Goal: Information Seeking & Learning: Learn about a topic

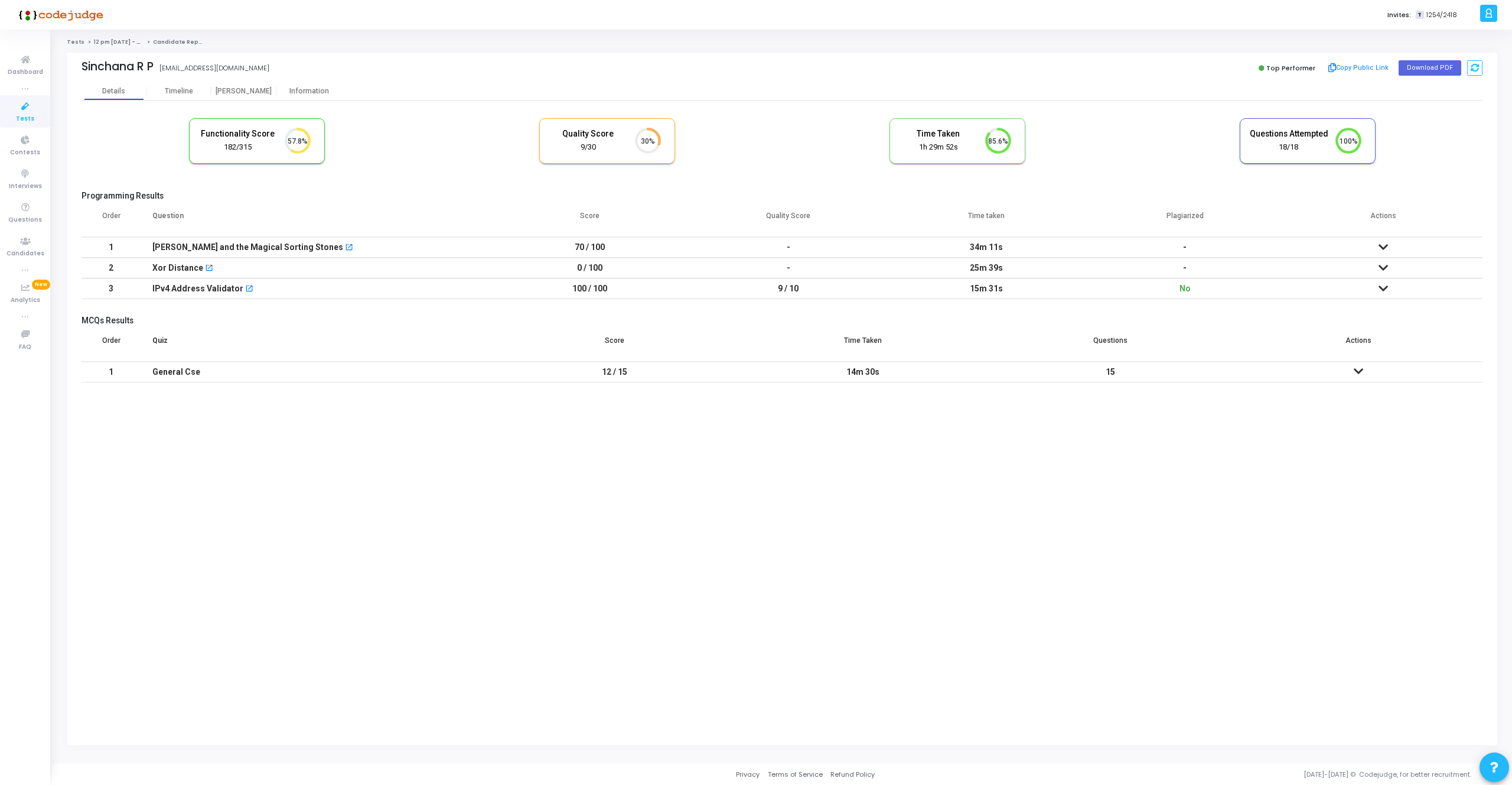
click at [1384, 244] on icon at bounding box center [1384, 246] width 9 height 9
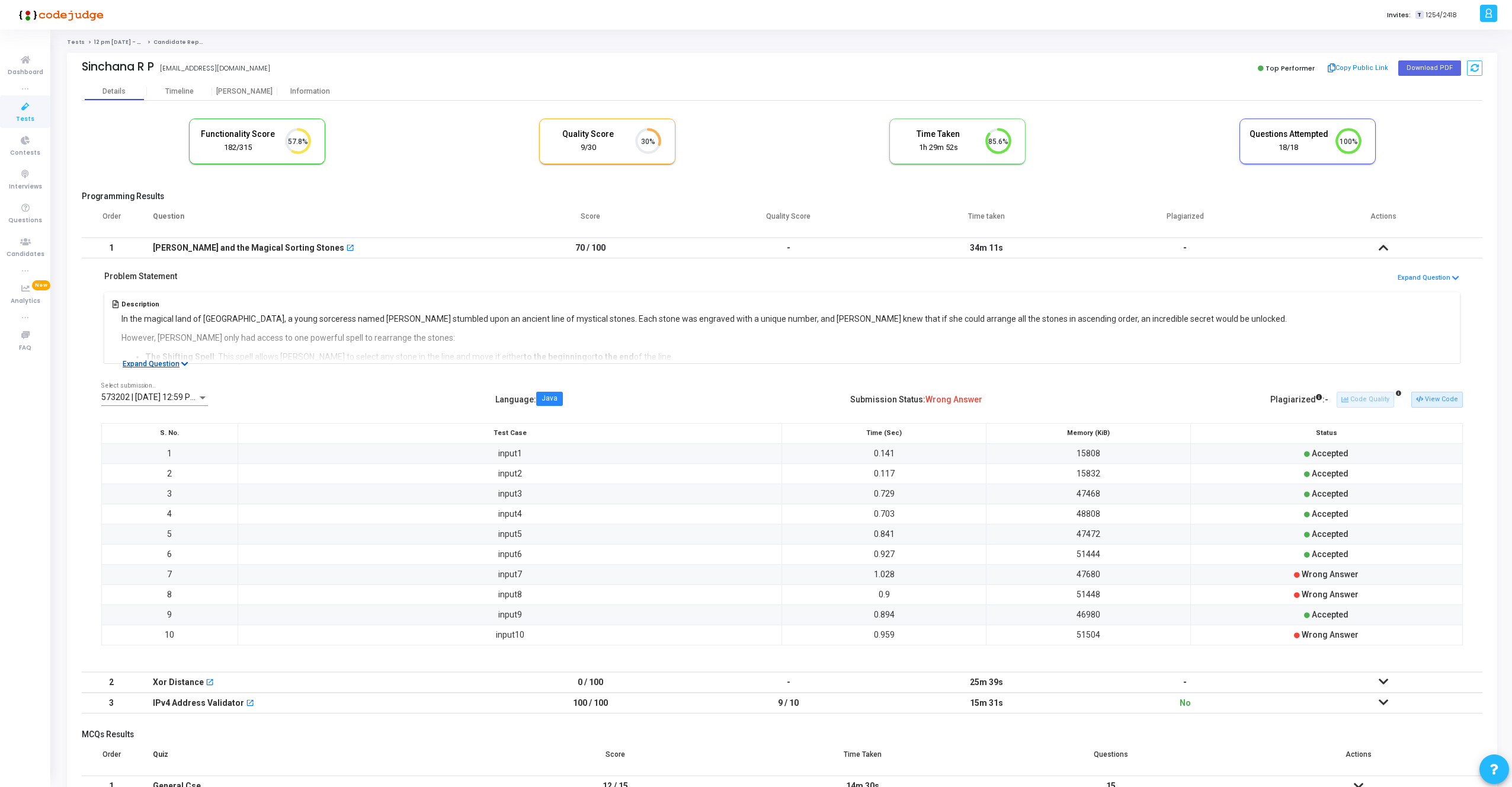
click at [146, 360] on button "Expand Question" at bounding box center [156, 363] width 79 height 12
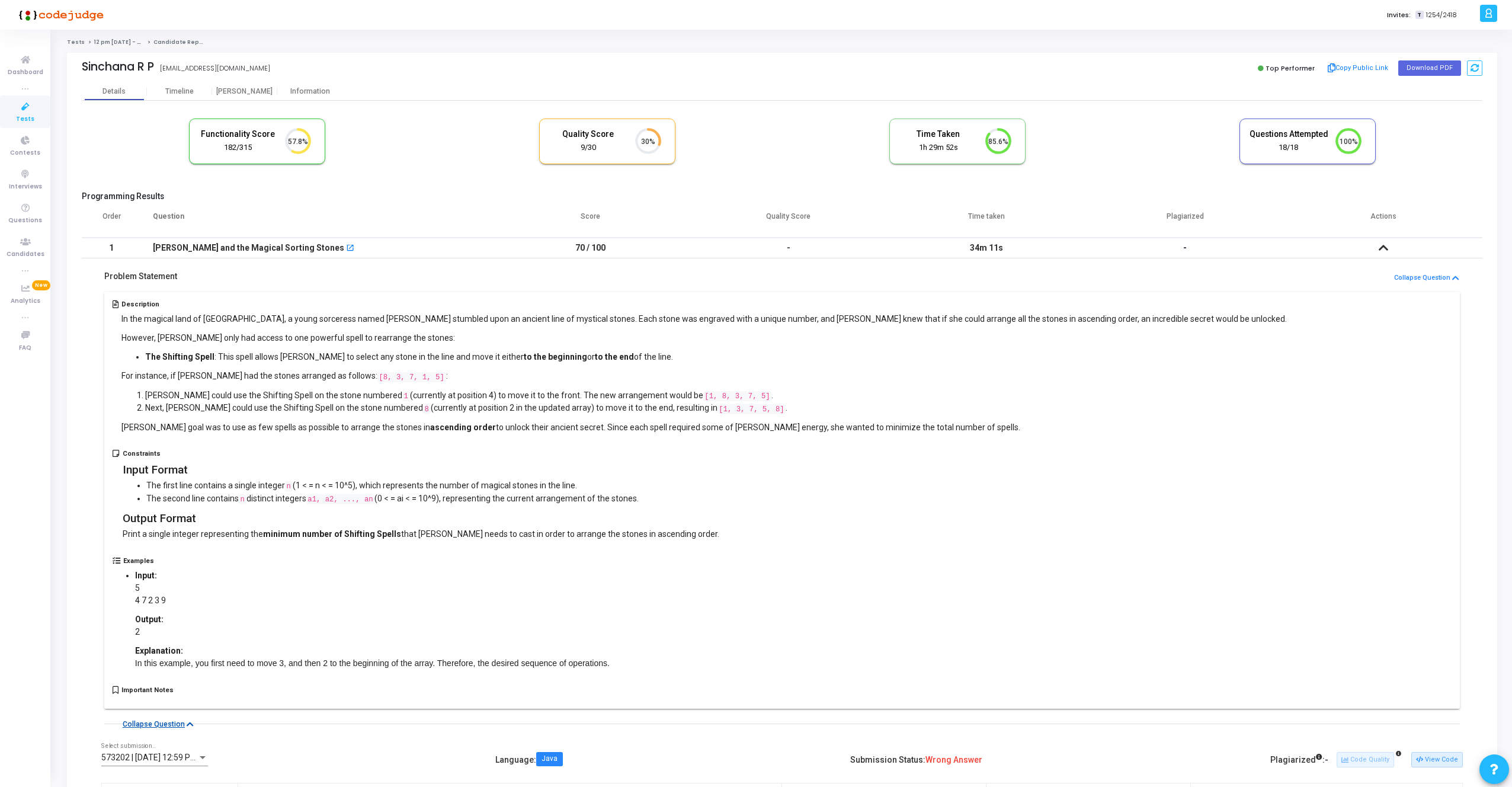
scroll to position [432, 0]
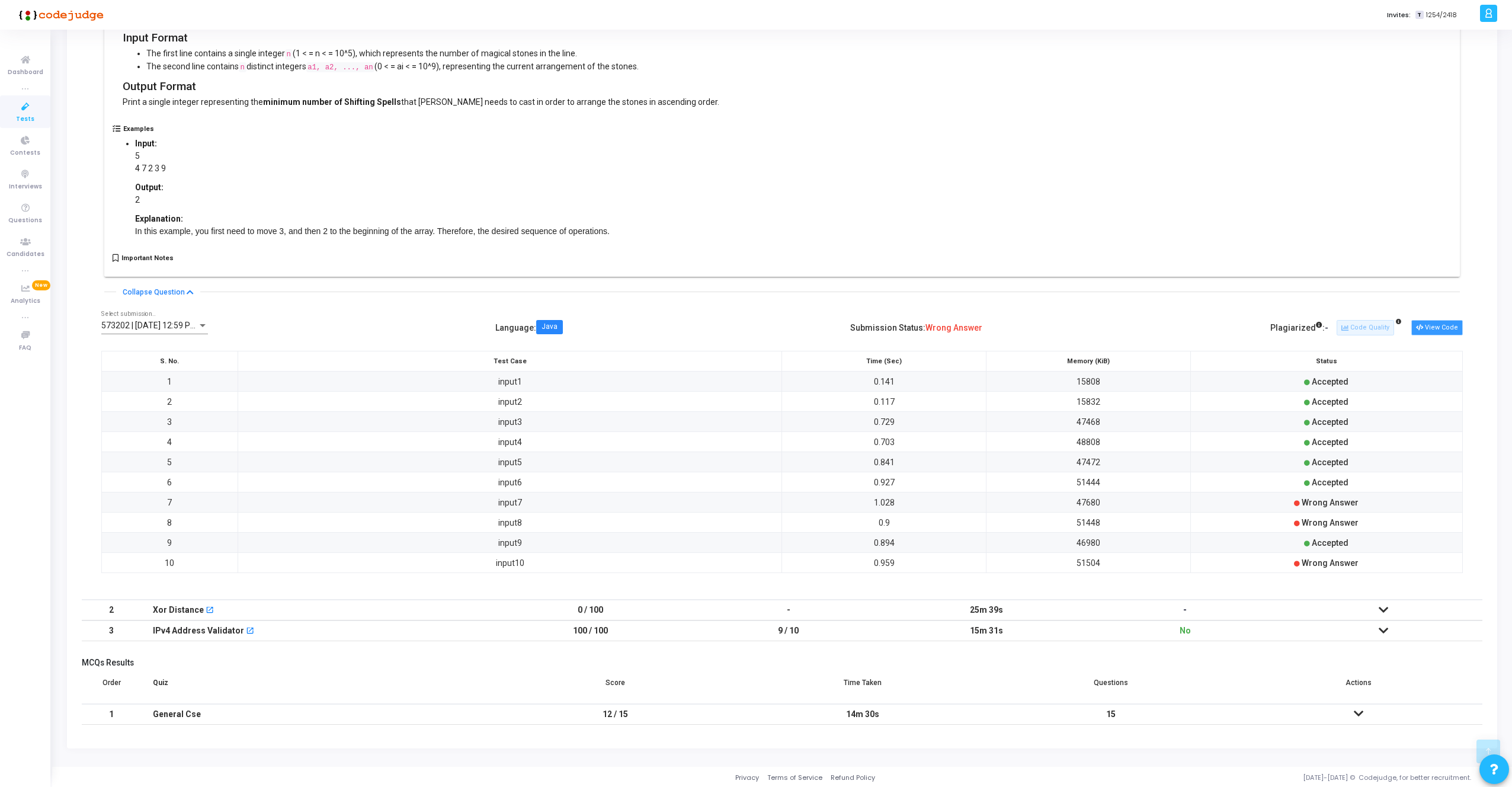
click at [1451, 326] on button "View Code" at bounding box center [1437, 328] width 51 height 16
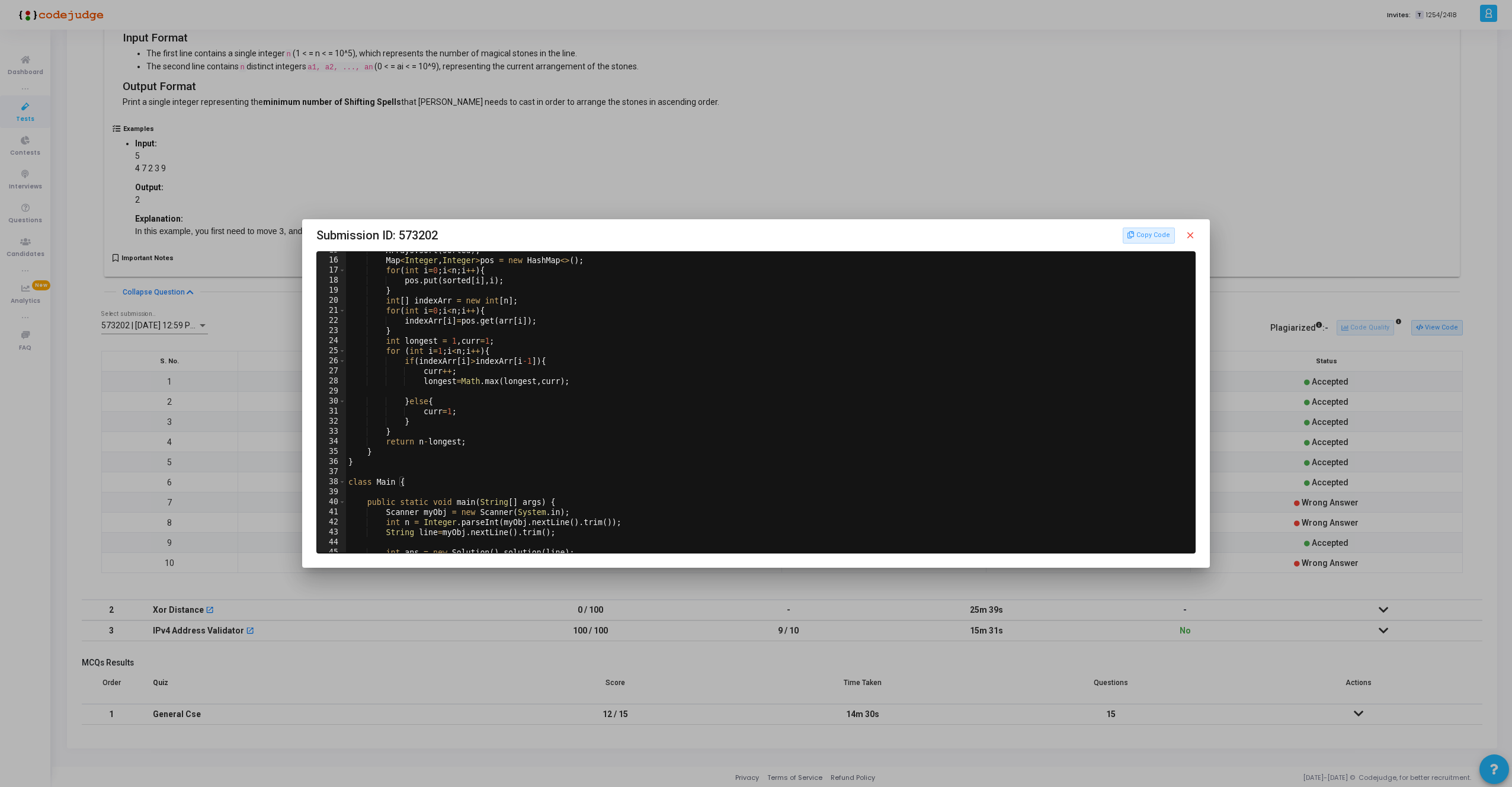
scroll to position [0, 0]
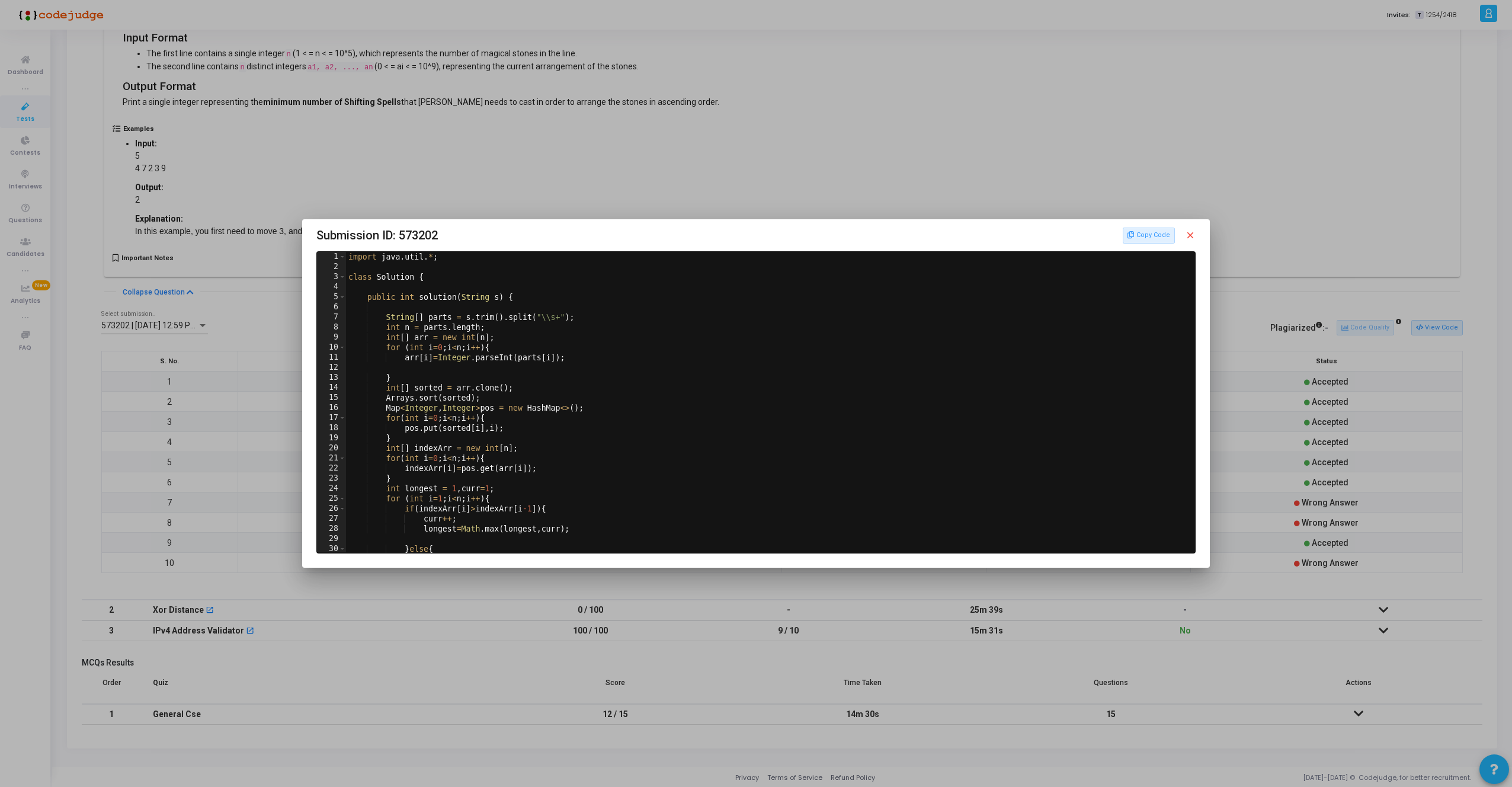
click at [782, 160] on div at bounding box center [756, 393] width 1512 height 787
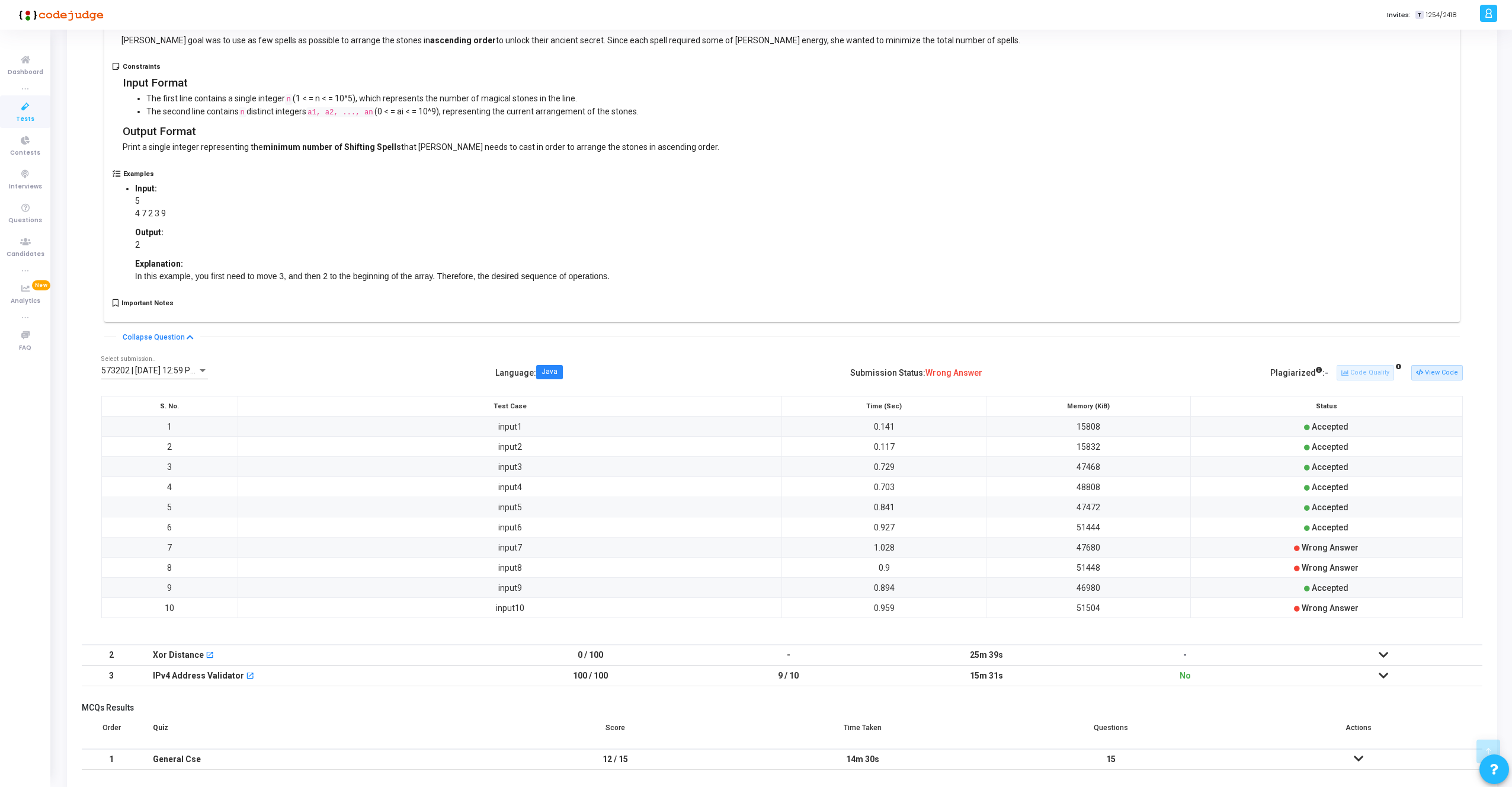
scroll to position [432, 0]
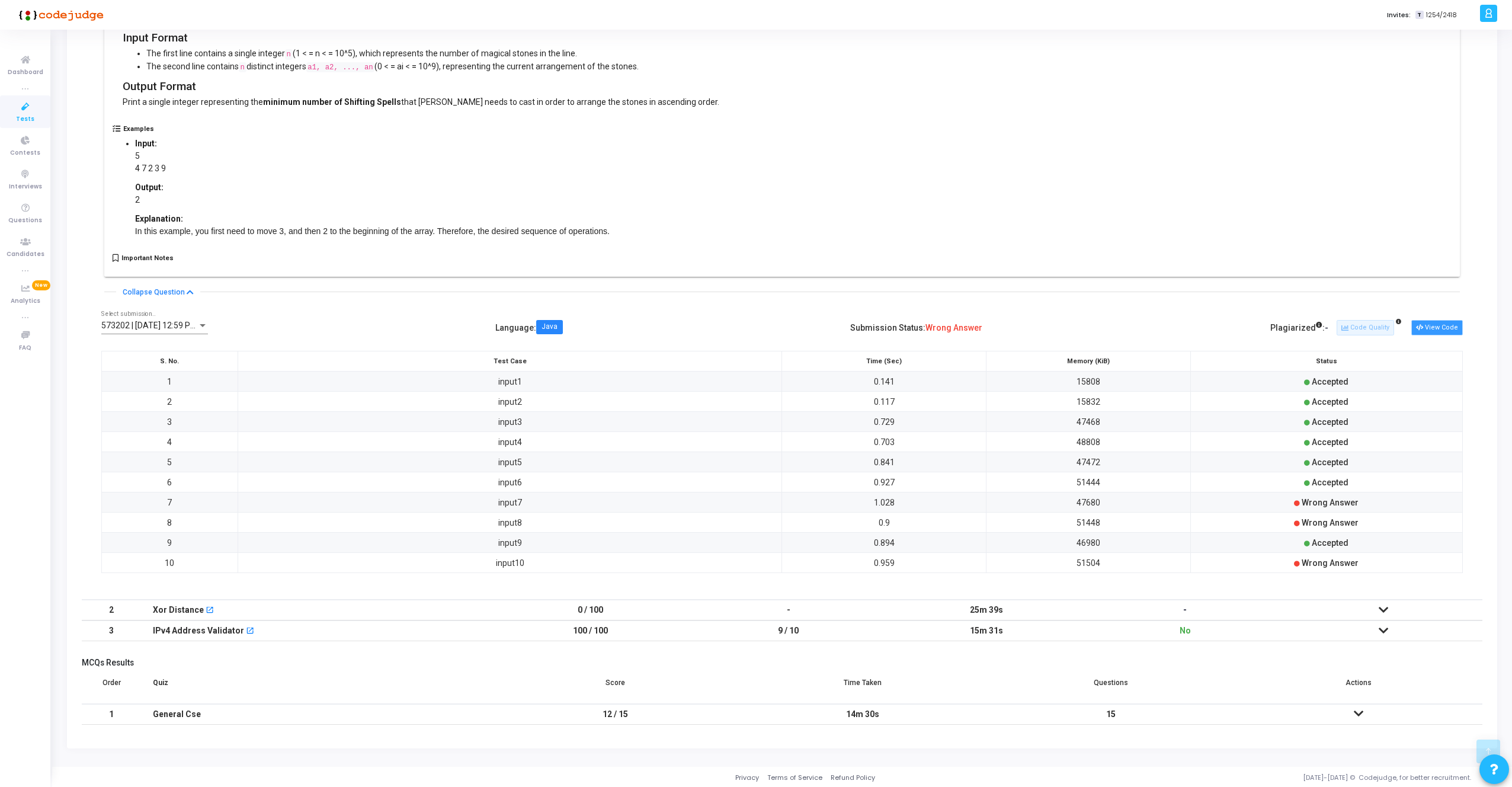
click at [1446, 327] on button "View Code" at bounding box center [1437, 328] width 51 height 16
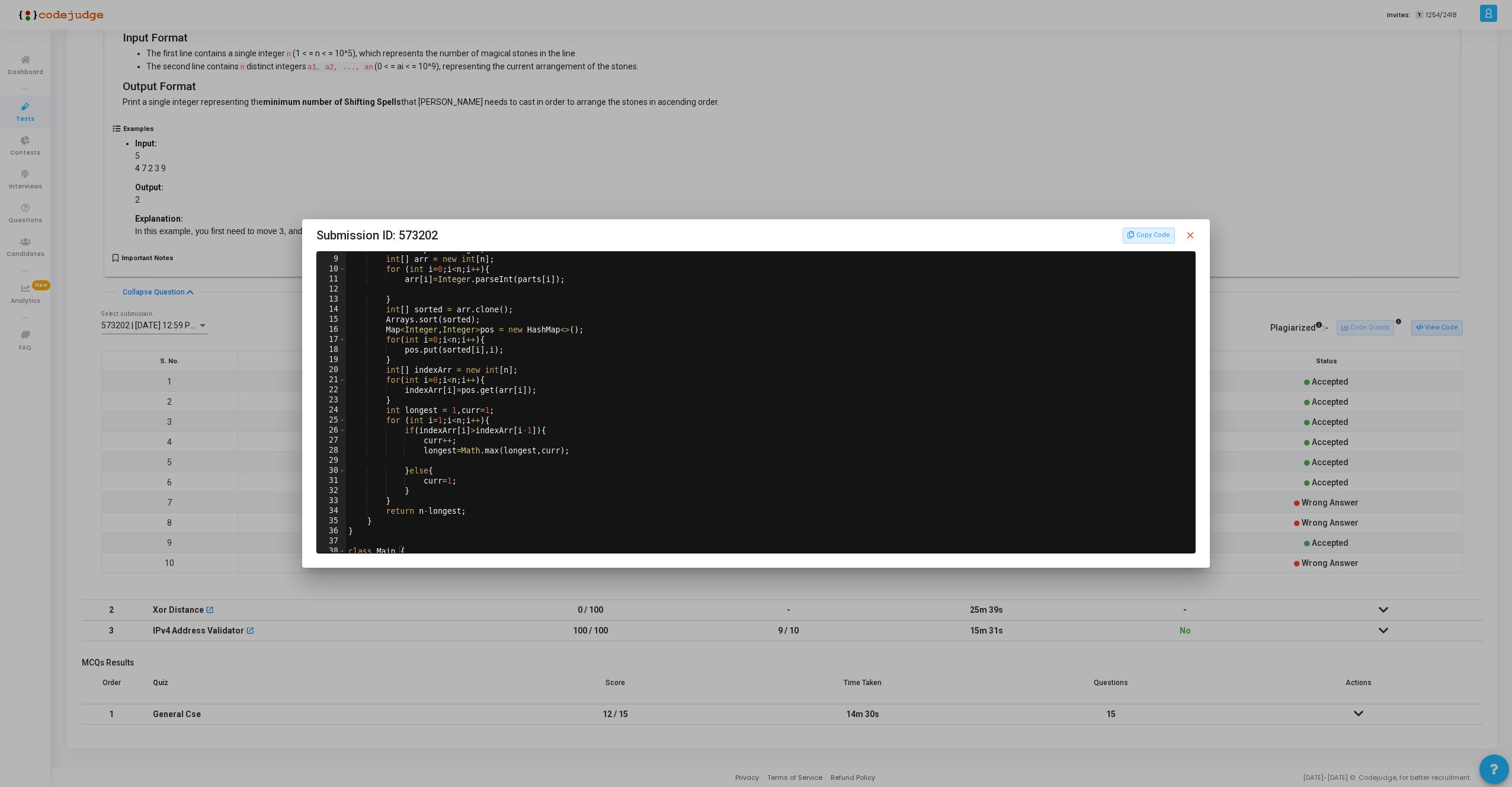
scroll to position [76, 0]
click at [1188, 237] on mat-icon "close" at bounding box center [1191, 235] width 11 height 11
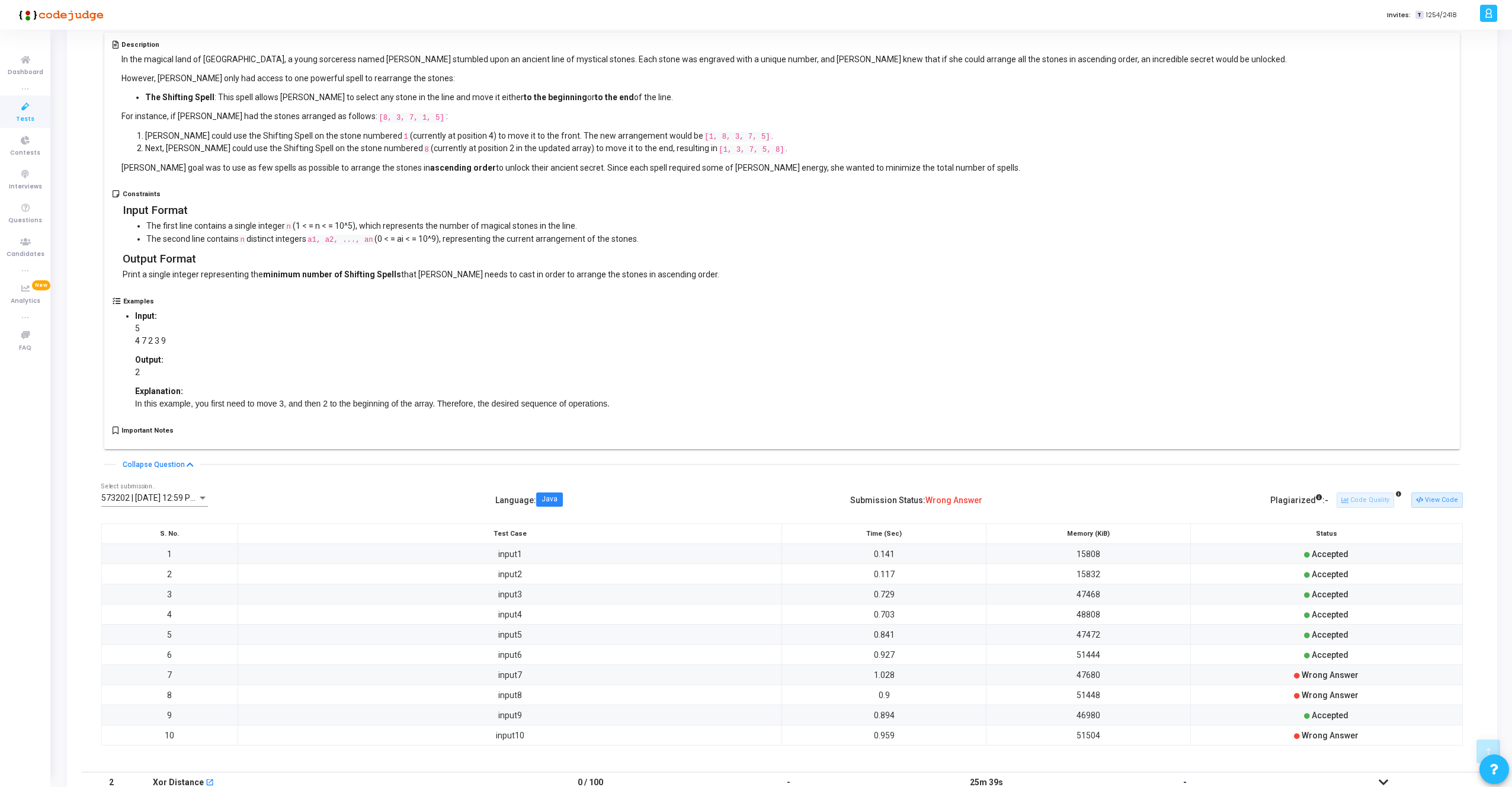
scroll to position [0, 0]
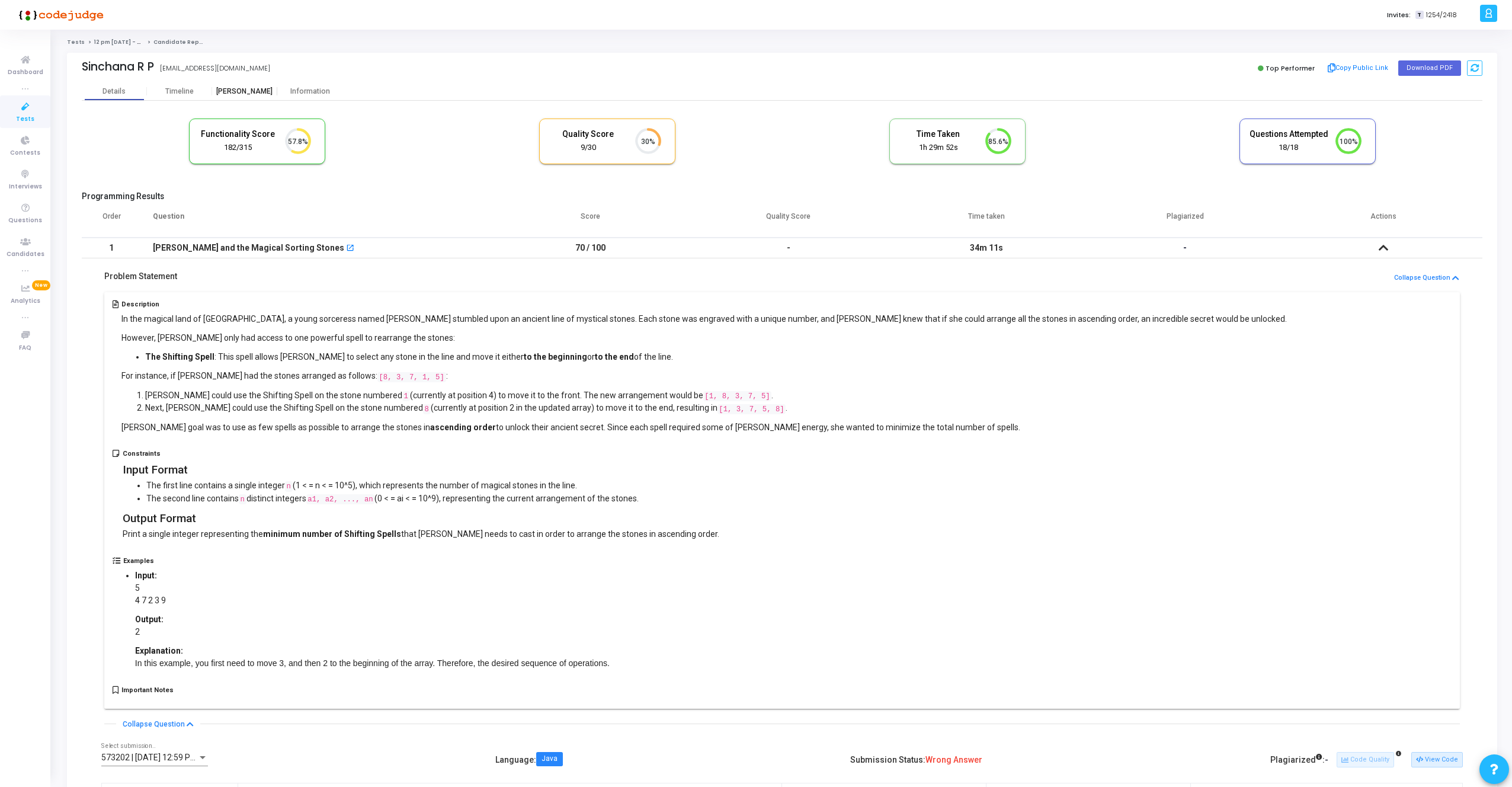
click at [244, 88] on div "[PERSON_NAME]" at bounding box center [245, 91] width 66 height 9
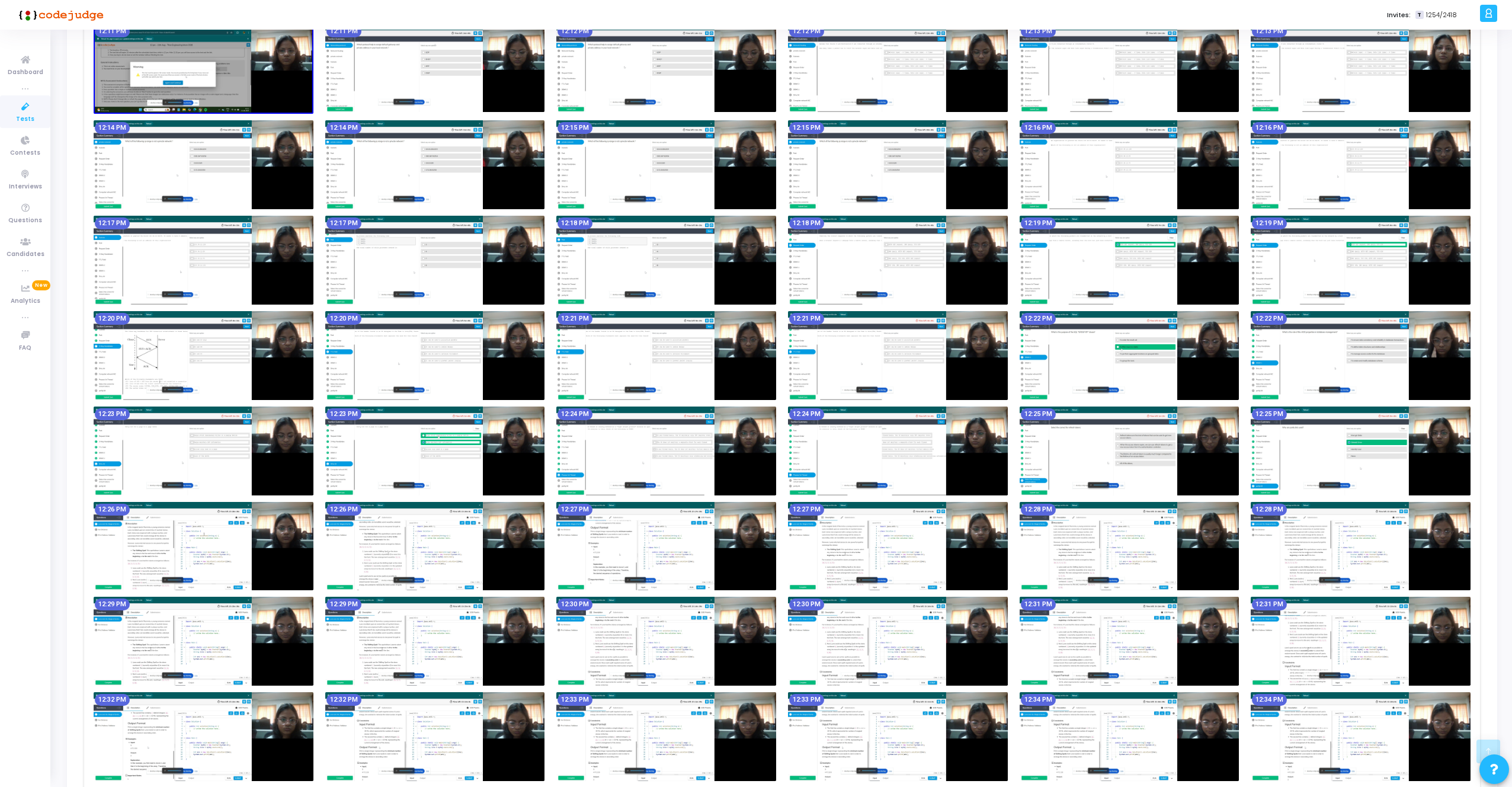
scroll to position [1910, 0]
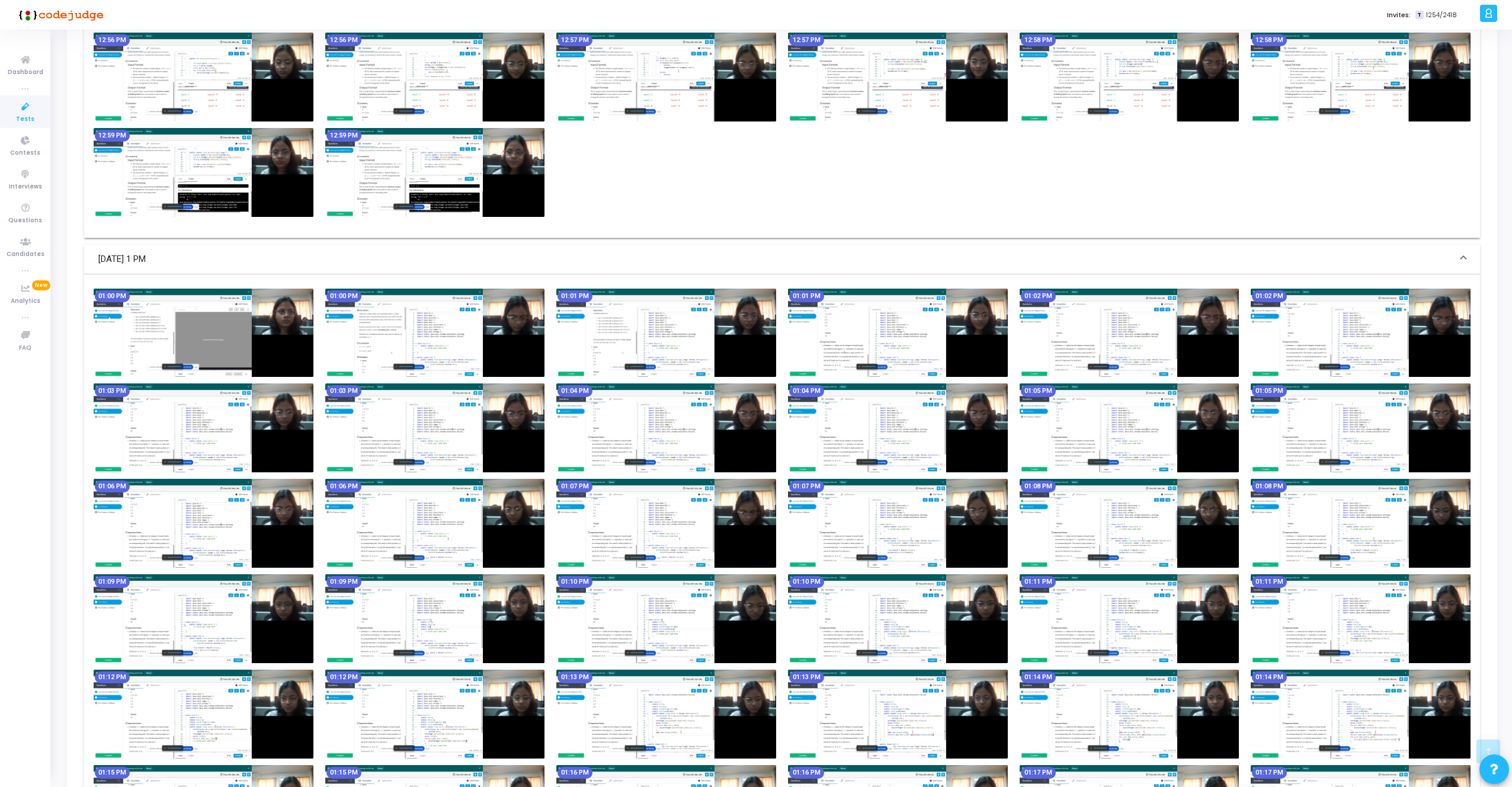
click at [189, 343] on img at bounding box center [204, 332] width 219 height 89
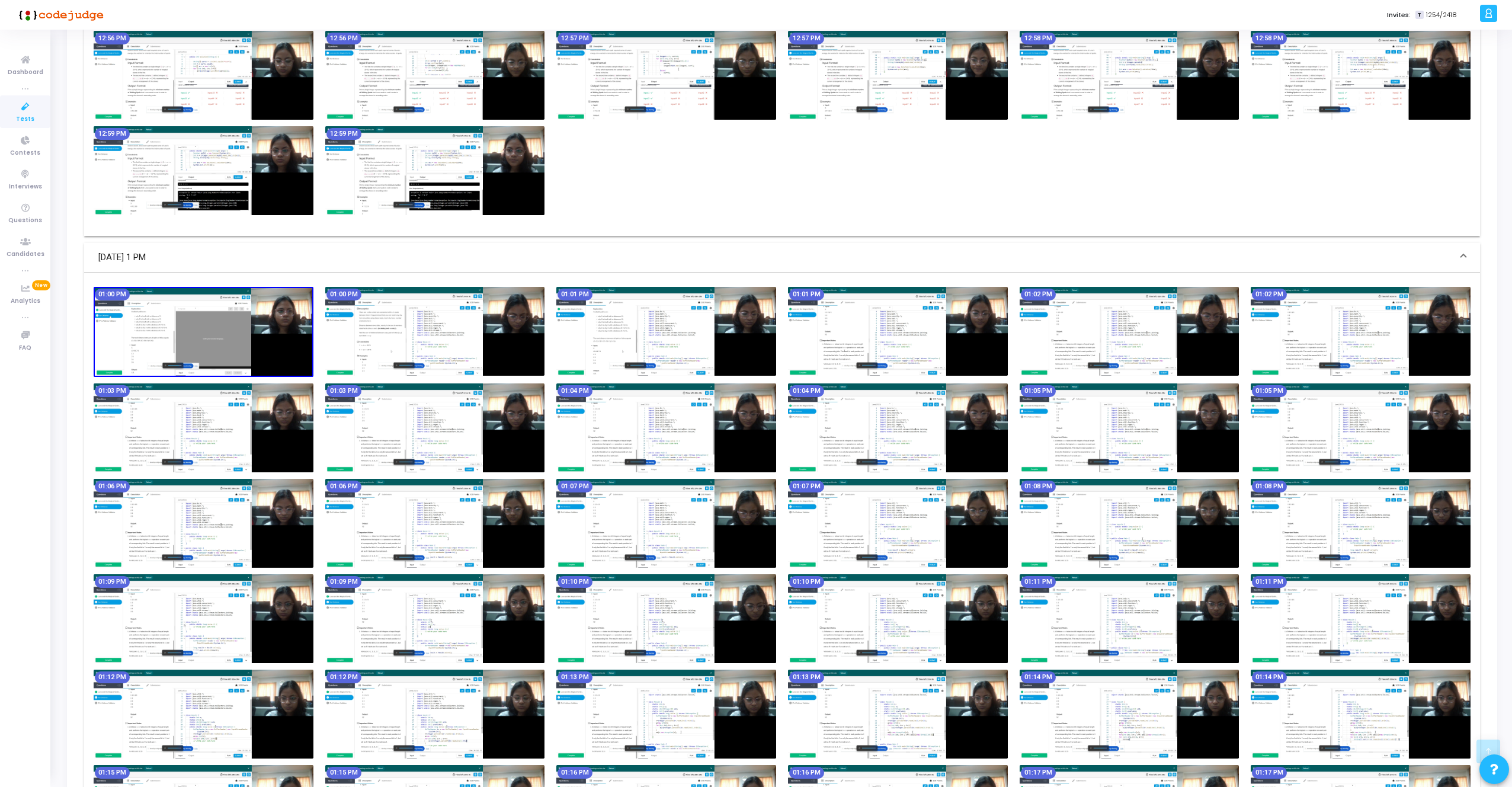
click at [223, 324] on img at bounding box center [204, 332] width 219 height 90
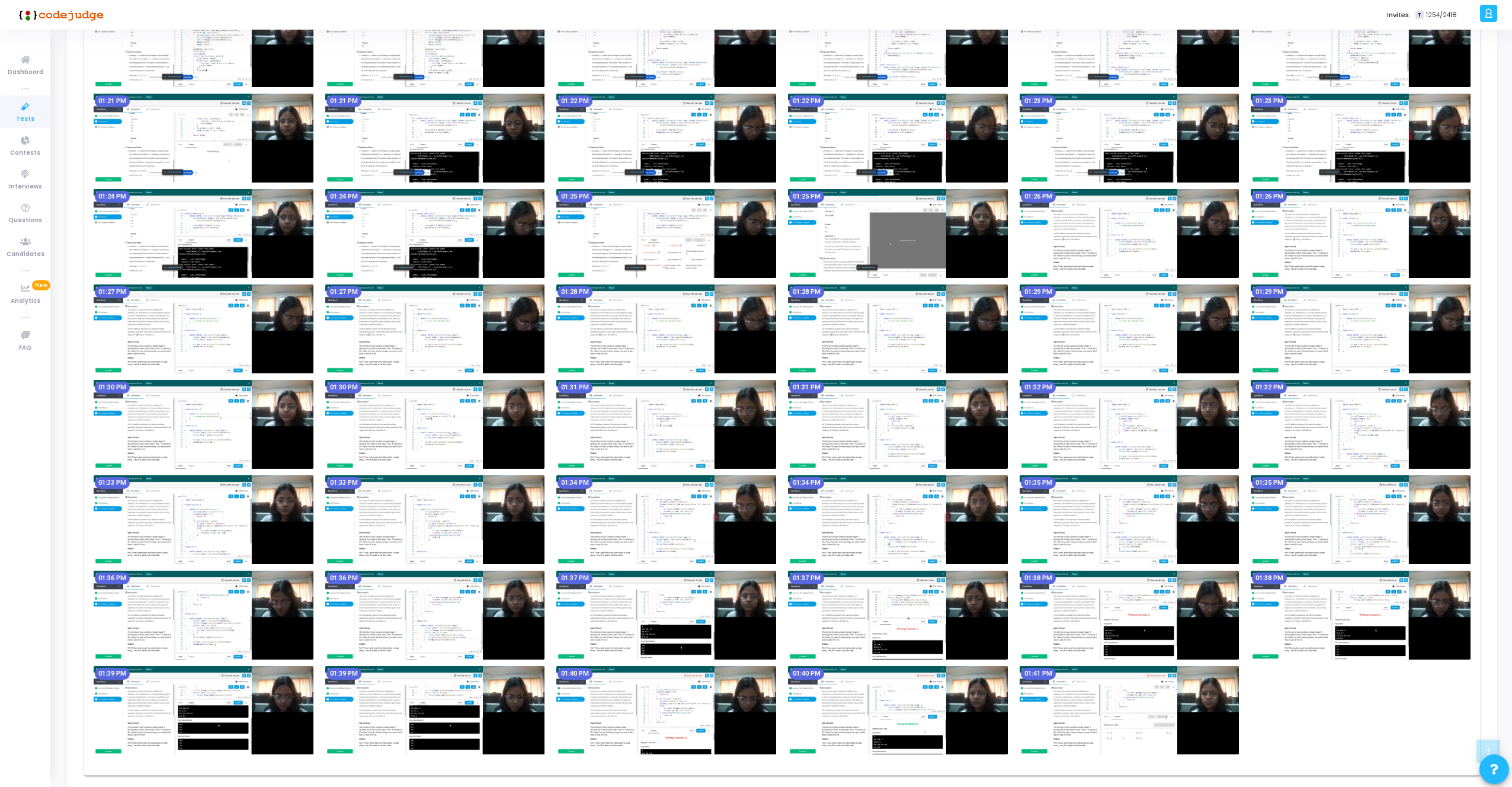
scroll to position [2772, 0]
click at [234, 609] on img at bounding box center [204, 614] width 219 height 89
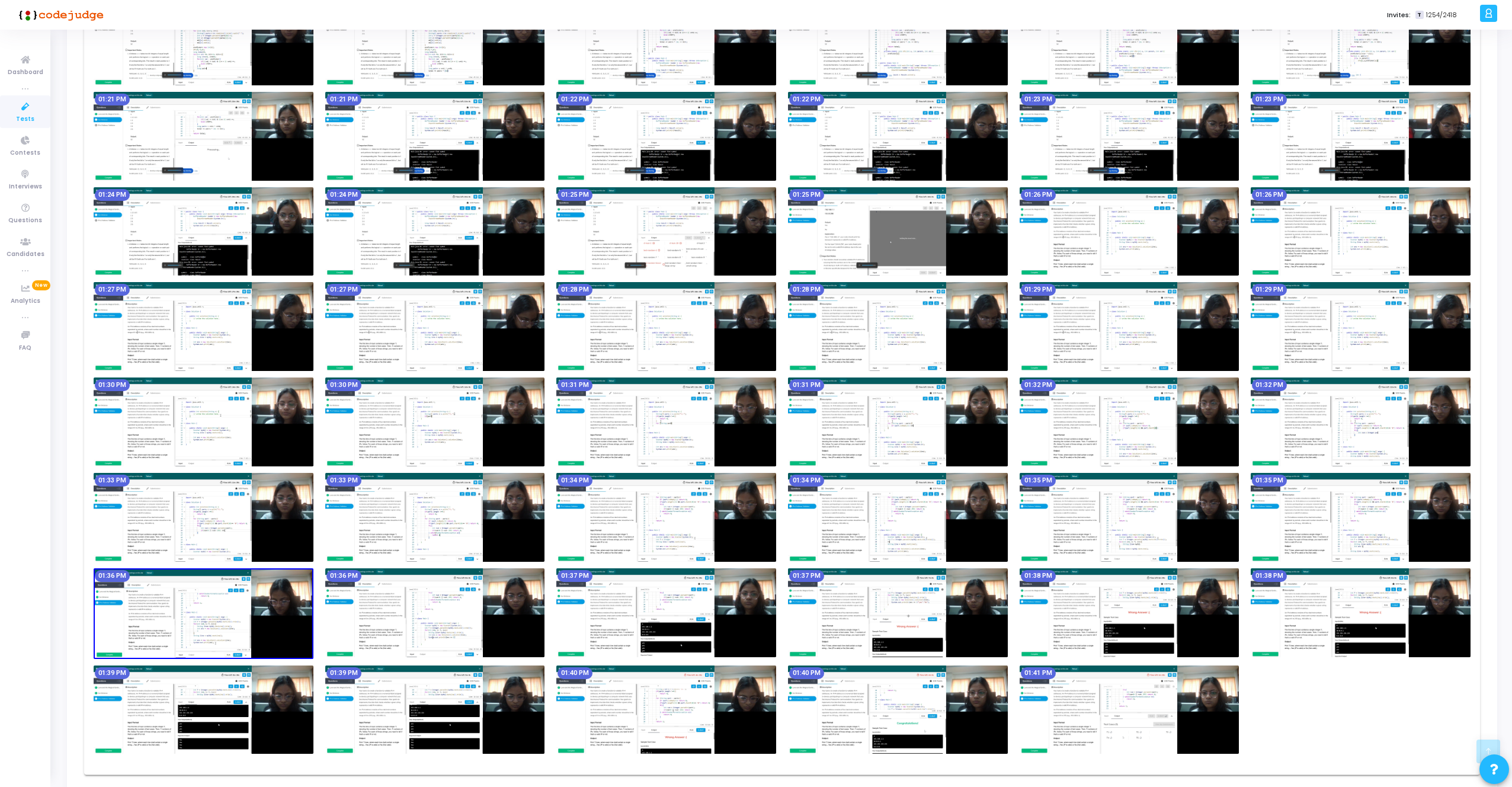
click at [234, 609] on img at bounding box center [204, 613] width 219 height 90
click at [209, 609] on img at bounding box center [204, 613] width 219 height 90
click at [1348, 516] on img at bounding box center [1360, 517] width 219 height 89
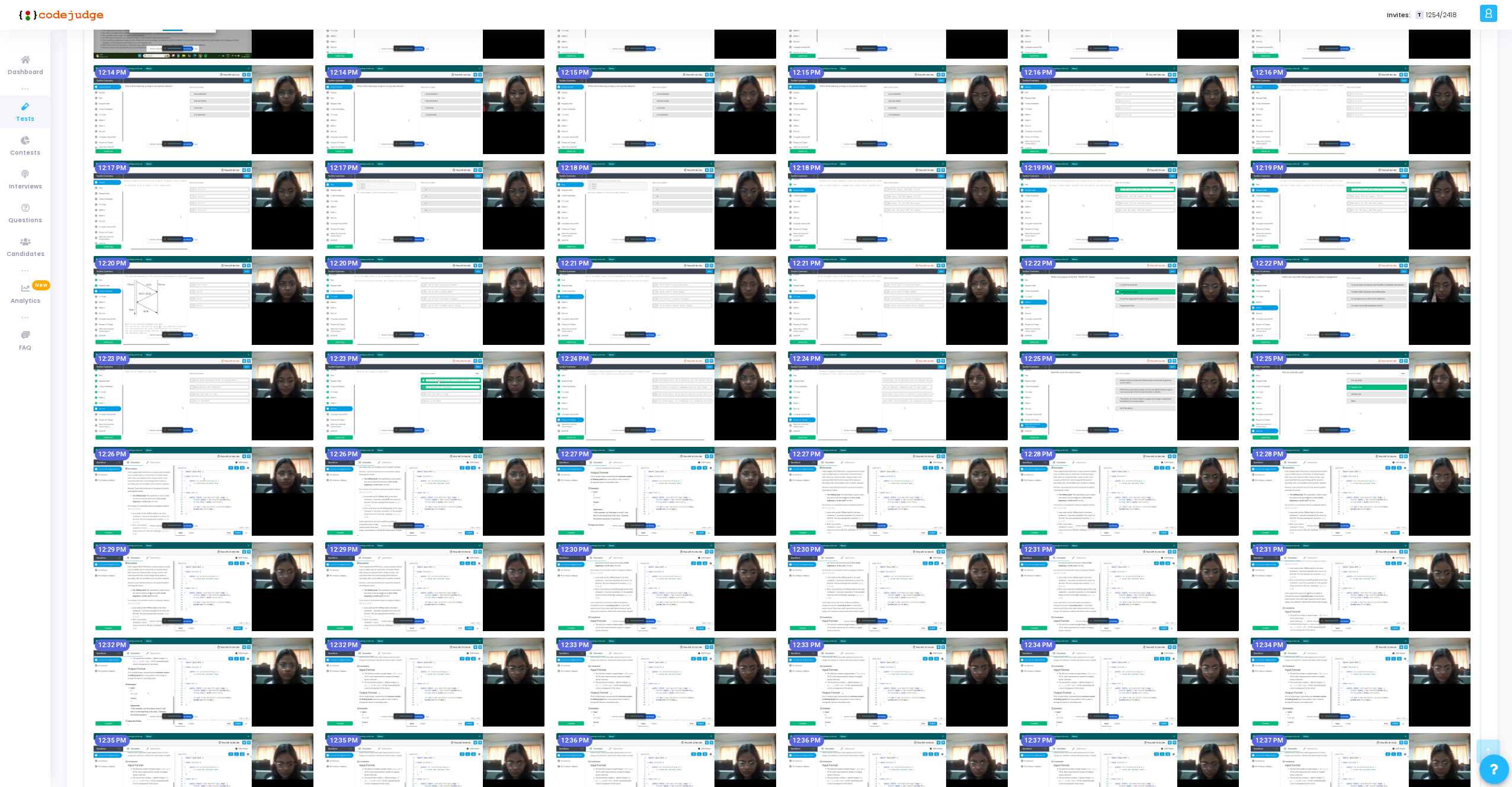
scroll to position [560, 0]
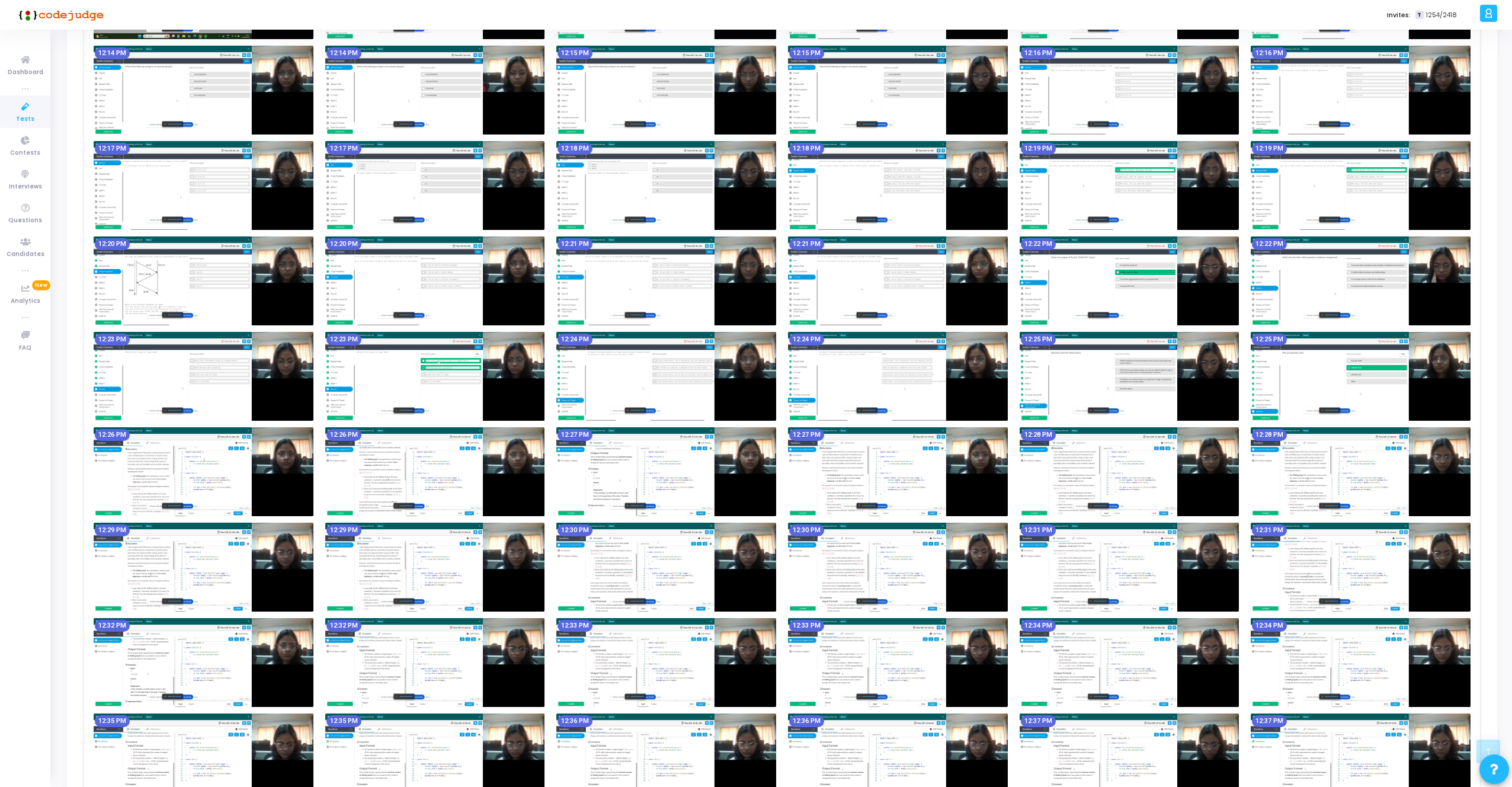
click at [198, 457] on img at bounding box center [204, 471] width 219 height 89
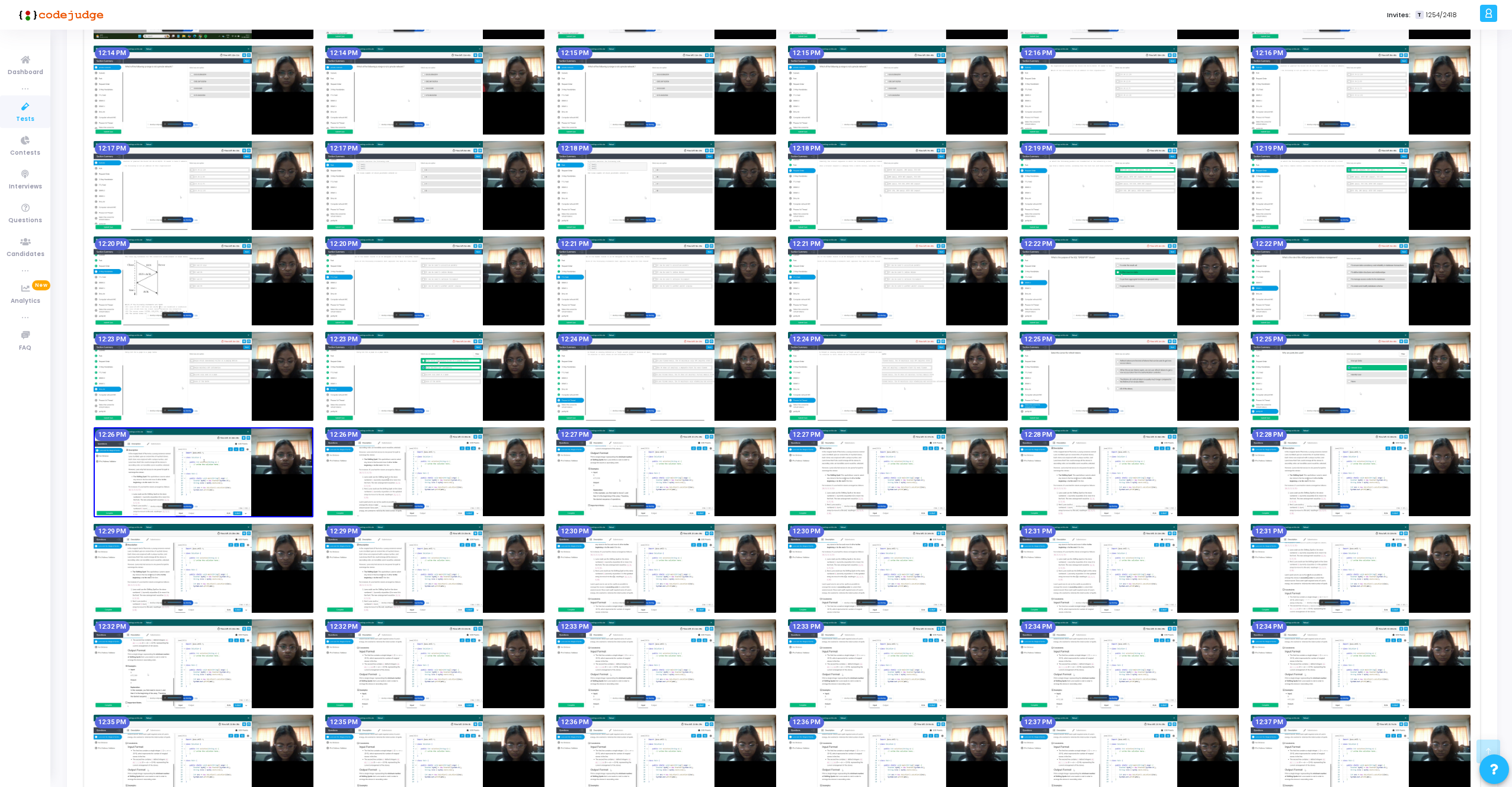
click at [198, 457] on img at bounding box center [204, 472] width 219 height 90
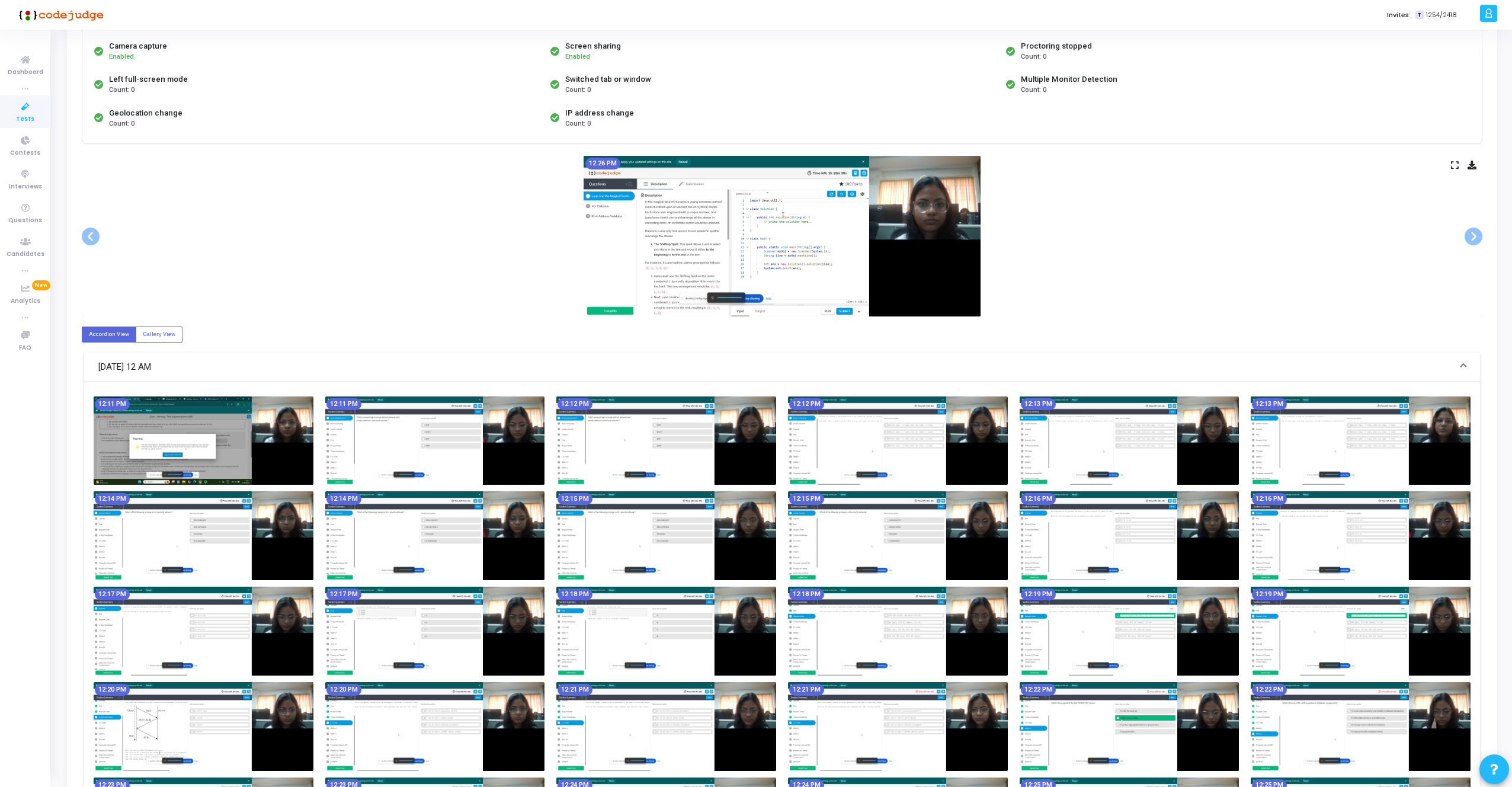
scroll to position [0, 0]
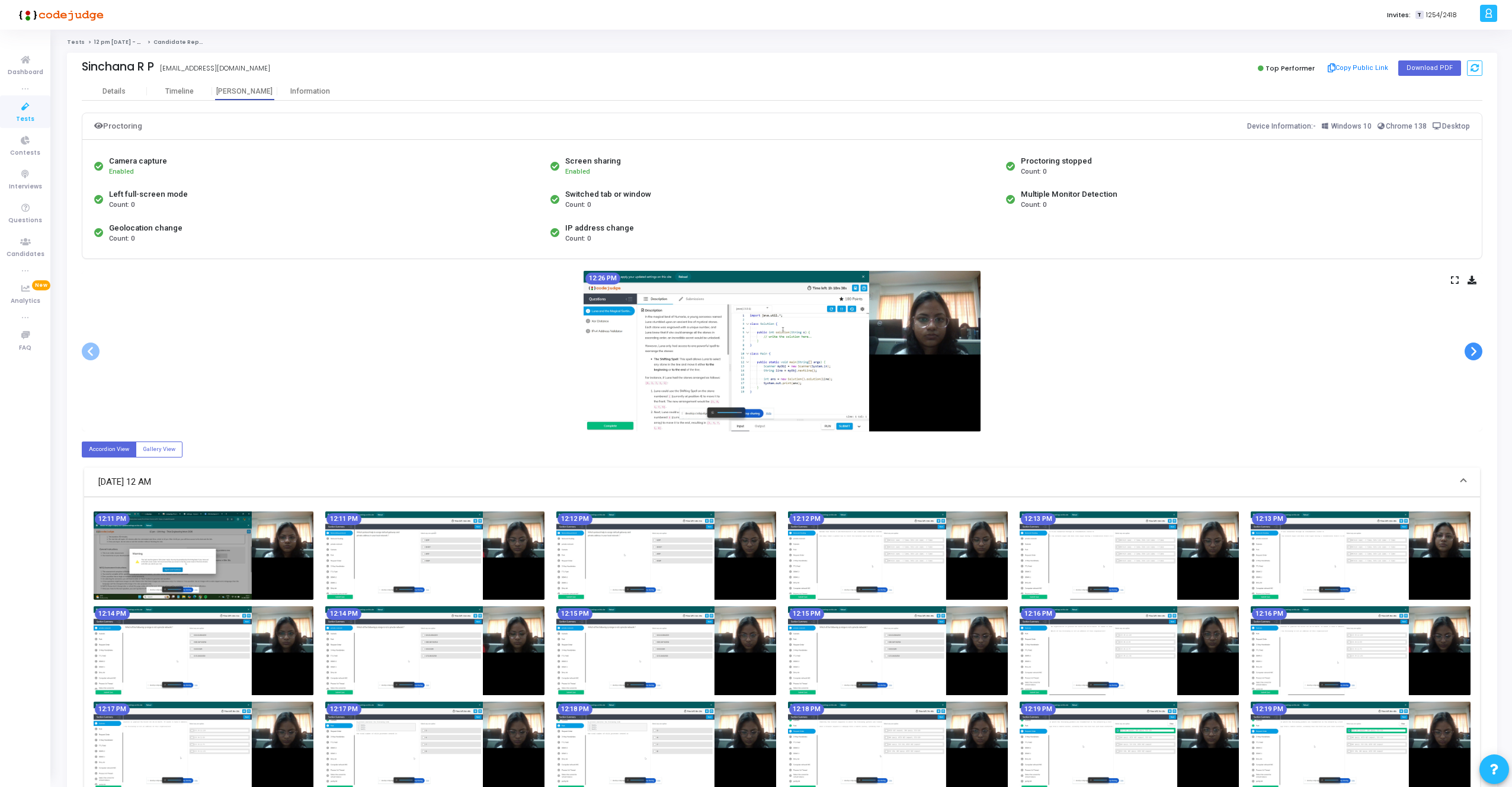
click at [1472, 350] on span at bounding box center [1473, 351] width 18 height 18
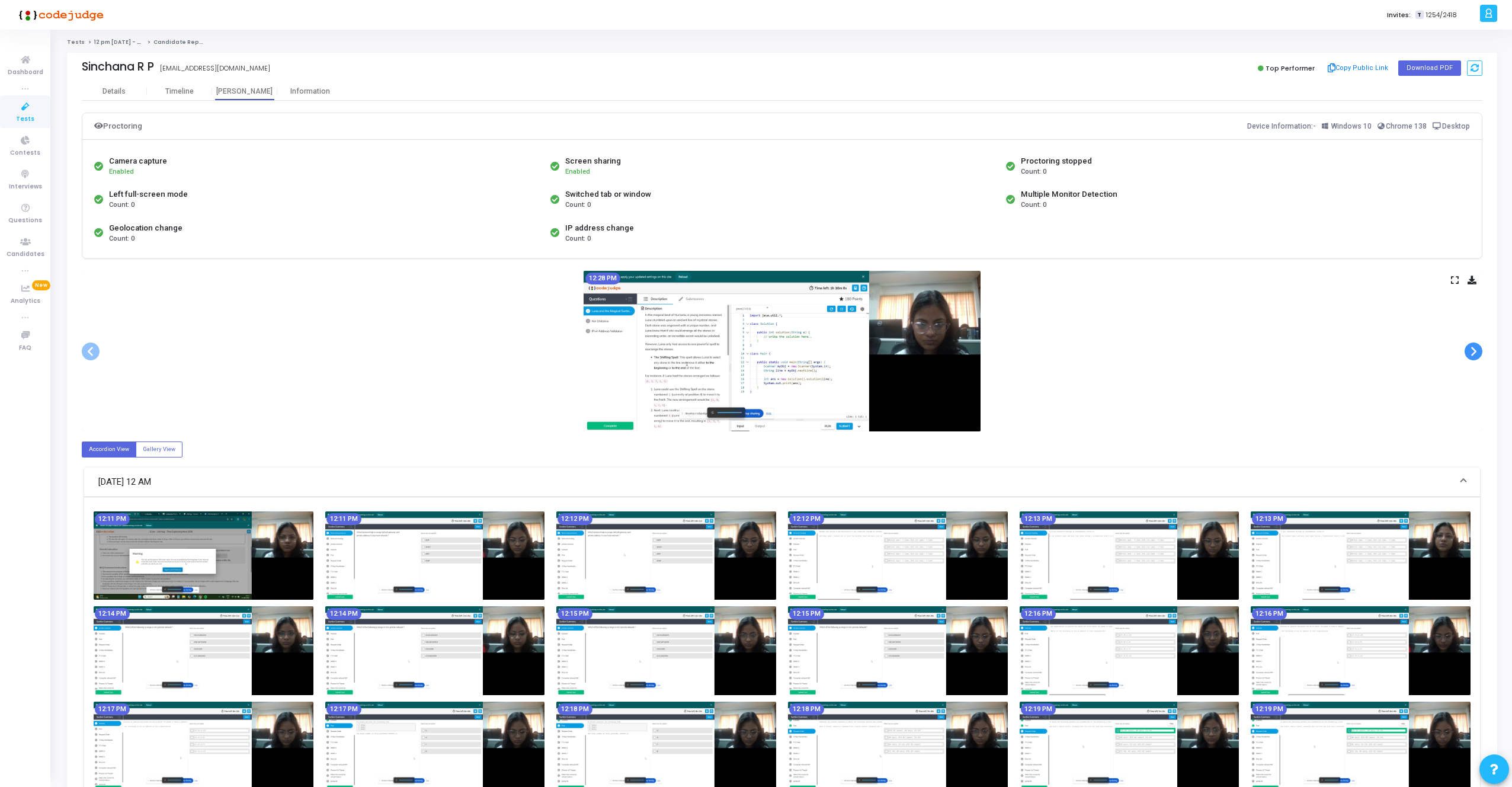
click at [1472, 350] on span at bounding box center [1473, 351] width 18 height 18
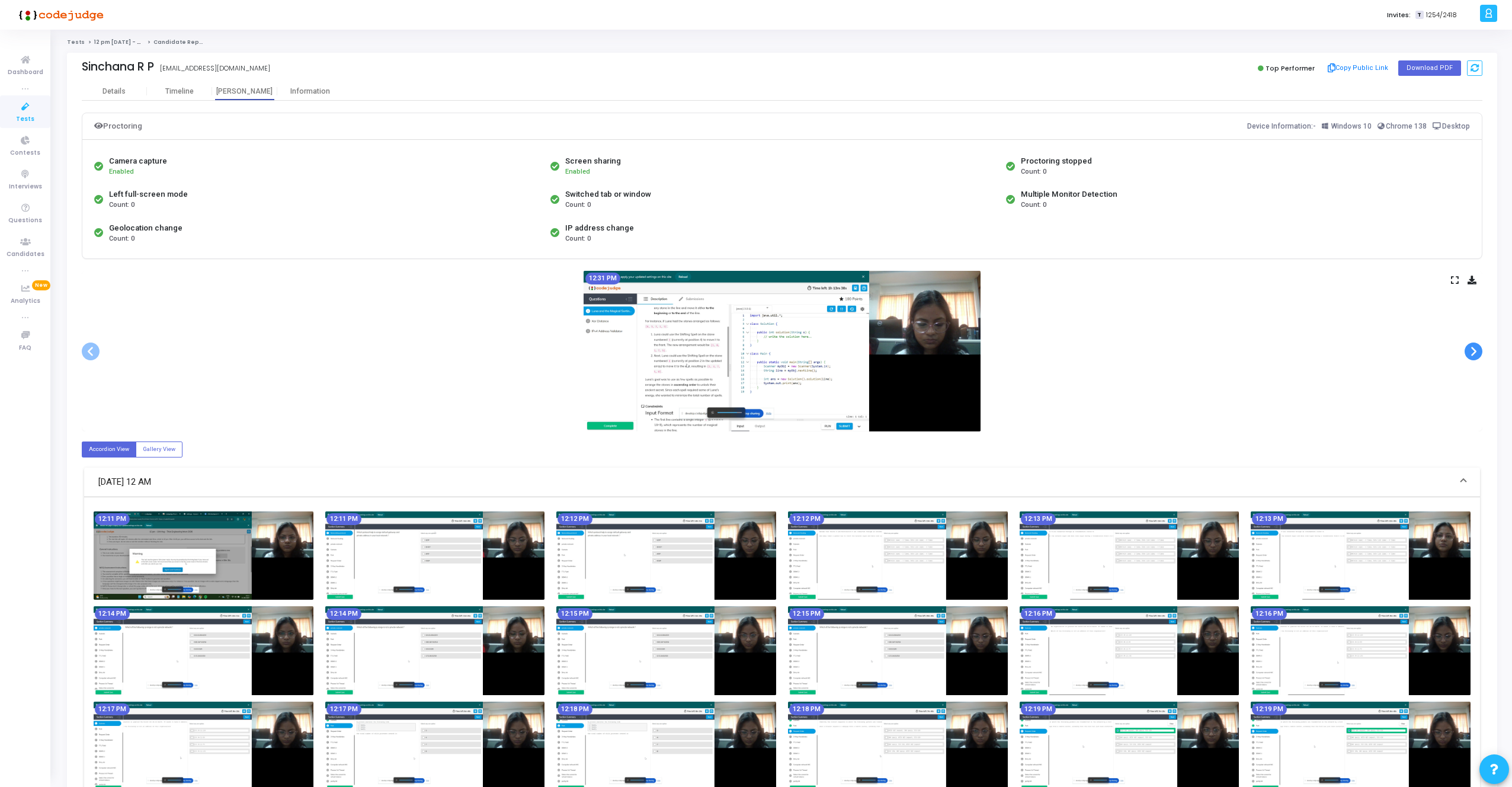
click at [1472, 350] on span at bounding box center [1473, 351] width 18 height 18
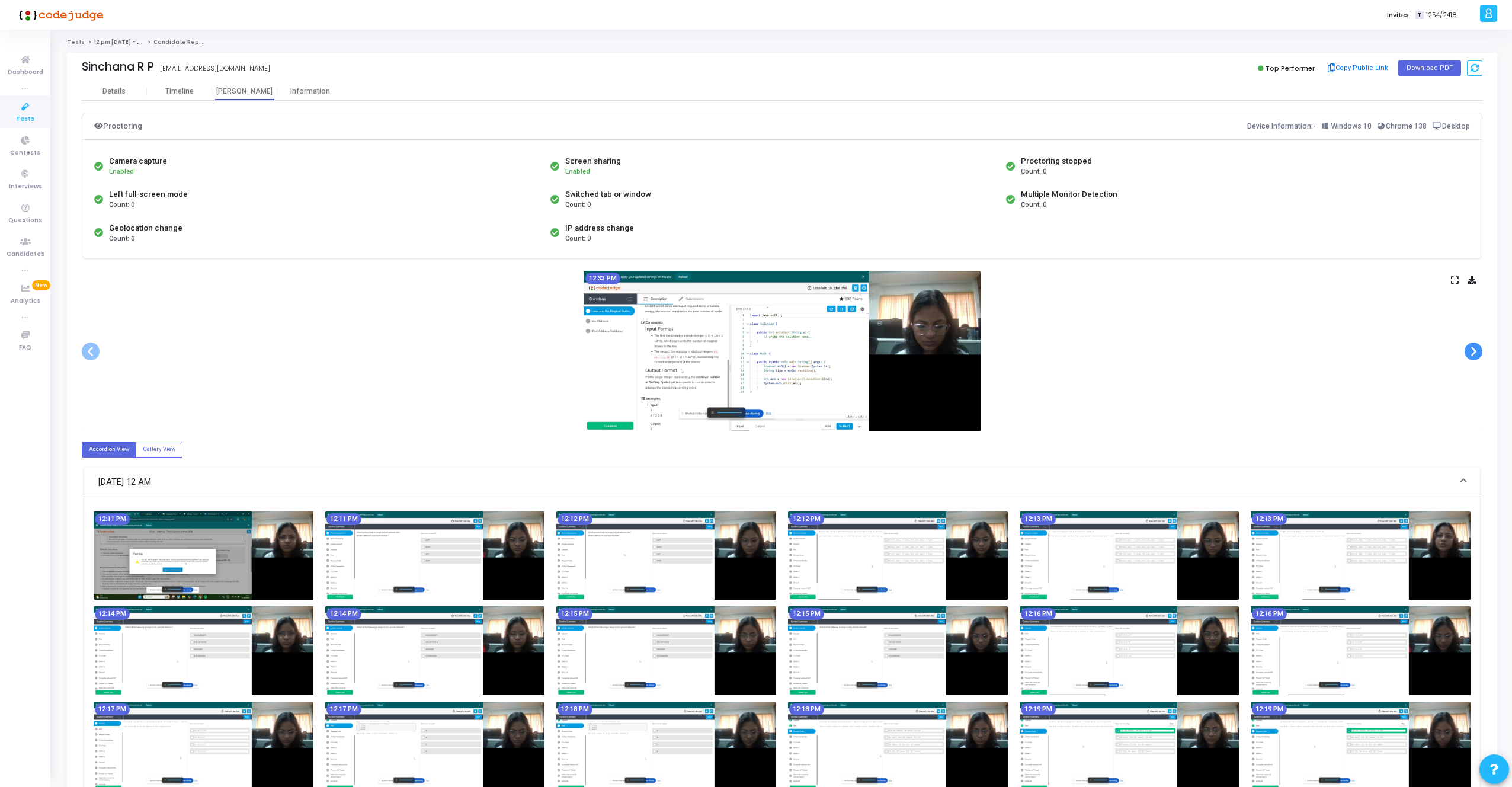
click at [1472, 350] on span at bounding box center [1473, 351] width 18 height 18
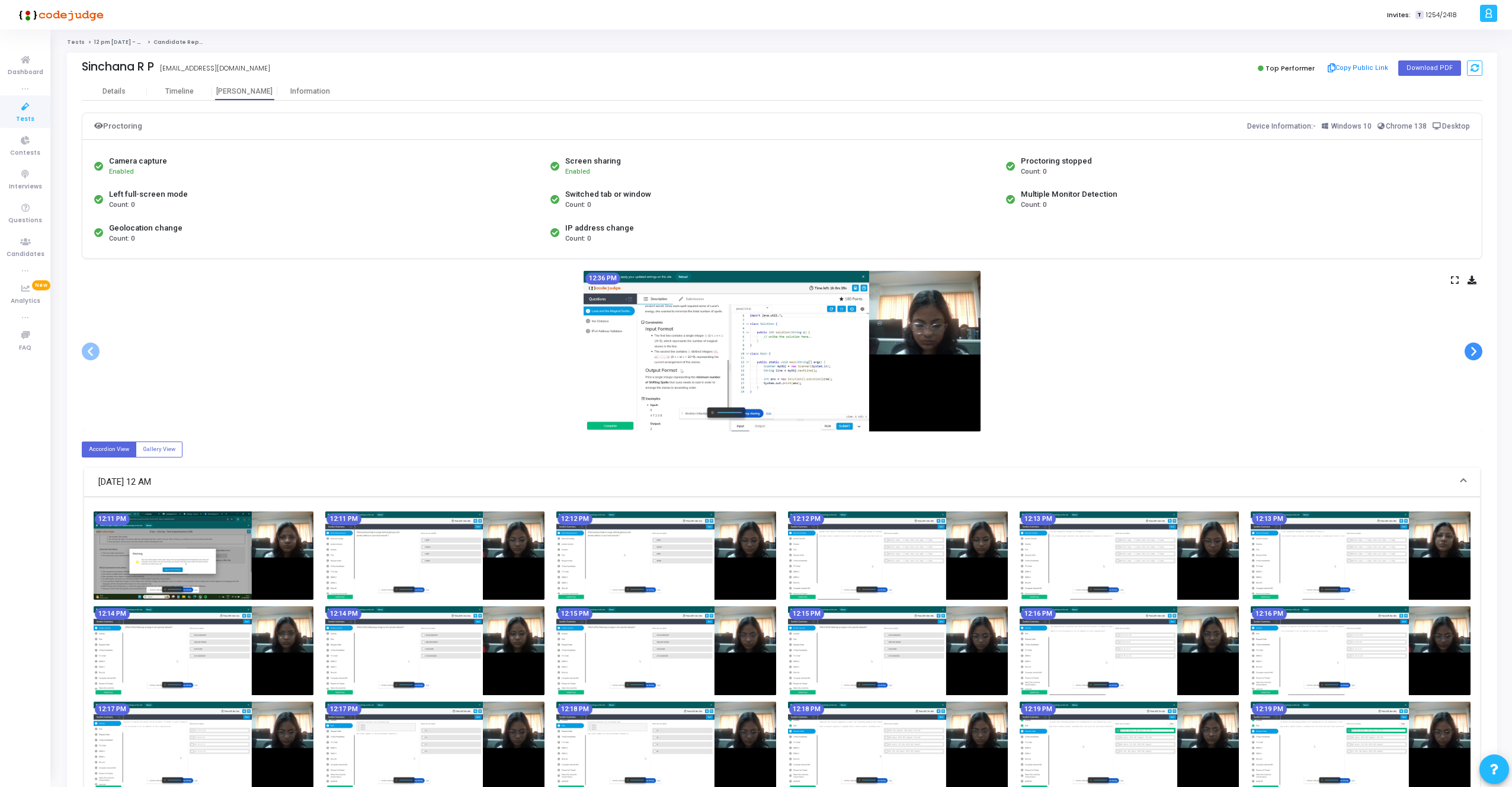
click at [1472, 350] on span at bounding box center [1473, 351] width 18 height 18
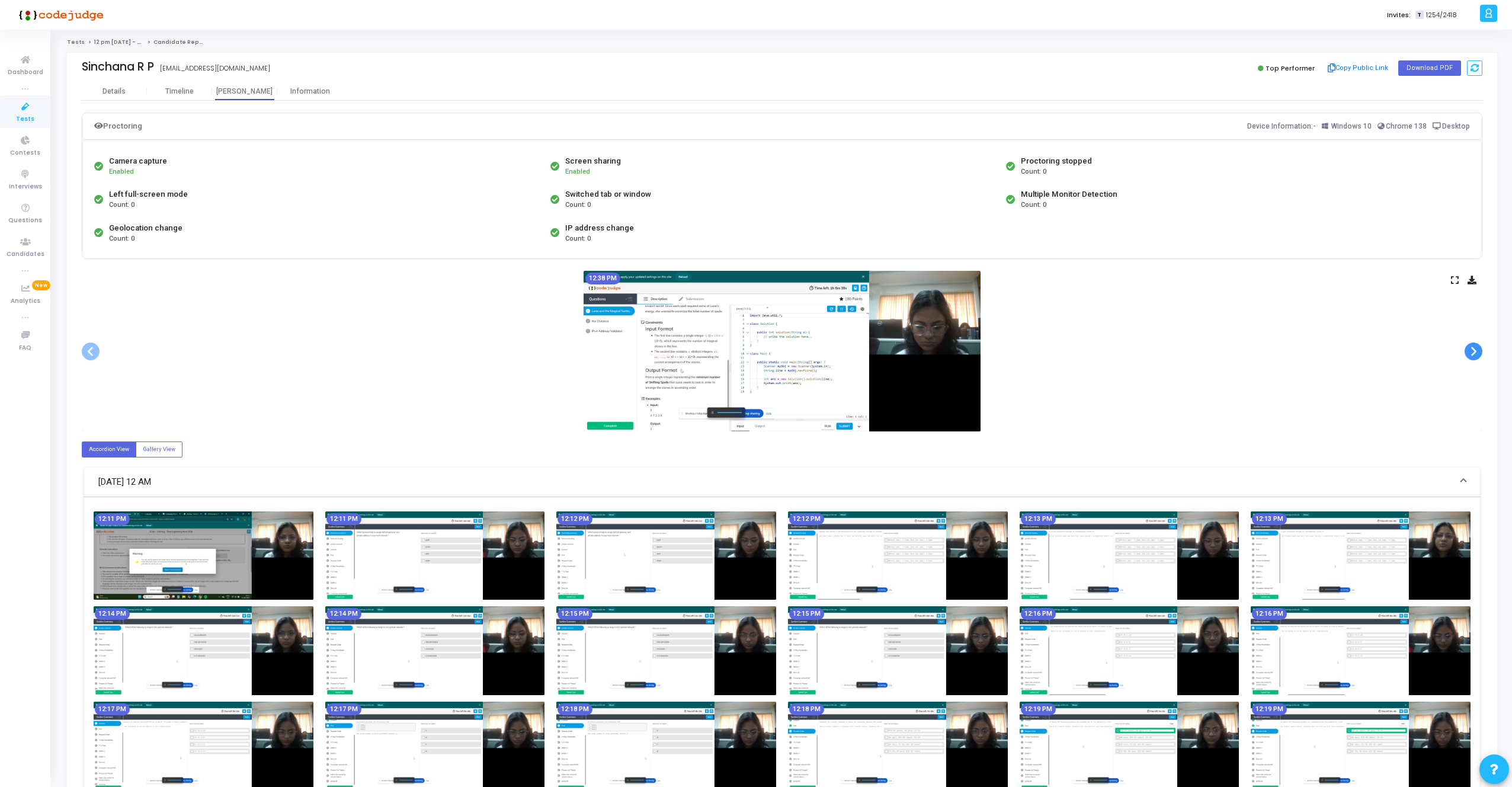
click at [1472, 350] on span at bounding box center [1473, 351] width 18 height 18
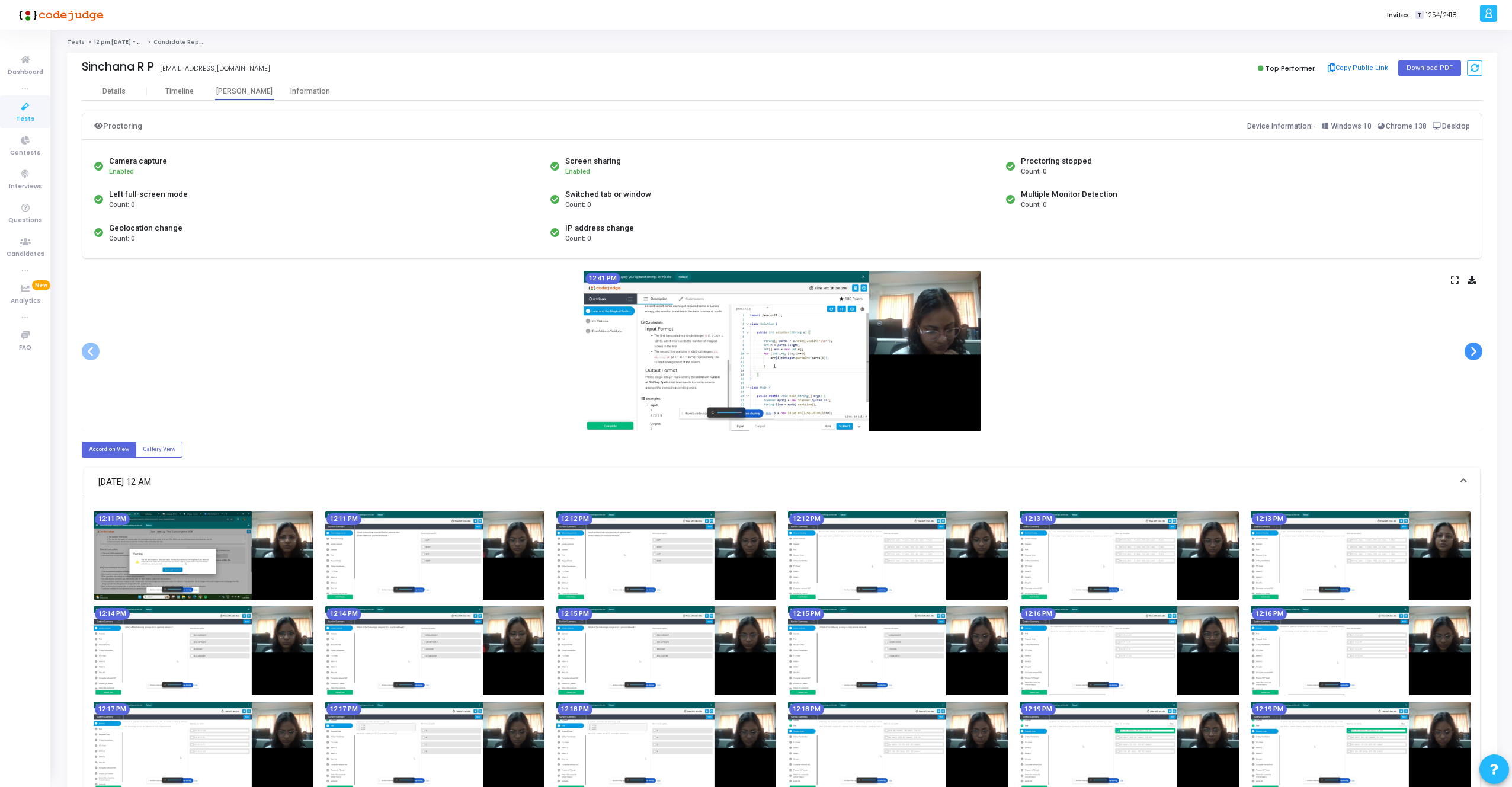
click at [1472, 350] on span at bounding box center [1473, 351] width 18 height 18
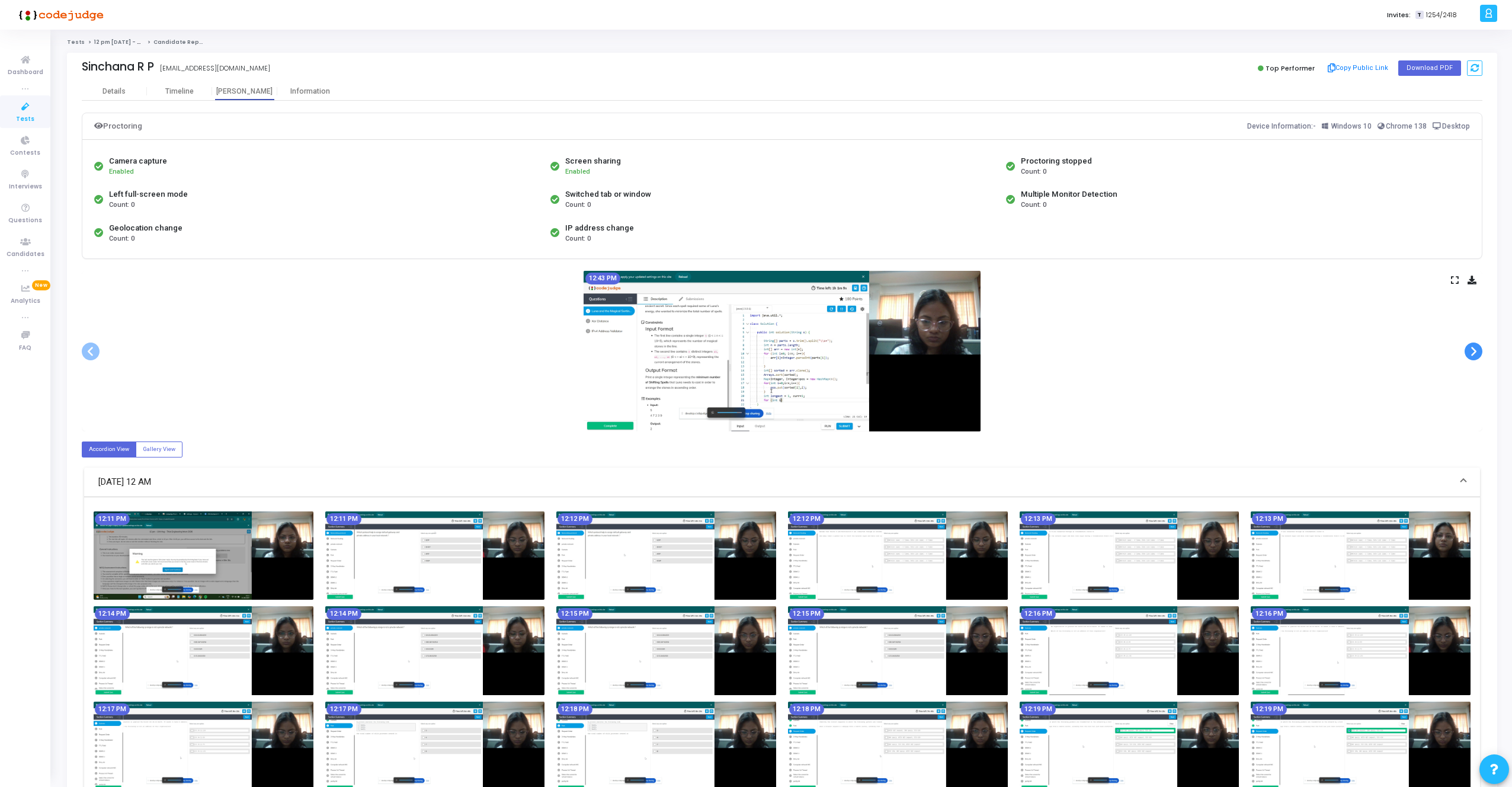
click at [1472, 350] on span at bounding box center [1473, 351] width 18 height 18
click at [1476, 347] on span at bounding box center [1473, 351] width 18 height 18
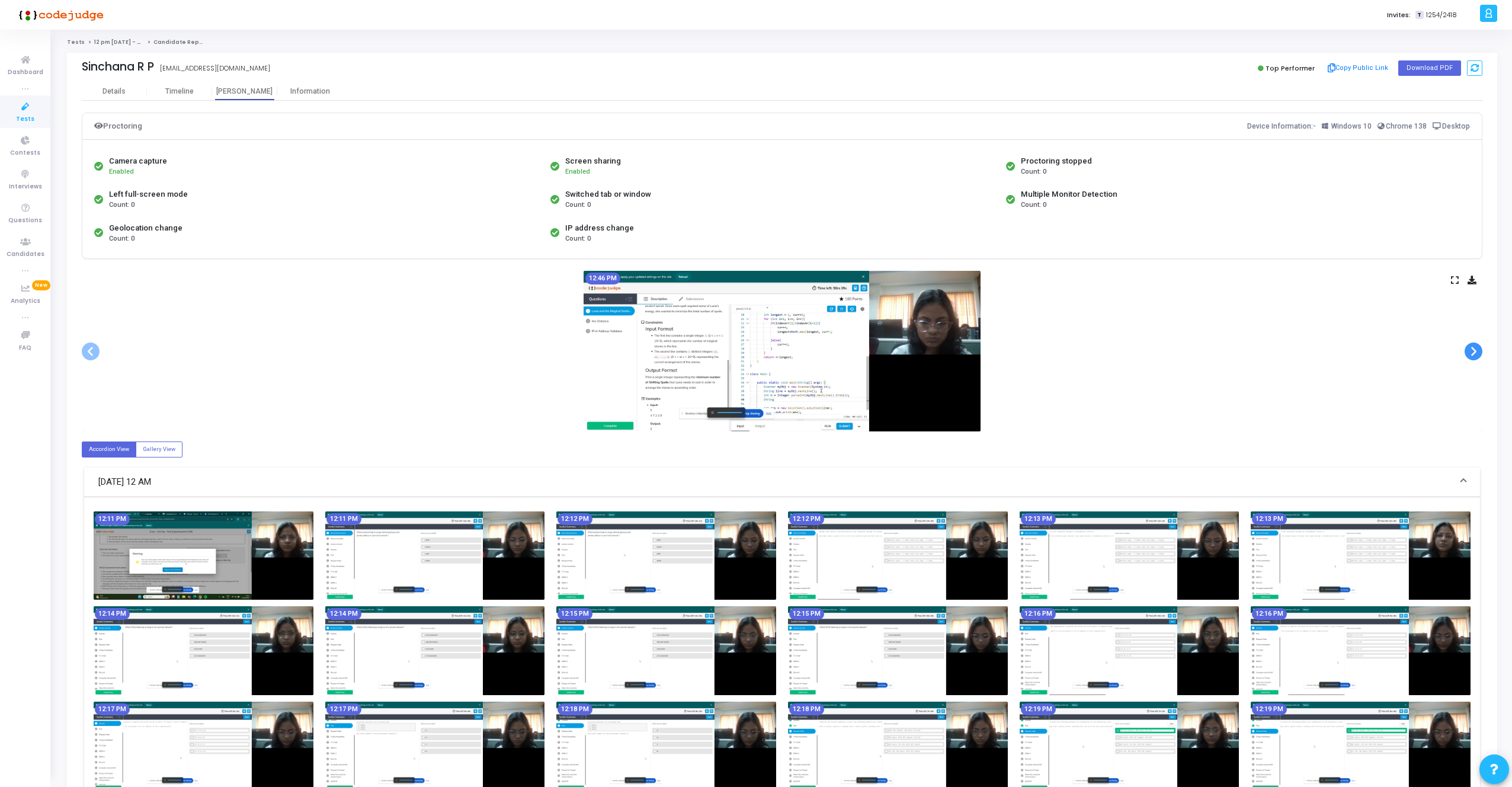
click at [1477, 348] on span at bounding box center [1473, 351] width 18 height 18
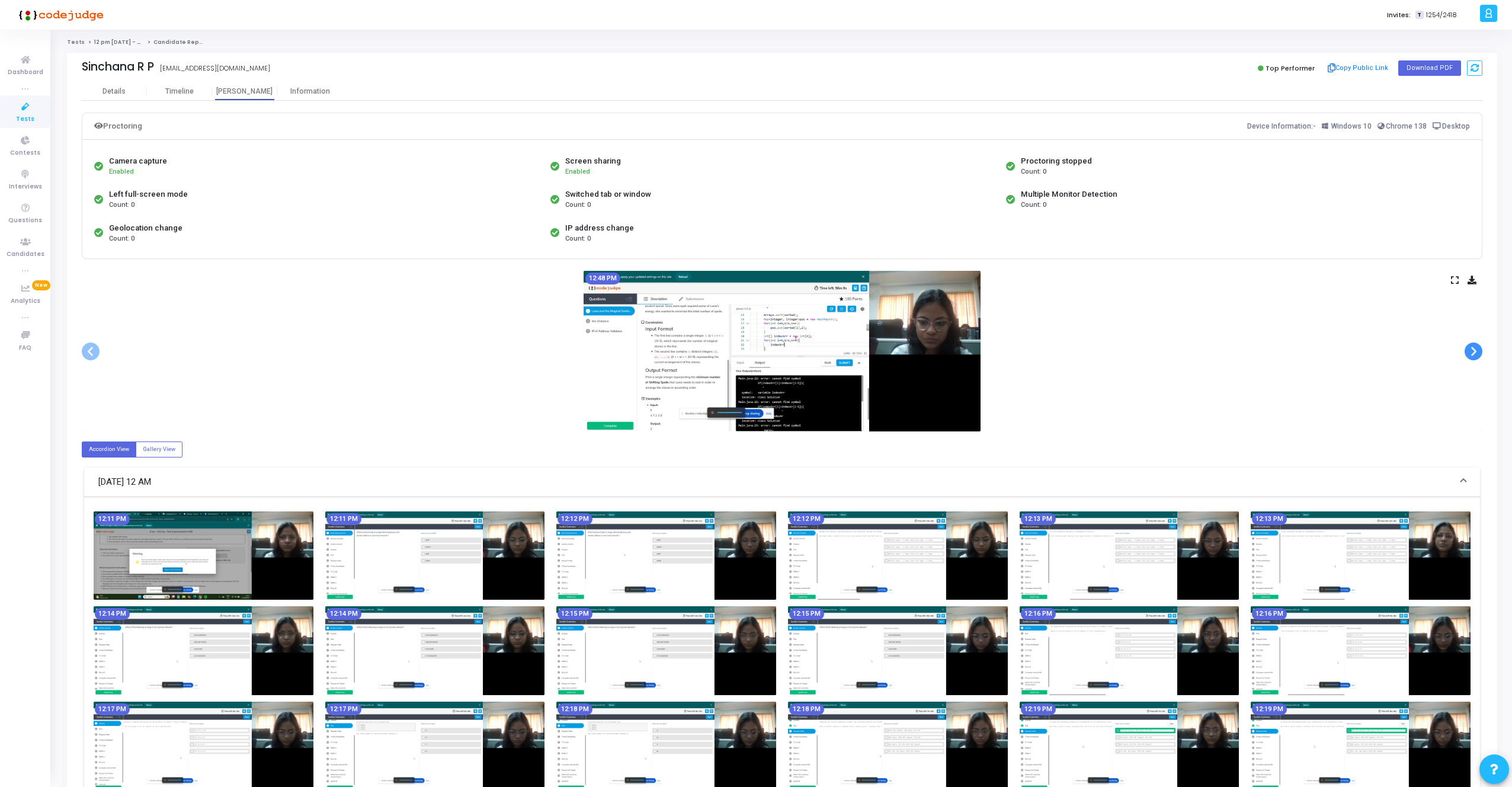
click at [1477, 348] on span at bounding box center [1473, 351] width 18 height 18
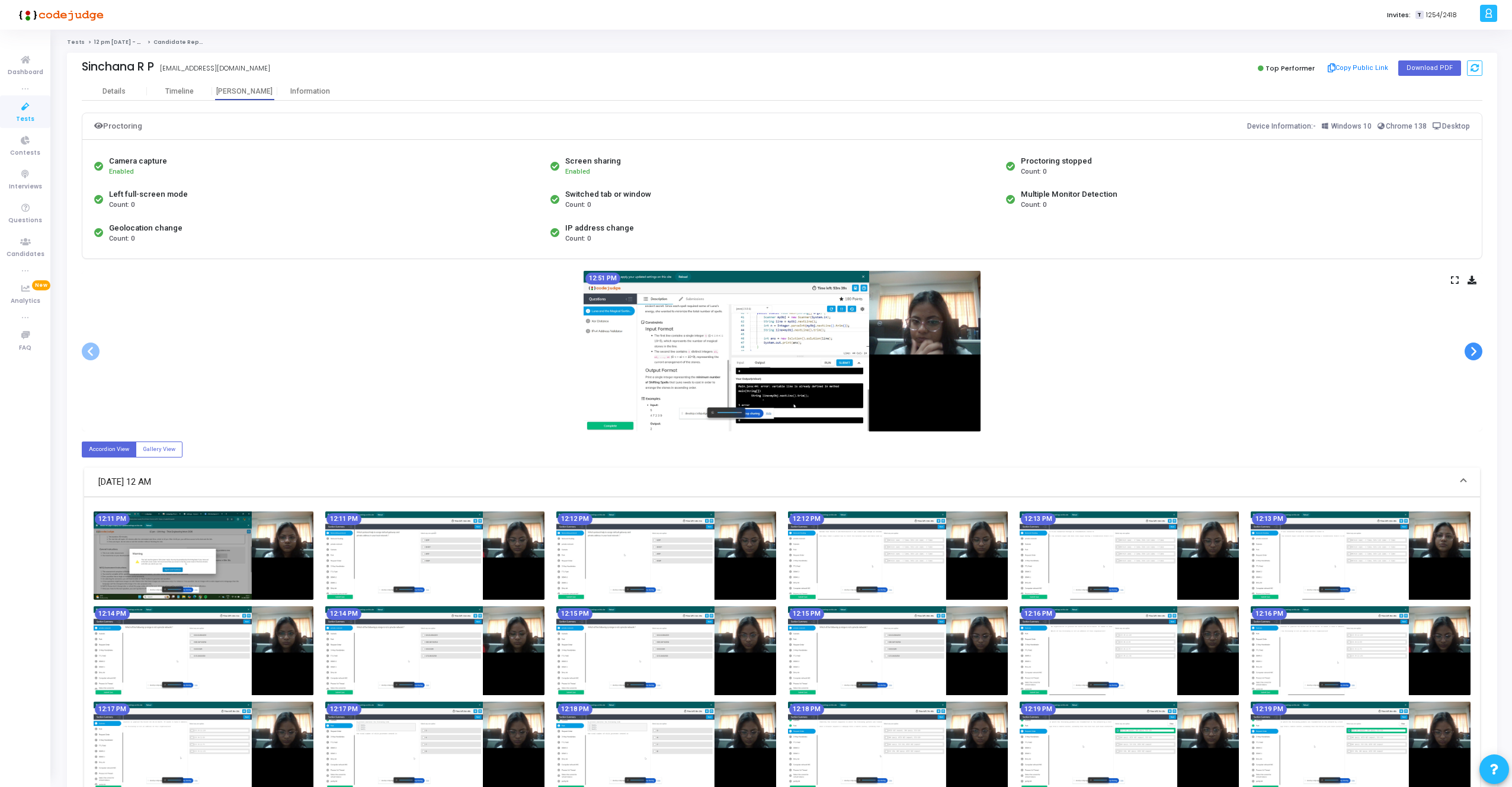
click at [1477, 348] on span at bounding box center [1473, 351] width 18 height 18
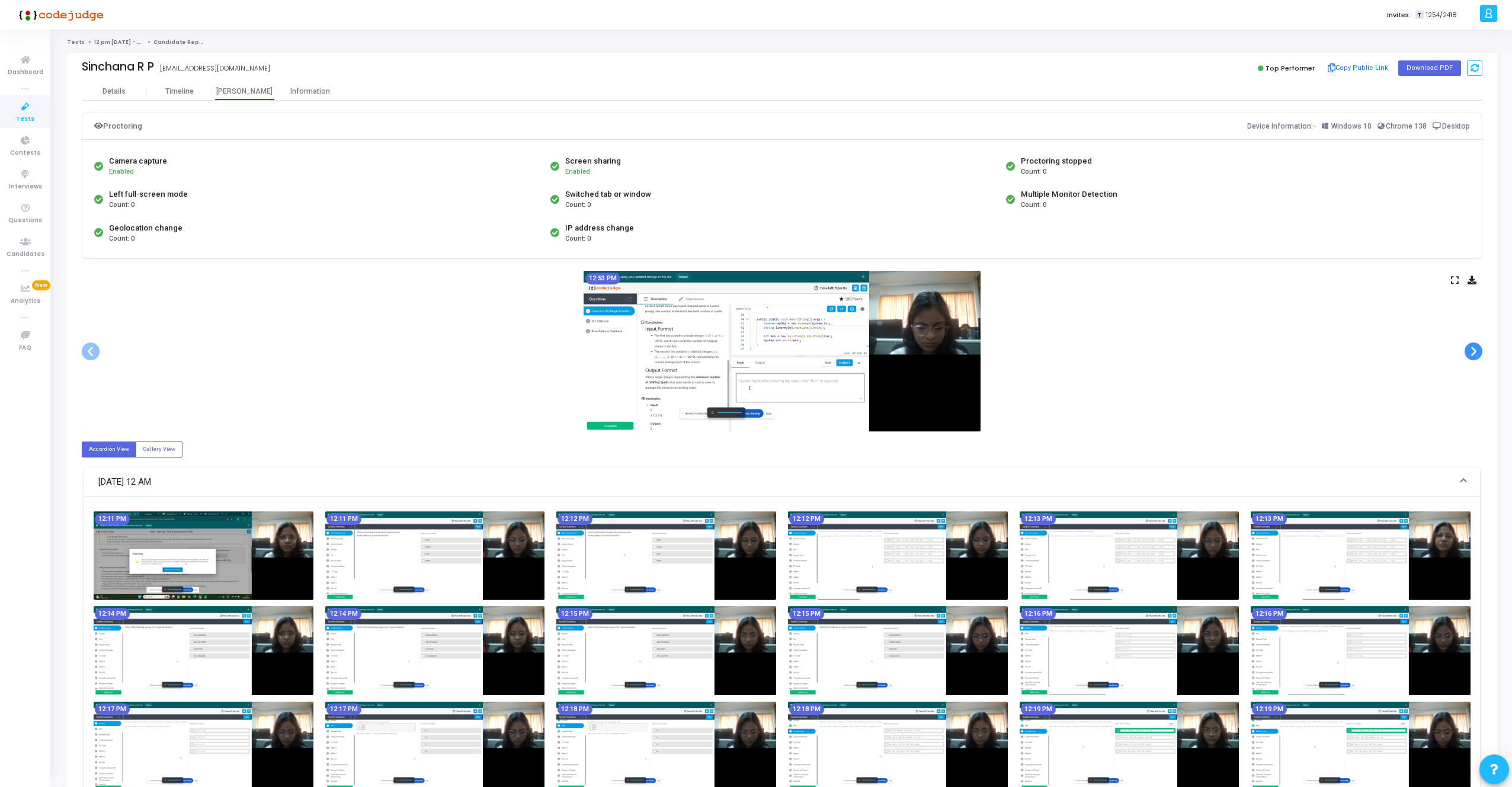
click at [1477, 348] on span at bounding box center [1473, 351] width 18 height 18
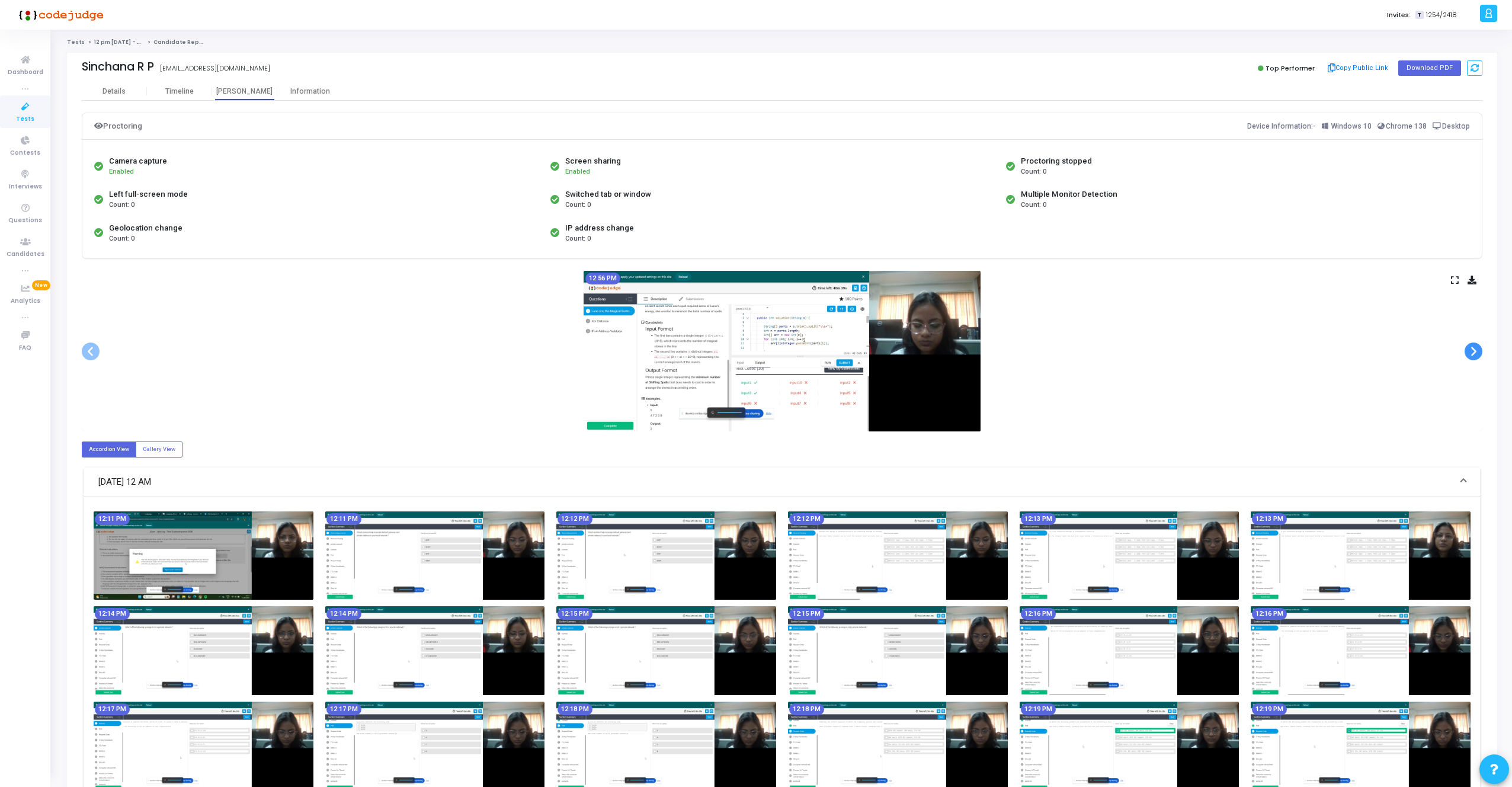
click at [1477, 348] on span at bounding box center [1473, 351] width 18 height 18
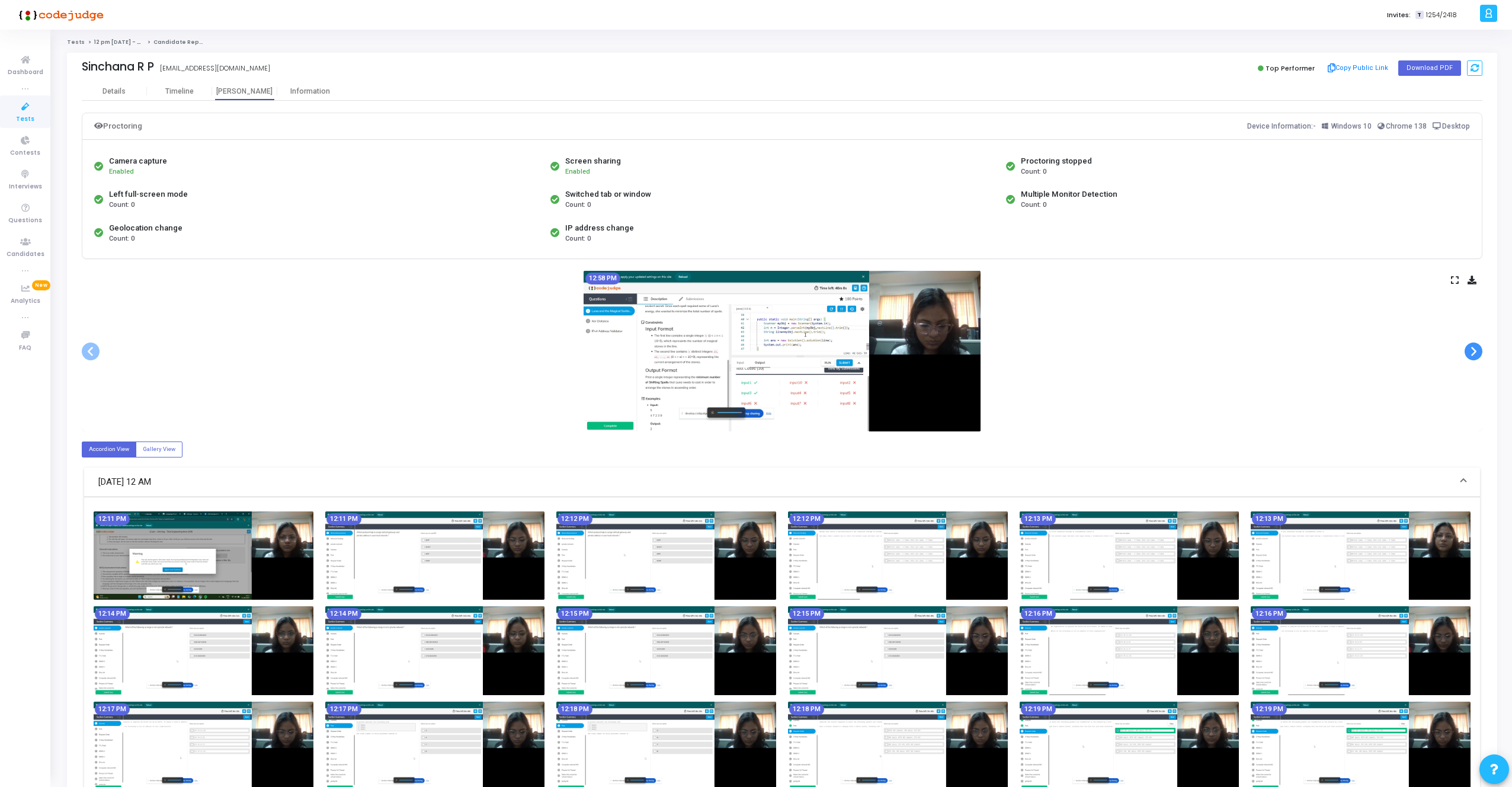
click at [1477, 348] on span at bounding box center [1473, 351] width 18 height 18
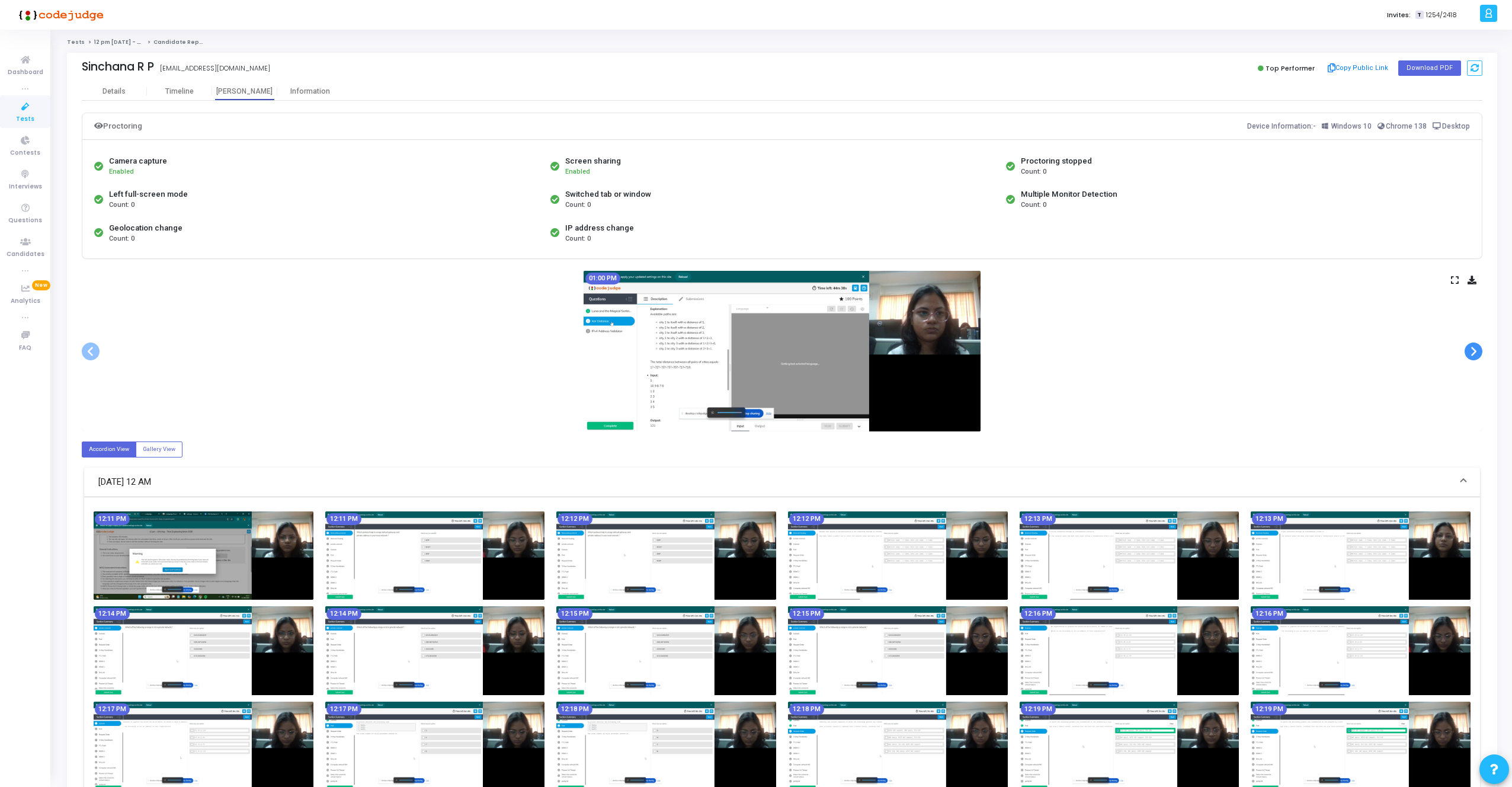
click at [1477, 348] on span at bounding box center [1473, 351] width 18 height 18
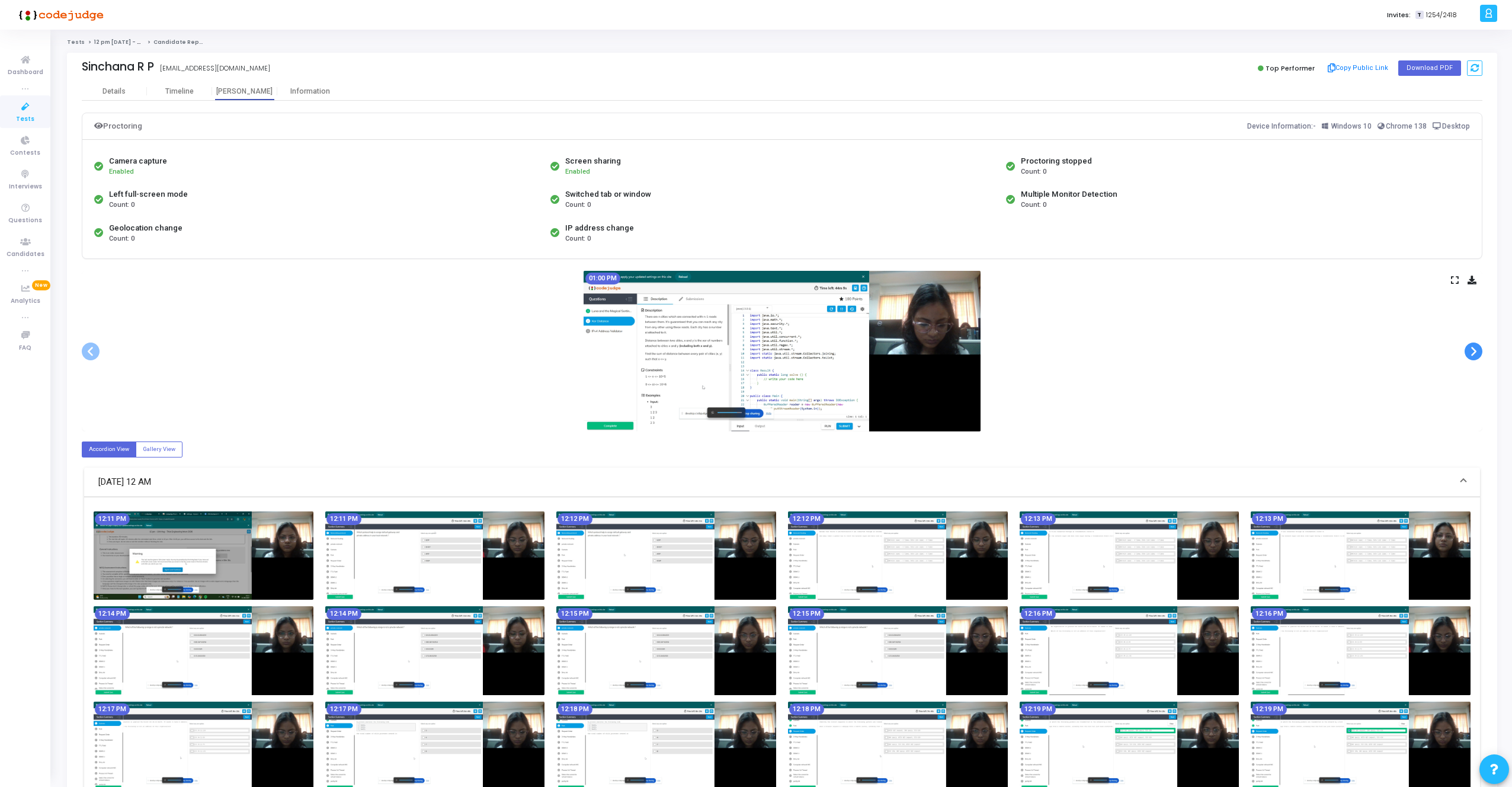
click at [1477, 348] on span at bounding box center [1473, 351] width 18 height 18
click at [99, 346] on span at bounding box center [91, 351] width 18 height 18
click at [99, 344] on span at bounding box center [91, 351] width 18 height 18
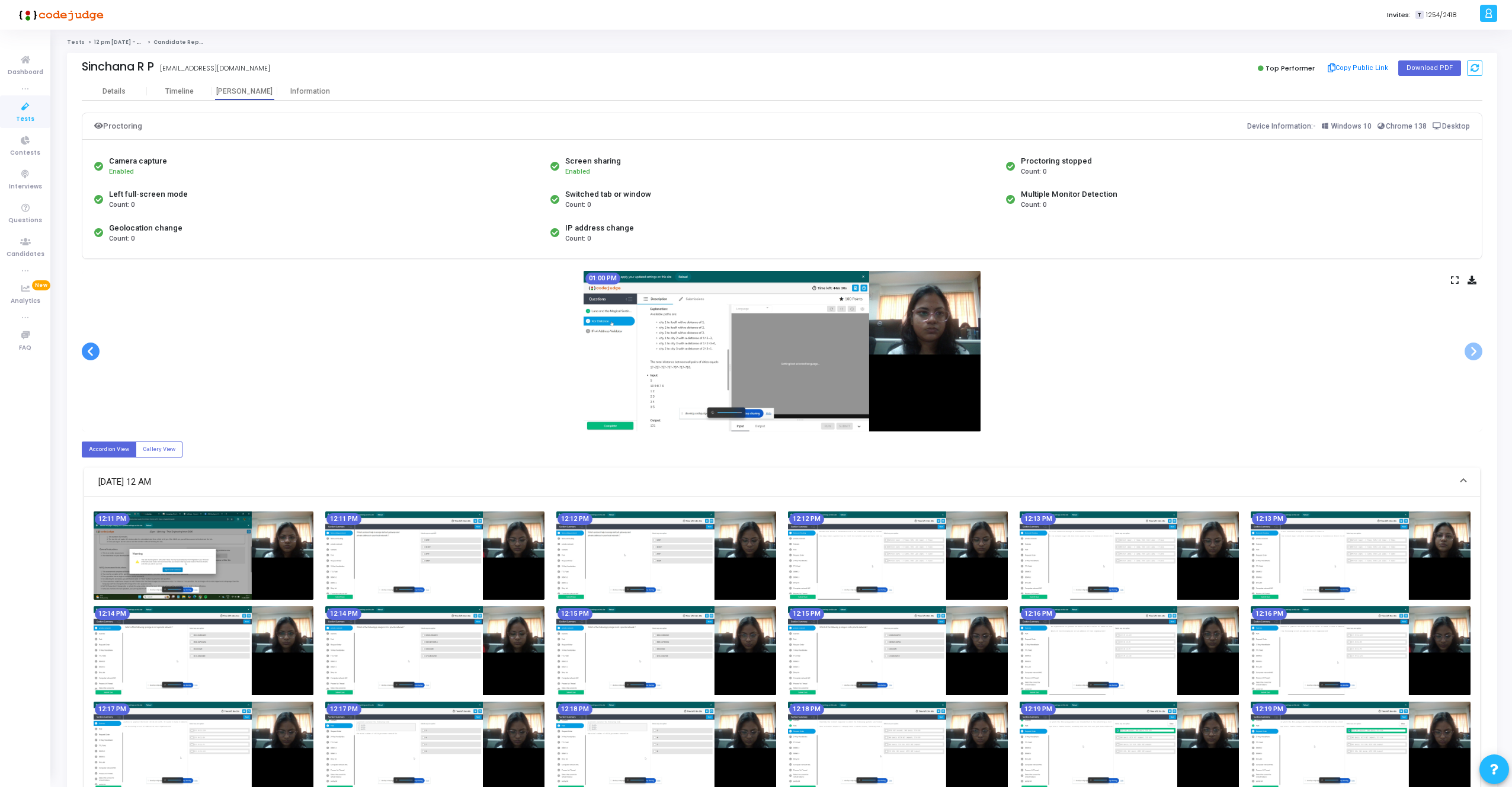
click at [99, 344] on span at bounding box center [91, 351] width 18 height 18
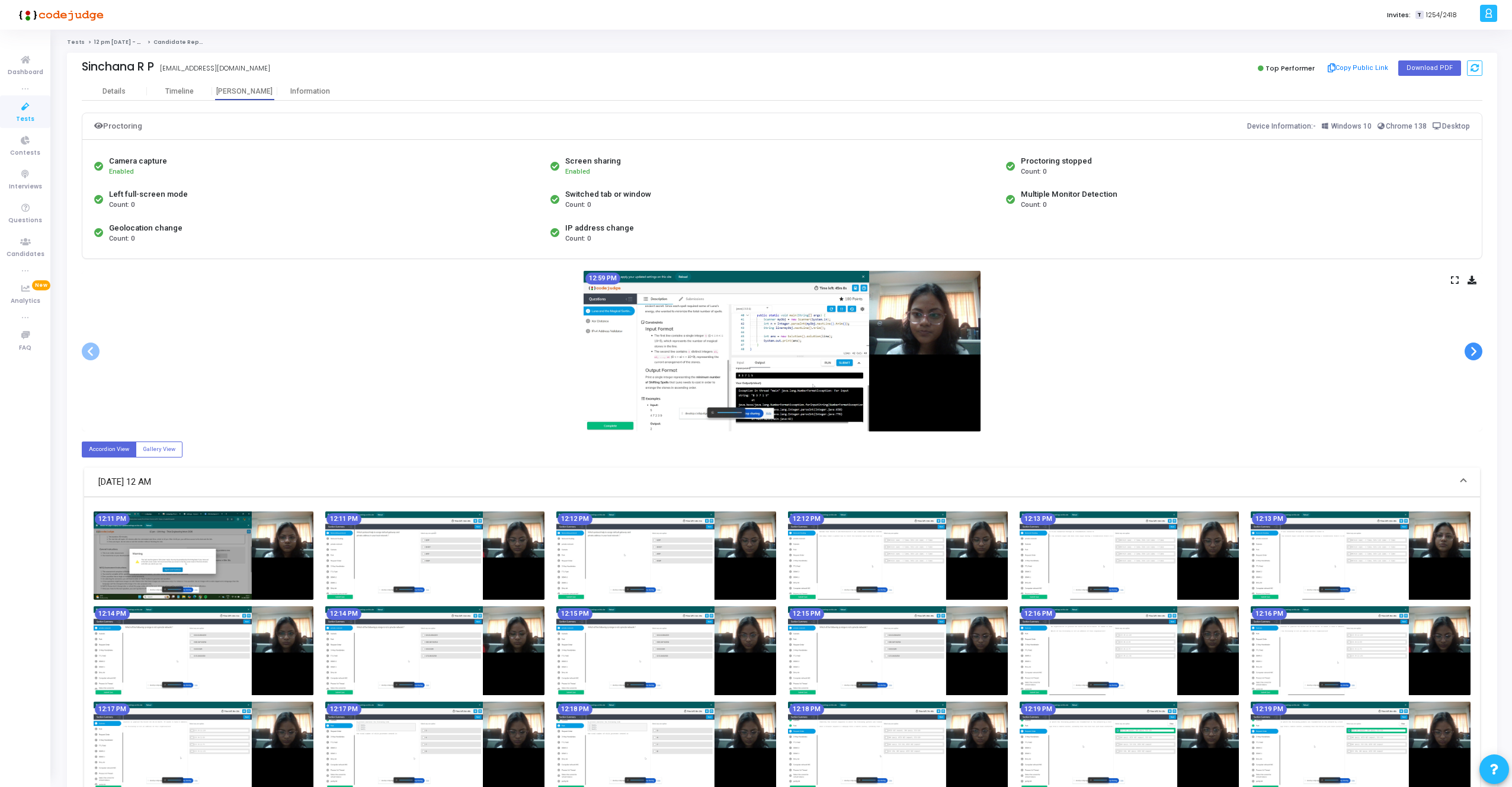
click at [1476, 354] on span at bounding box center [1473, 351] width 18 height 18
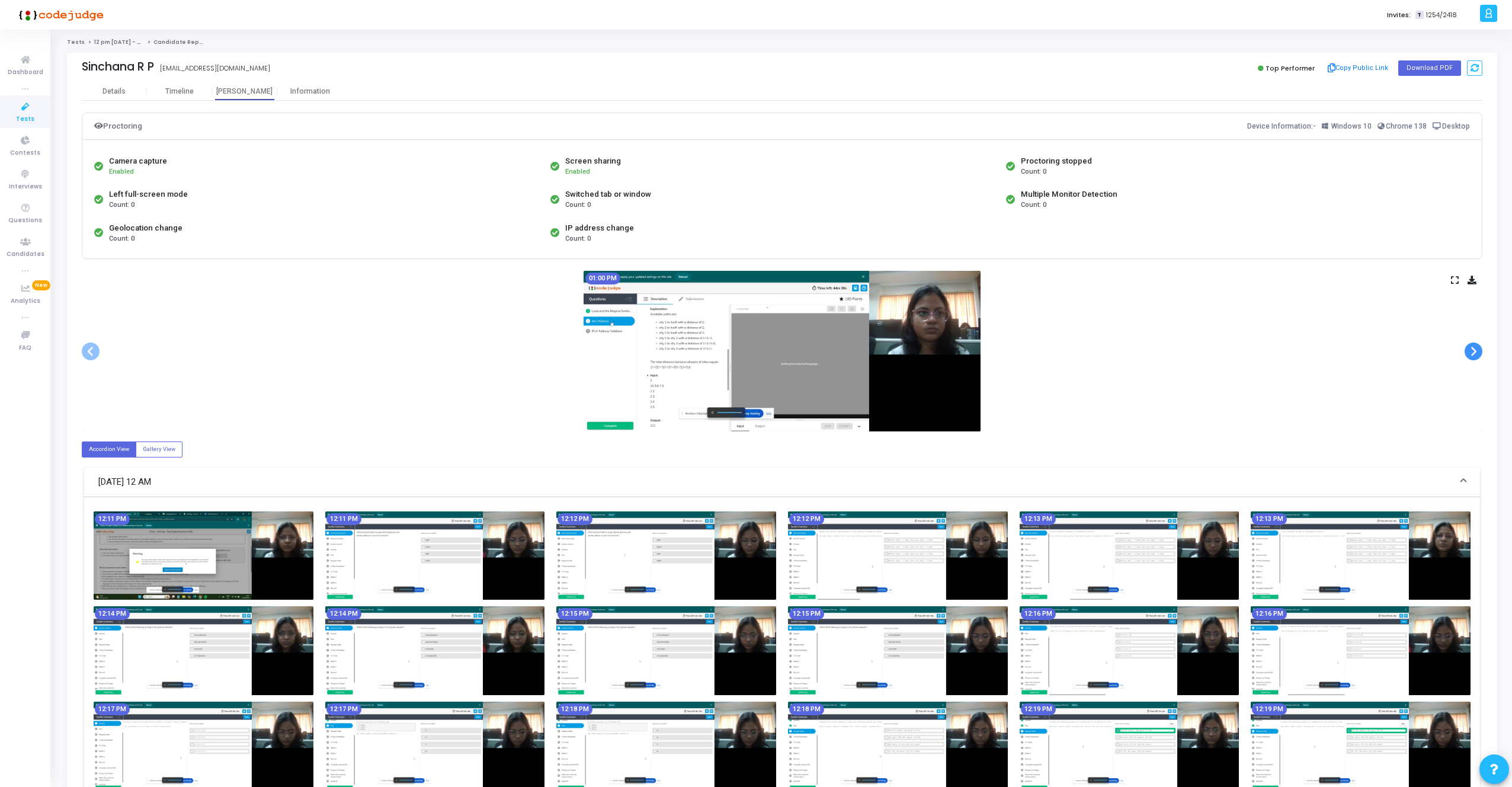
click at [1470, 343] on span at bounding box center [1473, 351] width 18 height 18
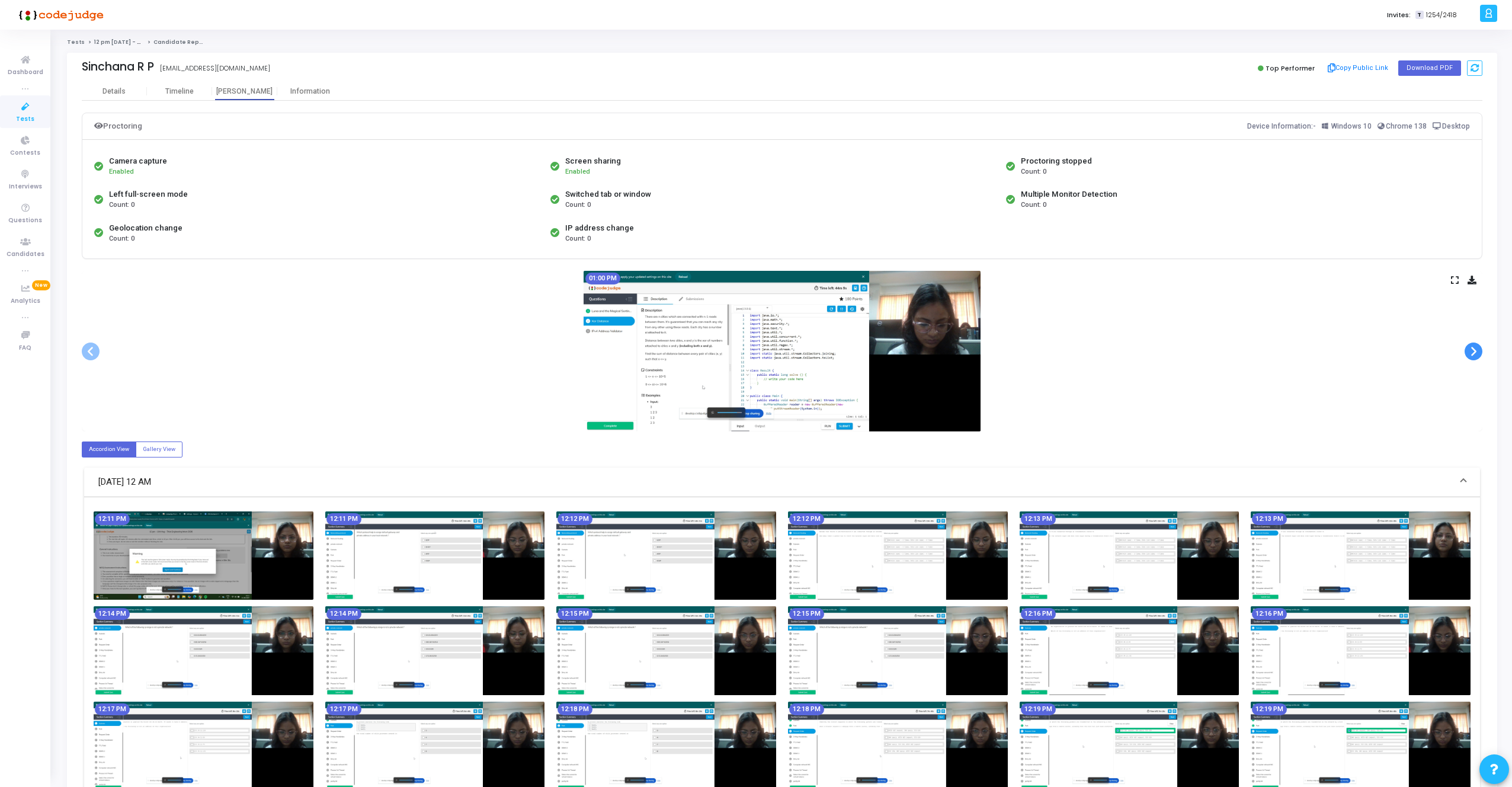
click at [1470, 343] on span at bounding box center [1473, 351] width 18 height 18
click at [1470, 344] on span at bounding box center [1473, 351] width 18 height 18
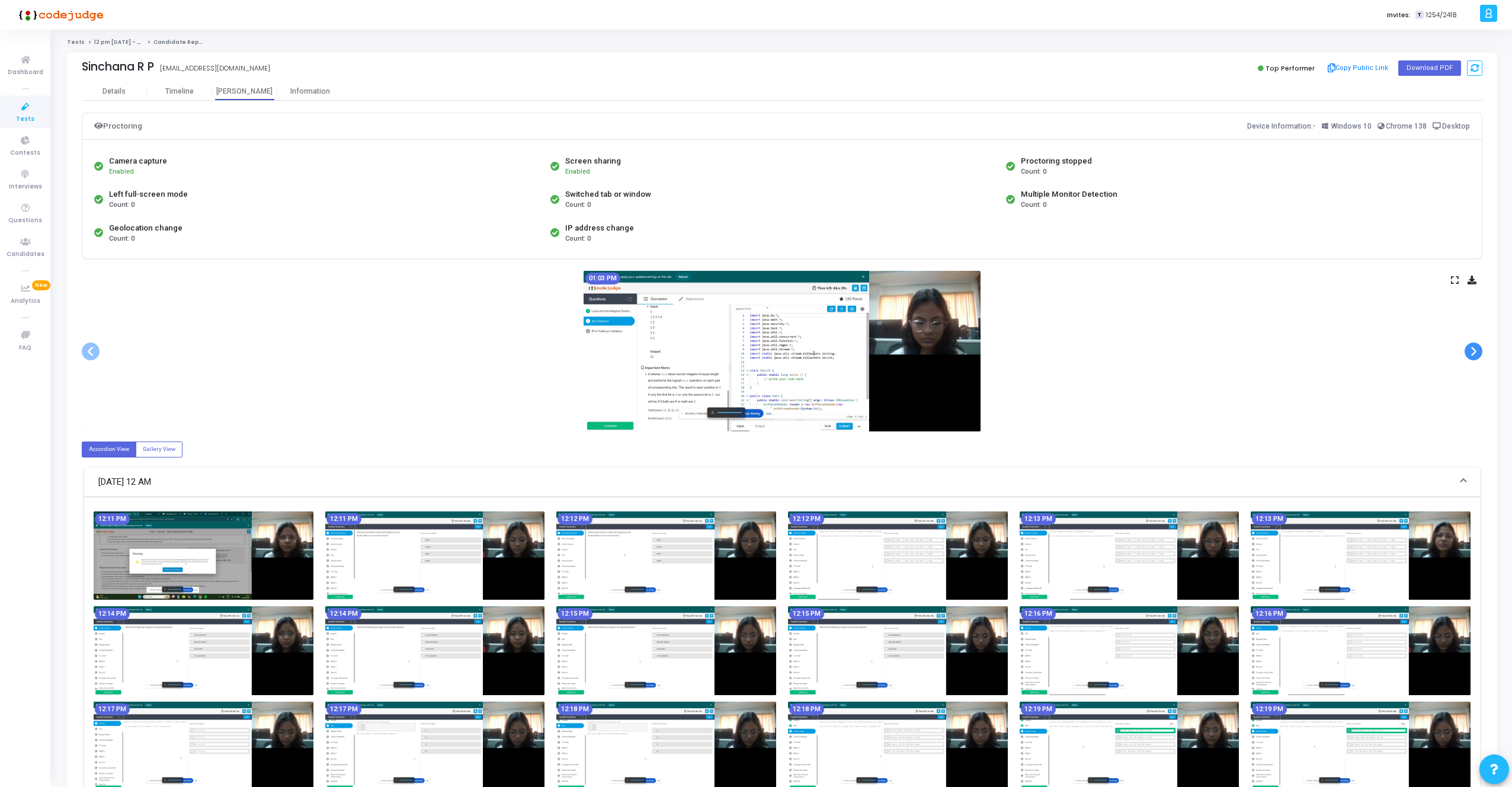
click at [1470, 344] on span at bounding box center [1473, 351] width 18 height 18
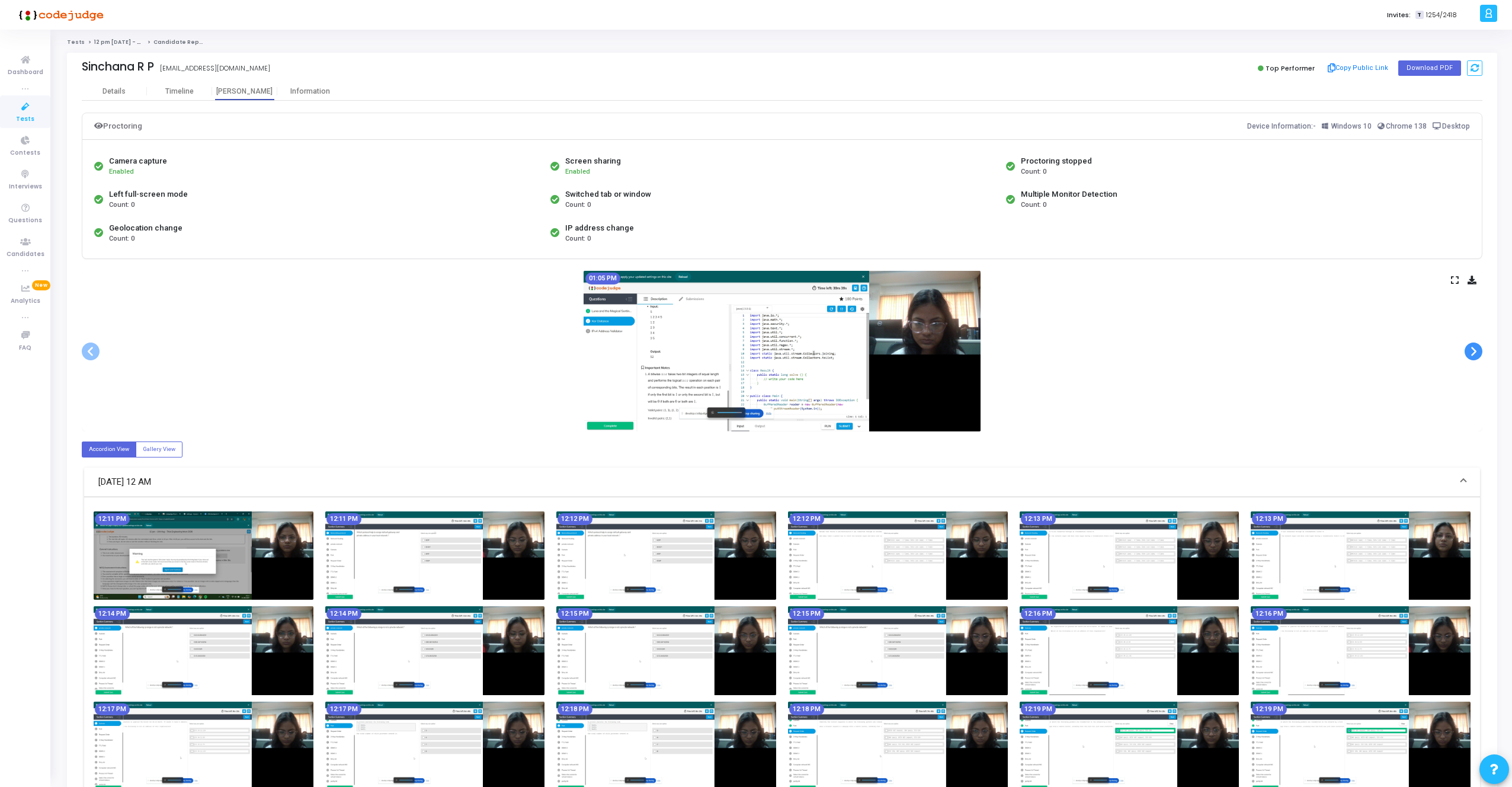
click at [1470, 344] on span at bounding box center [1473, 351] width 18 height 18
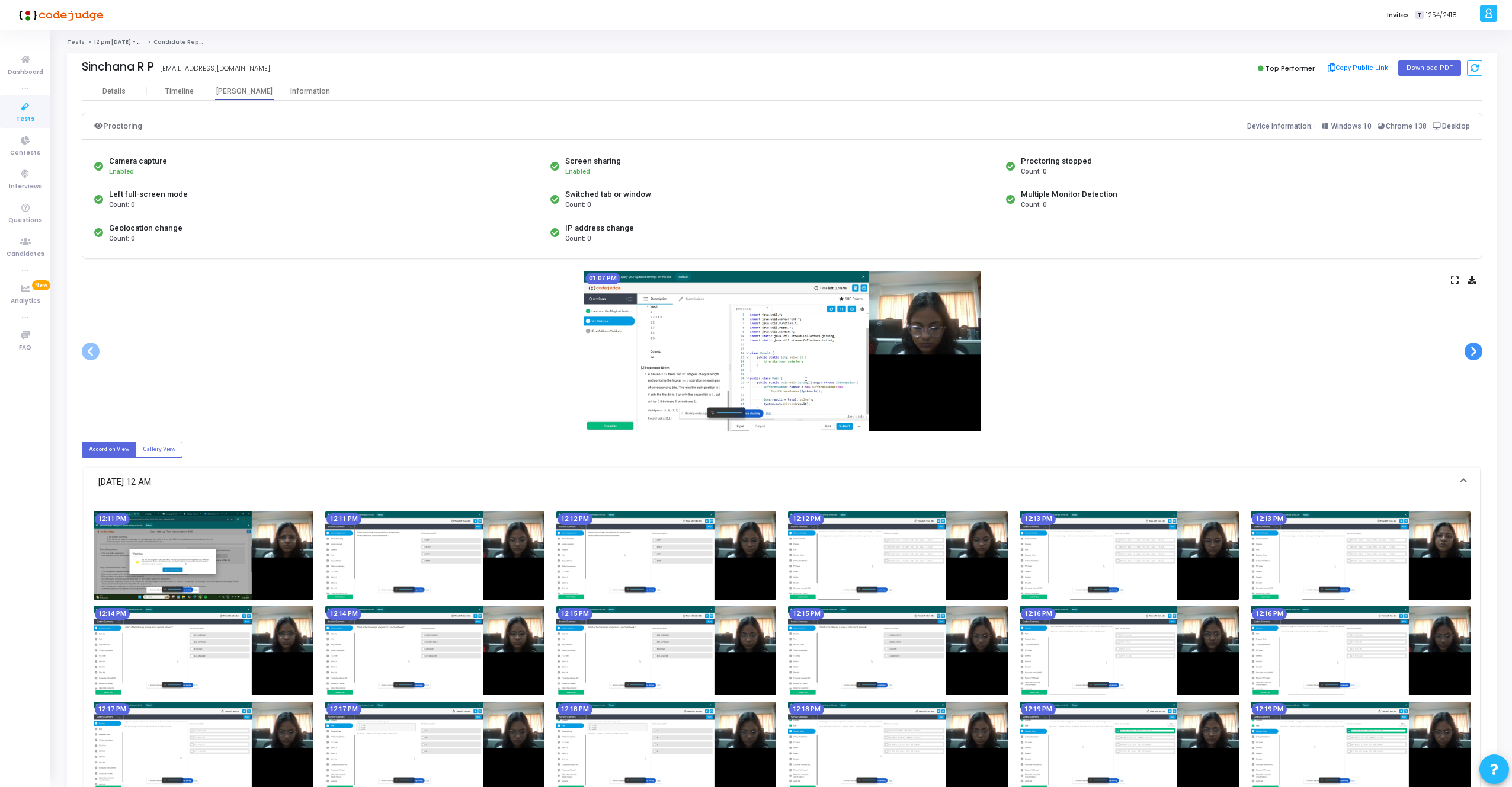
click at [1470, 344] on span at bounding box center [1473, 351] width 18 height 18
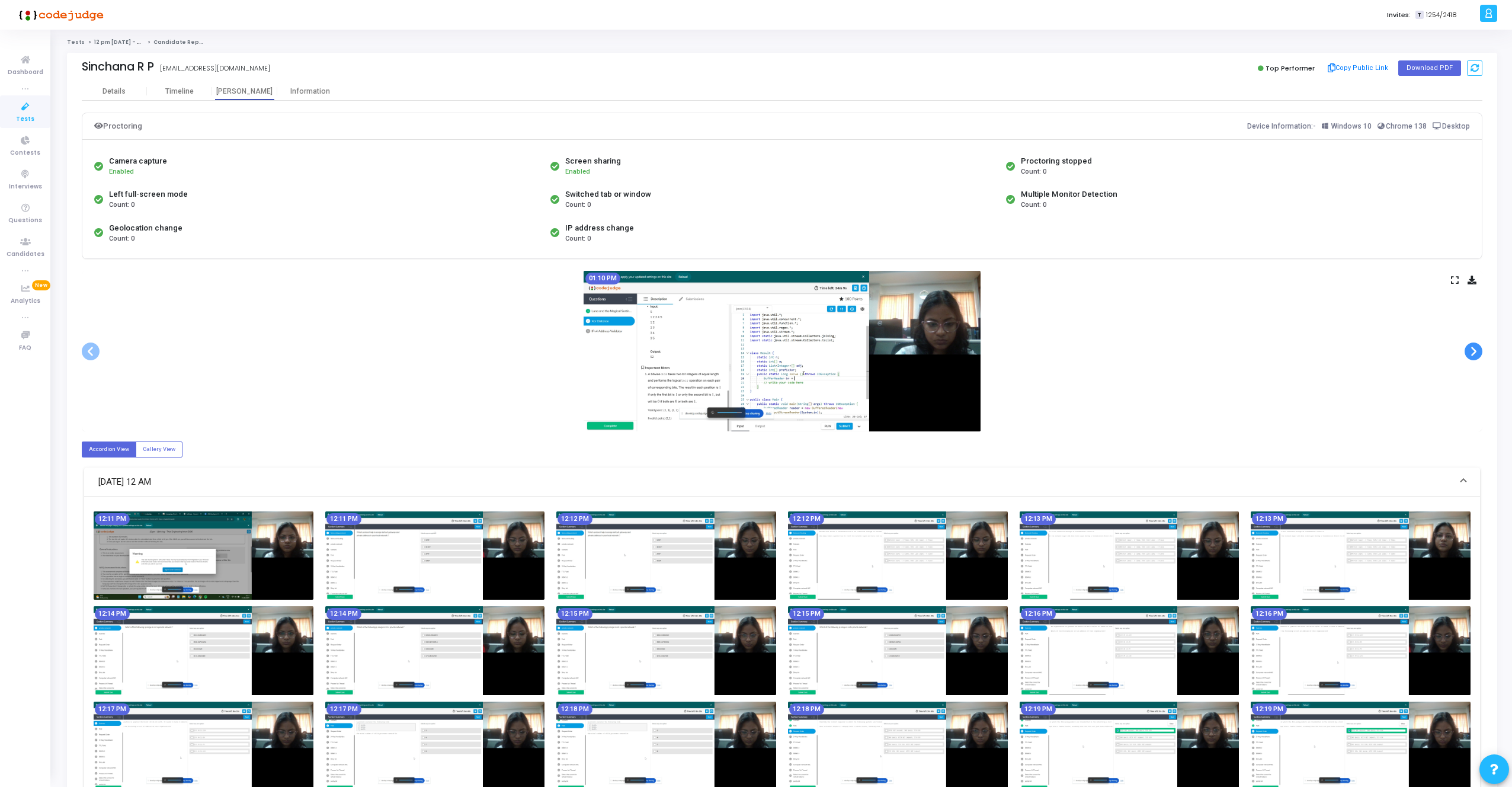
click at [1470, 344] on span at bounding box center [1473, 351] width 18 height 18
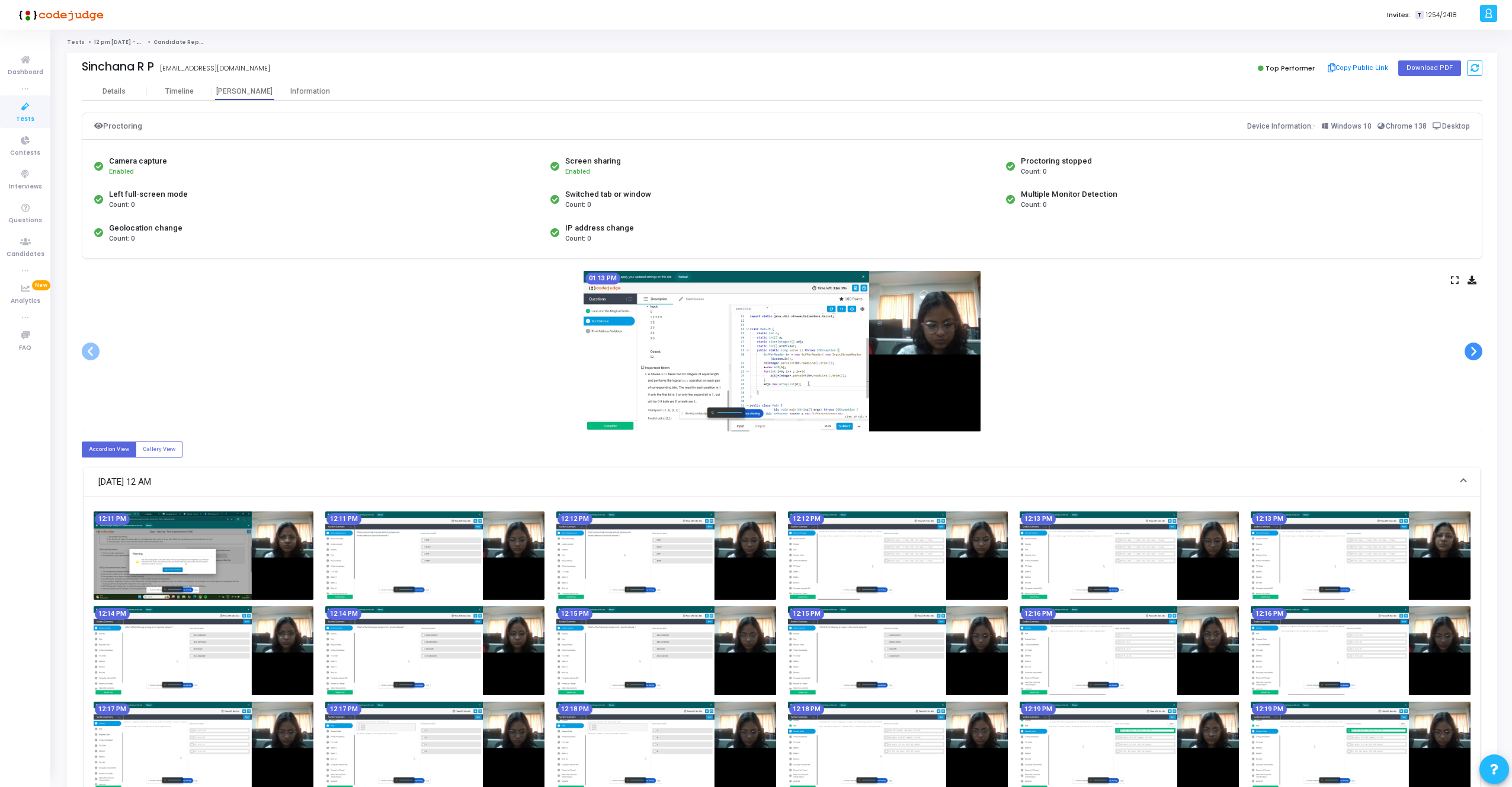
click at [1470, 344] on span at bounding box center [1473, 351] width 18 height 18
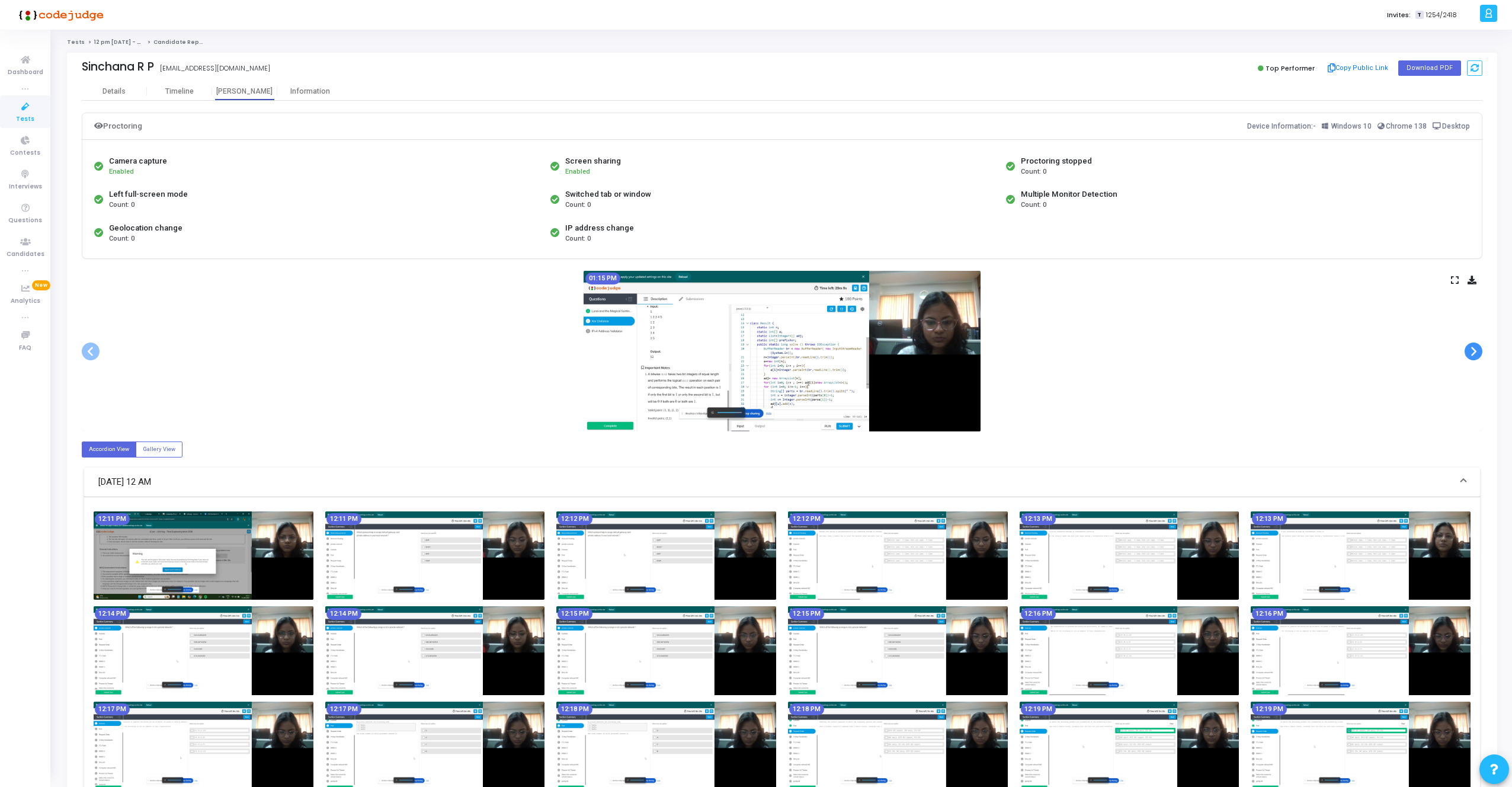
click at [1470, 344] on span at bounding box center [1473, 351] width 18 height 18
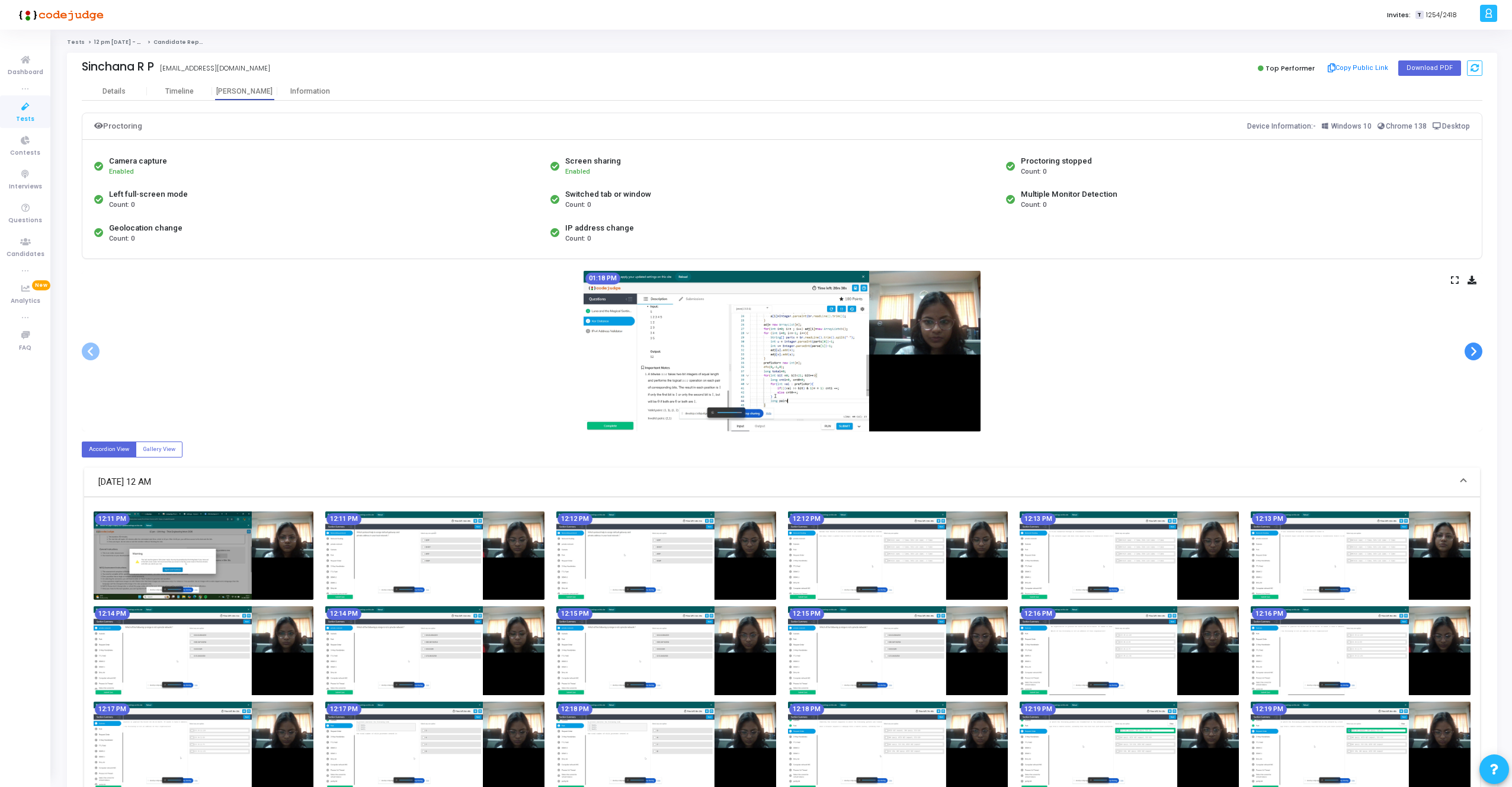
click at [1470, 344] on span at bounding box center [1473, 351] width 18 height 18
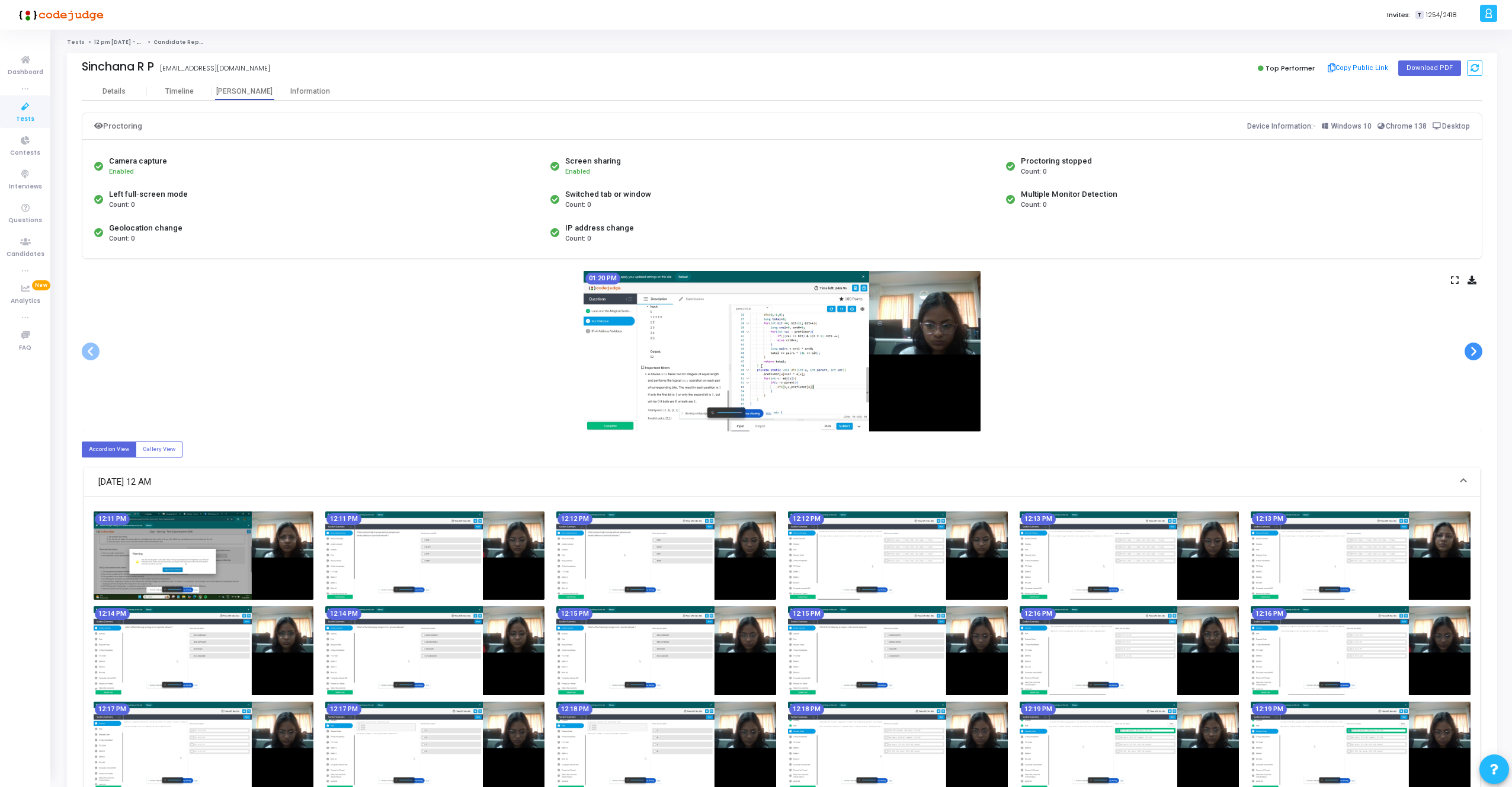
click at [1470, 344] on span at bounding box center [1473, 351] width 18 height 18
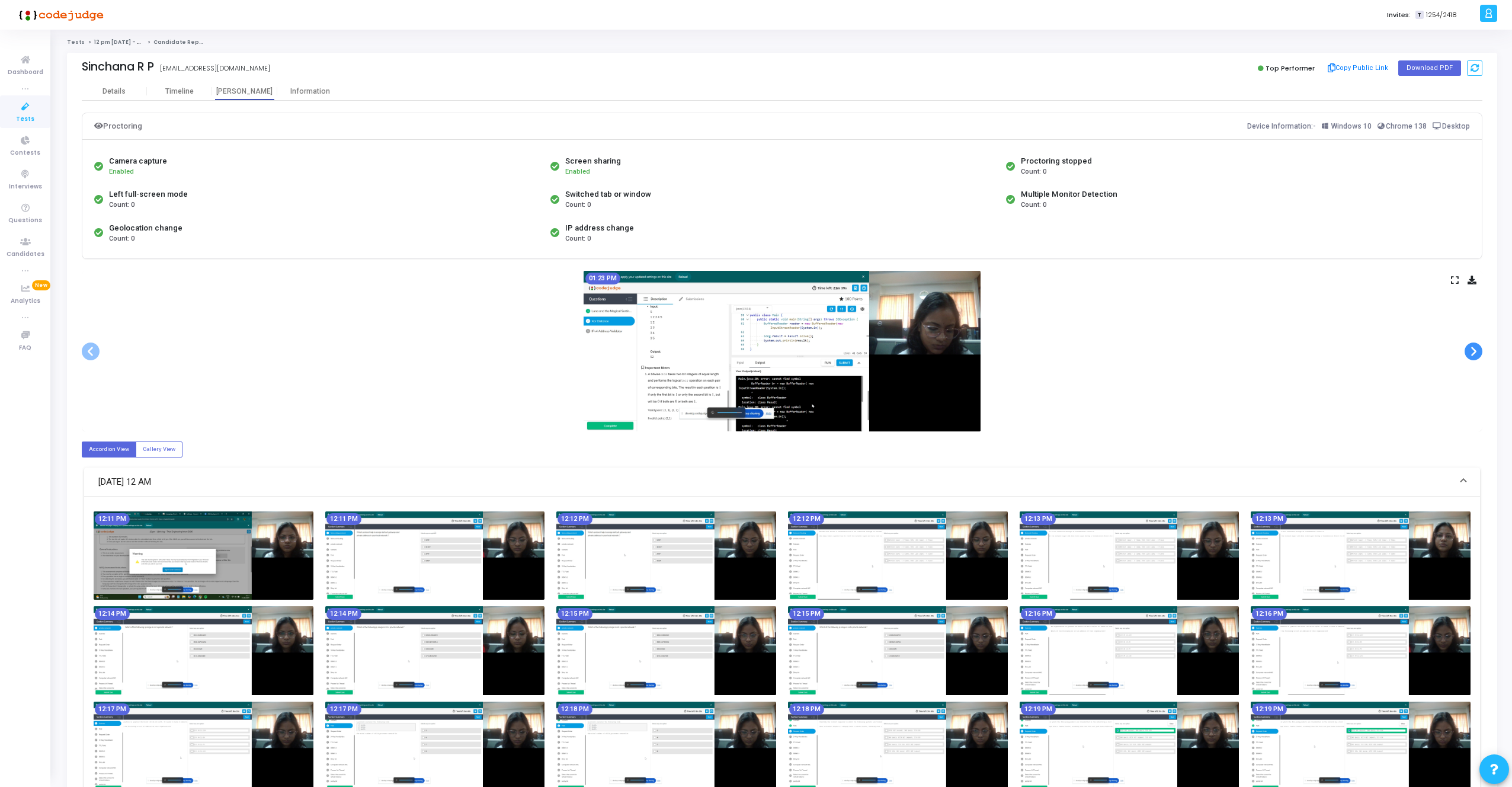
click at [1470, 344] on span at bounding box center [1473, 351] width 18 height 18
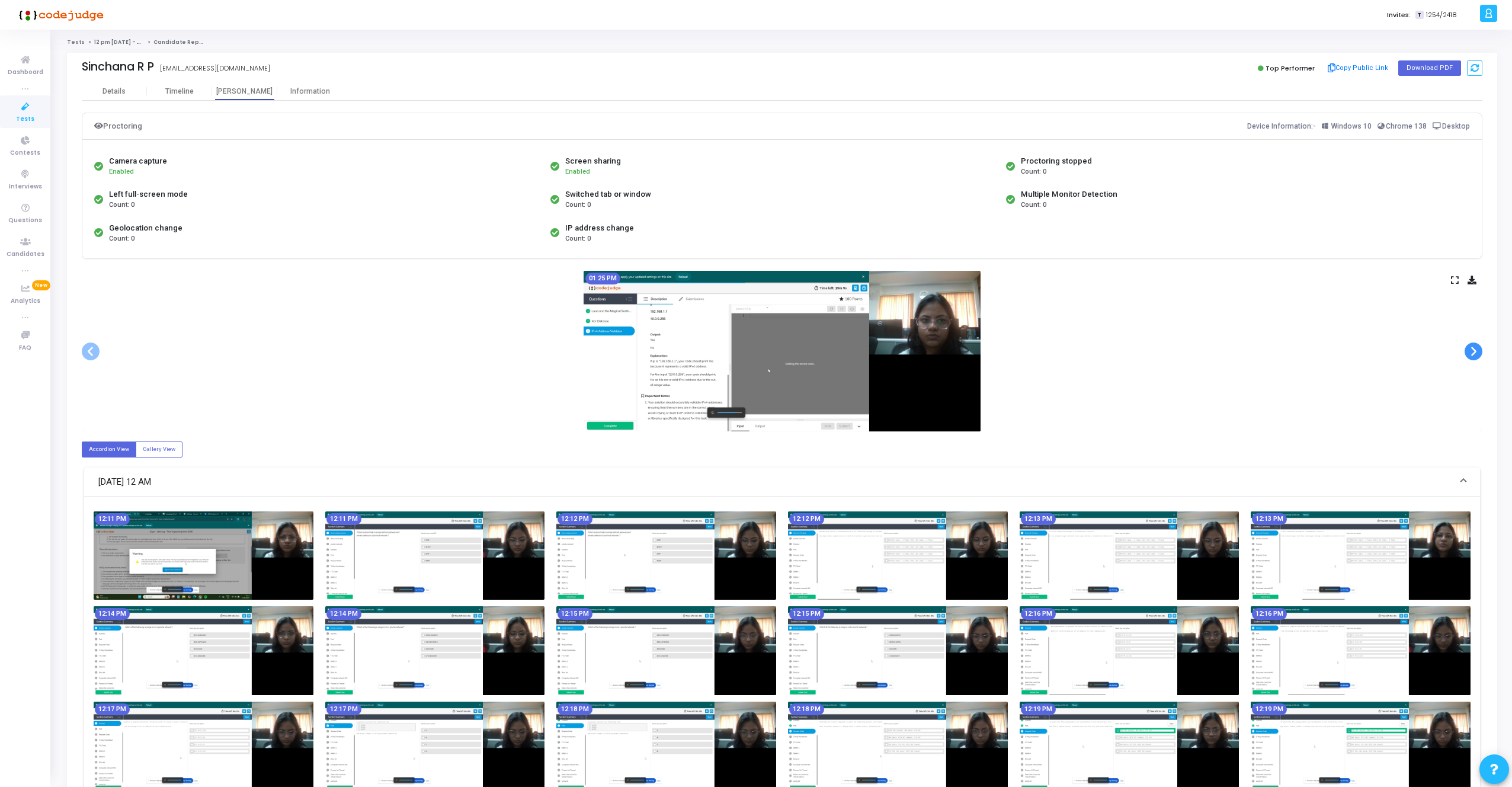
click at [1470, 344] on span at bounding box center [1473, 351] width 18 height 18
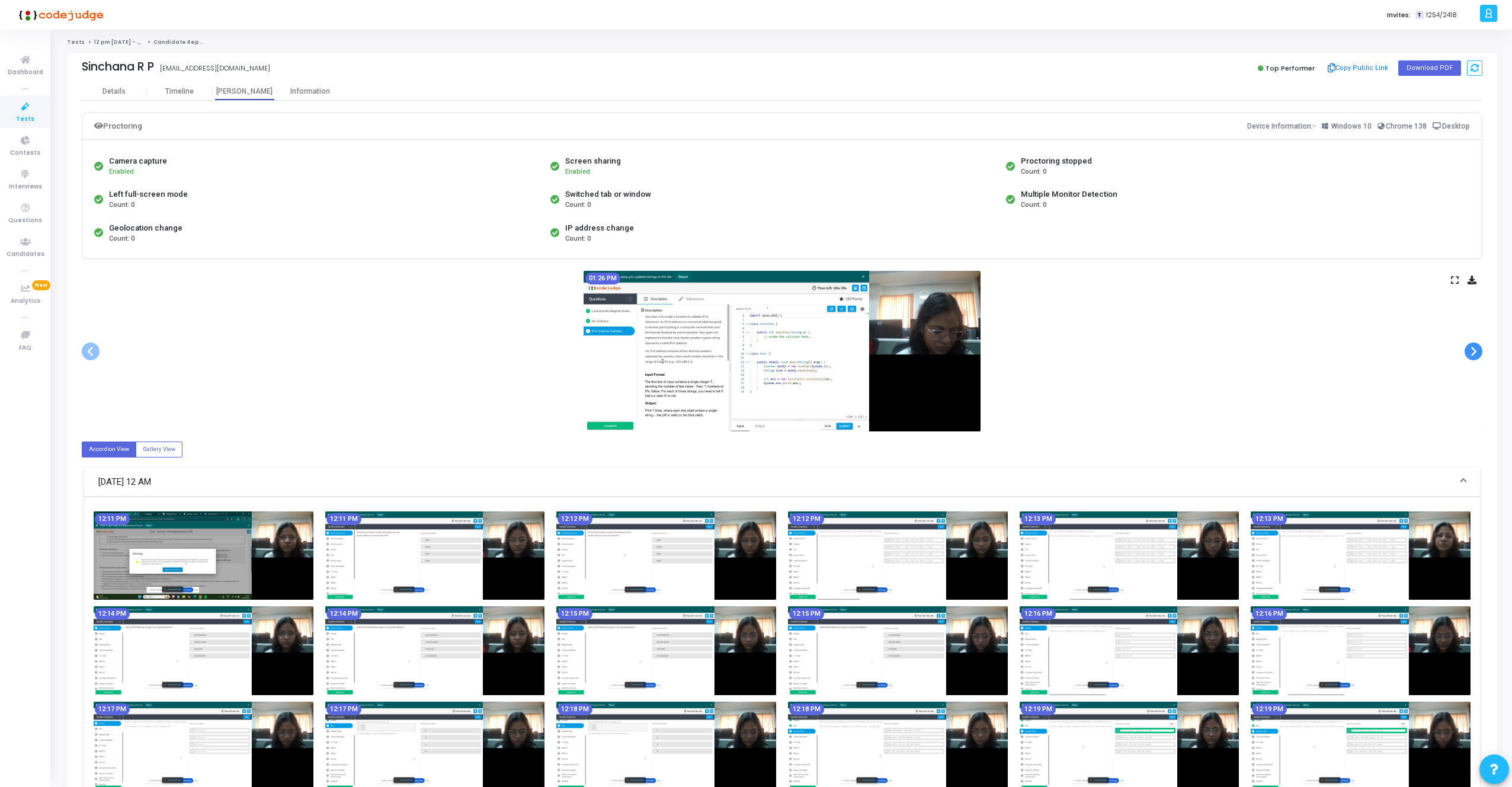
click at [1470, 344] on span at bounding box center [1473, 351] width 18 height 18
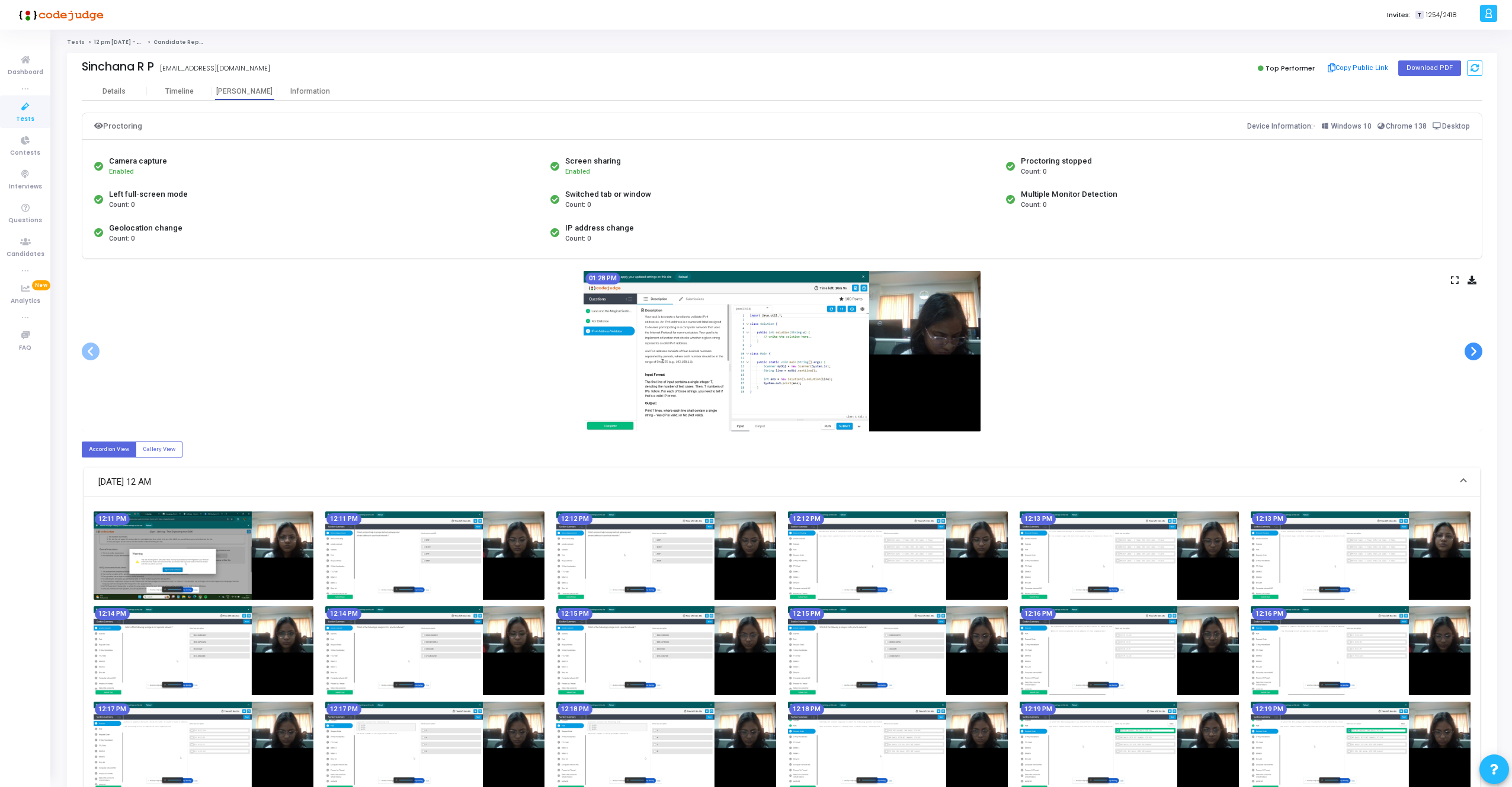
click at [1470, 344] on span at bounding box center [1473, 351] width 18 height 18
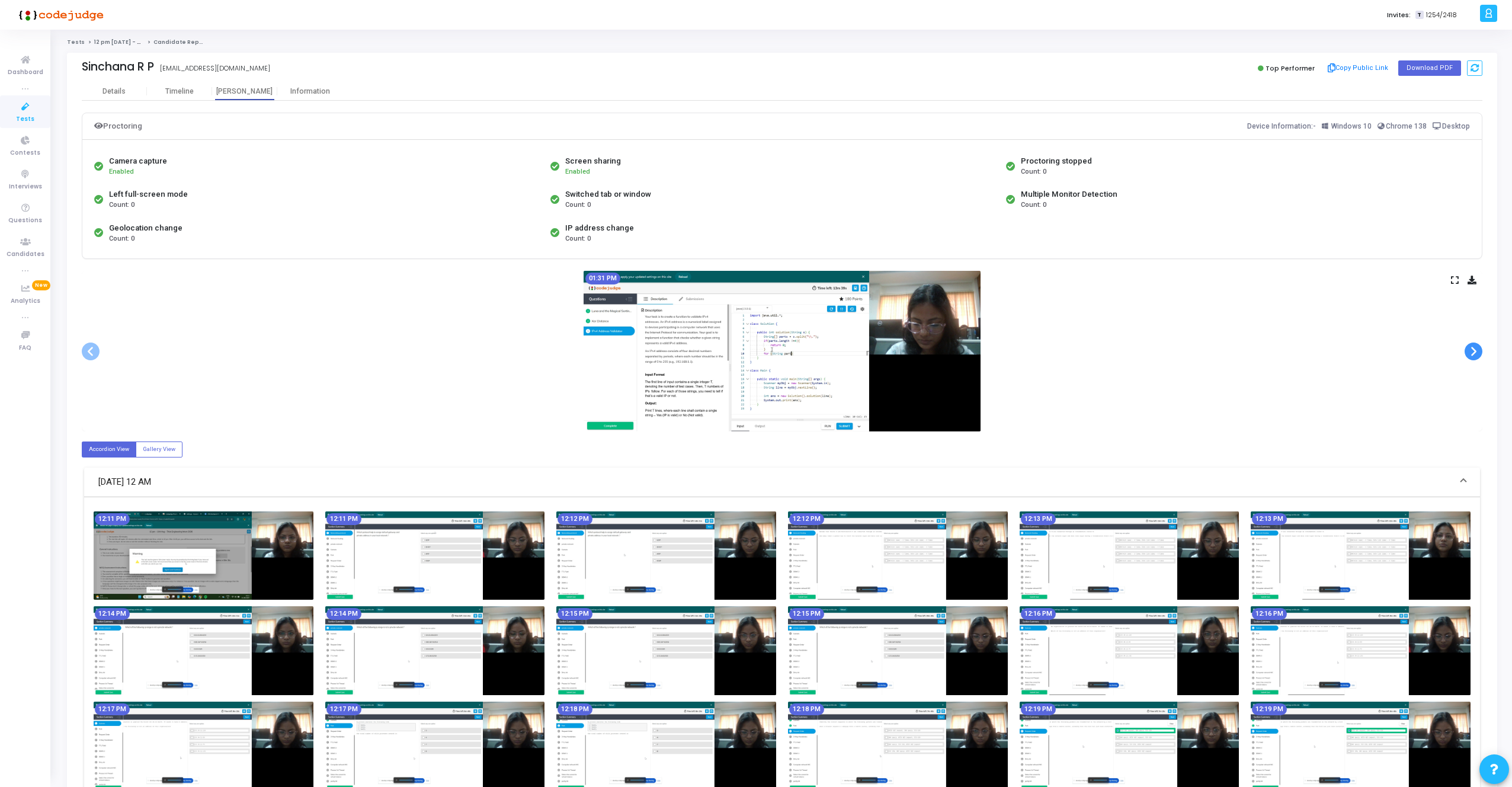
click at [1470, 344] on span at bounding box center [1473, 351] width 18 height 18
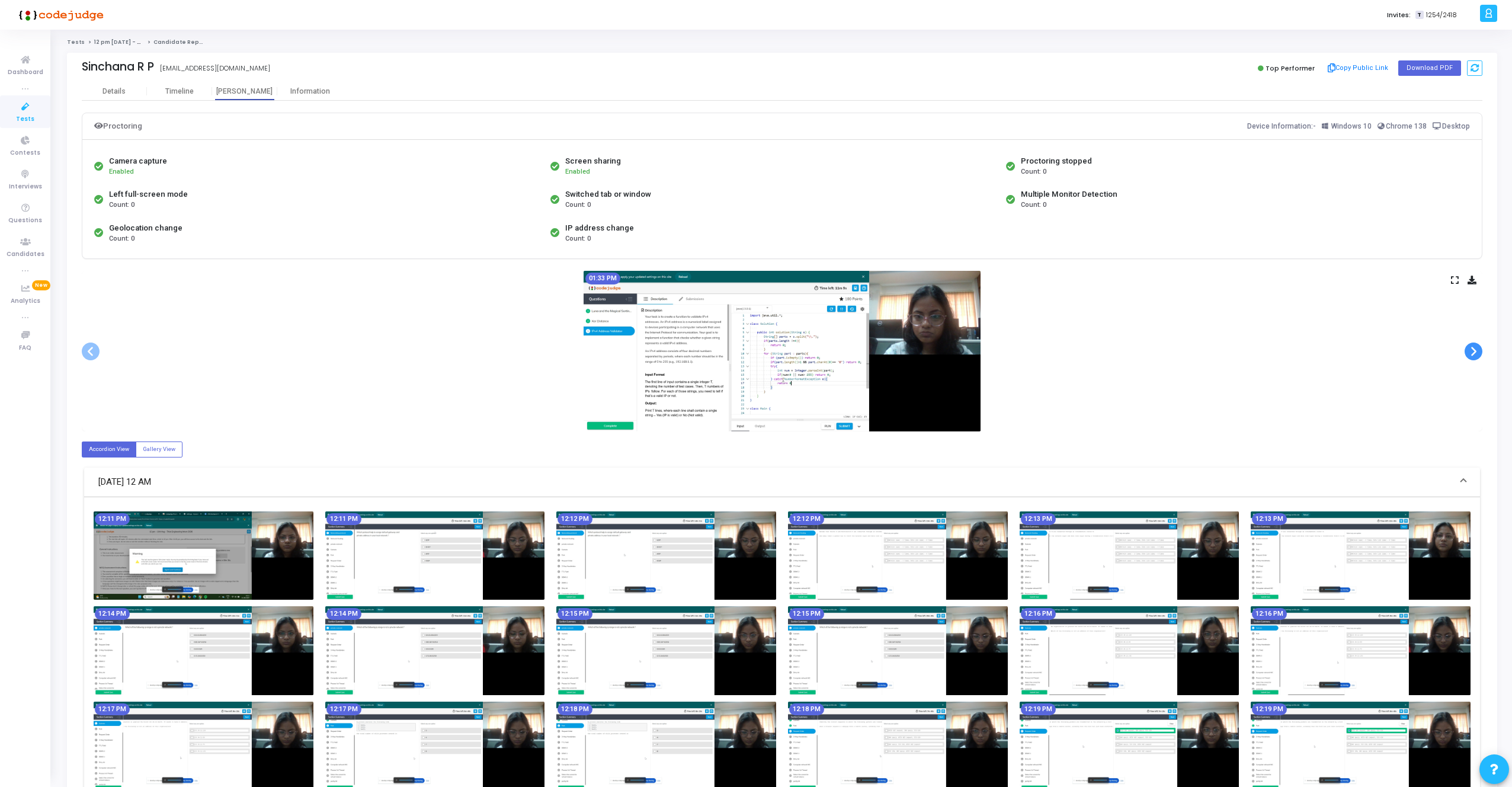
click at [1470, 344] on span at bounding box center [1473, 351] width 18 height 18
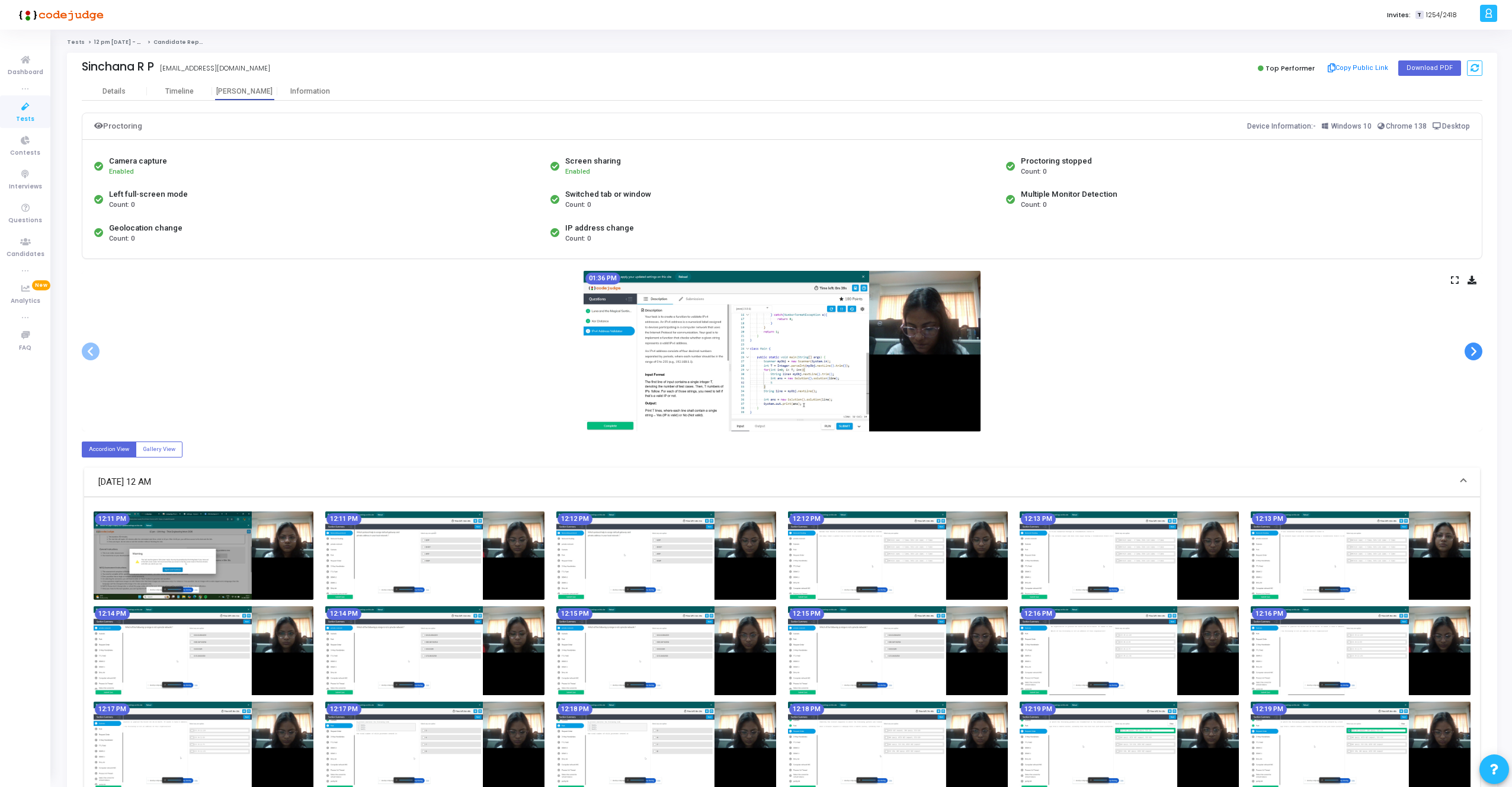
click at [1470, 344] on span at bounding box center [1473, 351] width 18 height 18
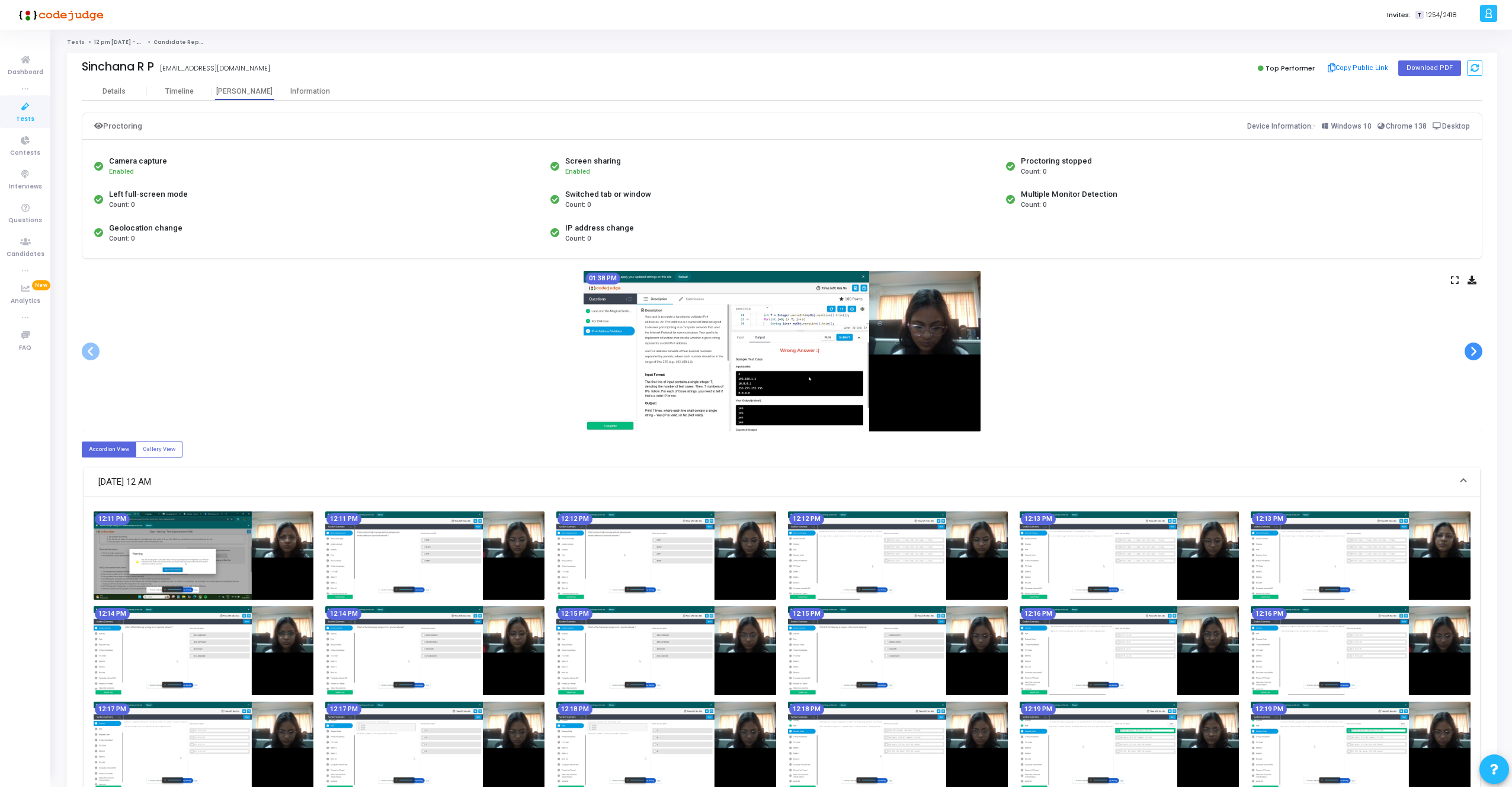
click at [1470, 344] on span at bounding box center [1473, 351] width 18 height 18
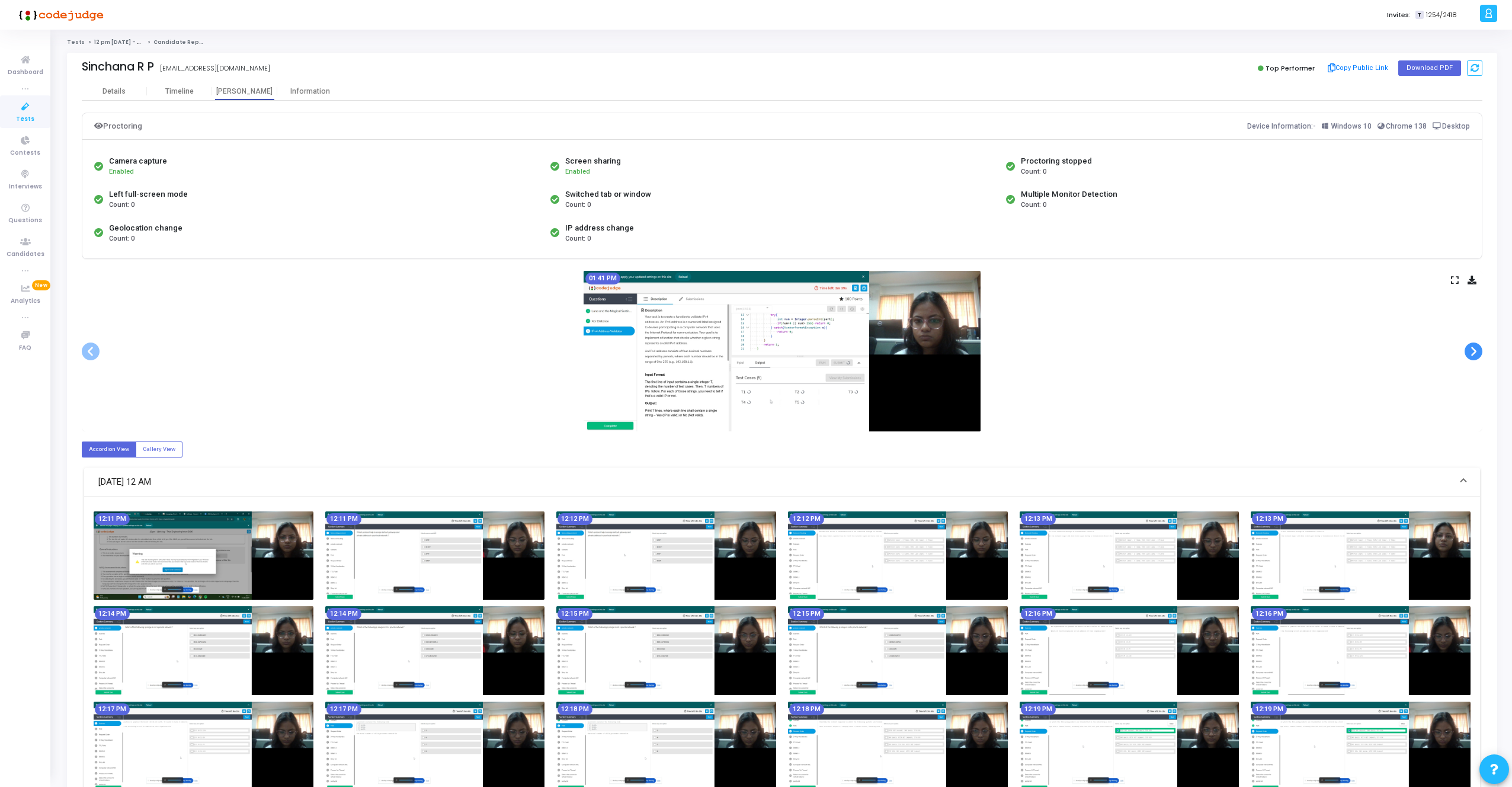
click at [1470, 344] on span at bounding box center [1473, 351] width 18 height 18
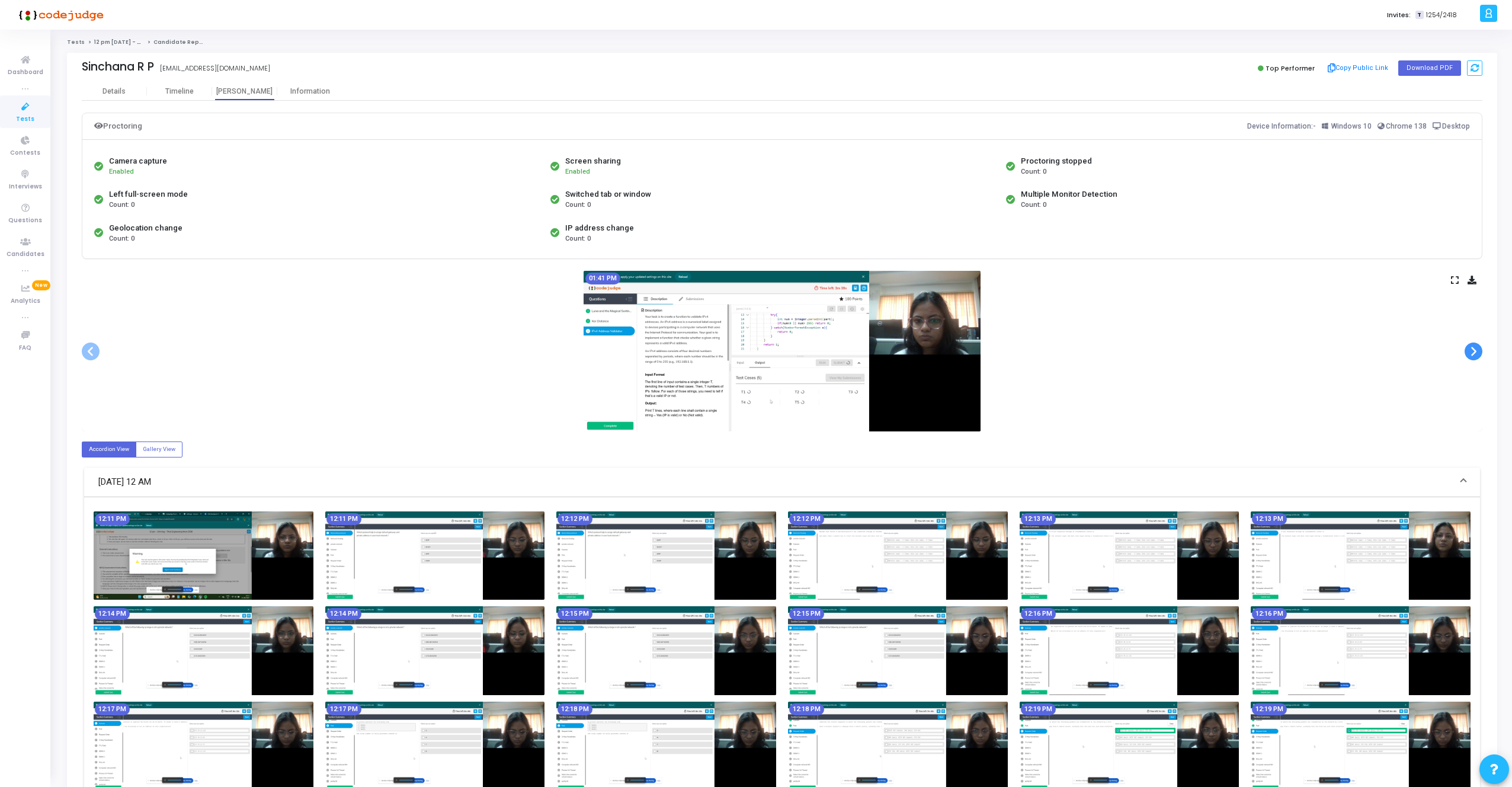
click at [1470, 344] on span at bounding box center [1473, 351] width 18 height 18
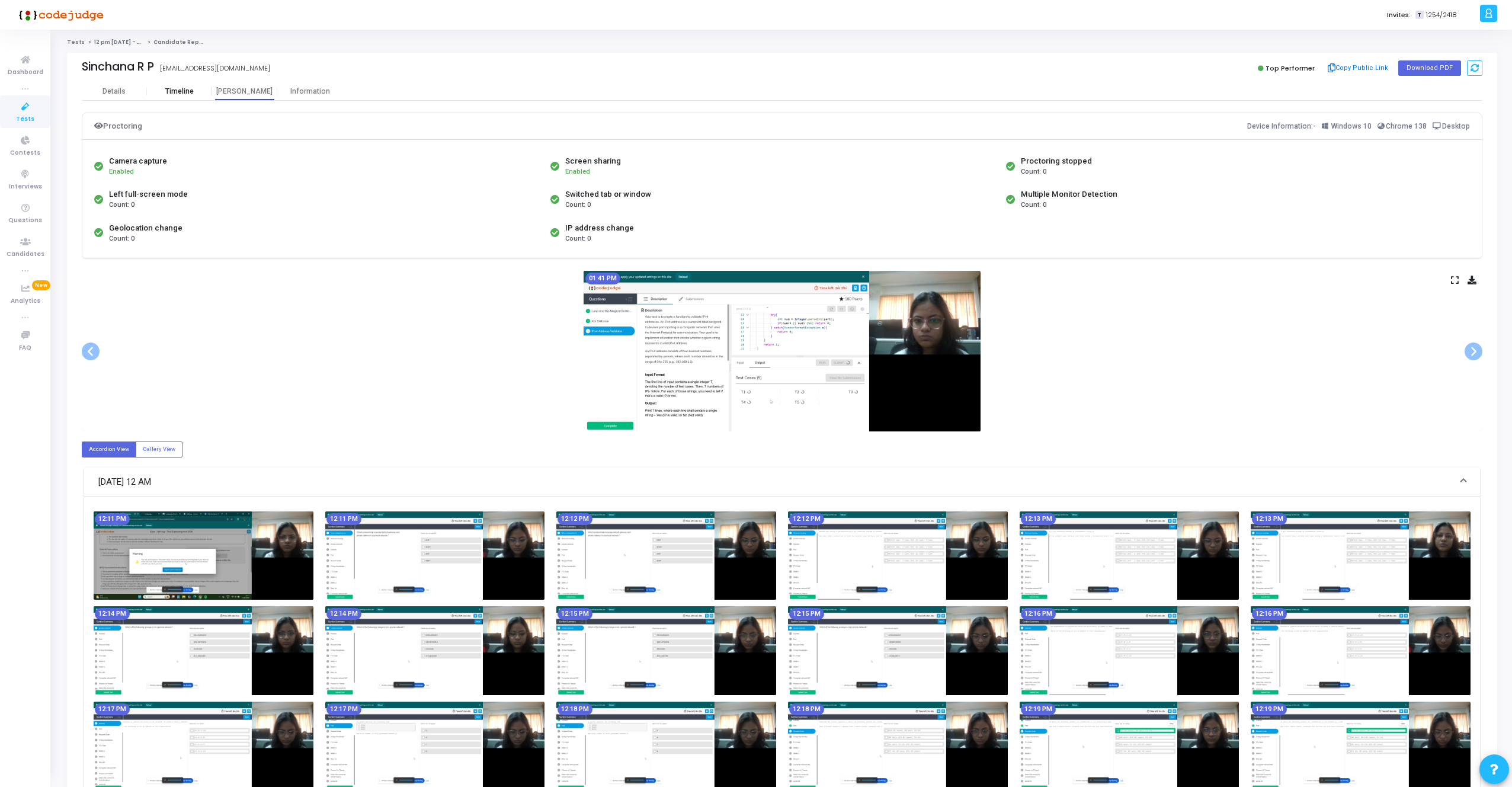
click at [178, 86] on div "Timeline" at bounding box center [179, 91] width 66 height 18
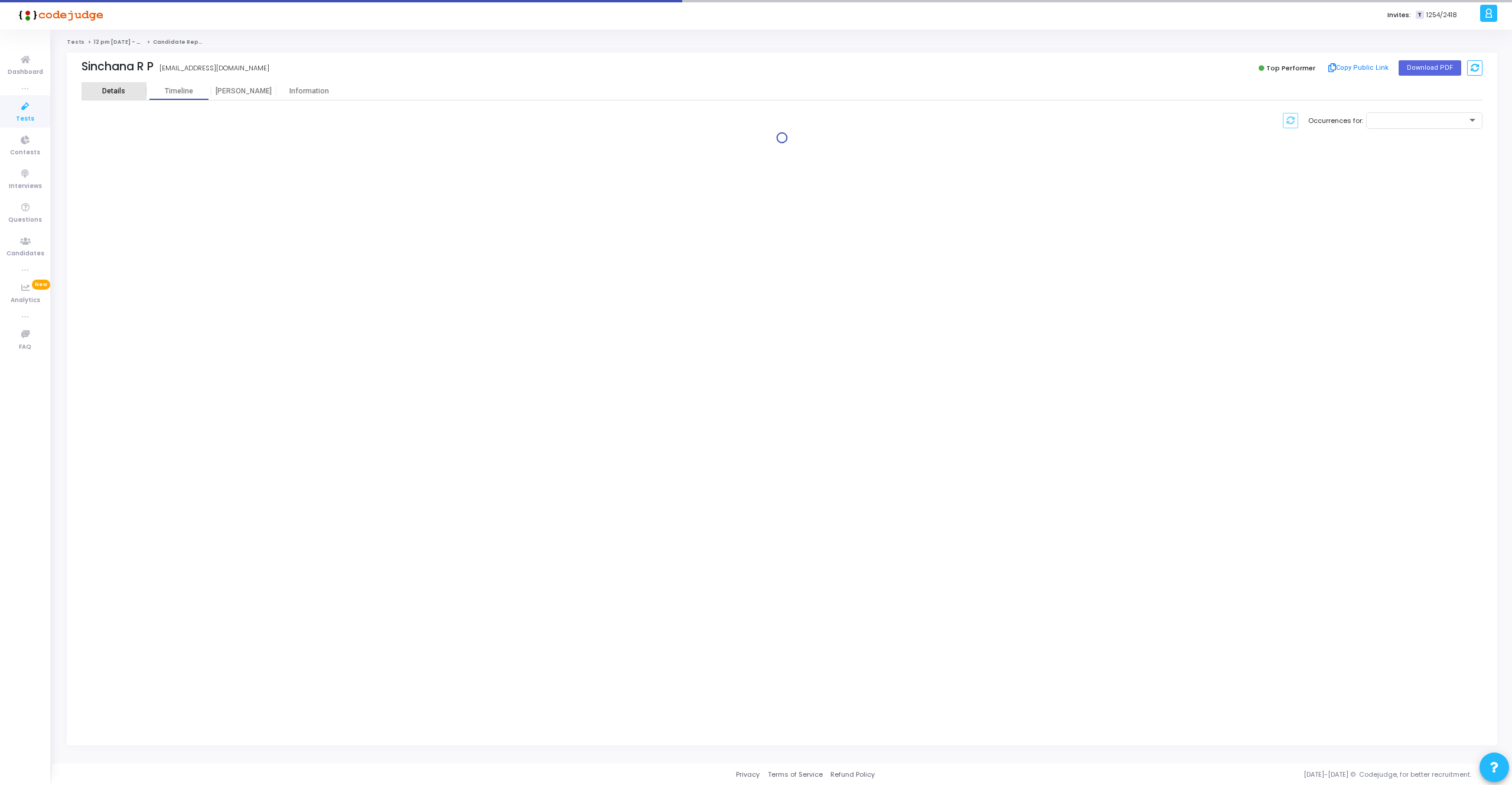
click at [113, 86] on div "Details" at bounding box center [114, 91] width 65 height 18
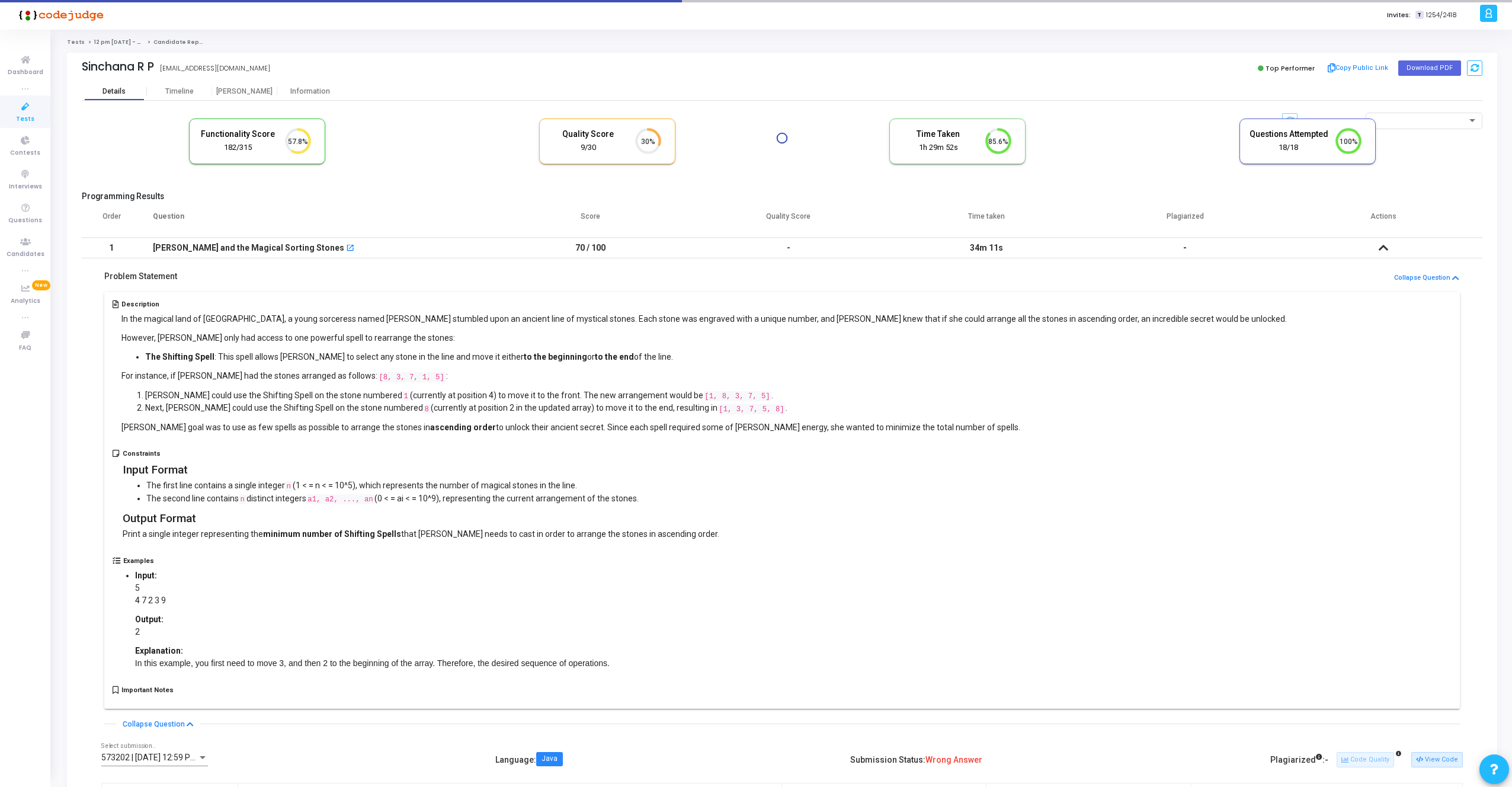
scroll to position [25, 30]
click at [1387, 248] on icon at bounding box center [1383, 247] width 9 height 9
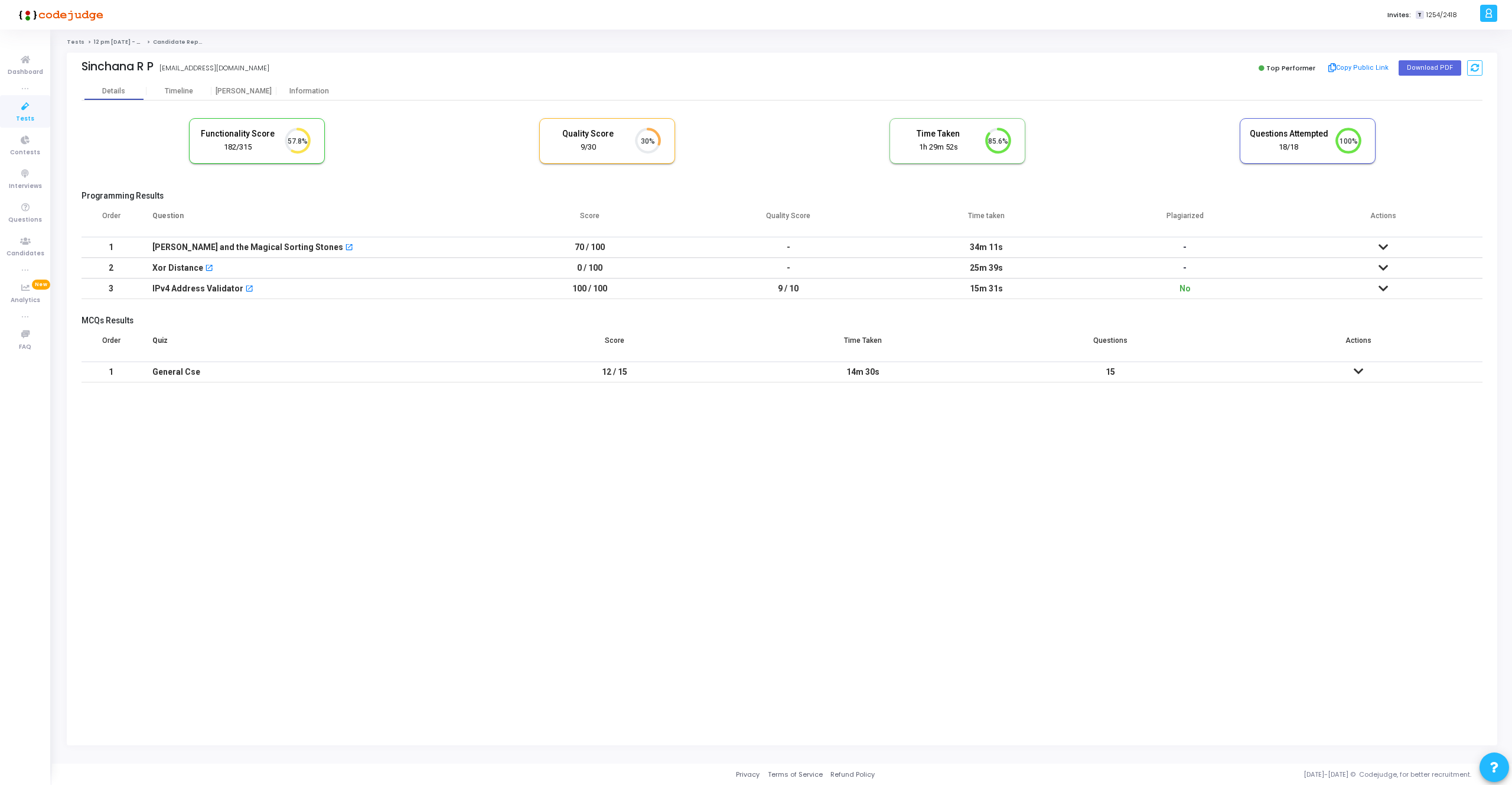
click at [1384, 292] on icon at bounding box center [1384, 288] width 9 height 9
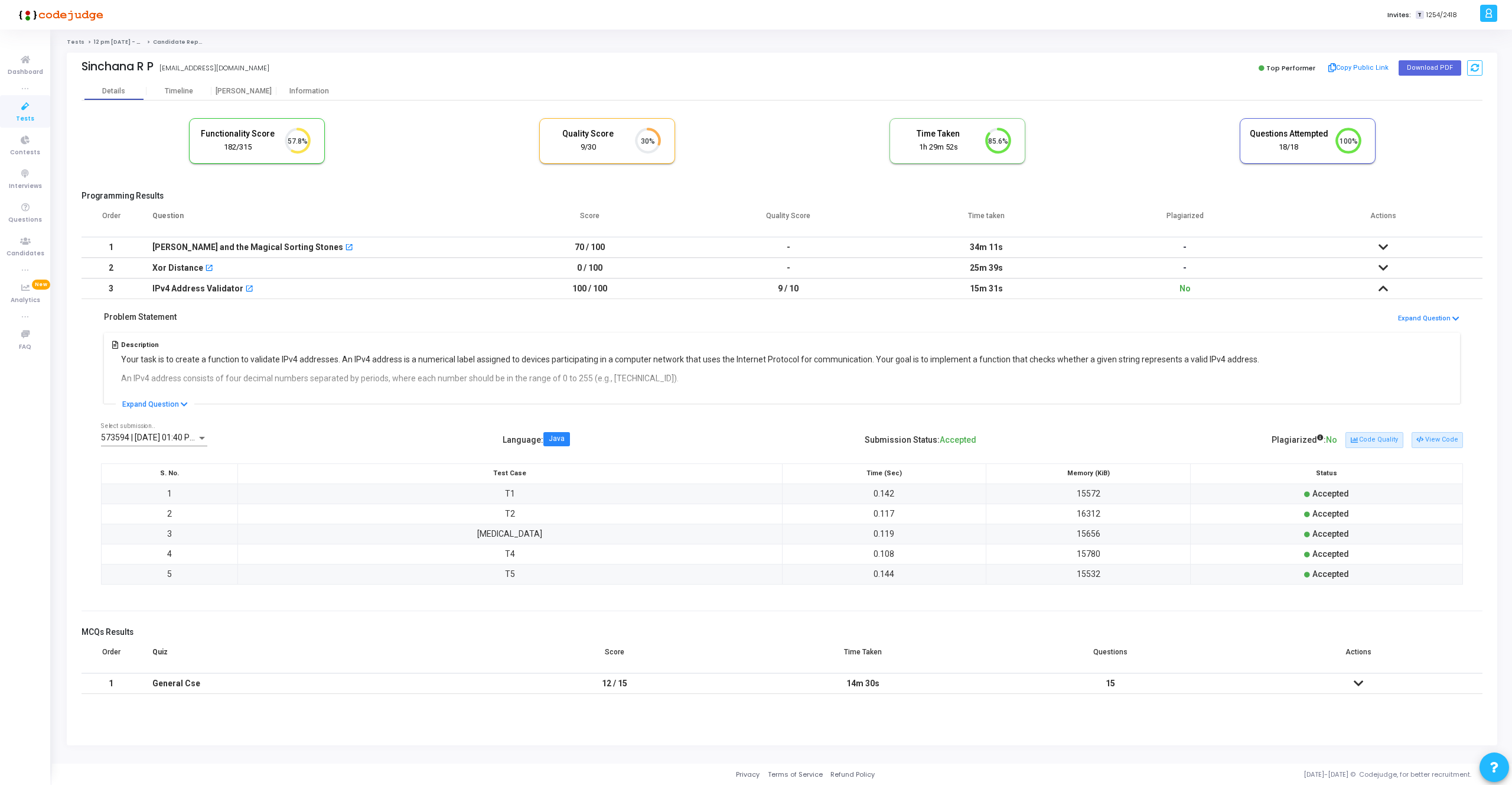
click at [1384, 244] on icon at bounding box center [1384, 246] width 9 height 9
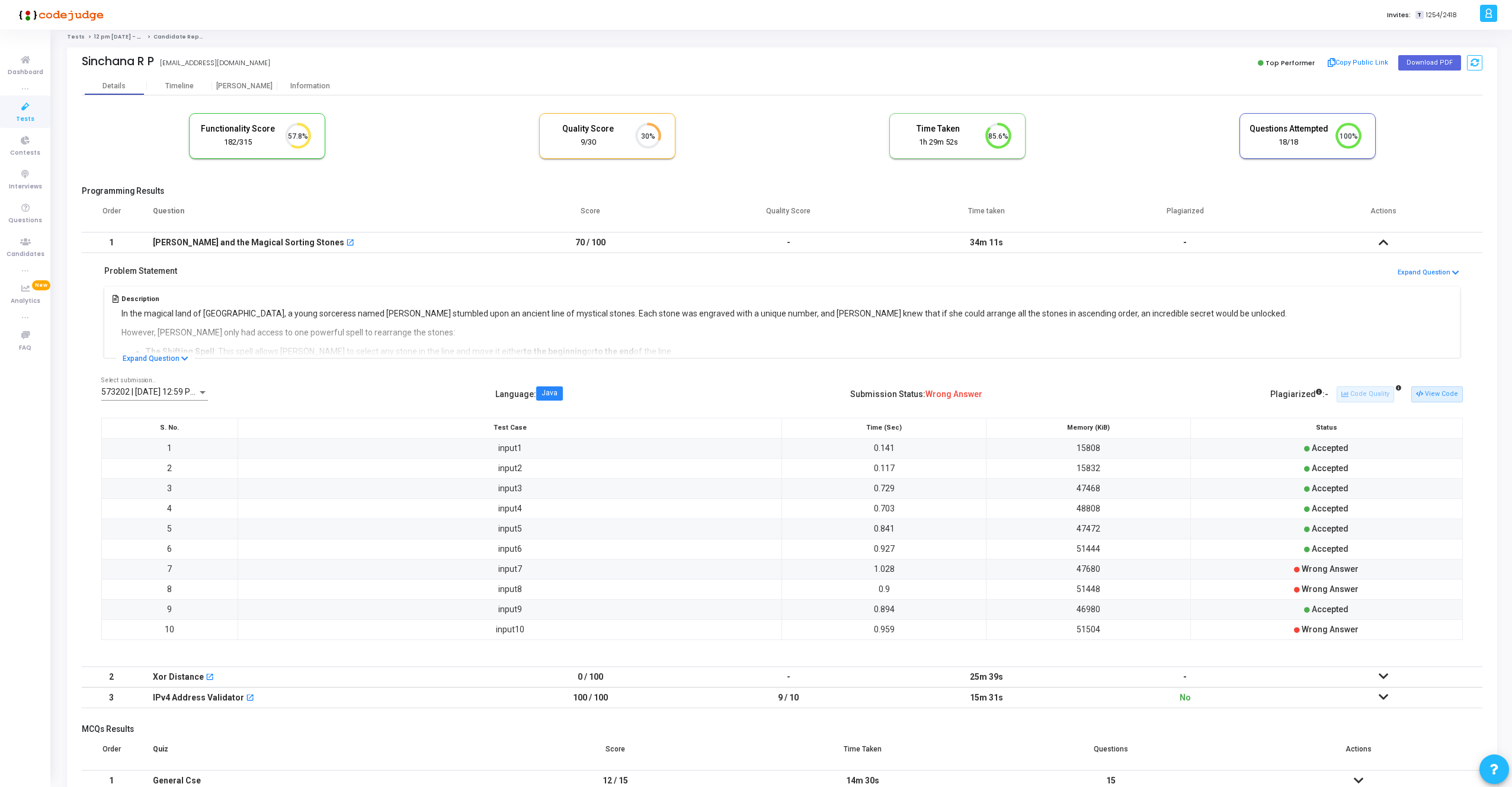
scroll to position [0, 0]
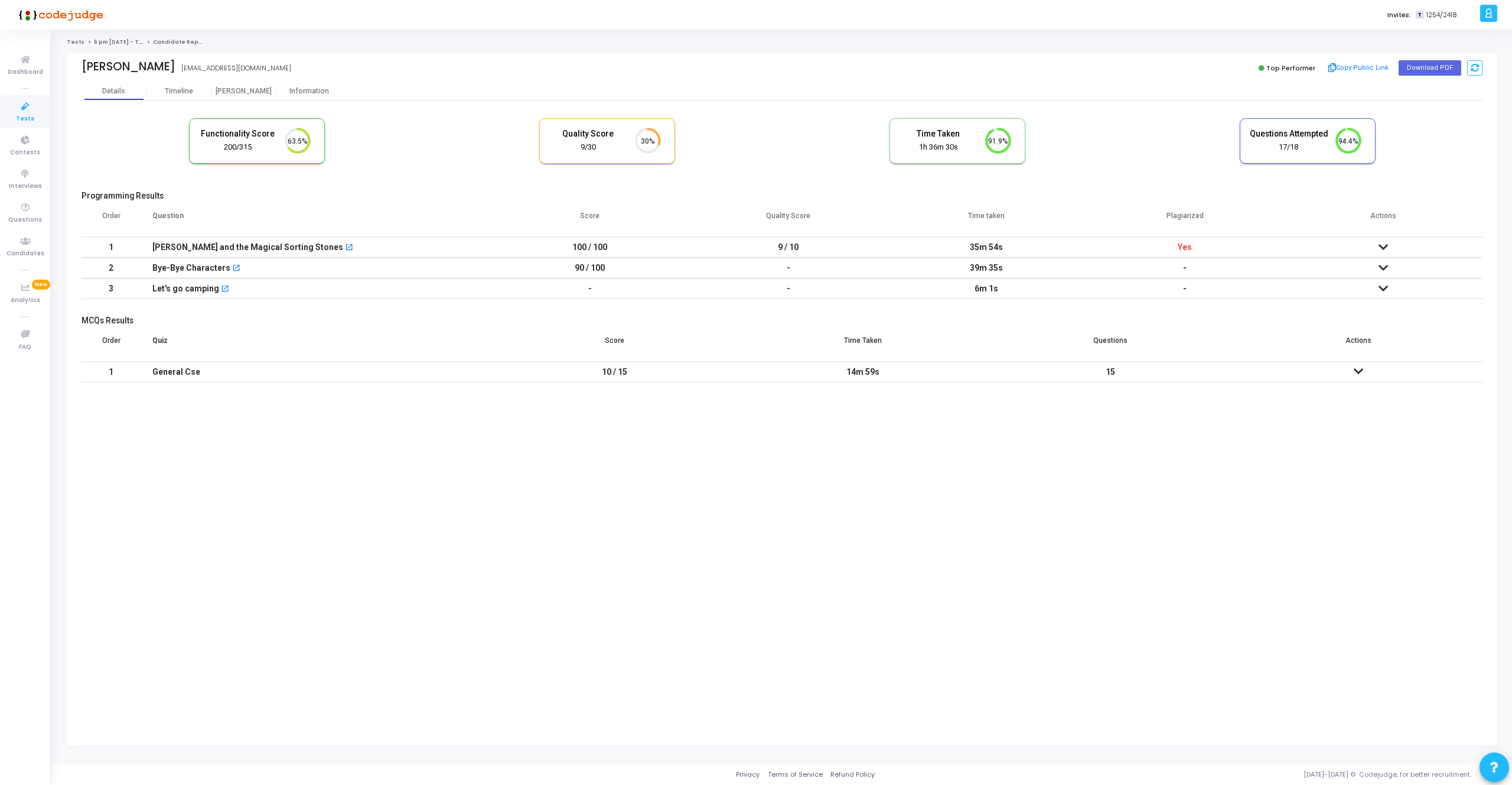
click at [1382, 247] on icon at bounding box center [1384, 246] width 9 height 9
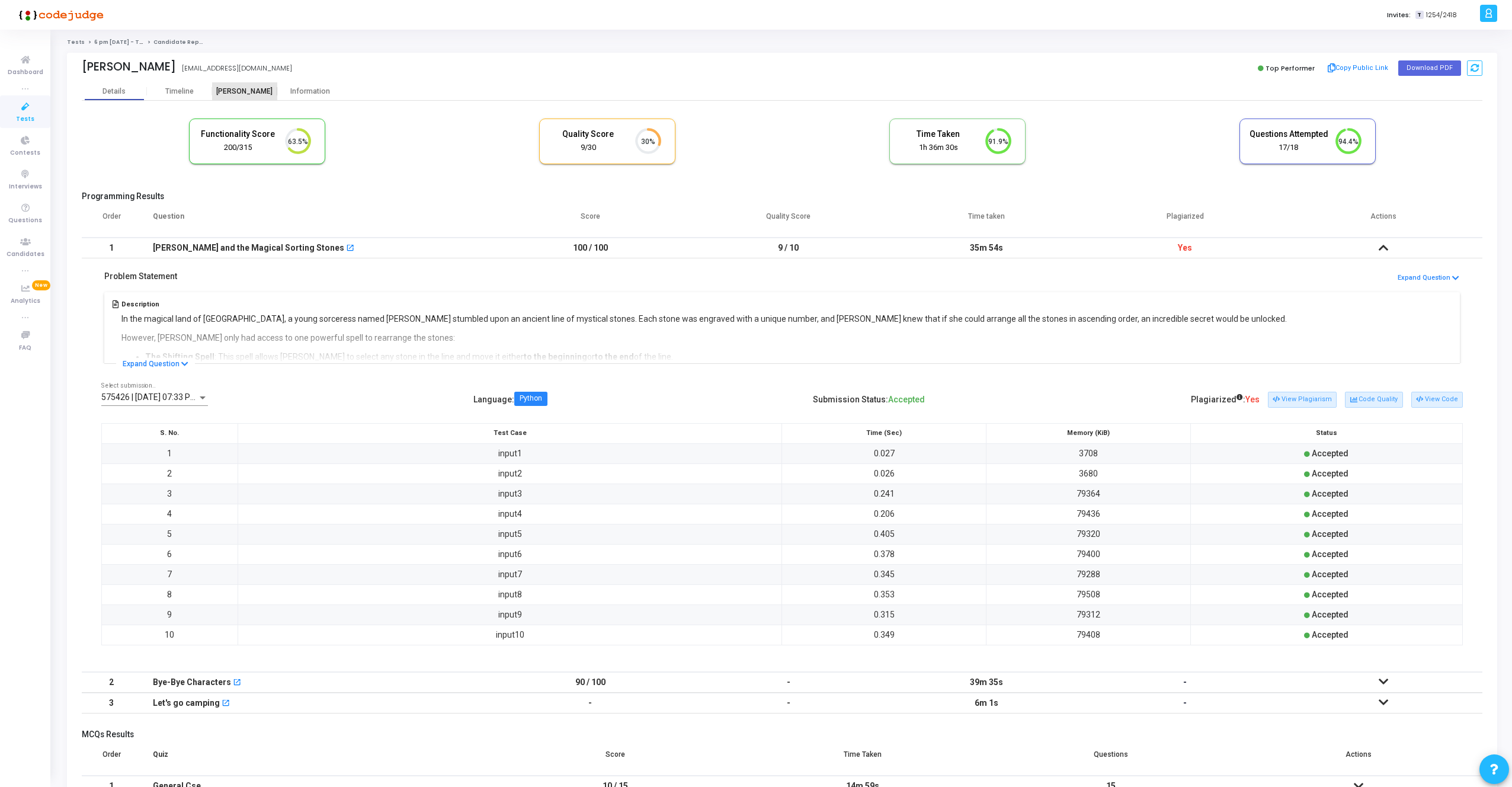
click at [229, 85] on div "[PERSON_NAME]" at bounding box center [245, 91] width 66 height 18
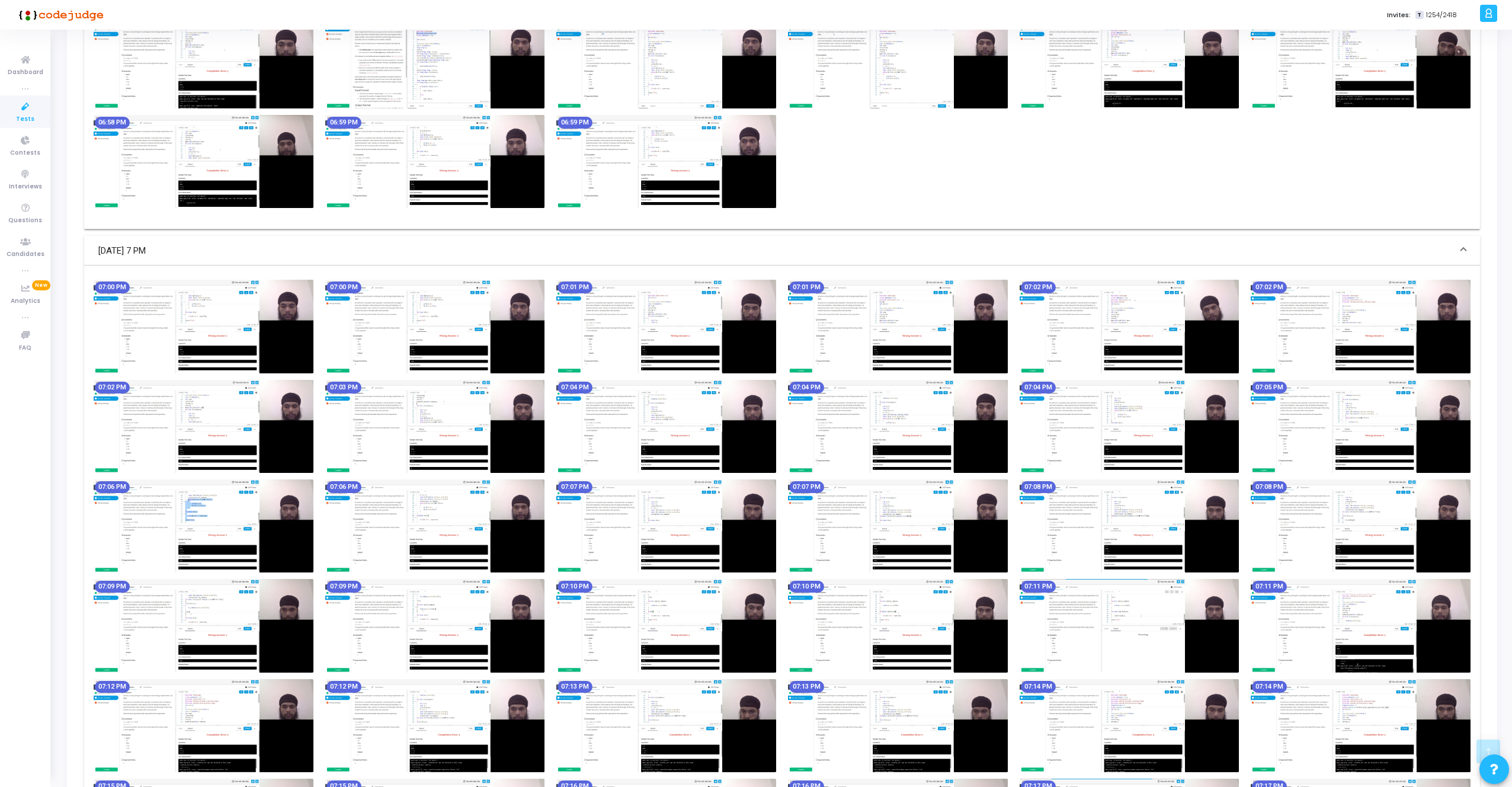
scroll to position [3164, 0]
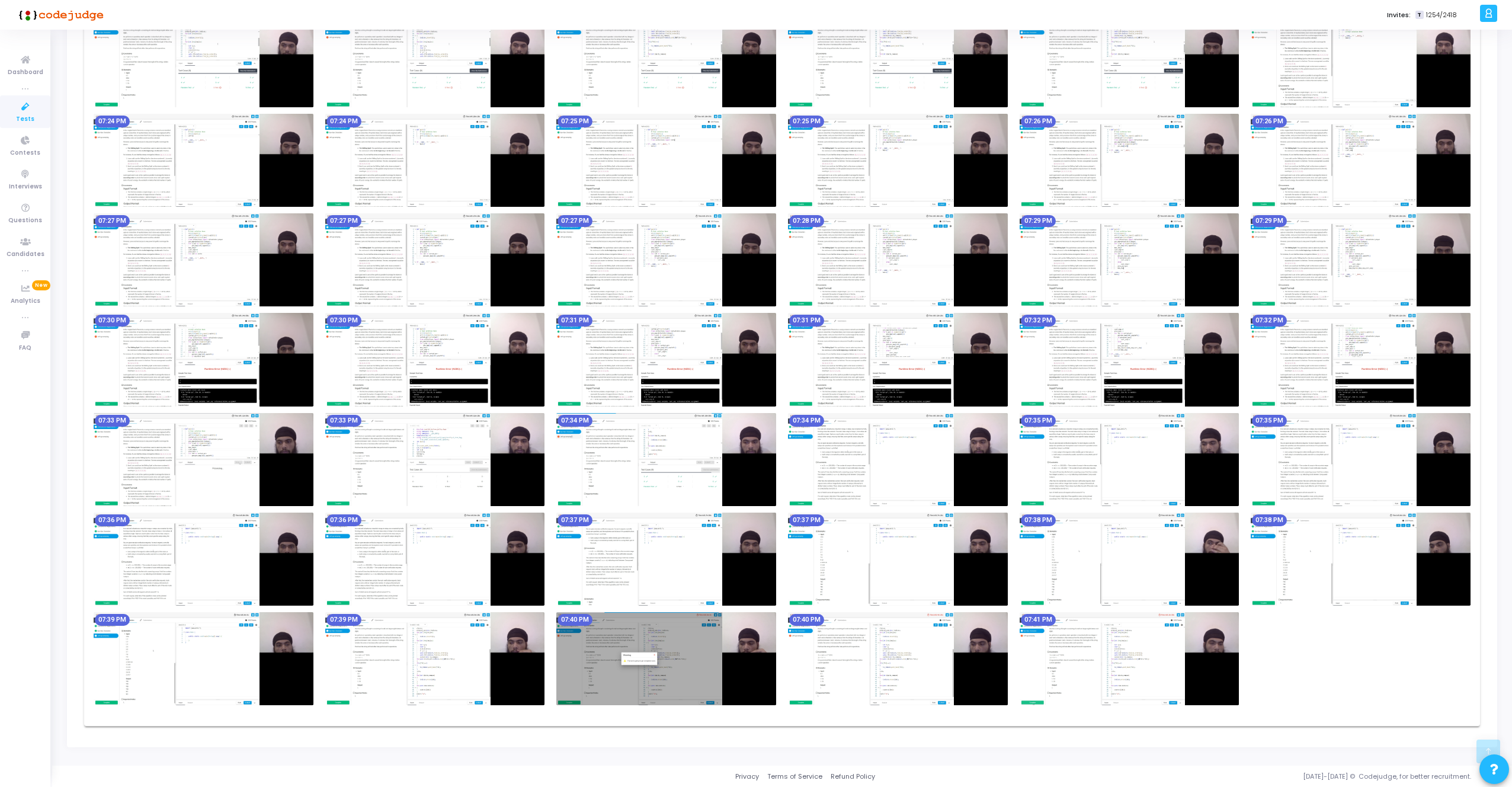
click at [647, 639] on img at bounding box center [666, 658] width 219 height 93
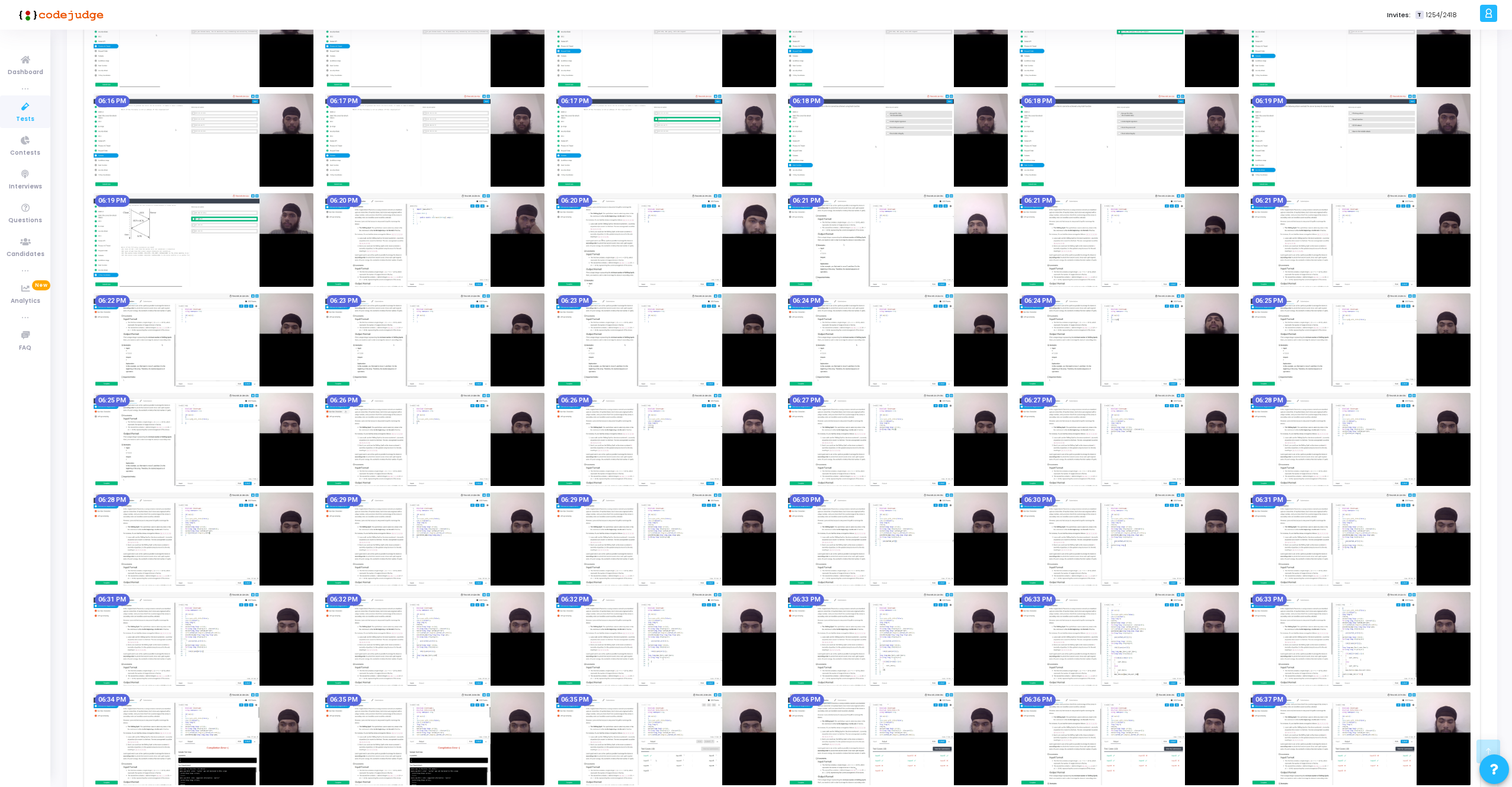
scroll to position [806, 0]
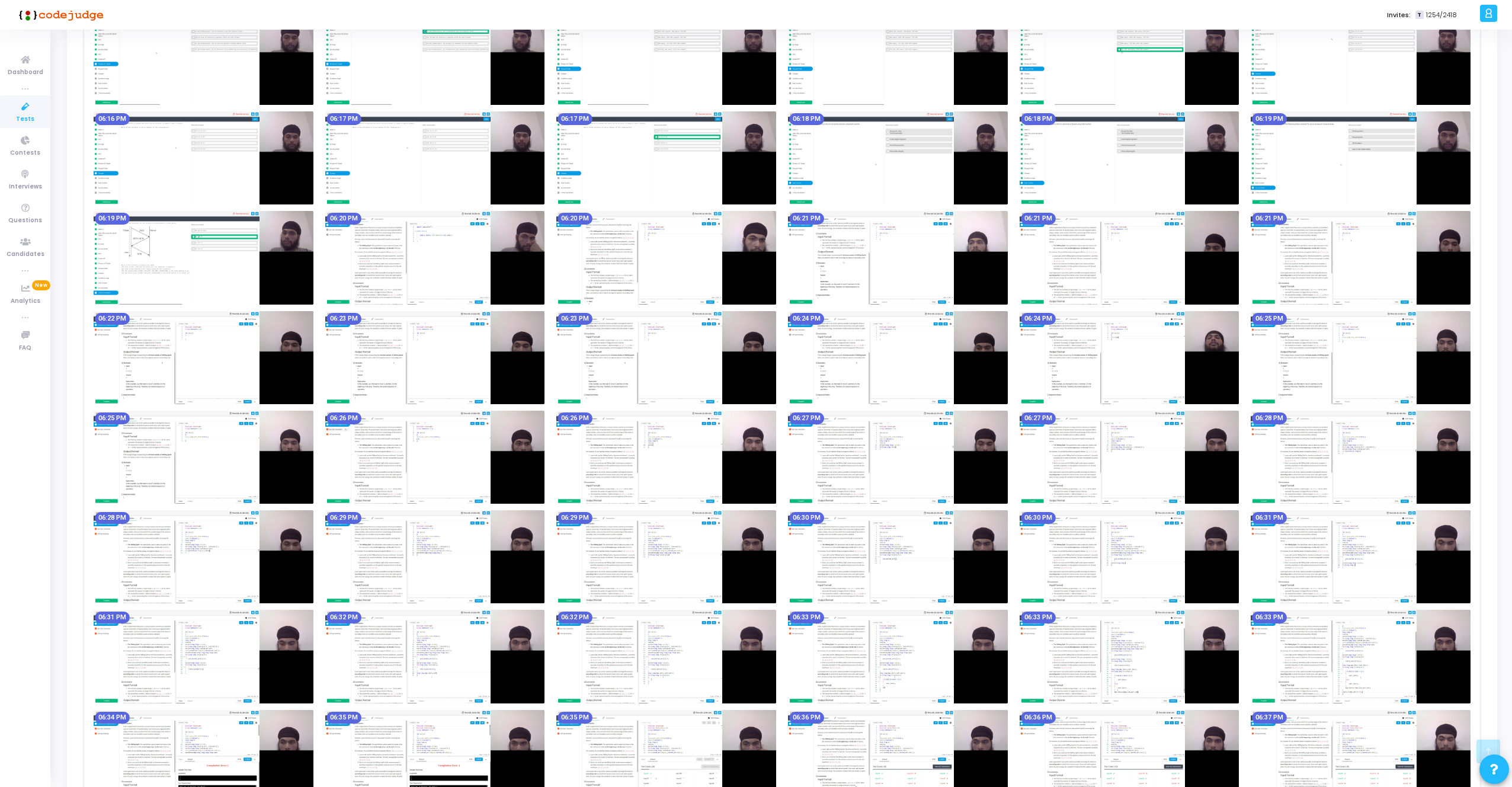
click at [423, 260] on img at bounding box center [435, 257] width 219 height 93
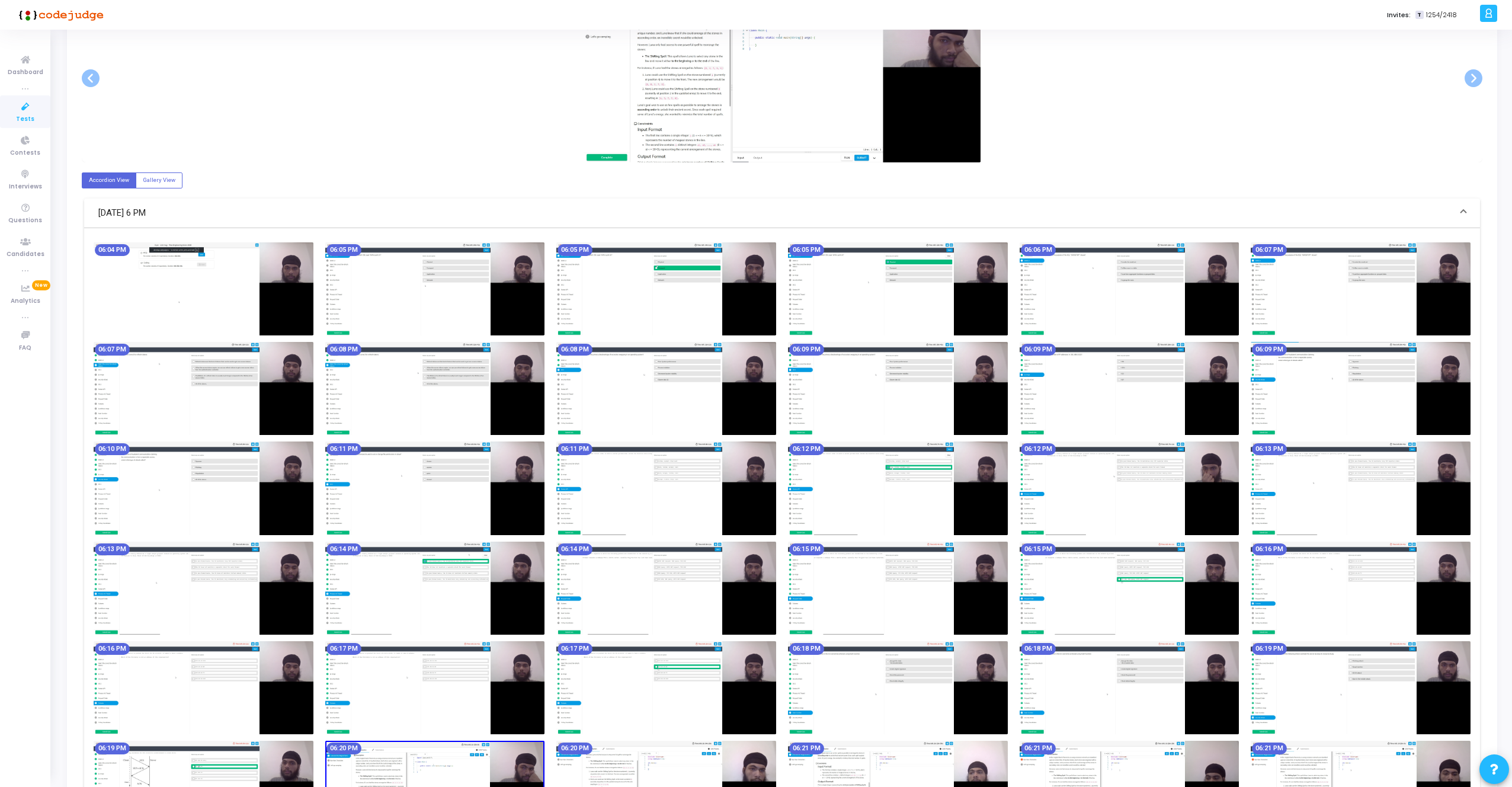
scroll to position [0, 0]
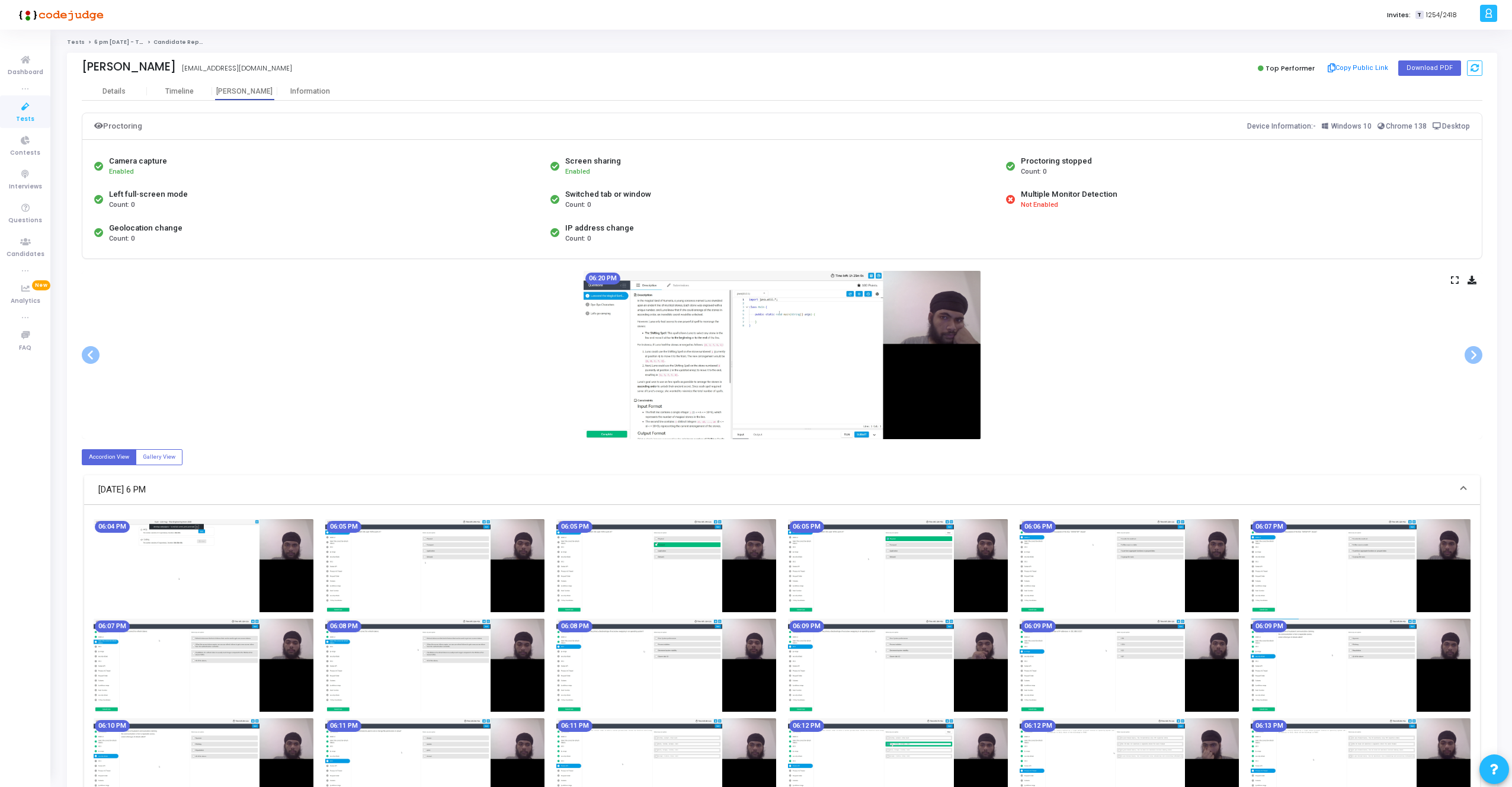
click at [1454, 279] on icon at bounding box center [1455, 279] width 8 height 6
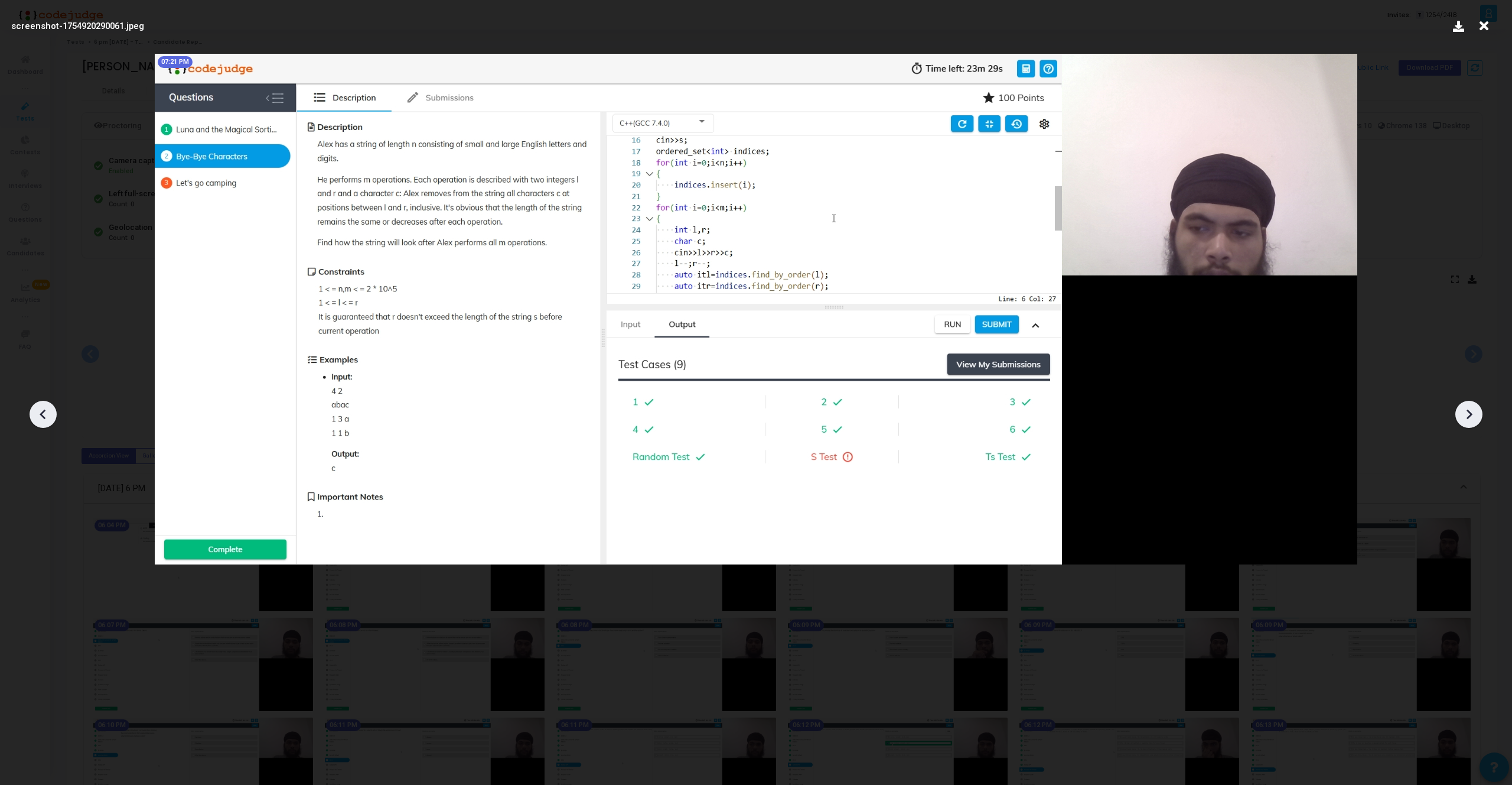
click at [1484, 28] on icon at bounding box center [1484, 26] width 18 height 23
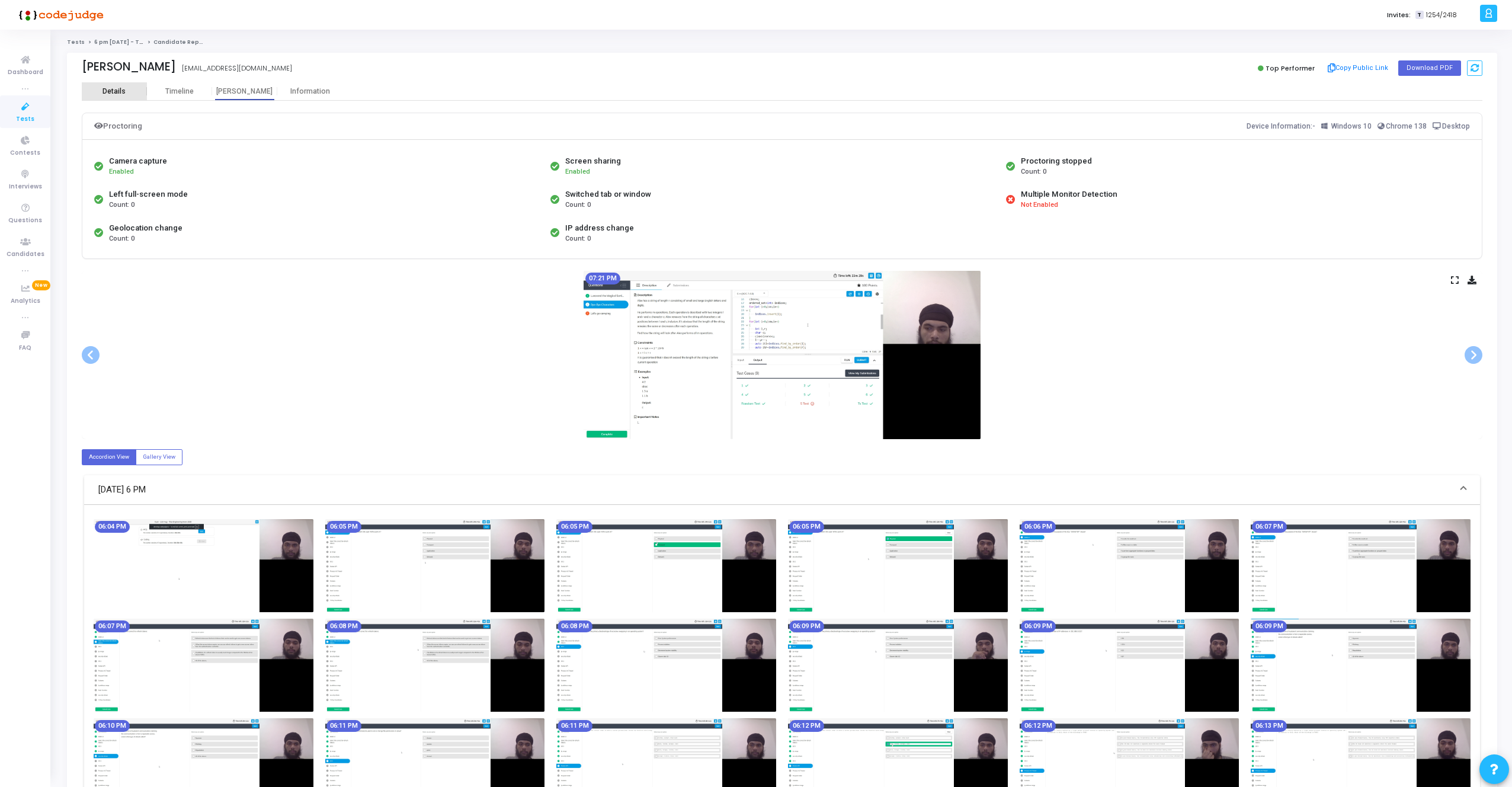
click at [121, 99] on div "Details" at bounding box center [114, 91] width 66 height 18
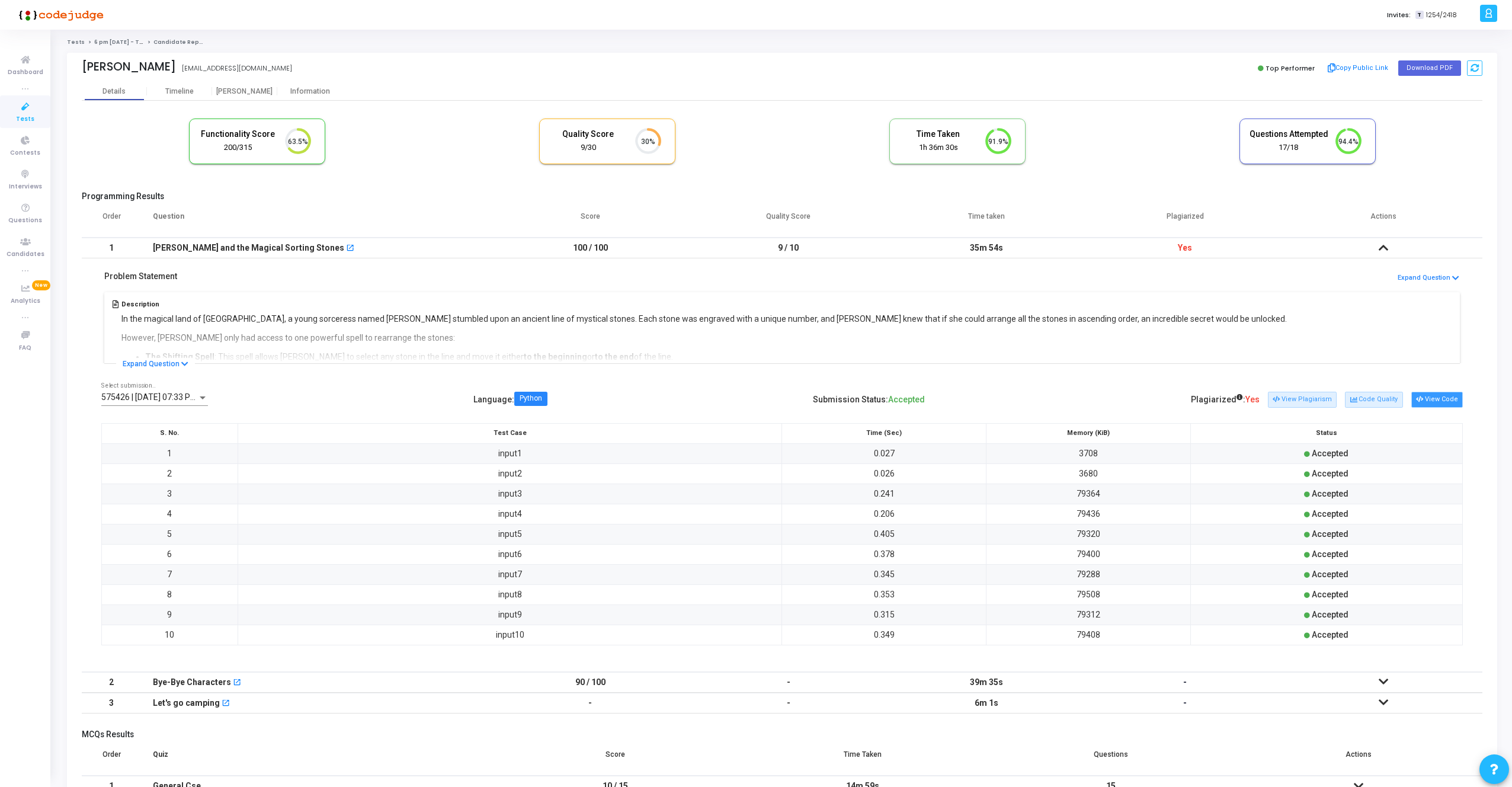
click at [1433, 399] on button "View Code" at bounding box center [1437, 399] width 51 height 16
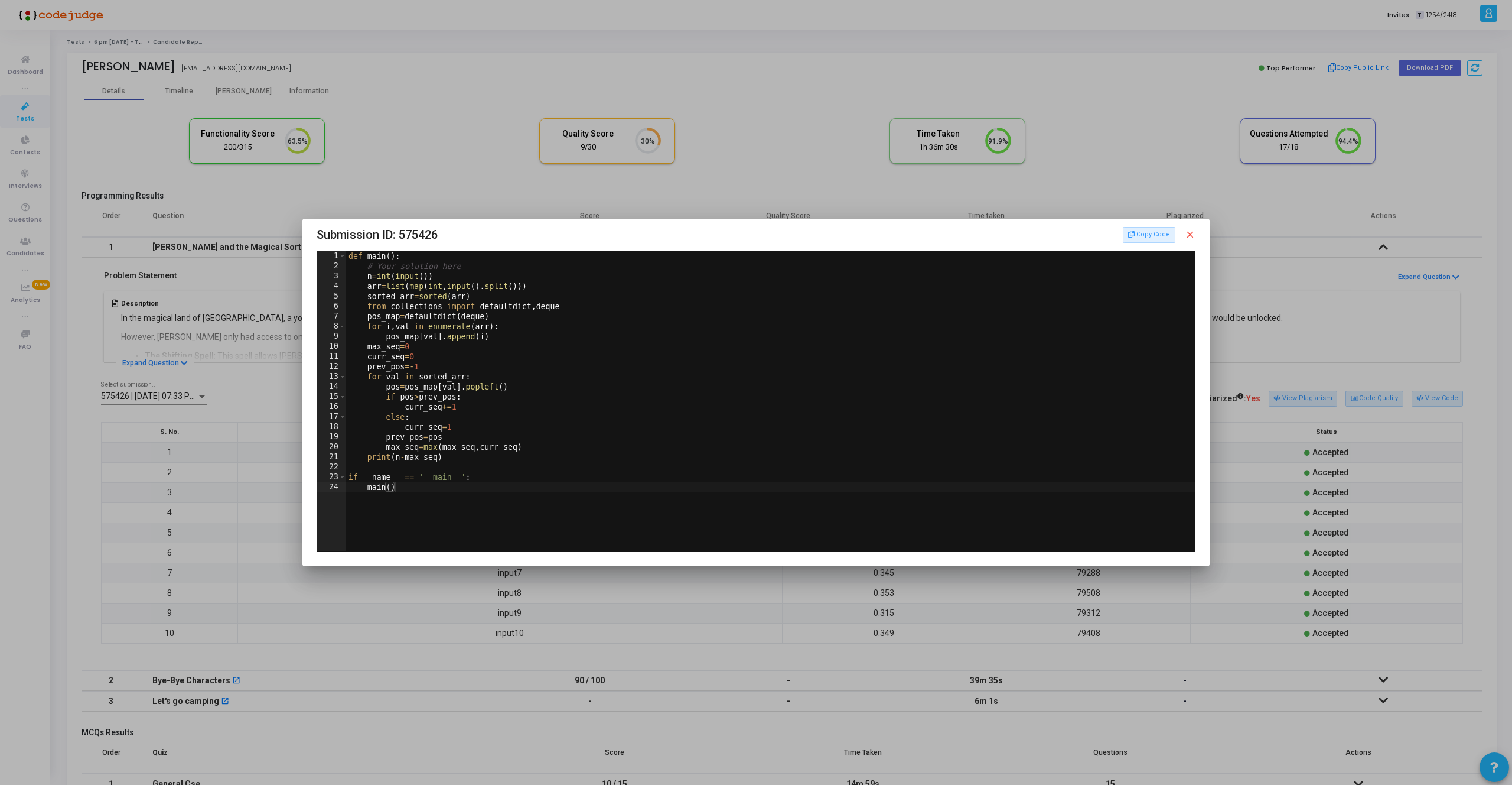
click at [1190, 233] on mat-icon "close" at bounding box center [1190, 235] width 11 height 11
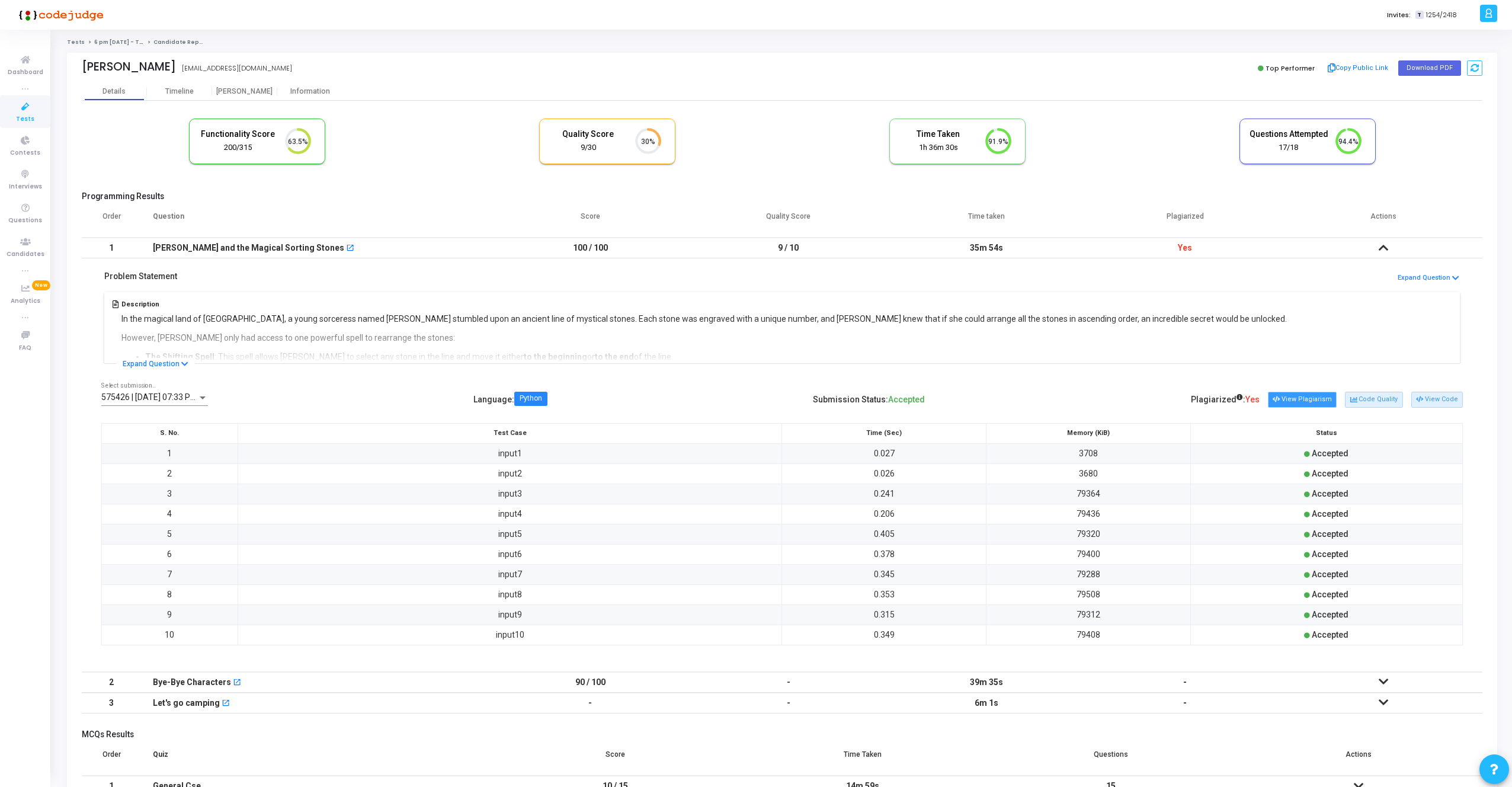
click at [1279, 400] on icon at bounding box center [1276, 399] width 6 height 6
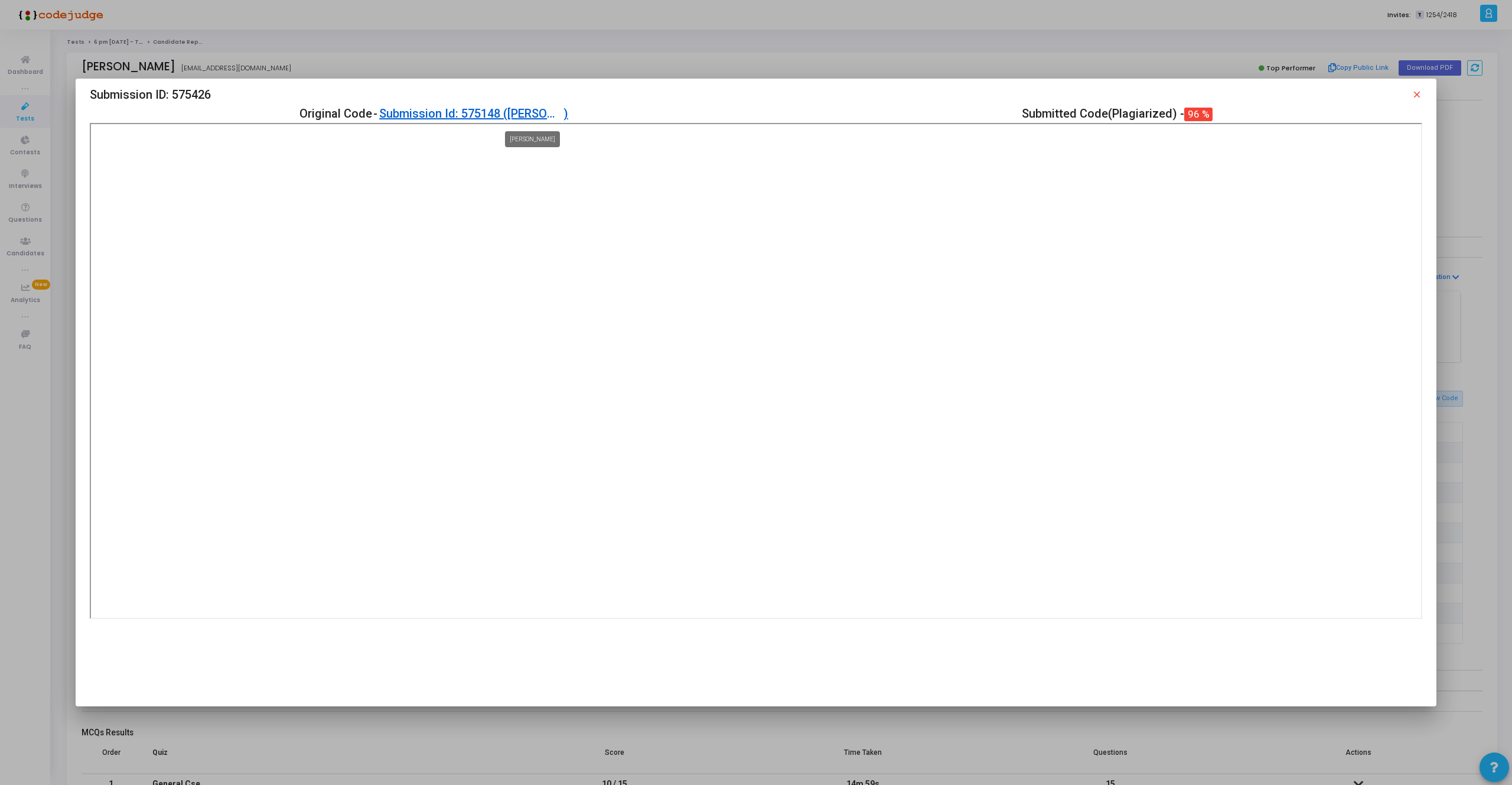
click at [523, 113] on div "Venkatesh Badiger" at bounding box center [535, 113] width 56 height 19
click at [1418, 93] on mat-icon "close" at bounding box center [1418, 94] width 11 height 11
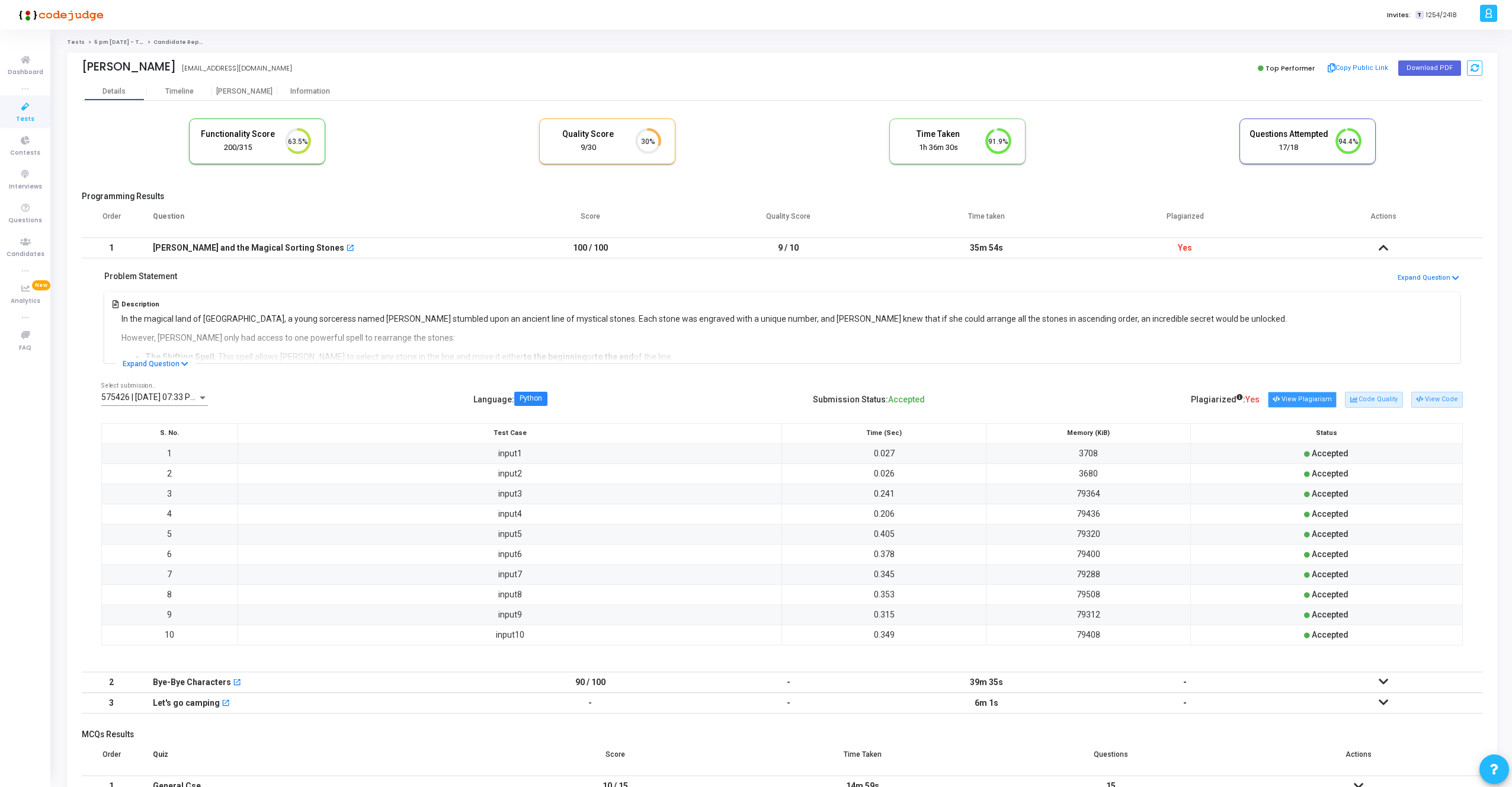
click at [1323, 400] on button "View Plagiarism" at bounding box center [1302, 399] width 69 height 16
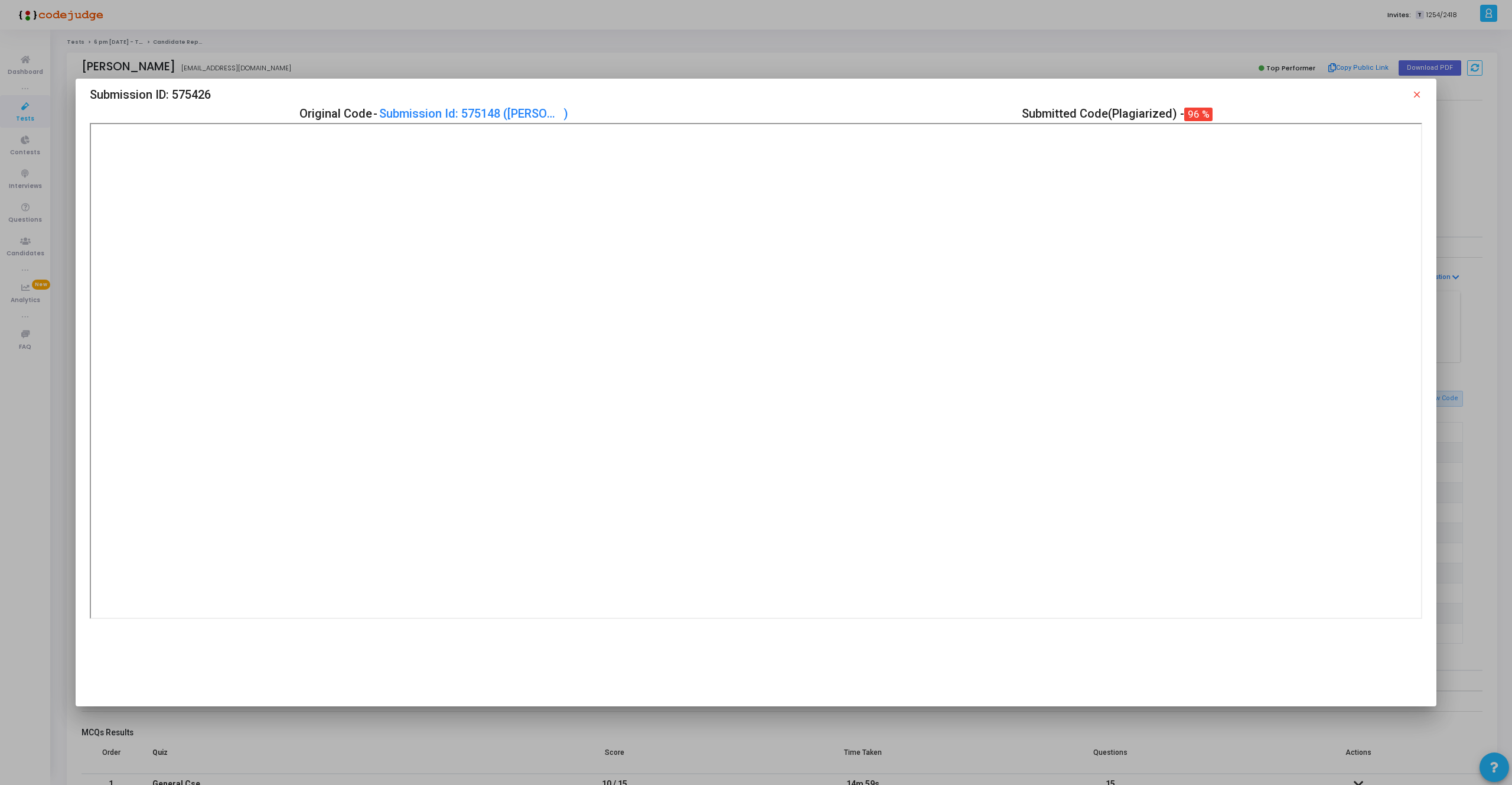
click at [1412, 91] on mat-icon "close" at bounding box center [1418, 94] width 11 height 11
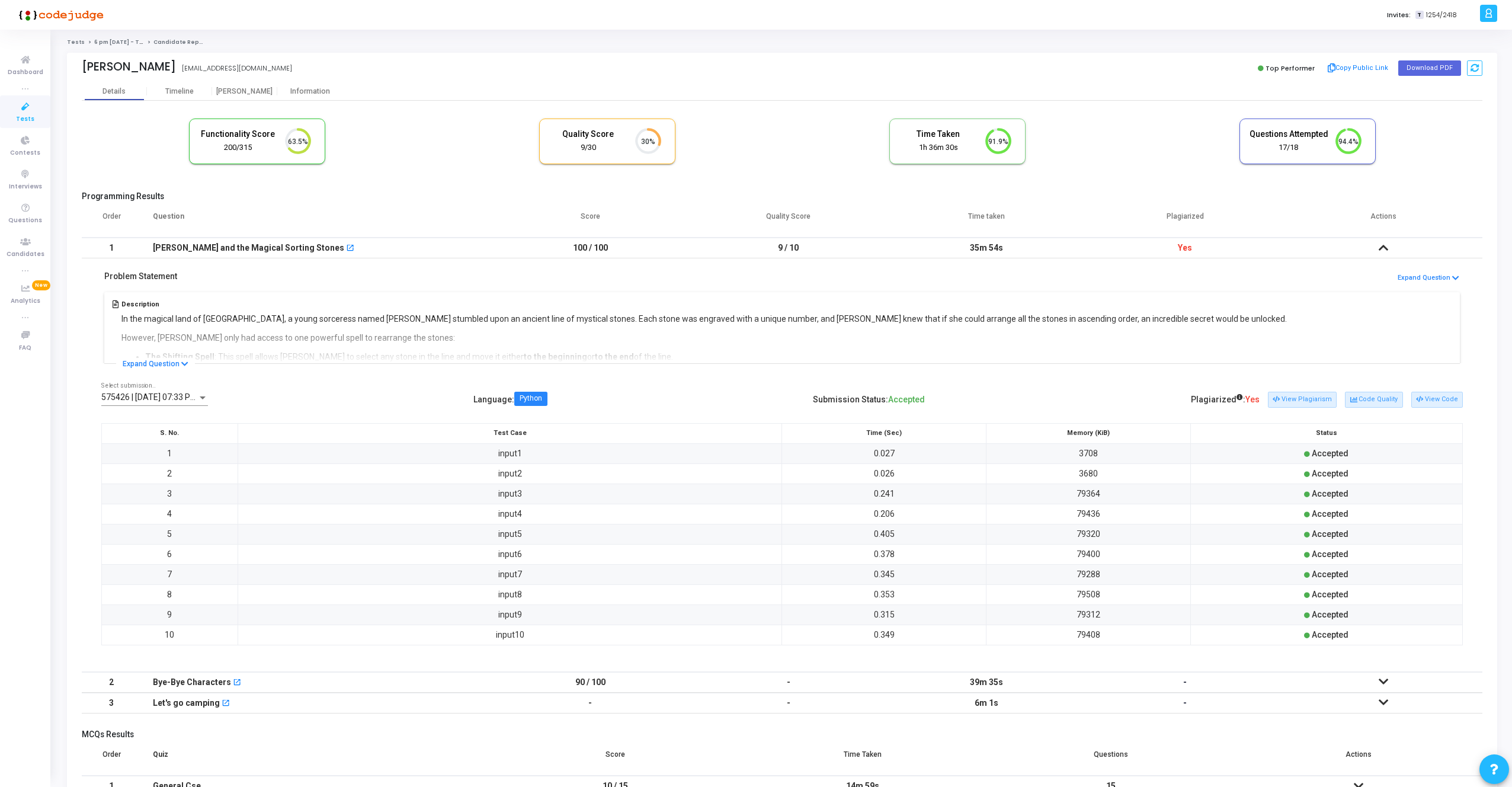
click at [1377, 248] on td at bounding box center [1383, 248] width 198 height 21
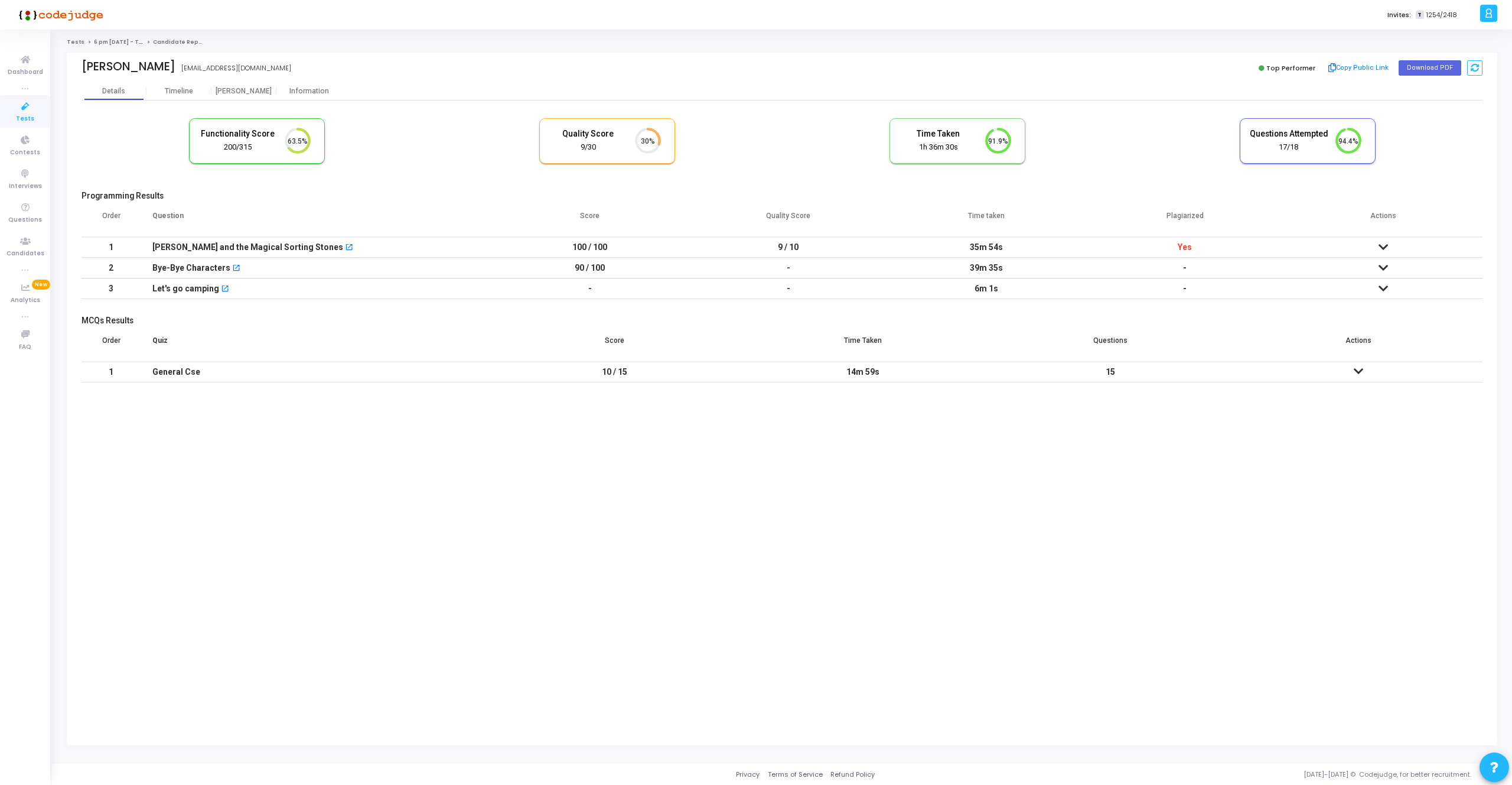
click at [1384, 270] on icon at bounding box center [1384, 268] width 9 height 9
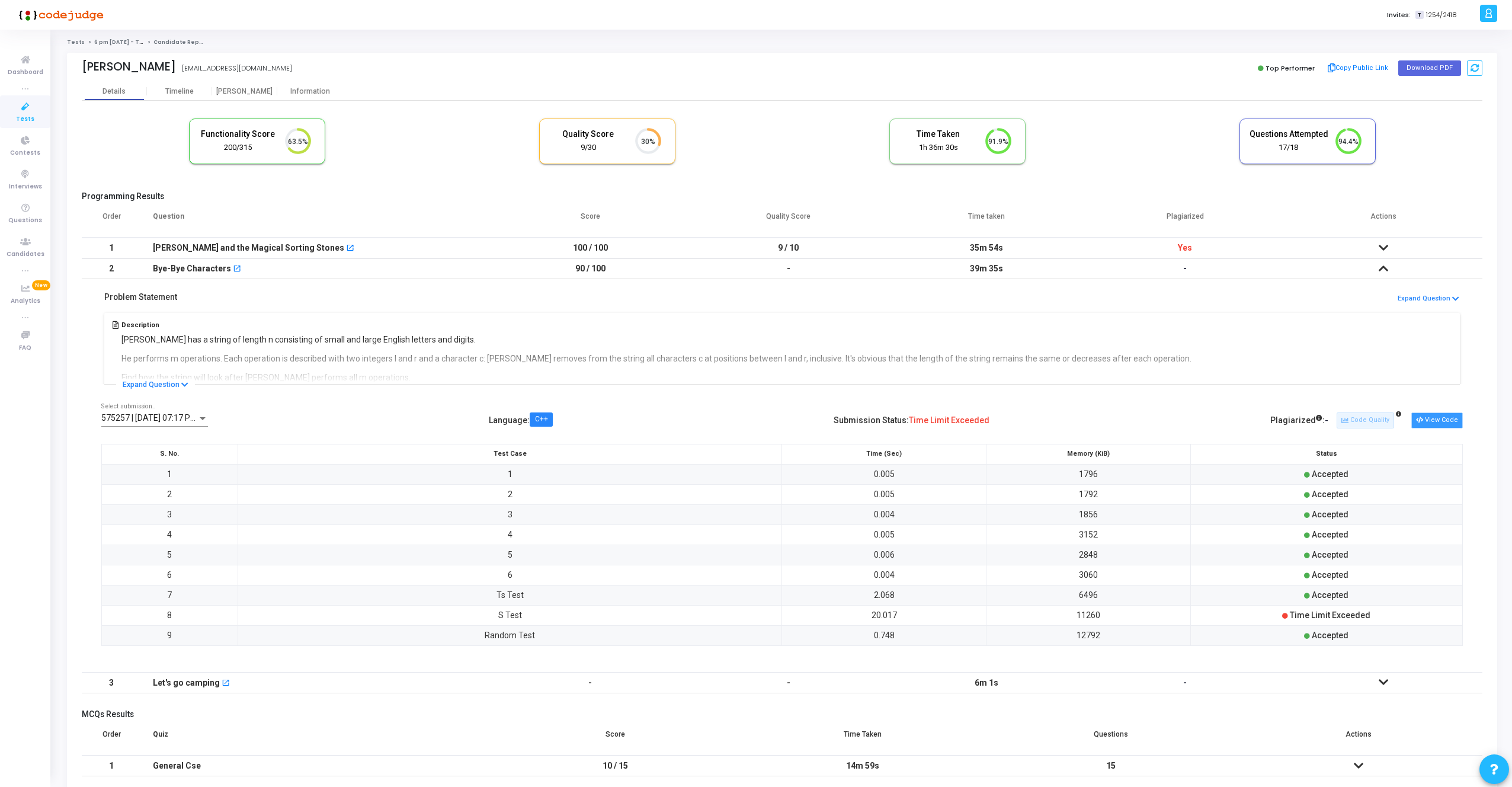
click at [1431, 422] on button "View Code" at bounding box center [1437, 420] width 51 height 16
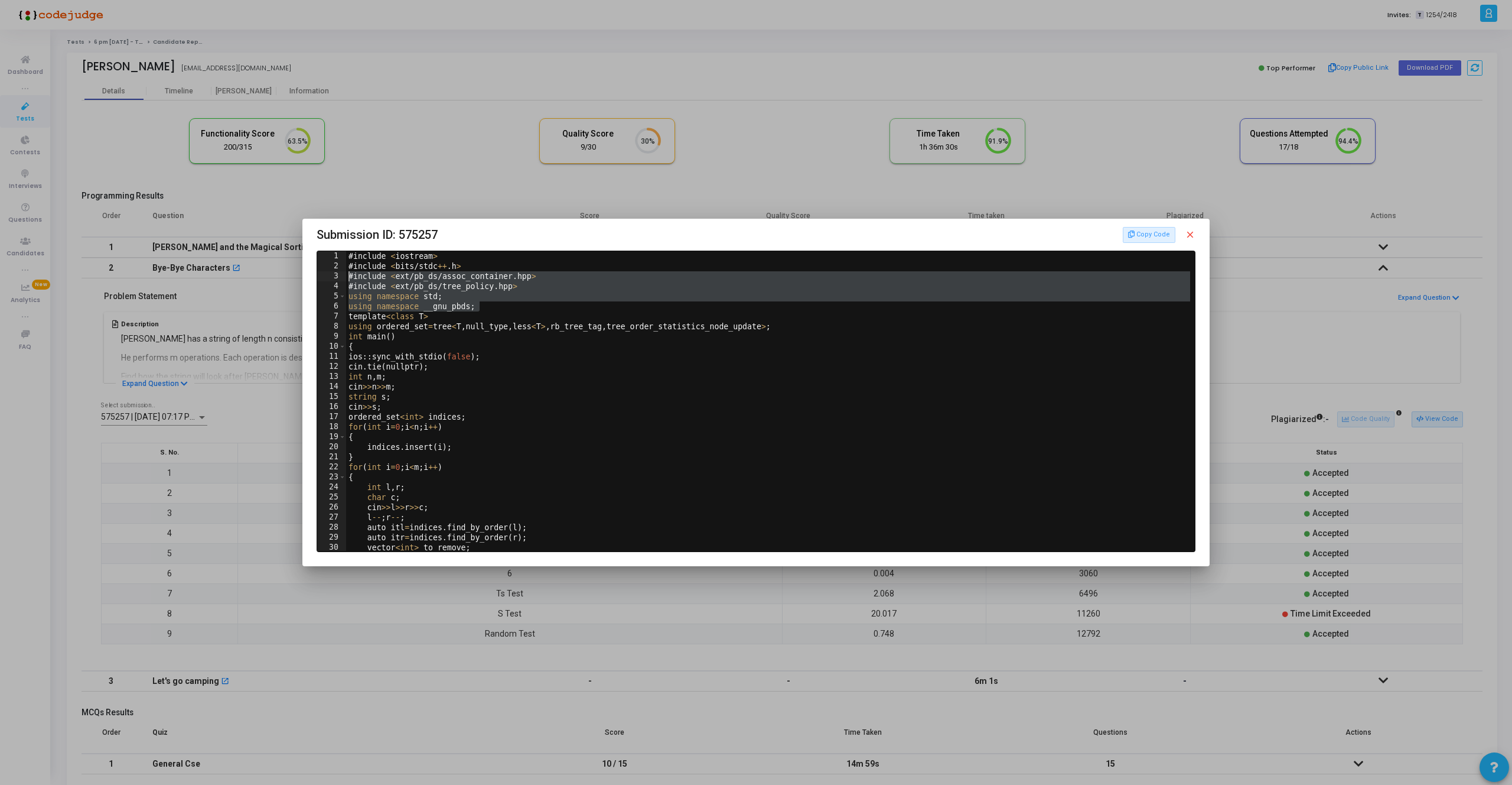
drag, startPoint x: 488, startPoint y: 306, endPoint x: 346, endPoint y: 277, distance: 144.9
click at [346, 277] on div "using namespace __gnu_pbds; 1 2 3 4 5 6 7 8 9 10 11 12 13 14 15 16 17 18 19 20 …" at bounding box center [756, 401] width 878 height 299
type textarea "#include <ext/pb_ds/assoc_container.hpp> #include <ext/pb_ds/tree_policy.hpp>"
click at [1189, 238] on mat-icon "close" at bounding box center [1190, 235] width 11 height 11
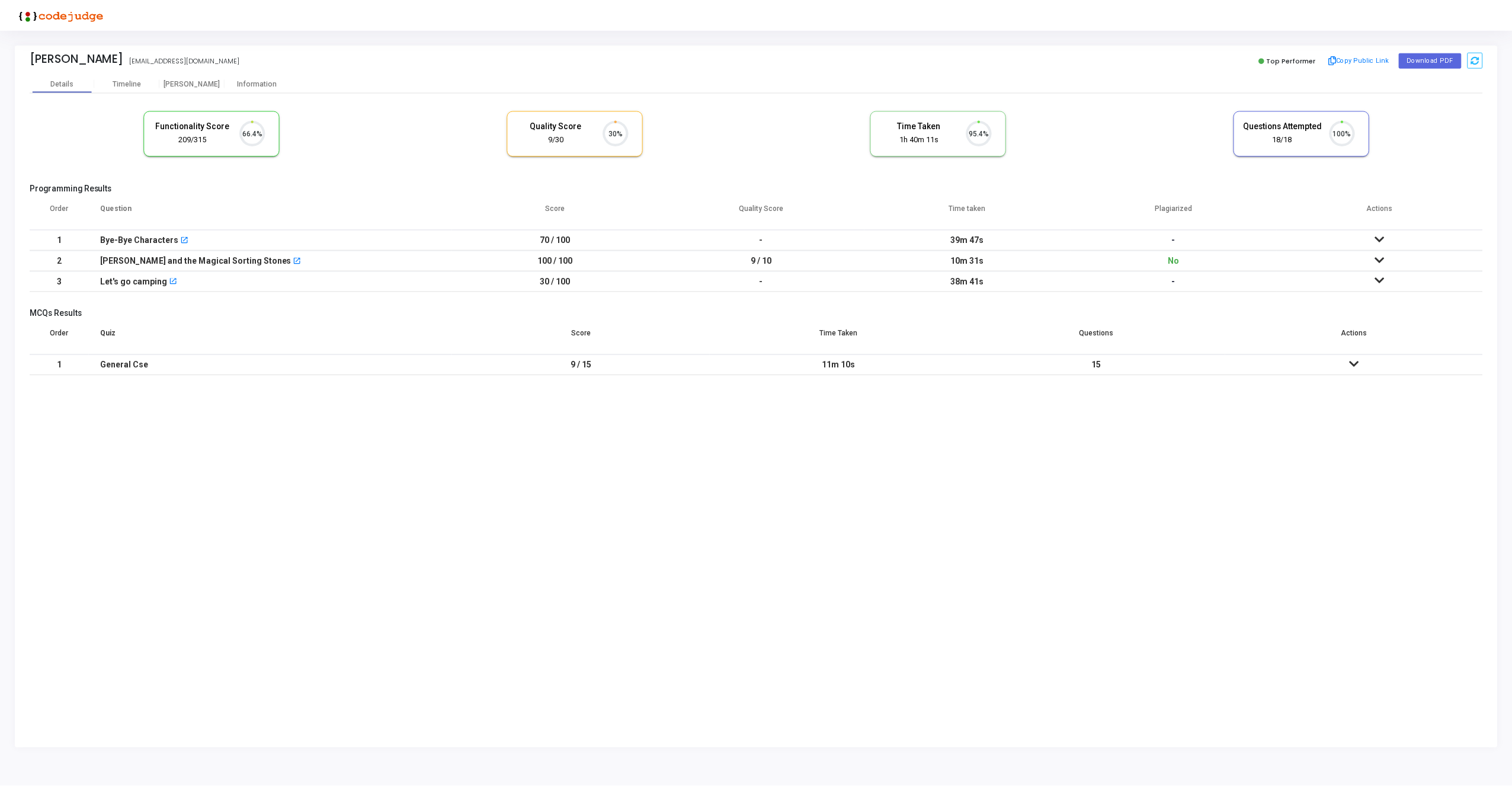
scroll to position [25, 30]
click at [172, 79] on div "[PERSON_NAME]" at bounding box center [193, 83] width 66 height 9
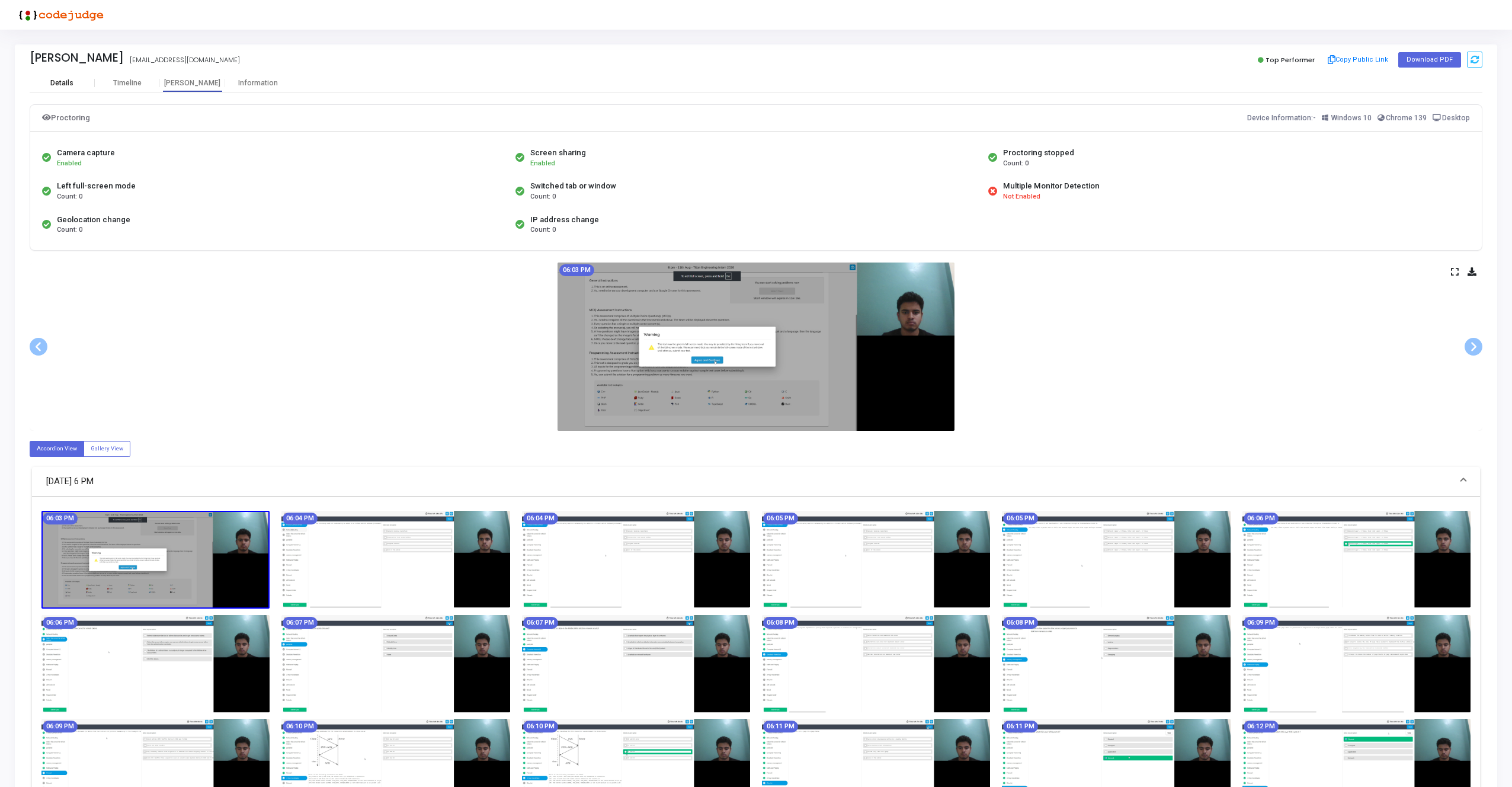
click at [72, 80] on div "Details" at bounding box center [62, 83] width 23 height 9
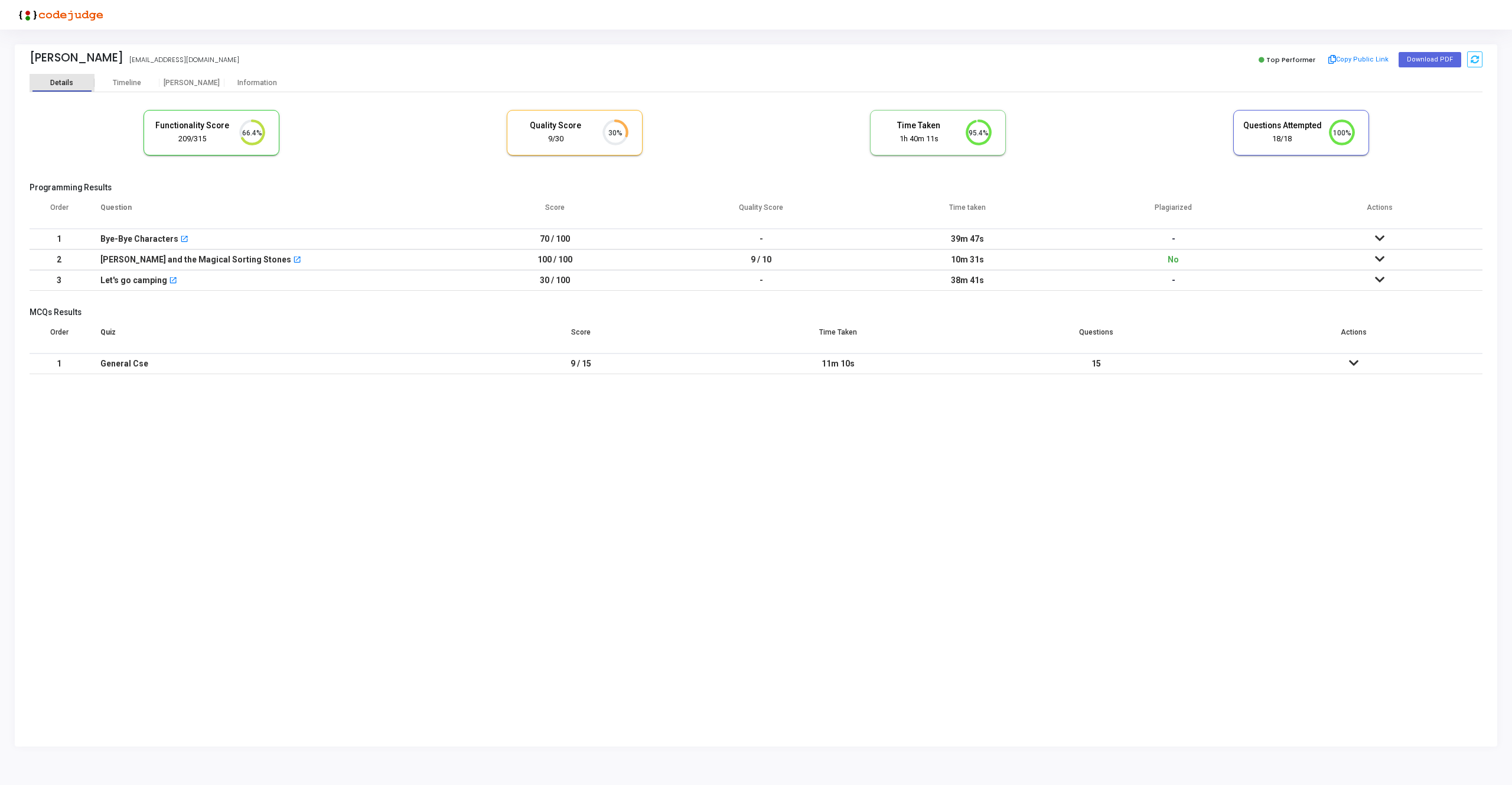
scroll to position [25, 30]
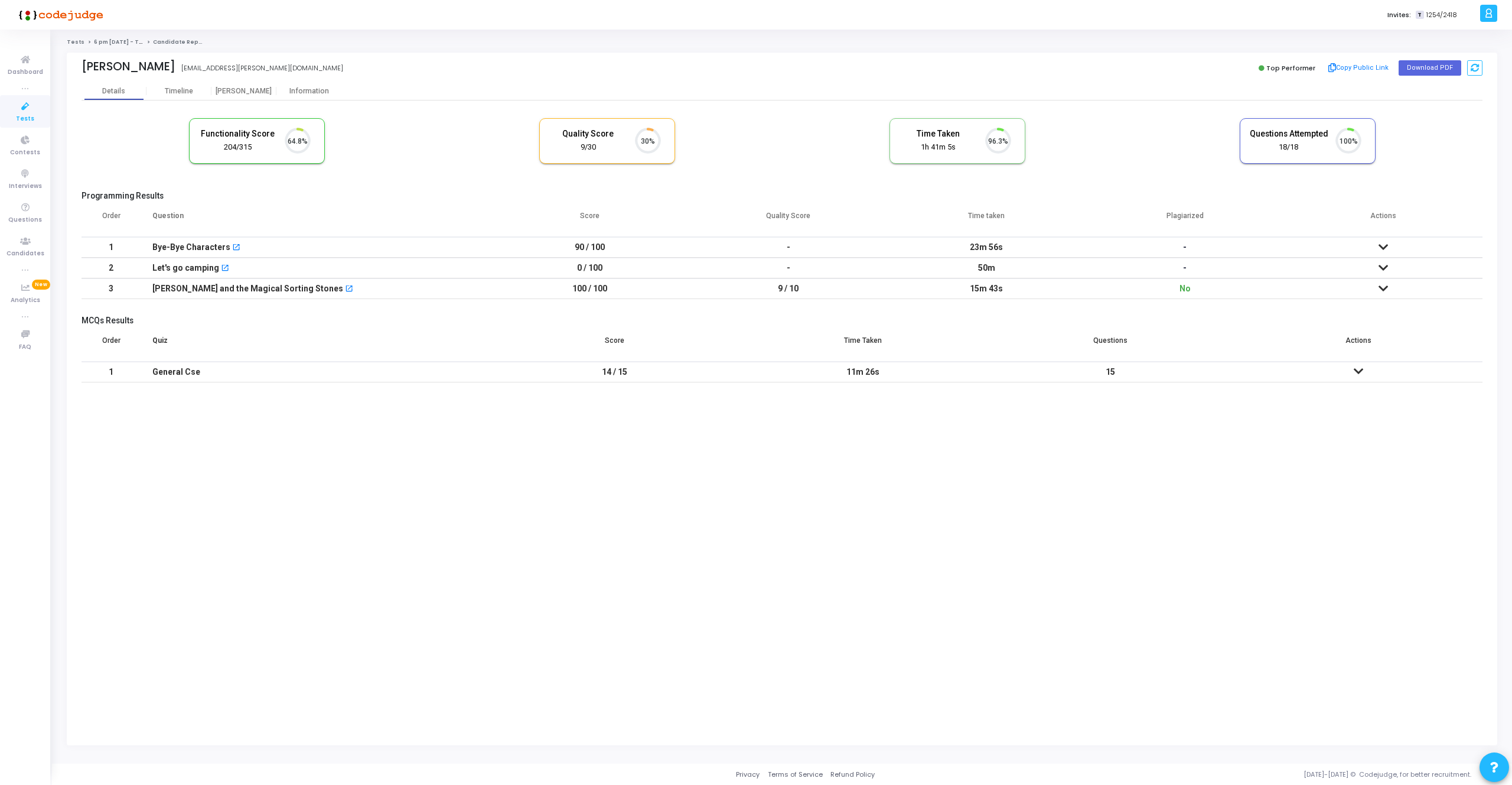
scroll to position [25, 30]
click at [877, 653] on kt-portlet-body "Details Timeline Proctor Information Functionality Score 204/315 64.8% Quality …" at bounding box center [782, 413] width 1431 height 663
click at [1386, 287] on icon at bounding box center [1384, 288] width 9 height 9
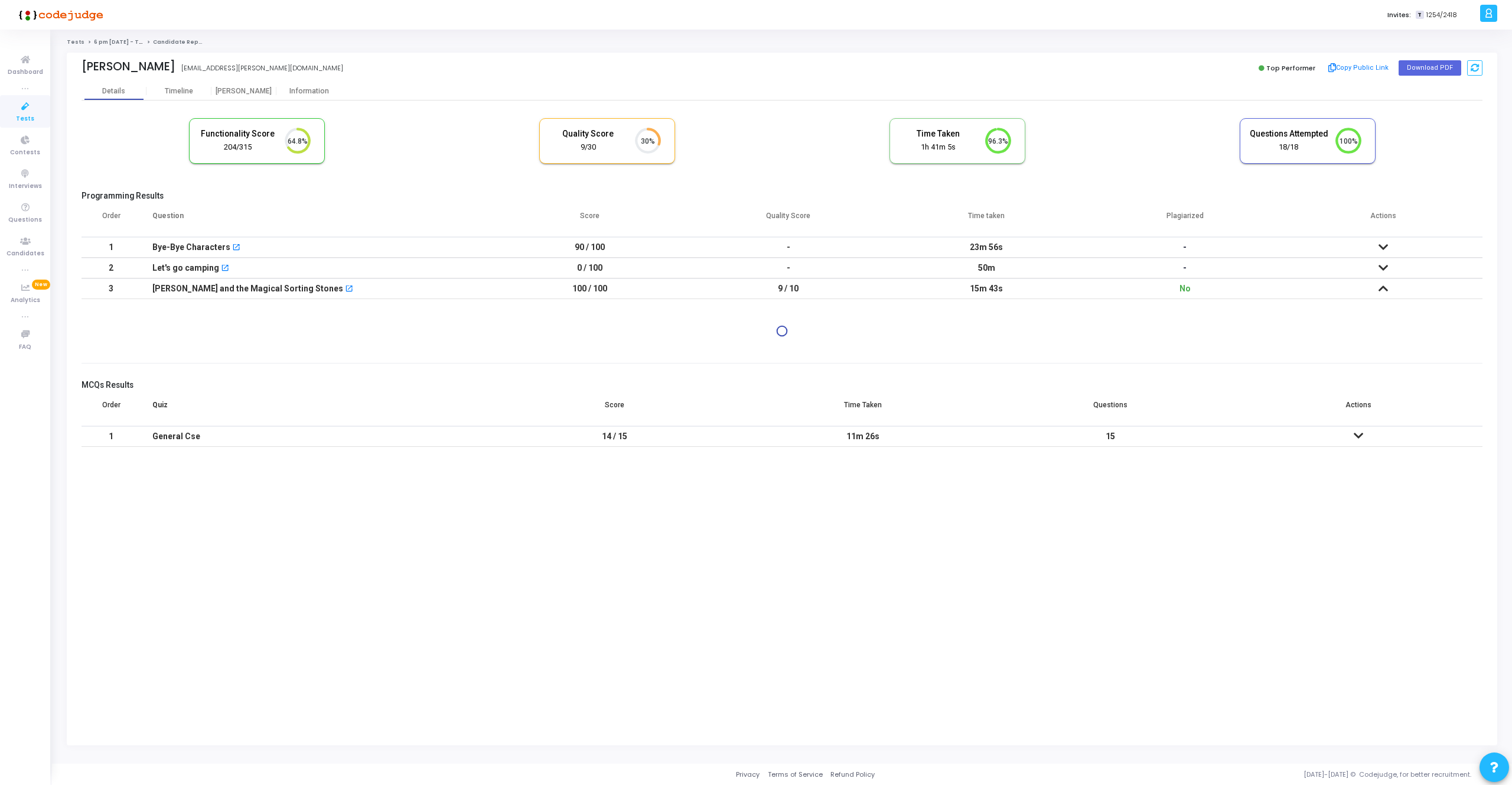
click at [1383, 246] on icon at bounding box center [1384, 246] width 9 height 9
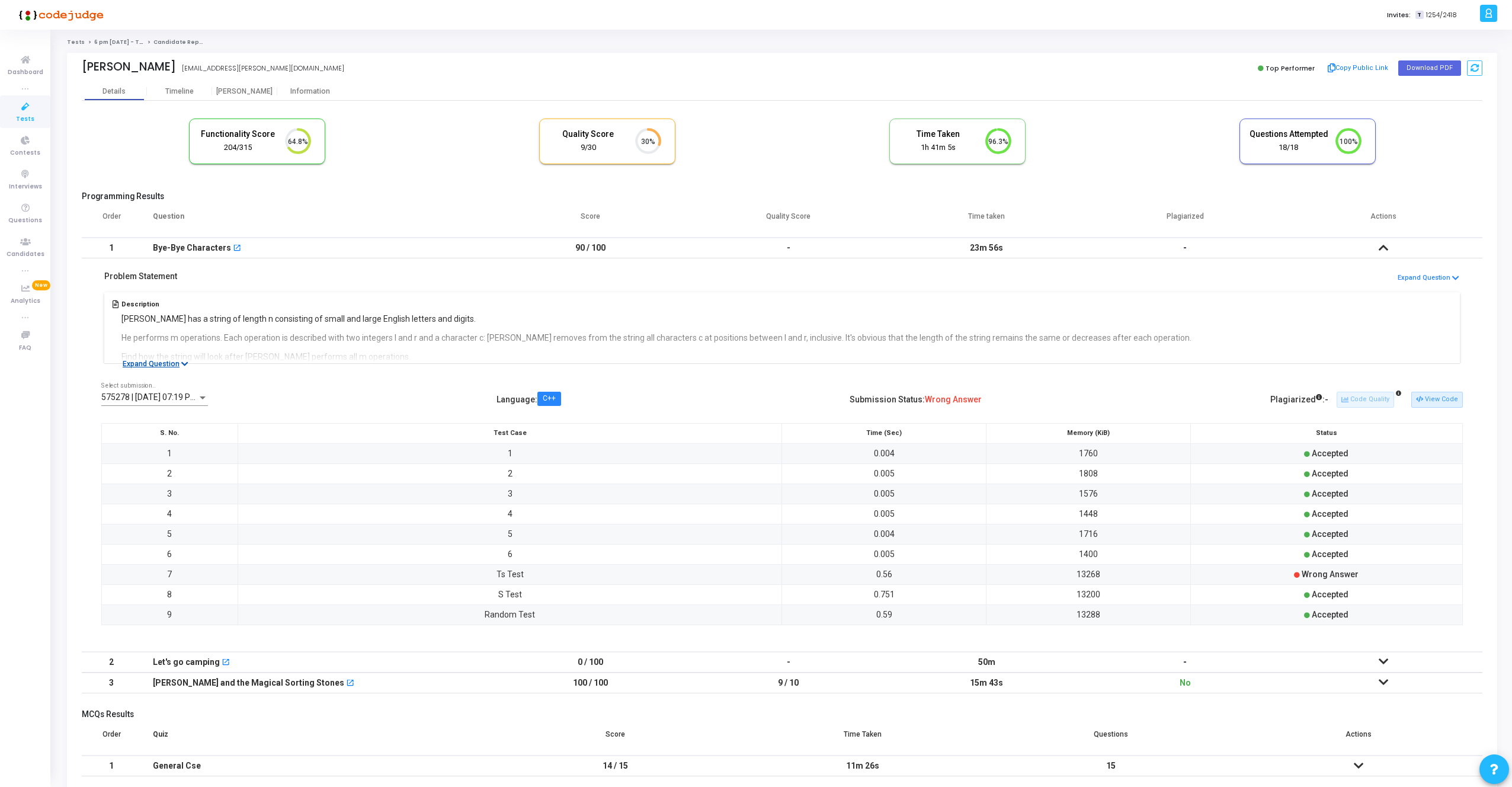
click at [172, 367] on button "Expand Question" at bounding box center [156, 363] width 79 height 12
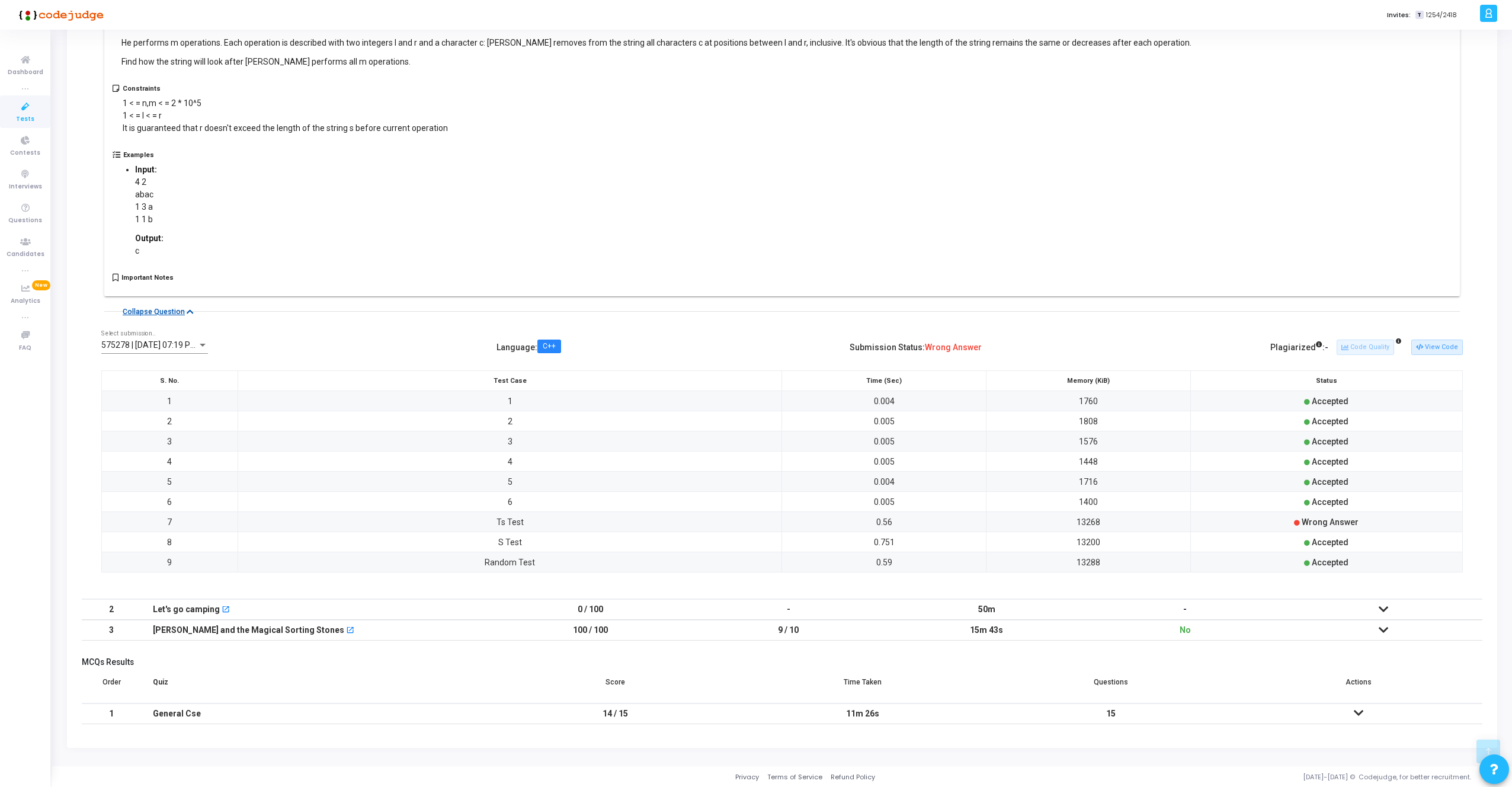
scroll to position [295, 0]
click at [1383, 629] on icon at bounding box center [1383, 629] width 9 height 9
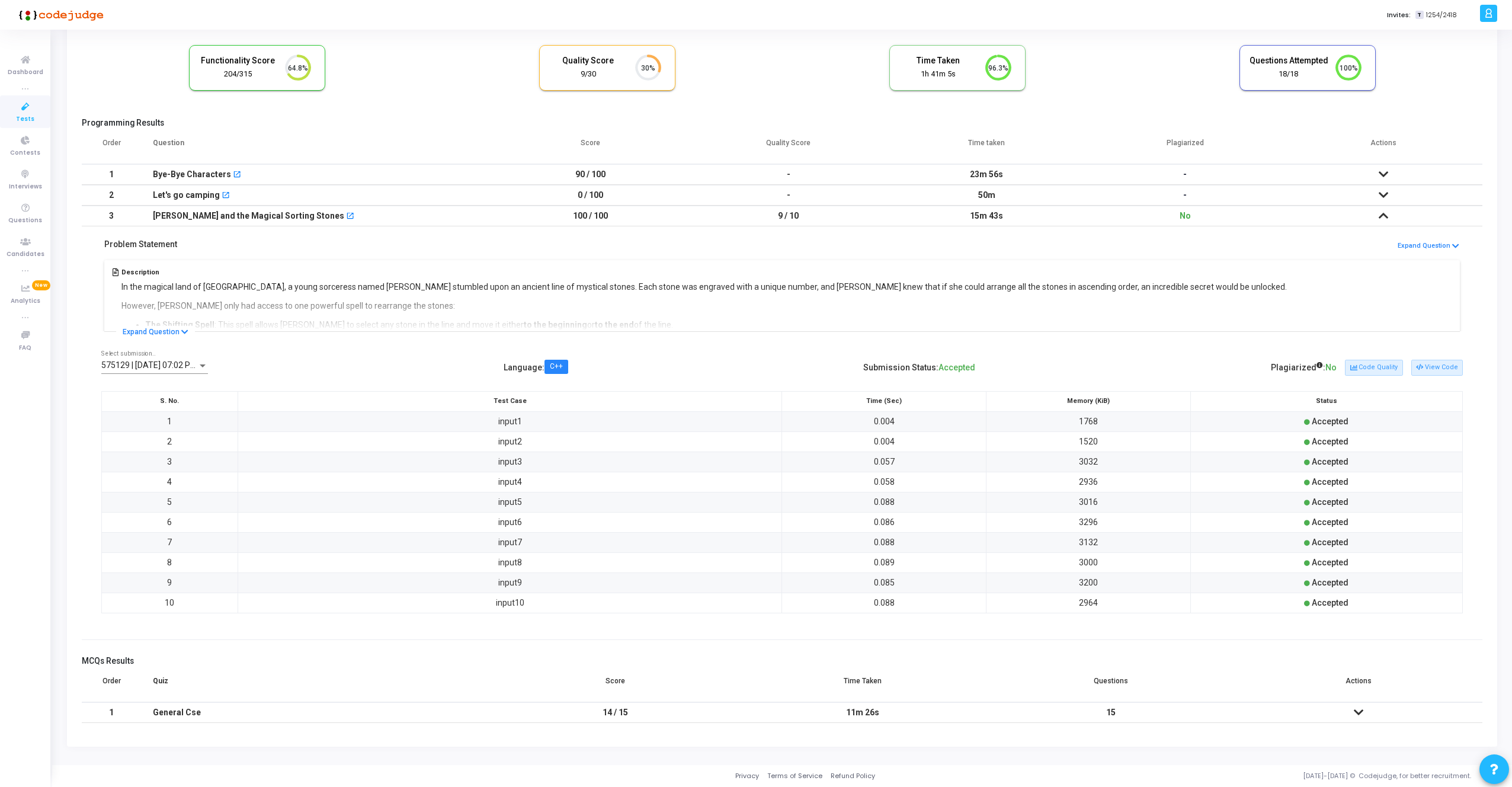
scroll to position [0, 0]
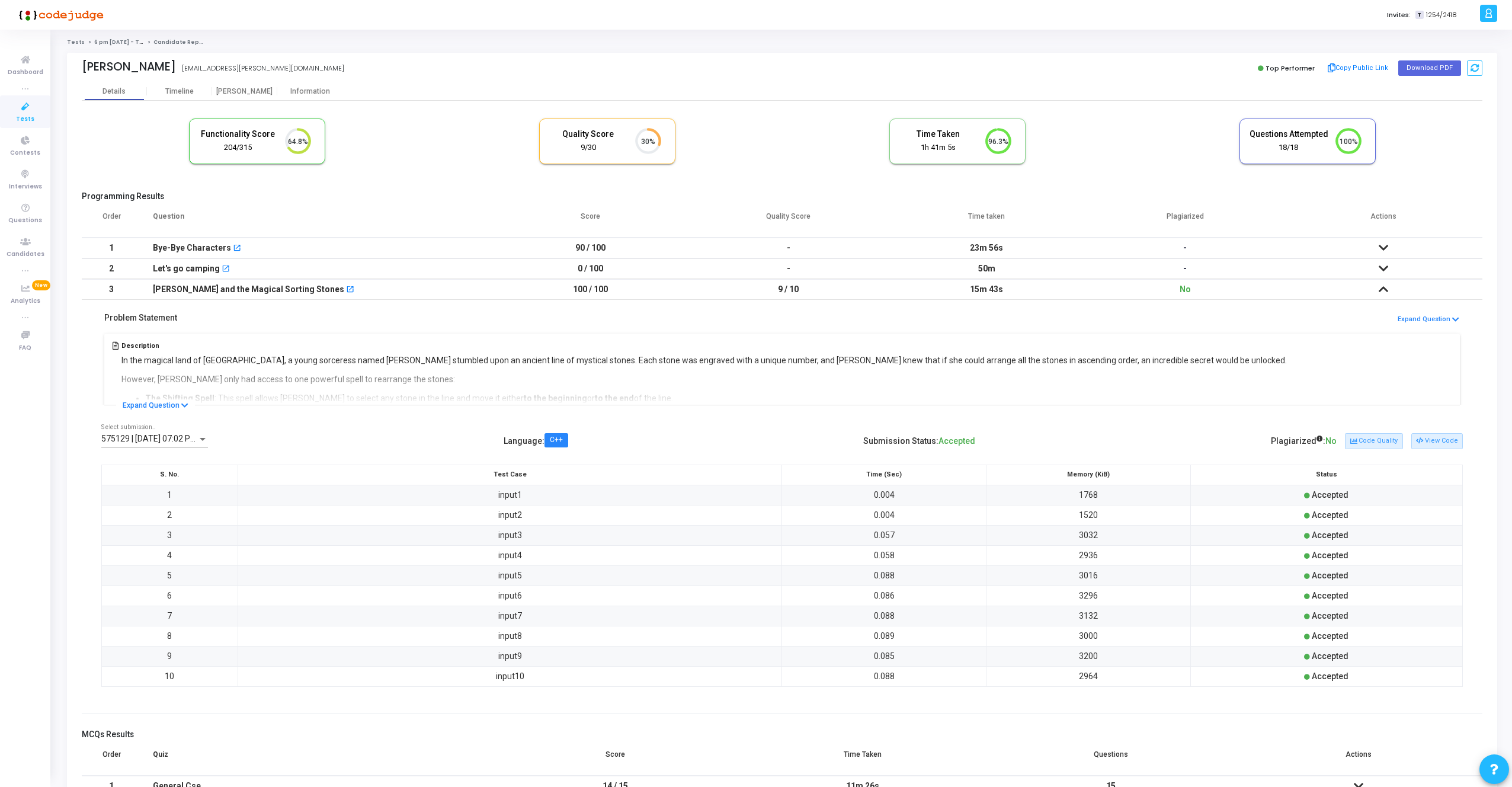
click at [1386, 245] on icon at bounding box center [1383, 247] width 9 height 9
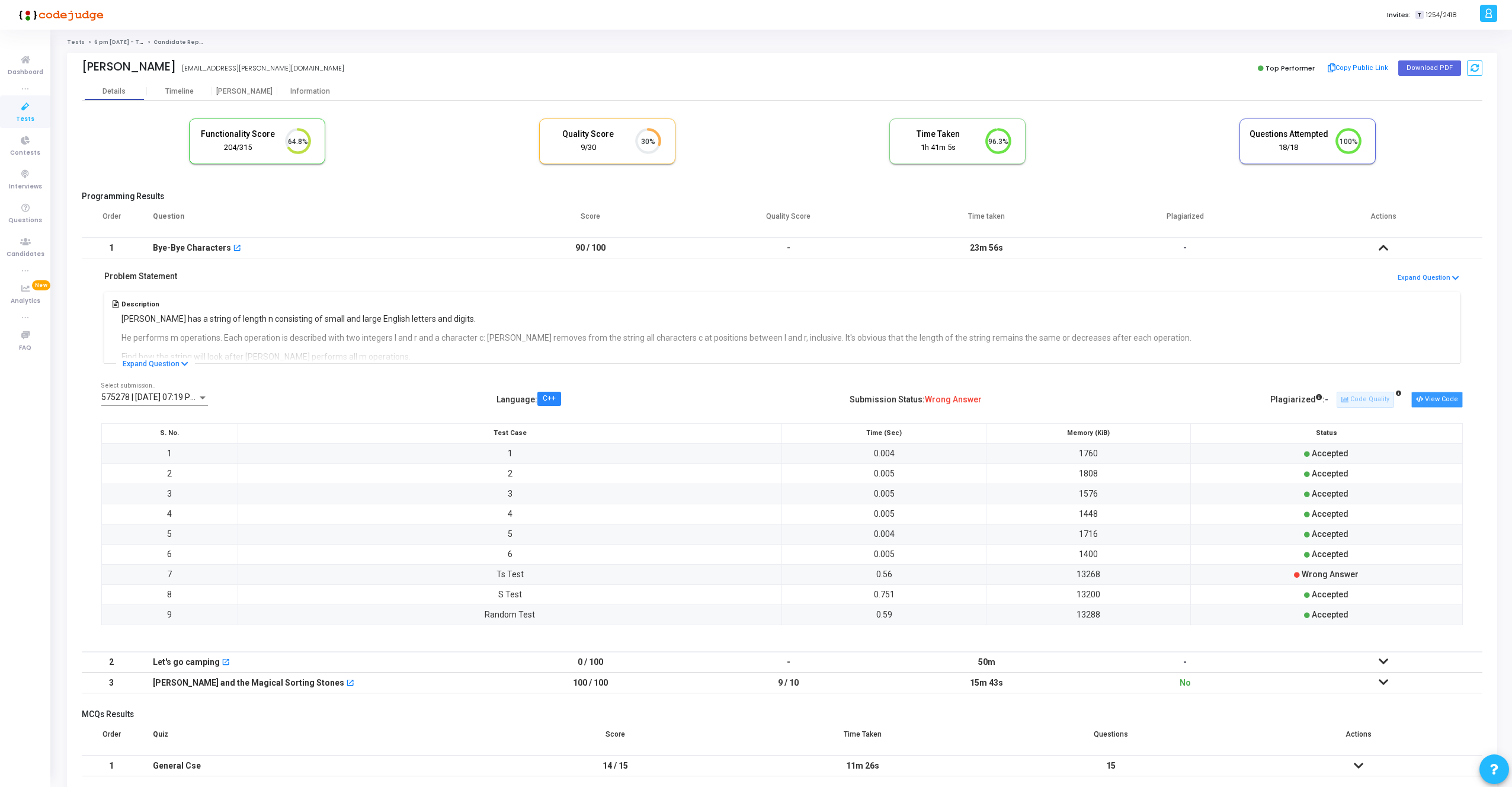
click at [1449, 399] on button "View Code" at bounding box center [1437, 399] width 51 height 16
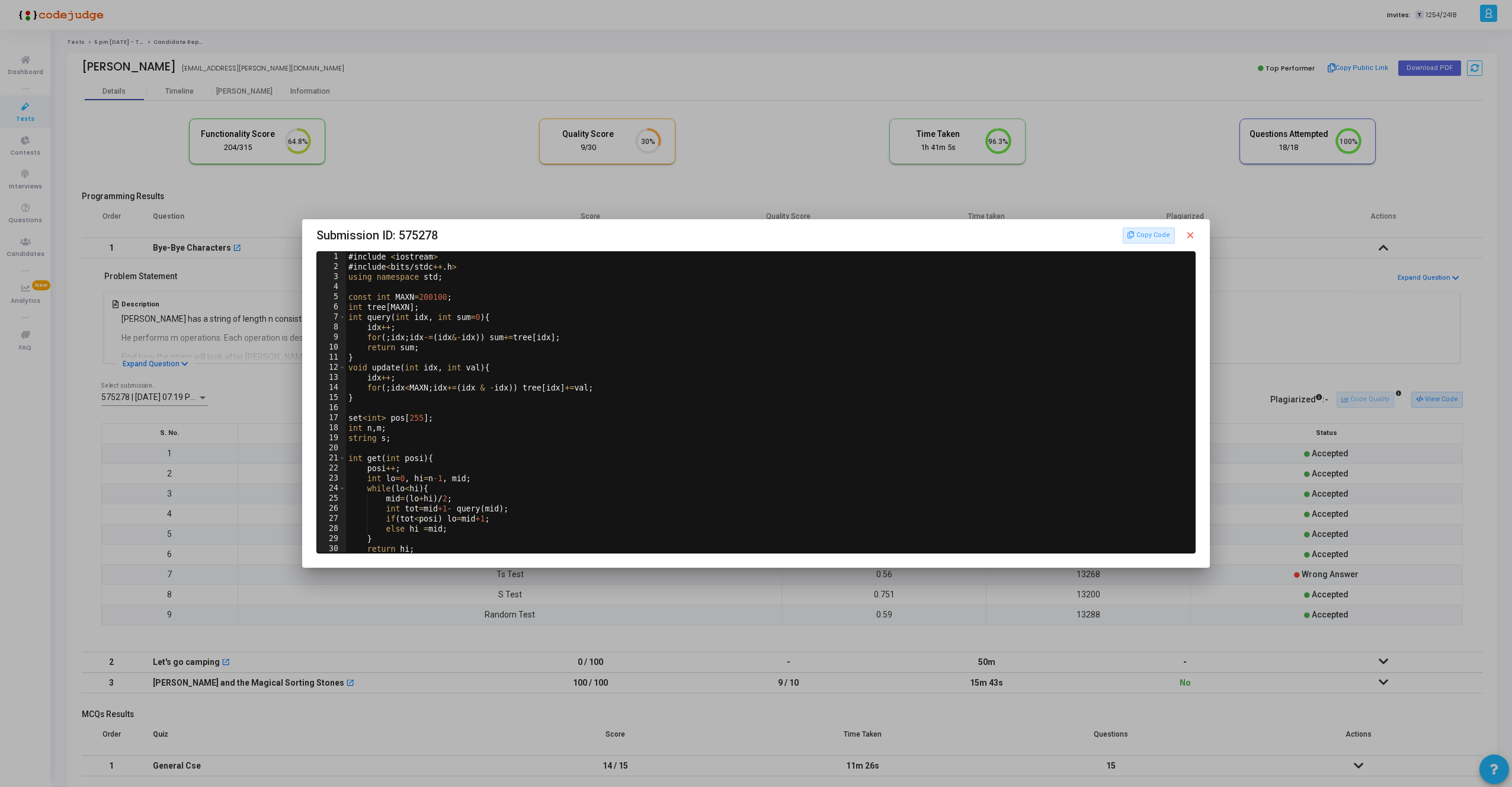
click at [246, 399] on div at bounding box center [756, 393] width 1512 height 787
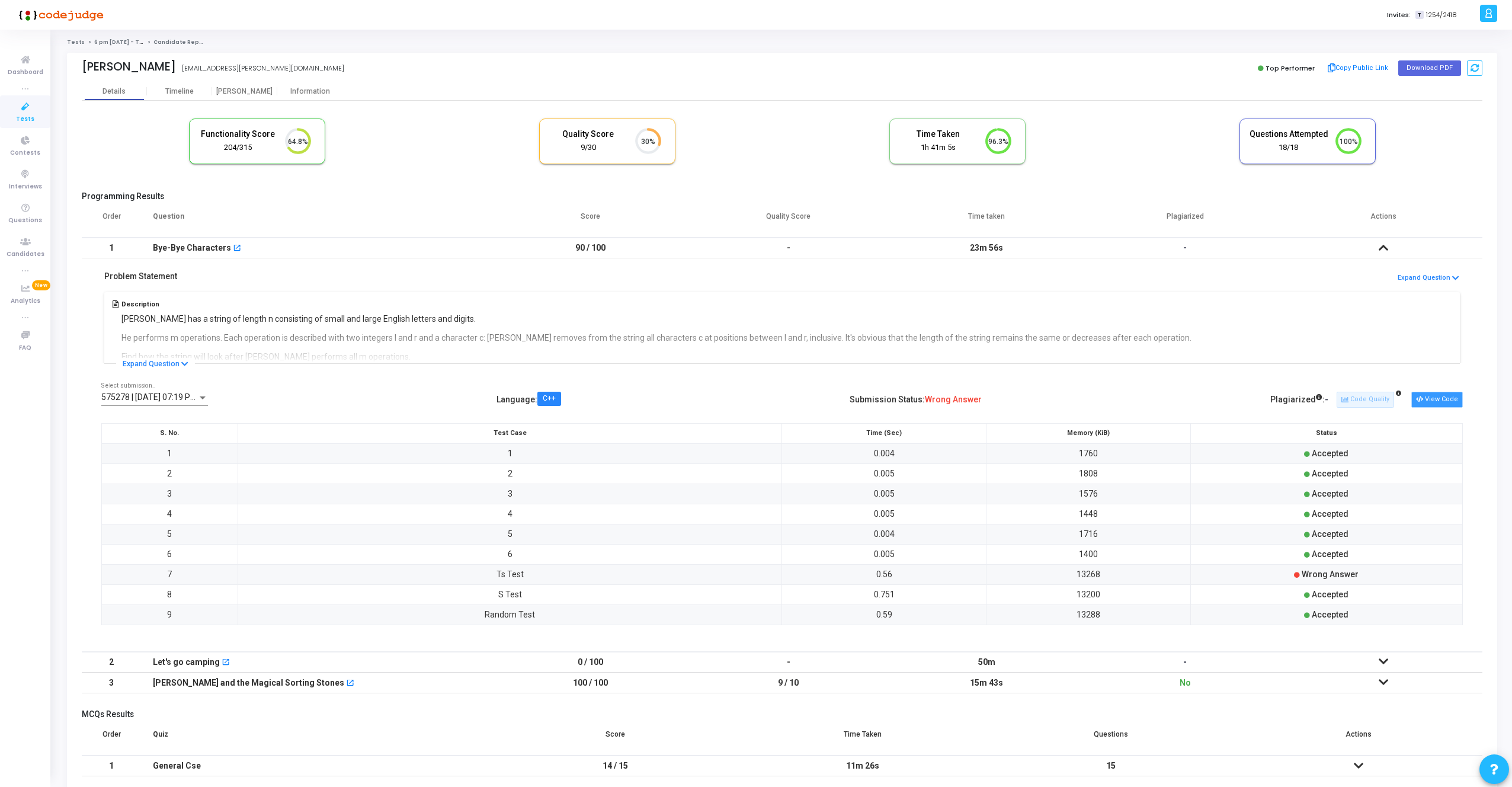
click at [1431, 400] on button "View Code" at bounding box center [1437, 399] width 51 height 16
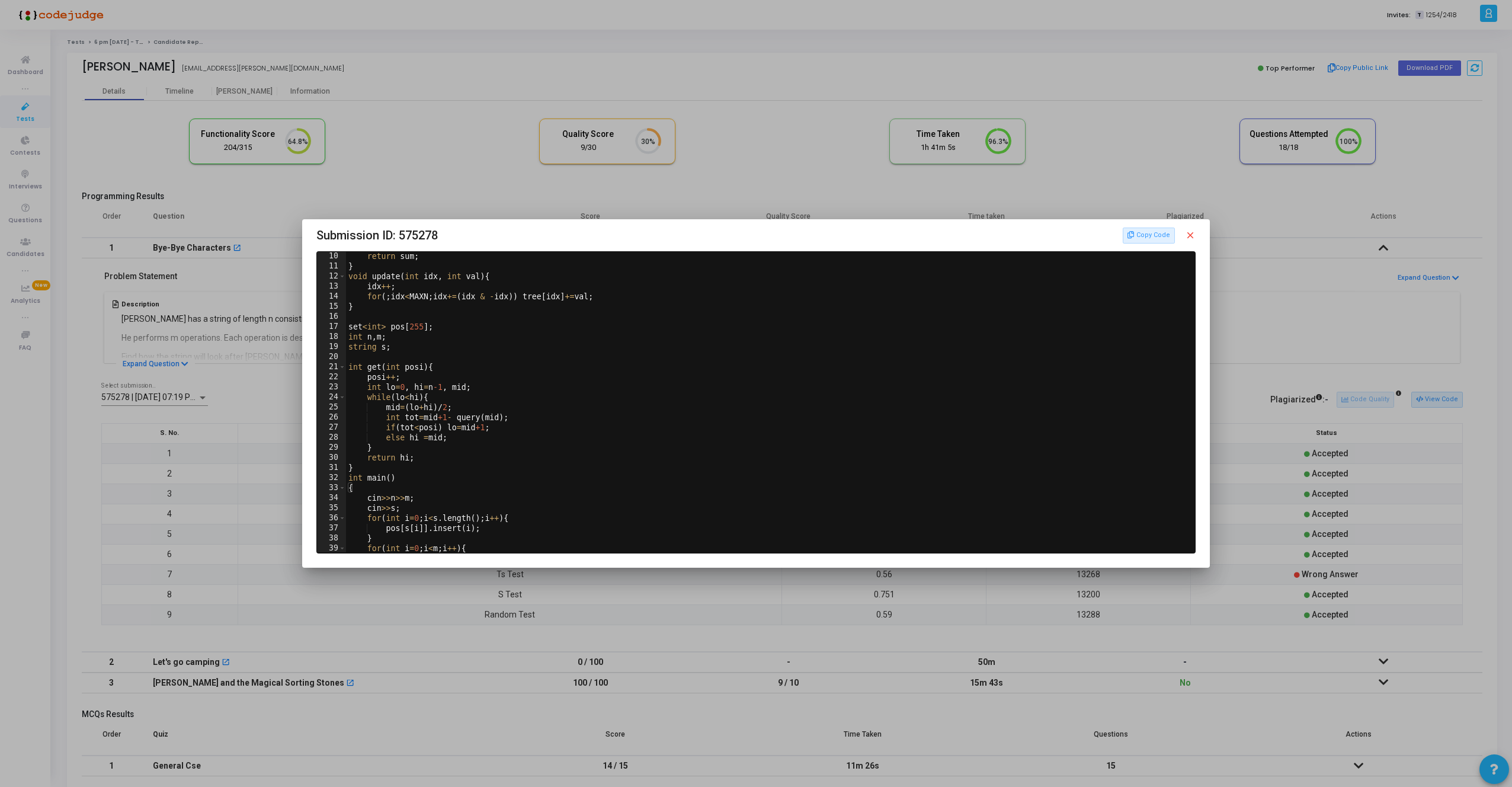
scroll to position [122, 0]
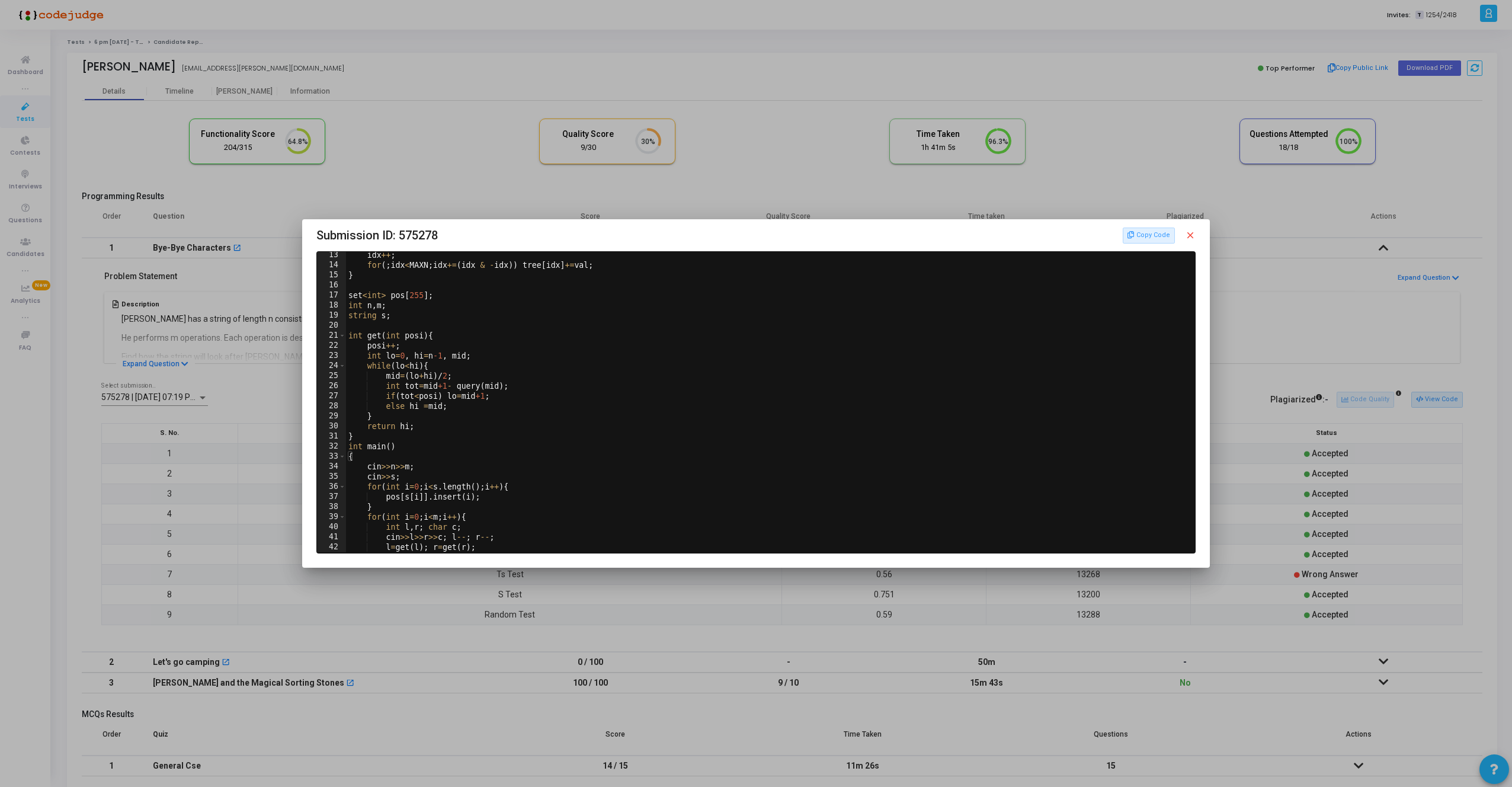
click at [207, 391] on div at bounding box center [756, 393] width 1512 height 787
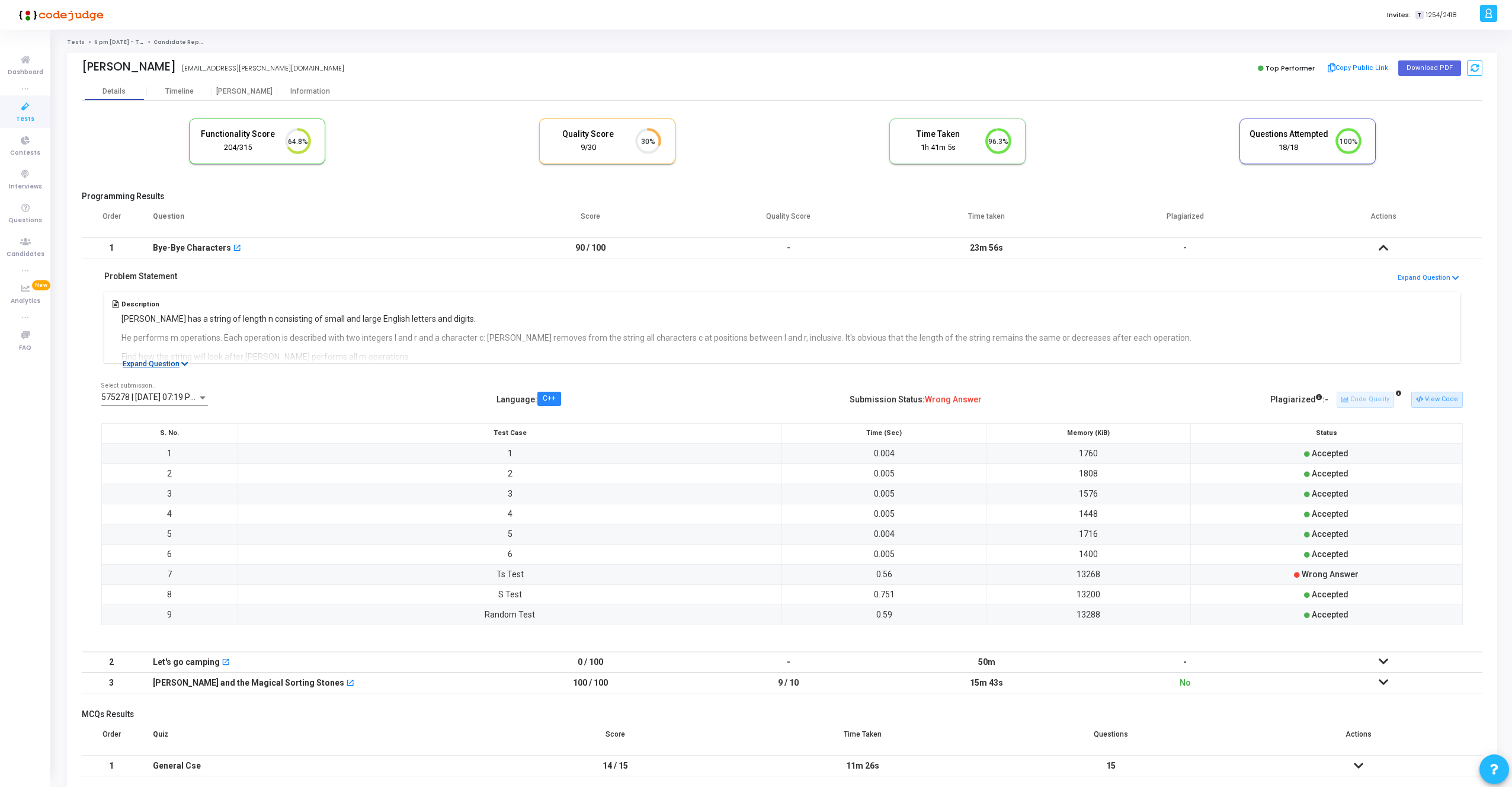
click at [182, 360] on icon at bounding box center [185, 364] width 7 height 8
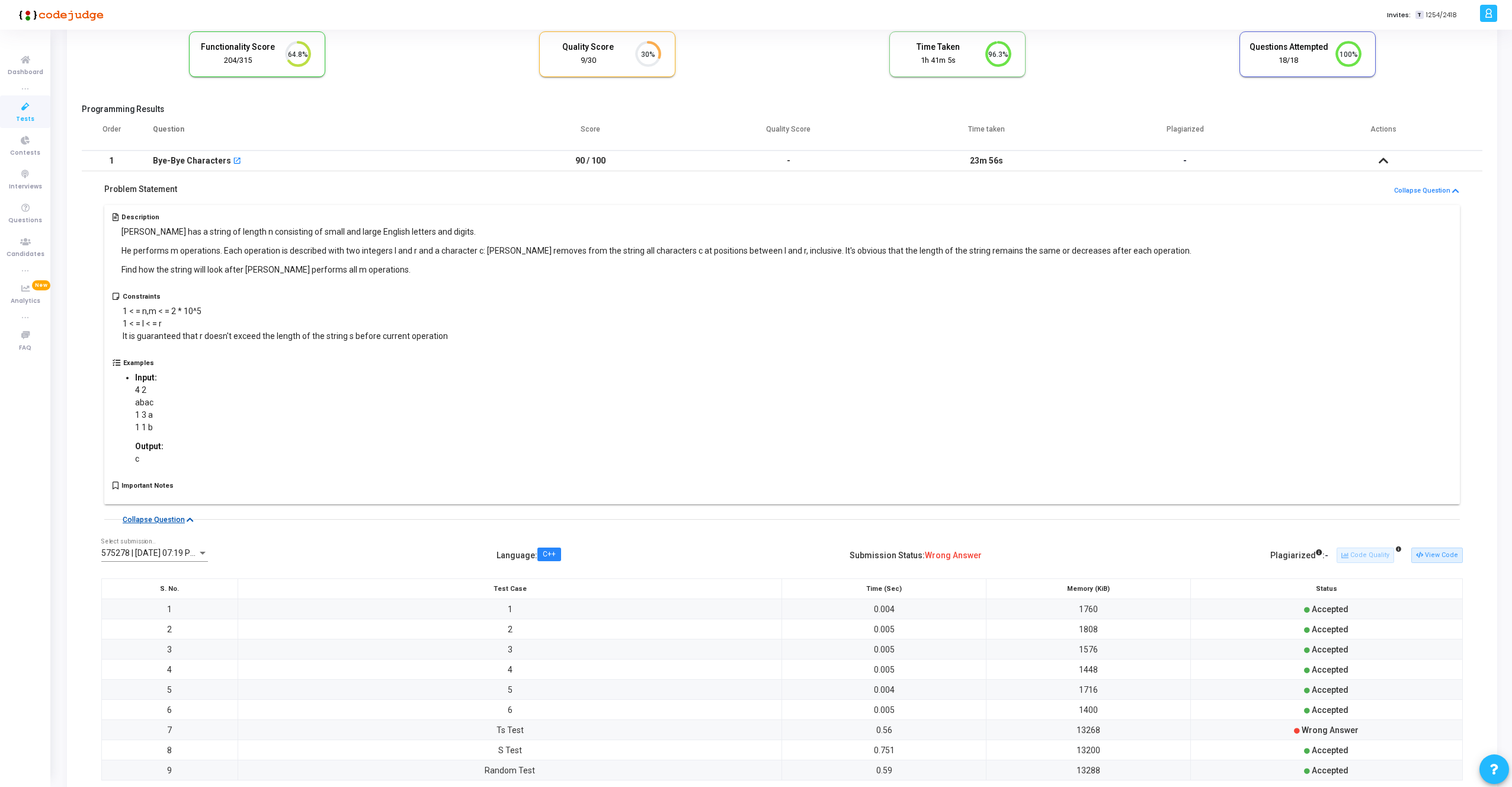
scroll to position [72, 0]
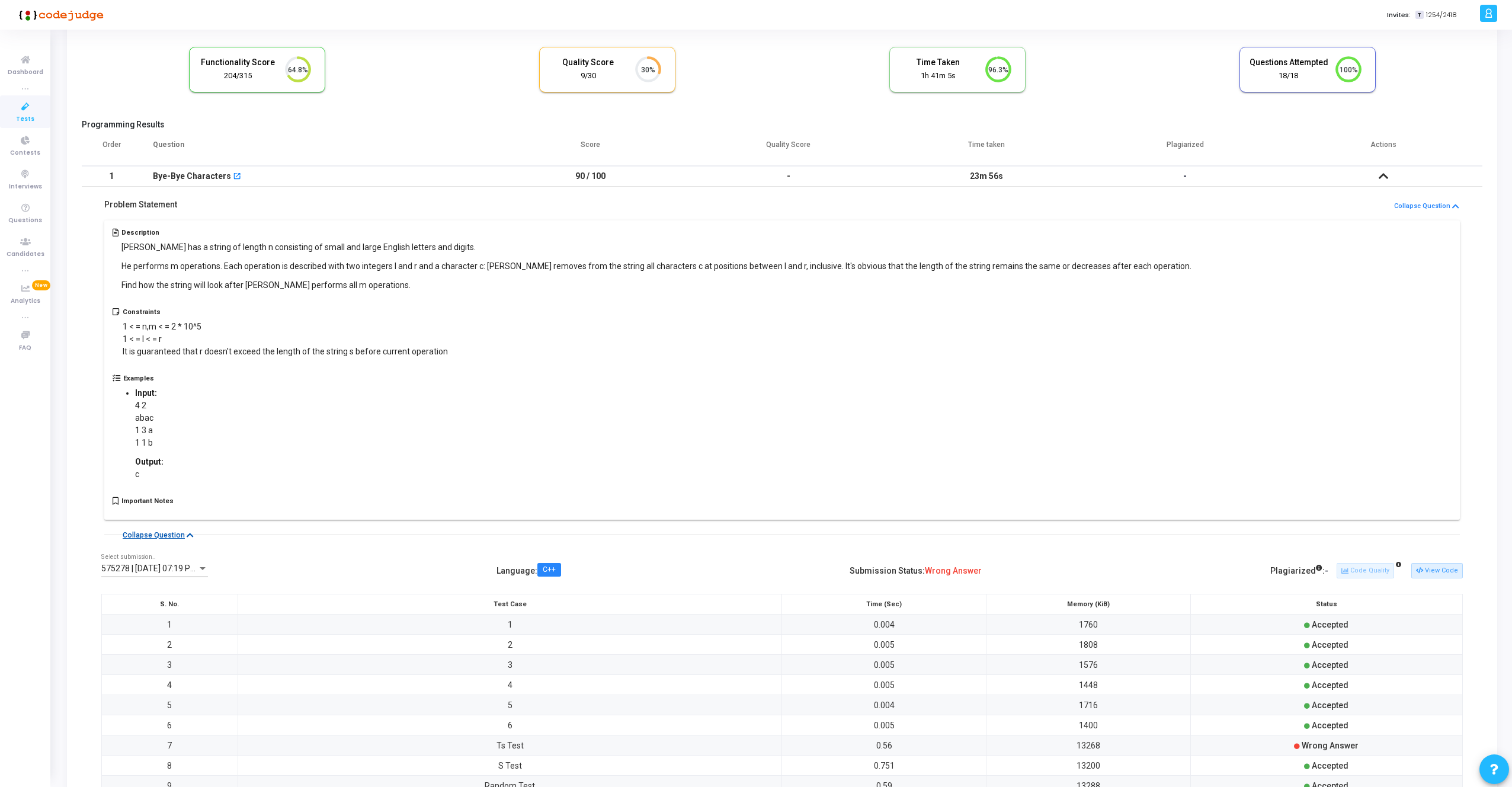
click at [189, 534] on icon at bounding box center [189, 535] width 7 height 8
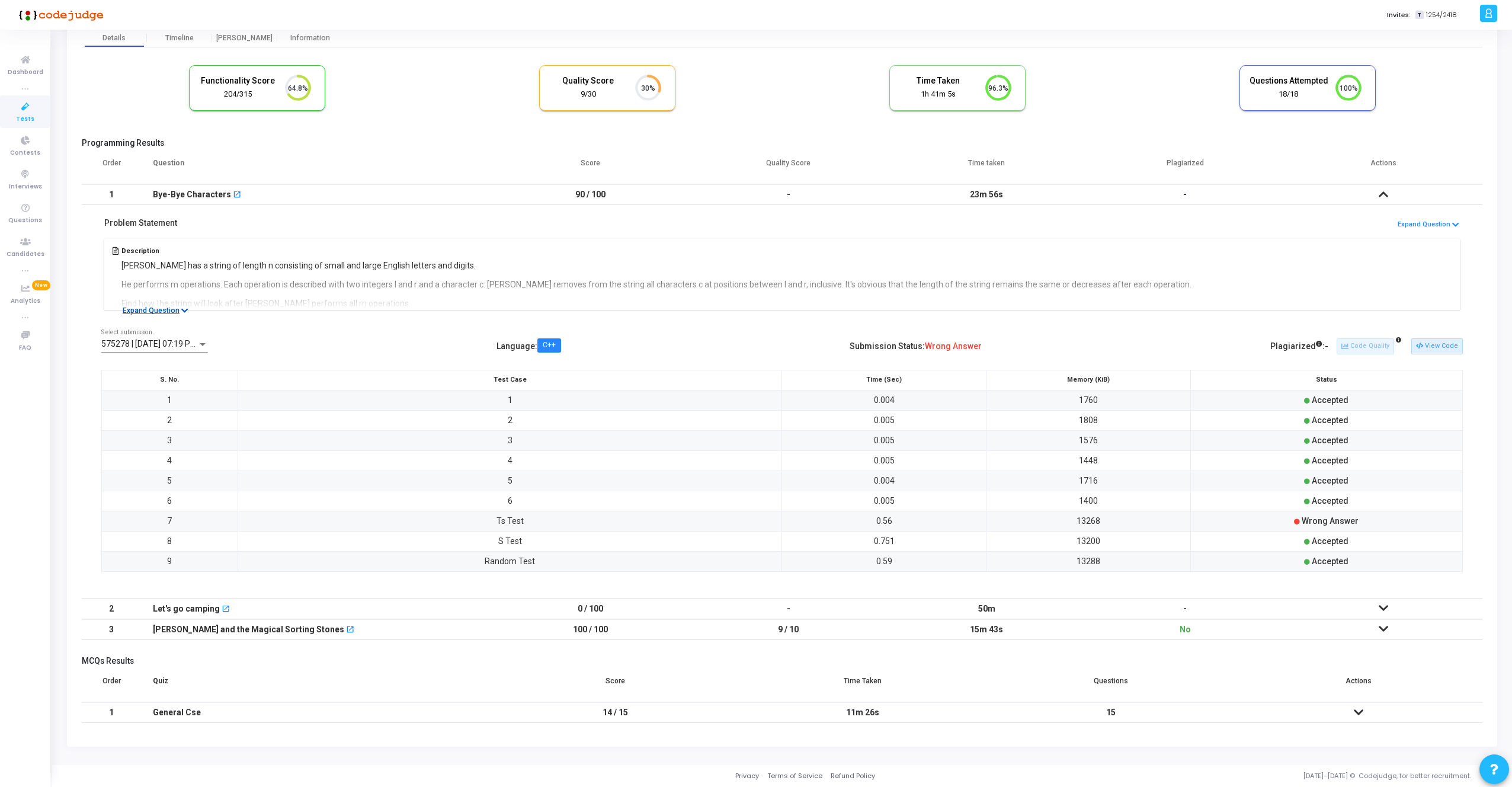
click at [1381, 628] on icon at bounding box center [1383, 628] width 9 height 9
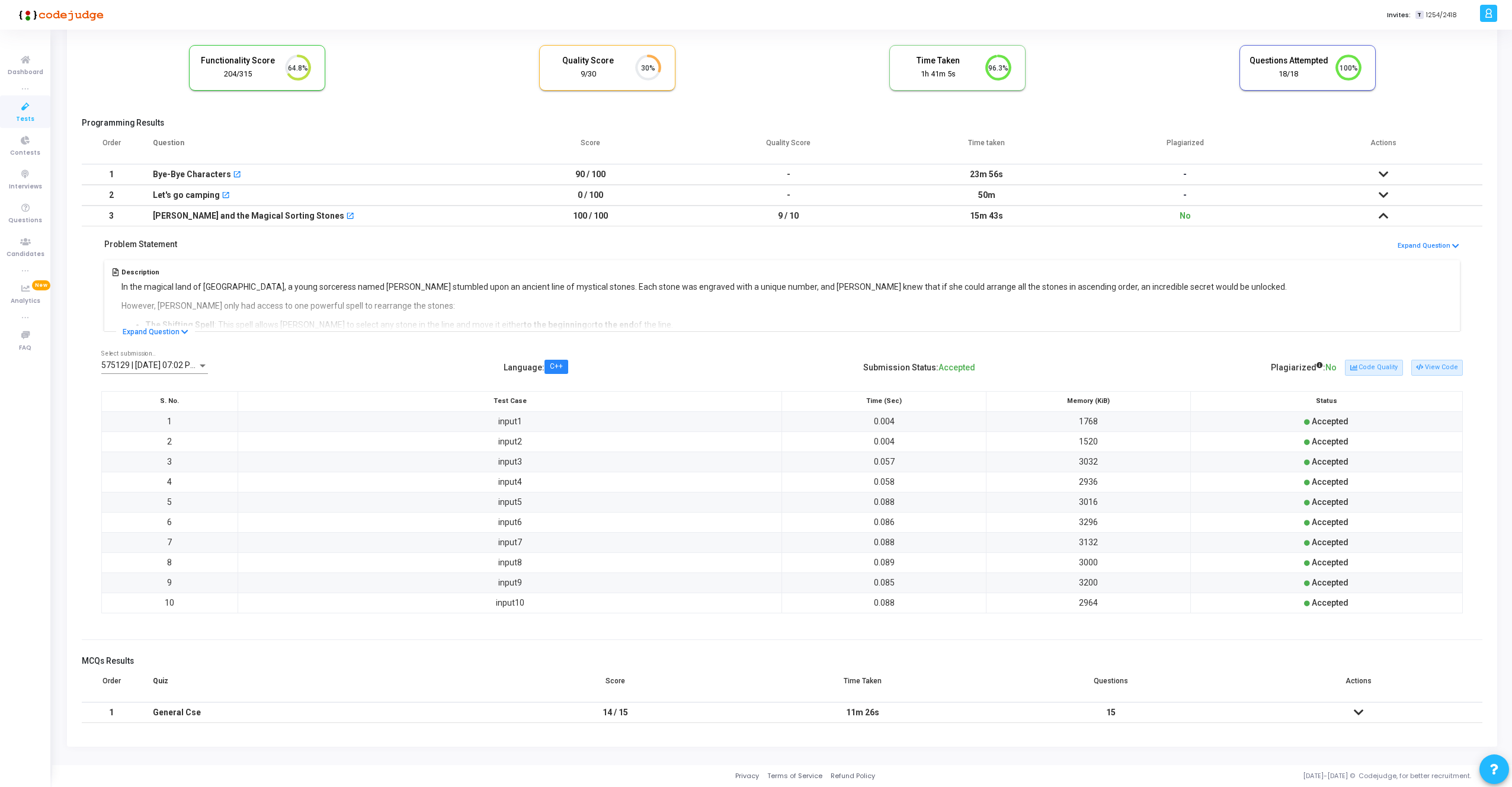
scroll to position [73, 0]
click at [1435, 365] on button "View Code" at bounding box center [1437, 368] width 51 height 16
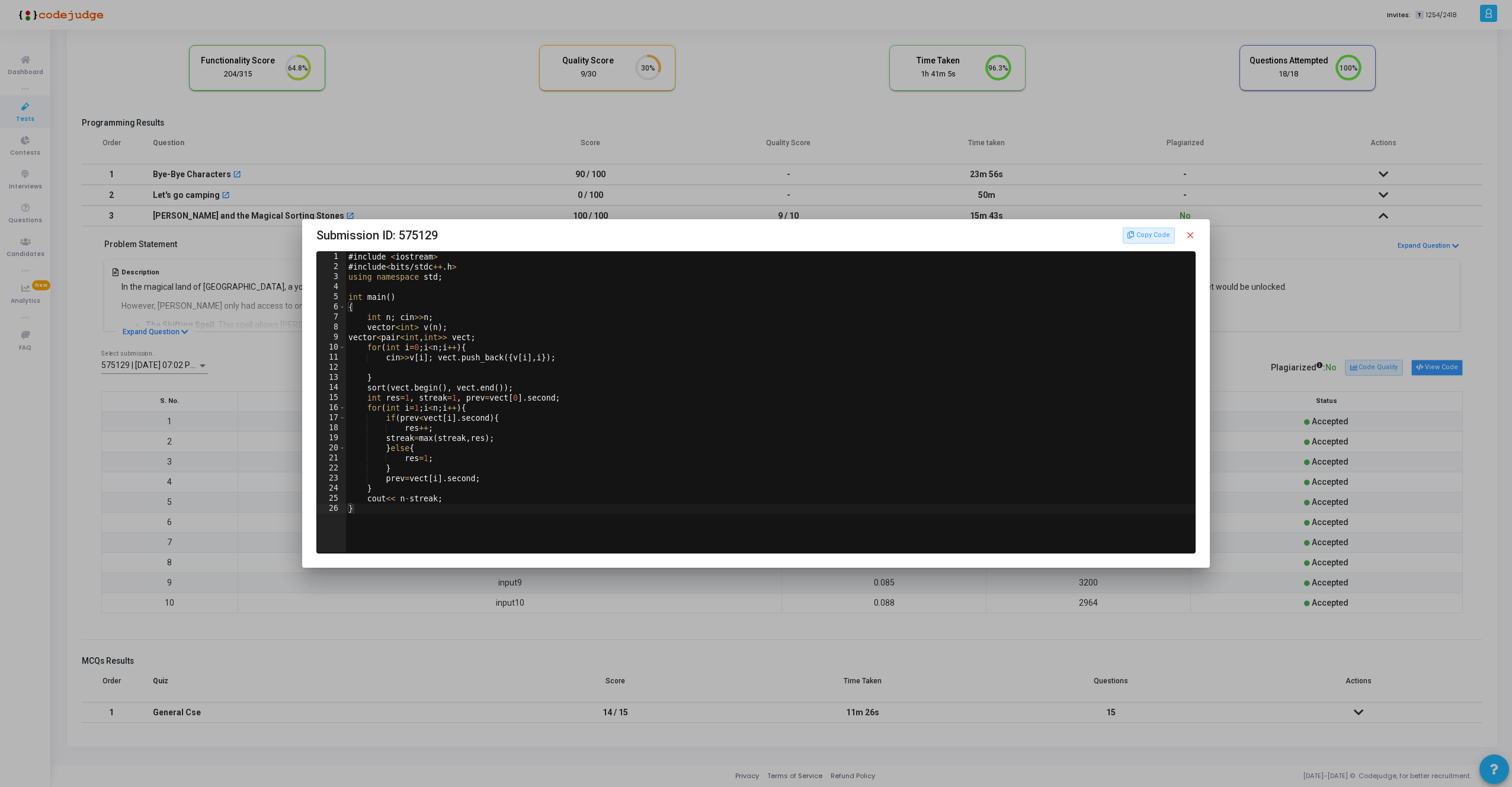
scroll to position [0, 0]
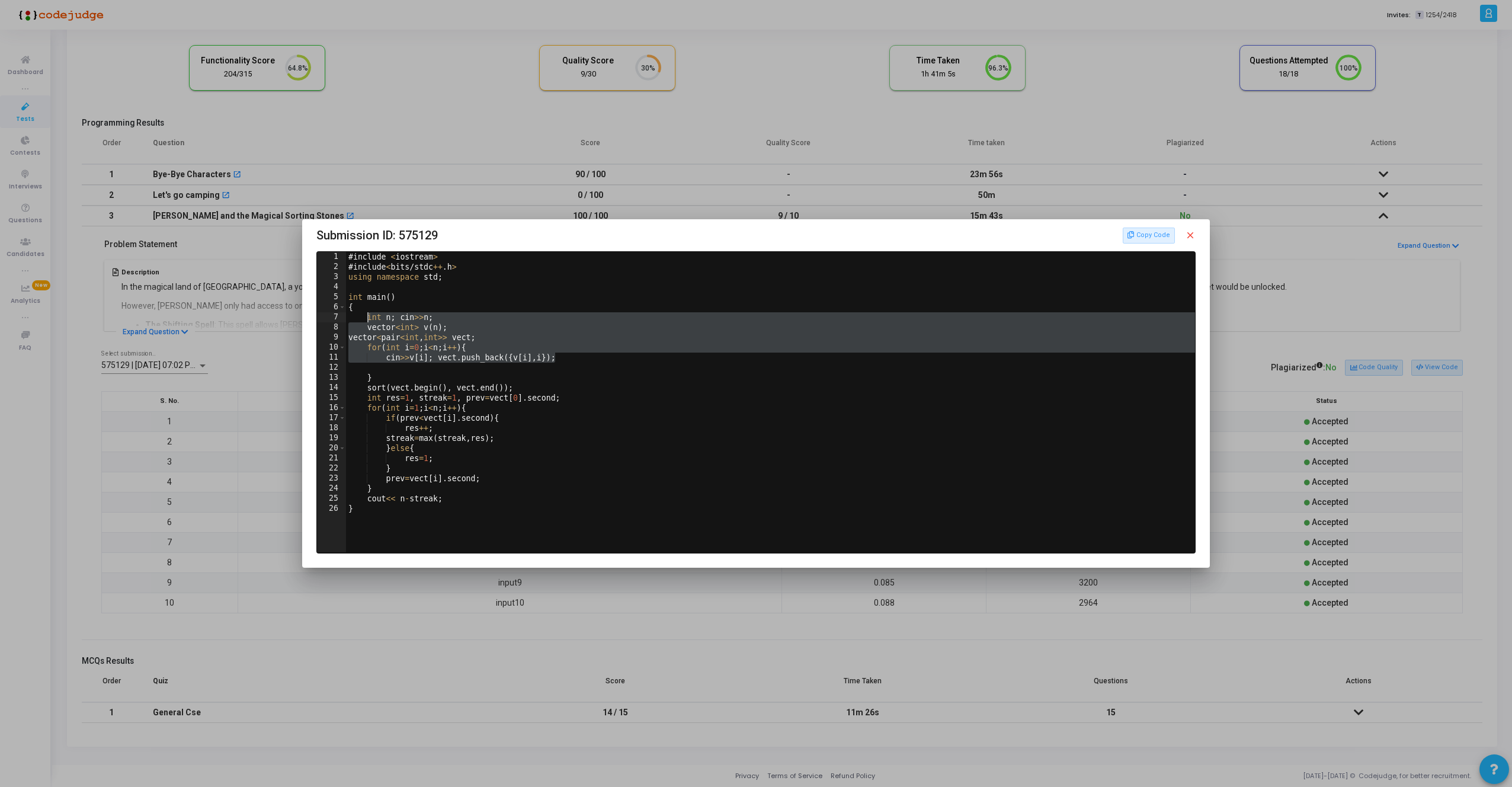
drag, startPoint x: 558, startPoint y: 362, endPoint x: 364, endPoint y: 320, distance: 198.5
click at [364, 320] on div "# include < iostream > # include < bits / stdc ++ . h > using namespace std ; i…" at bounding box center [771, 412] width 851 height 320
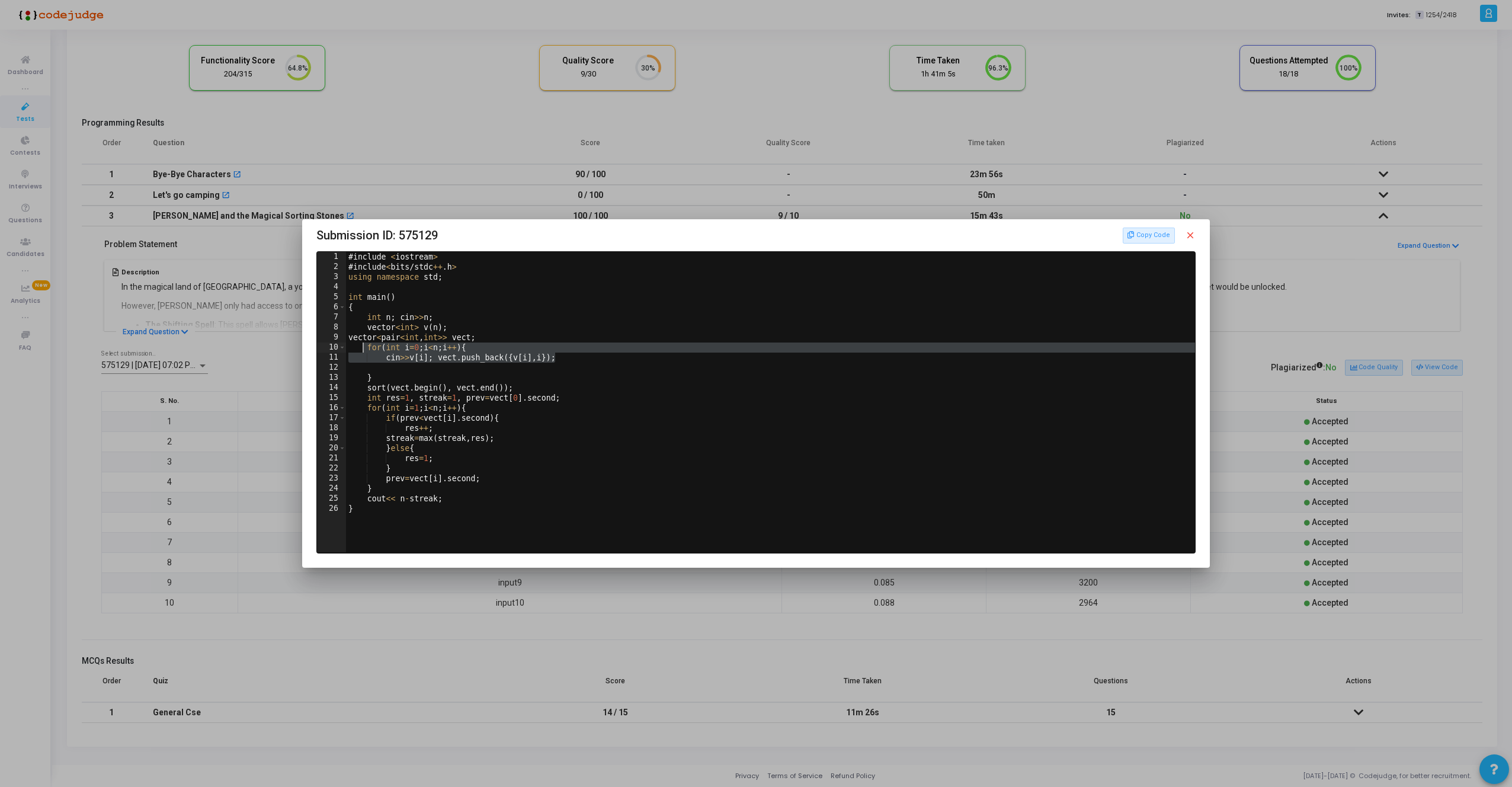
drag, startPoint x: 568, startPoint y: 358, endPoint x: 362, endPoint y: 351, distance: 206.1
click at [362, 351] on div "# include < iostream > # include < bits / stdc ++ . h > using namespace std ; i…" at bounding box center [771, 412] width 851 height 320
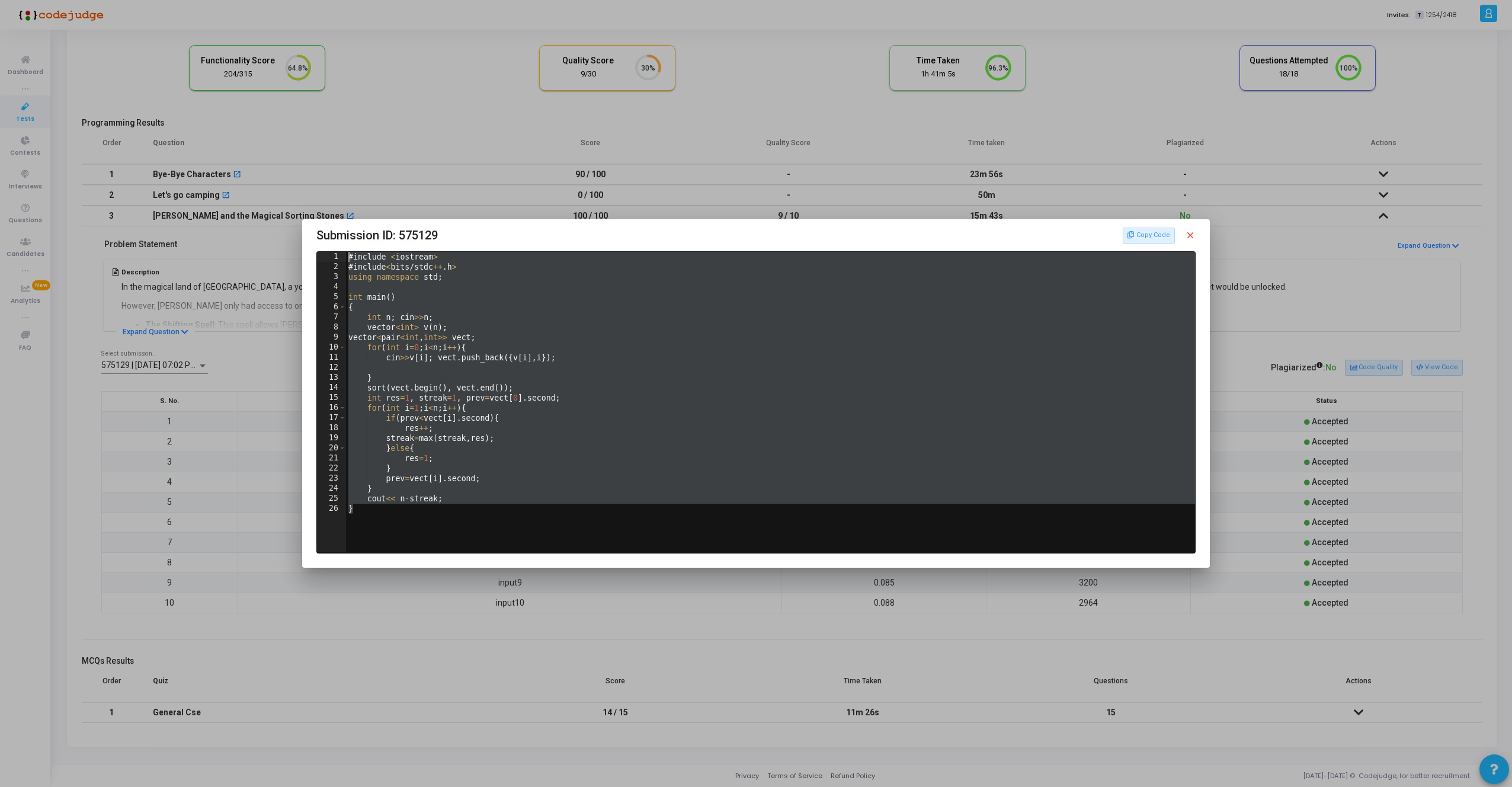
drag, startPoint x: 381, startPoint y: 508, endPoint x: 346, endPoint y: 251, distance: 259.4
click at [346, 252] on div "# include < iostream > # include < bits / stdc ++ . h > using namespace std ; i…" at bounding box center [771, 412] width 851 height 320
type textarea "#include <iostream> #include<bits/stdc++.h>"
click at [490, 624] on div at bounding box center [756, 393] width 1512 height 787
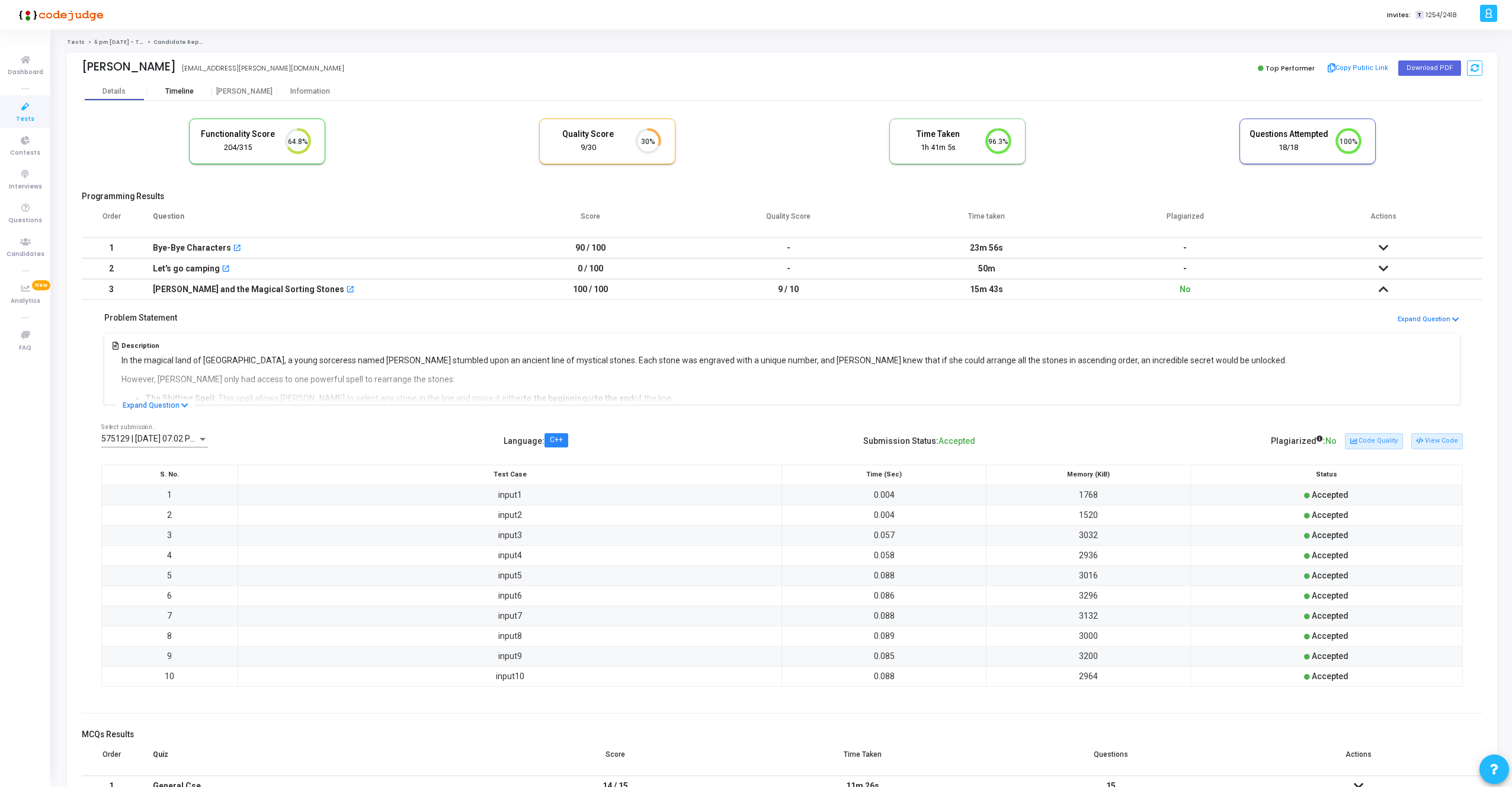
click at [170, 92] on div "Timeline" at bounding box center [179, 91] width 28 height 9
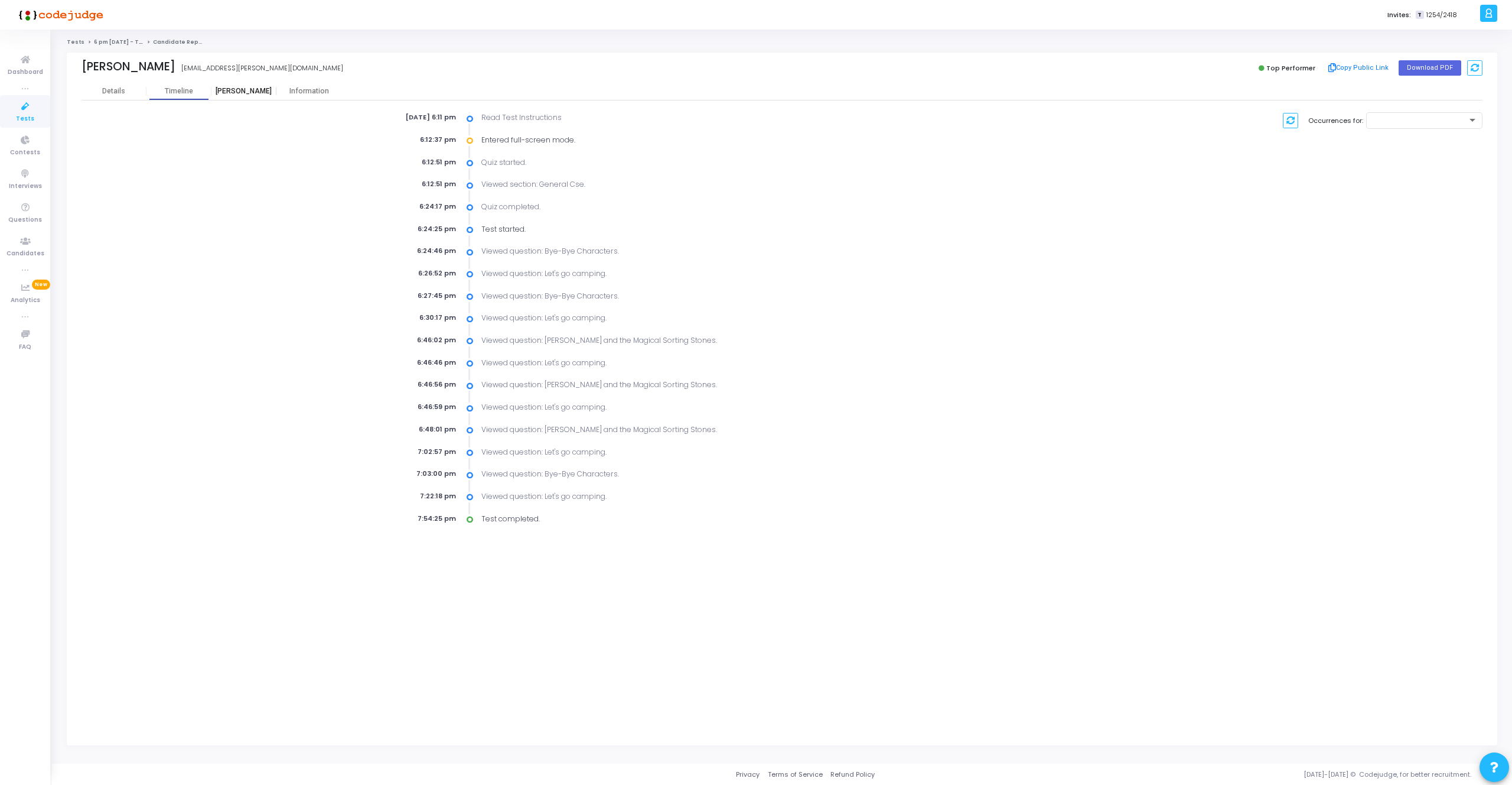
click at [254, 94] on div "[PERSON_NAME]" at bounding box center [244, 91] width 65 height 9
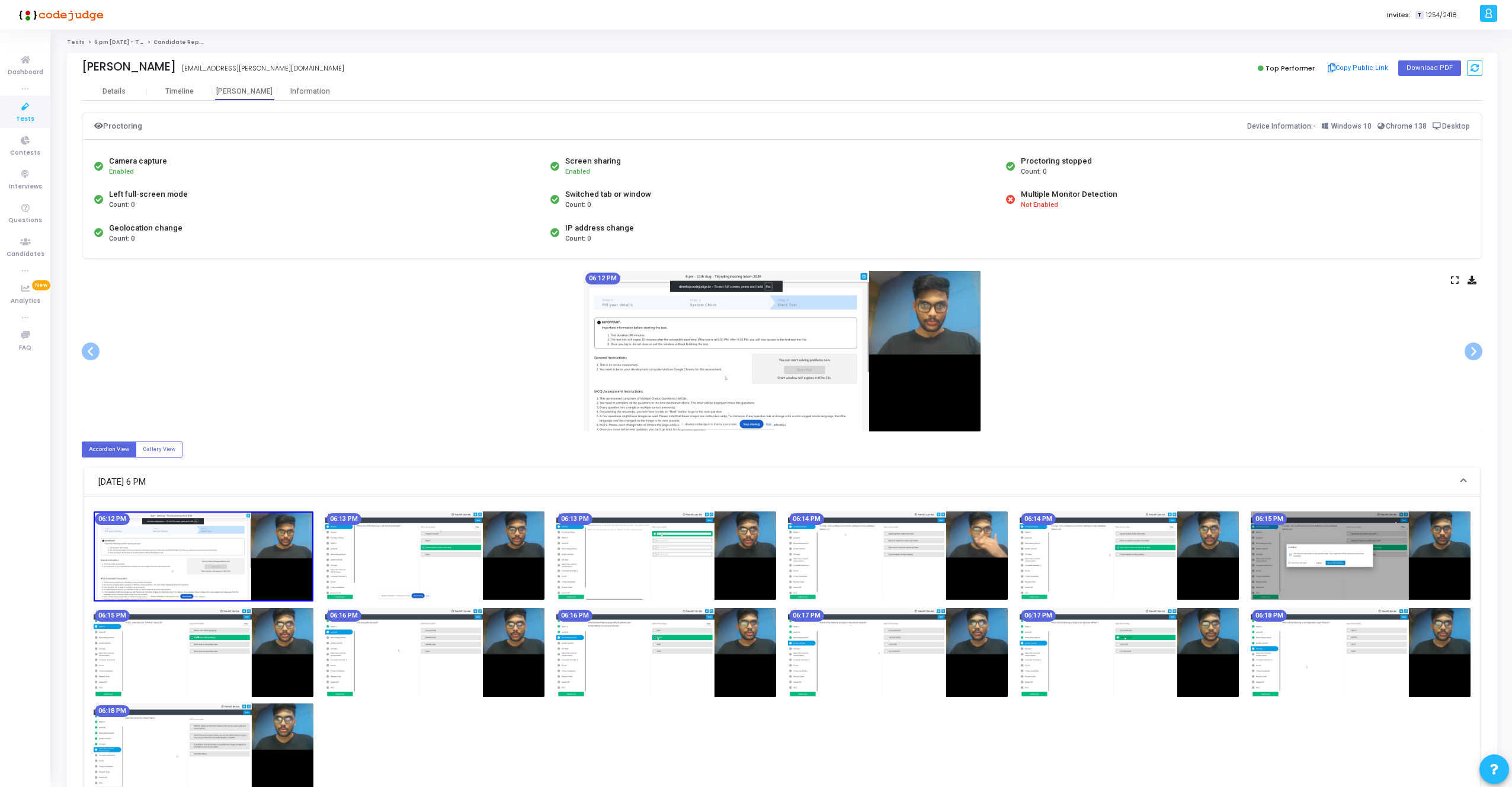
click at [918, 309] on img at bounding box center [782, 350] width 397 height 160
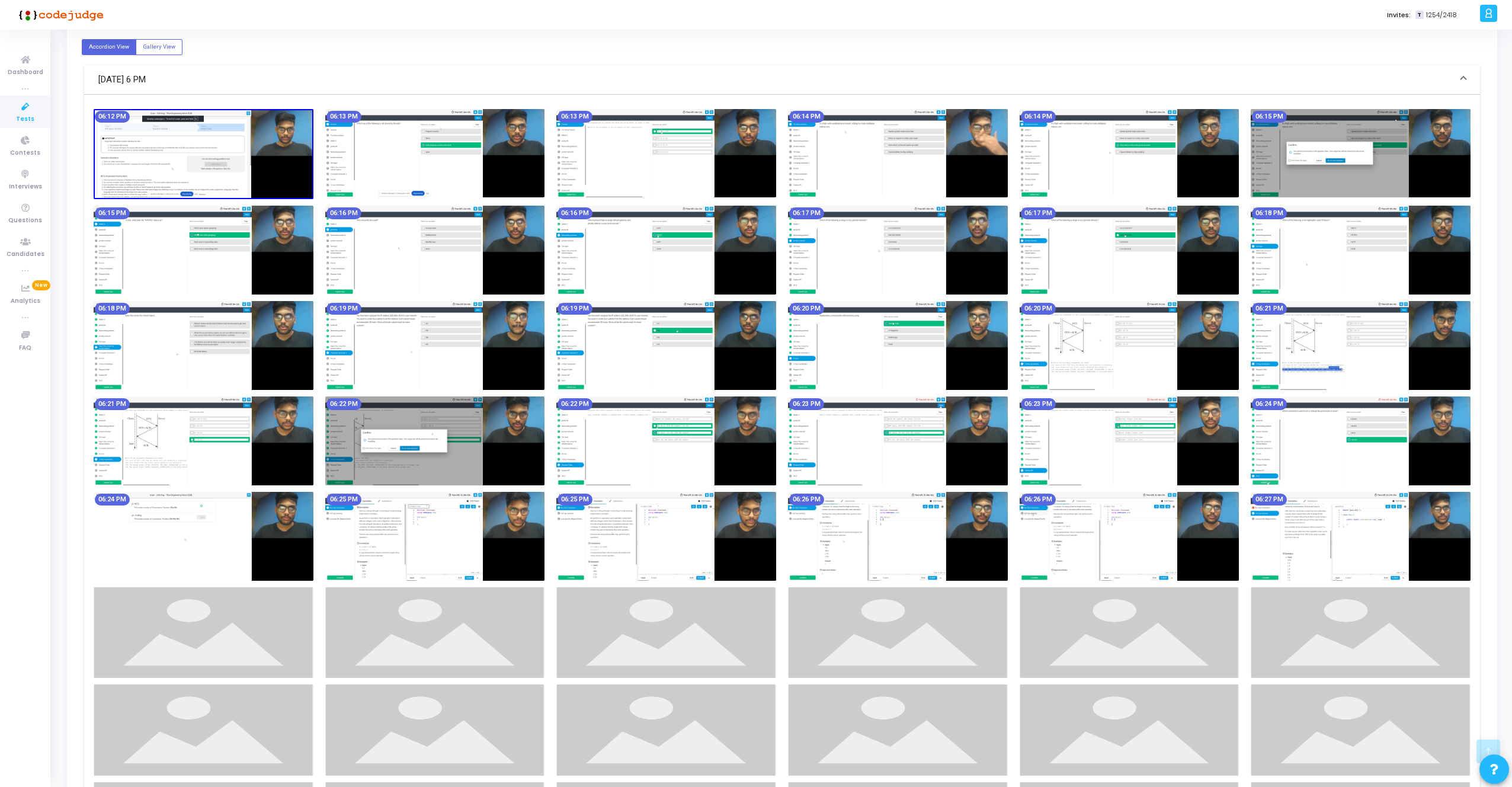
scroll to position [444, 0]
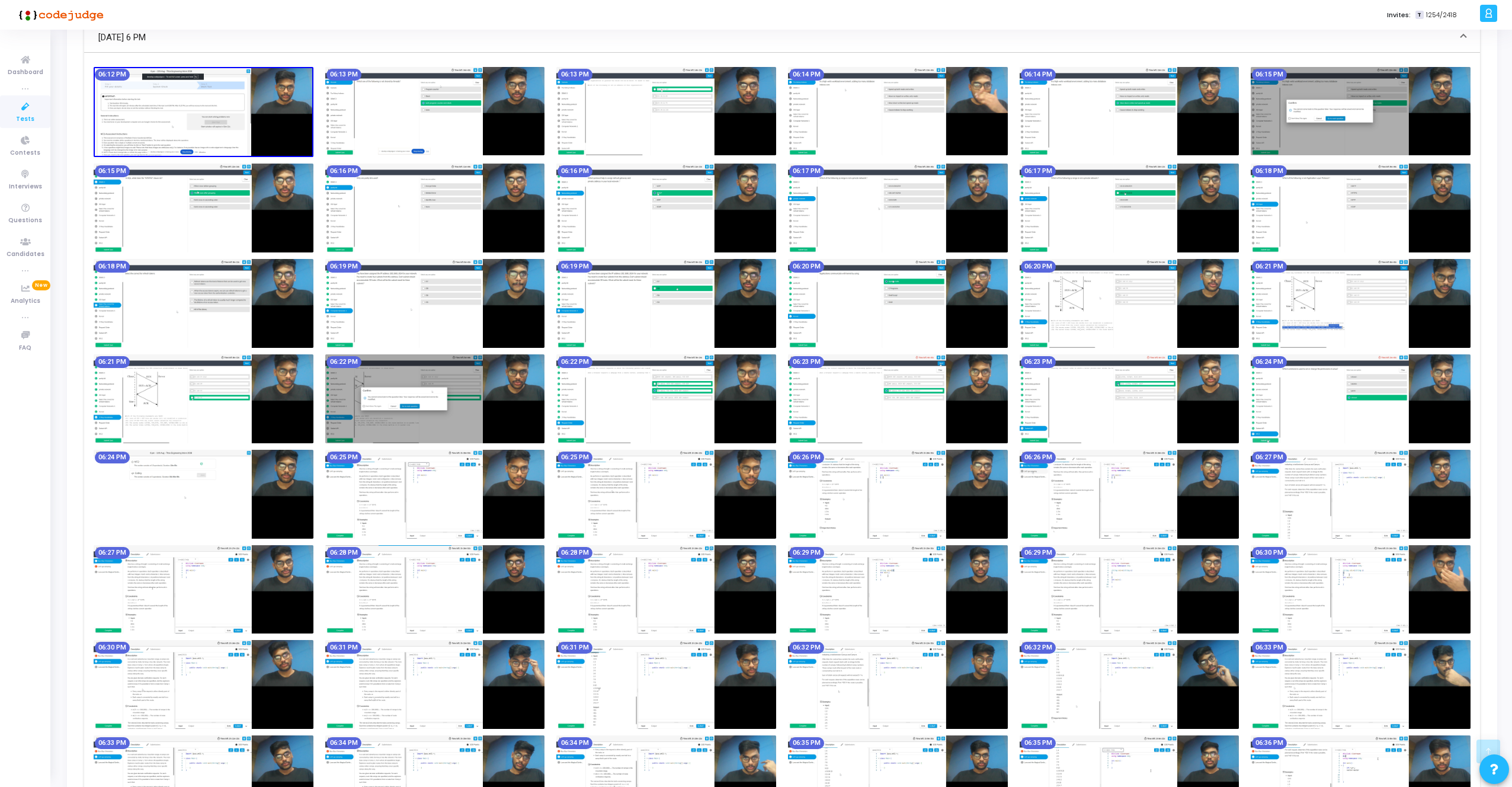
click at [723, 285] on img at bounding box center [666, 303] width 219 height 89
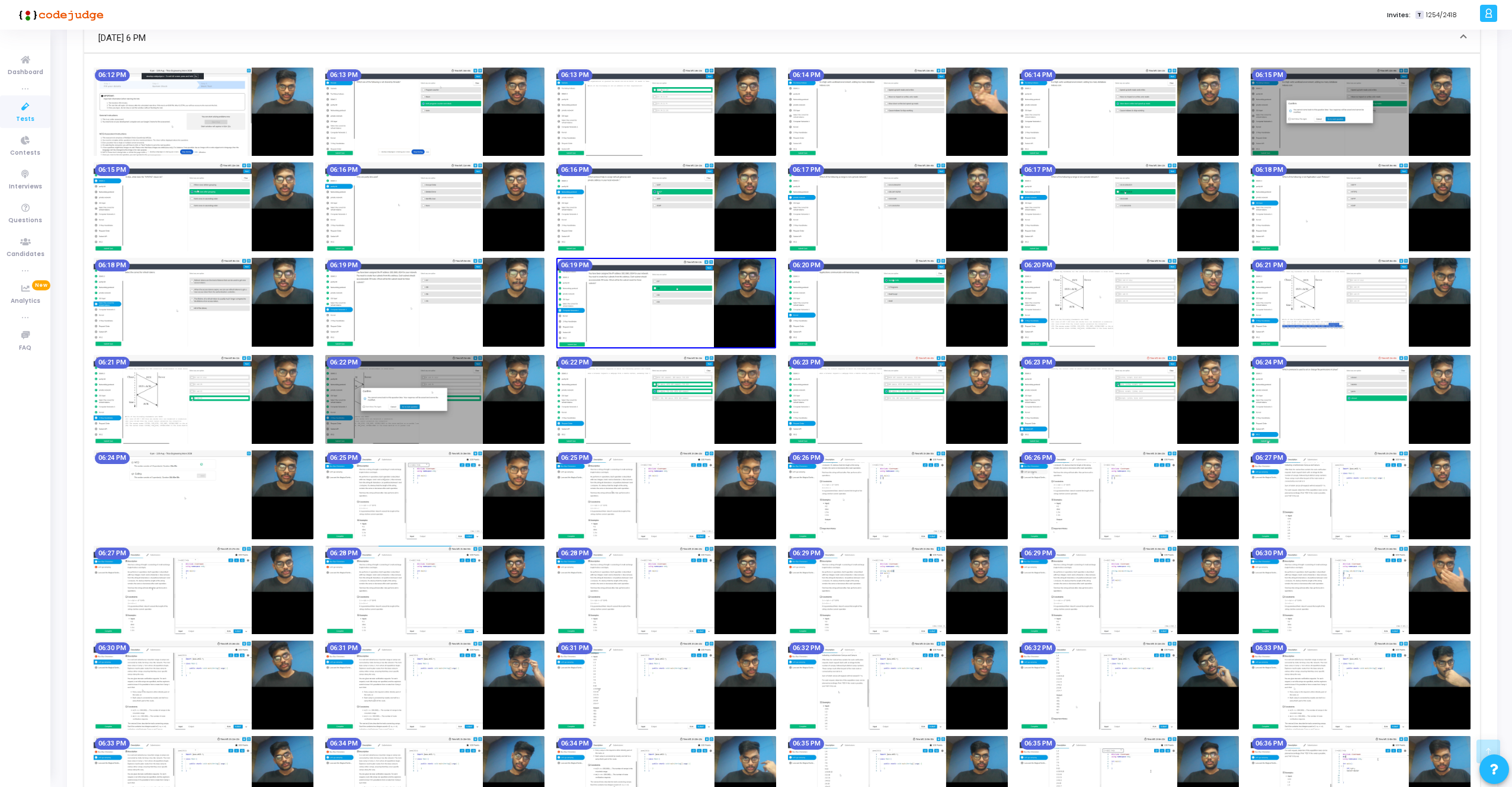
scroll to position [0, 0]
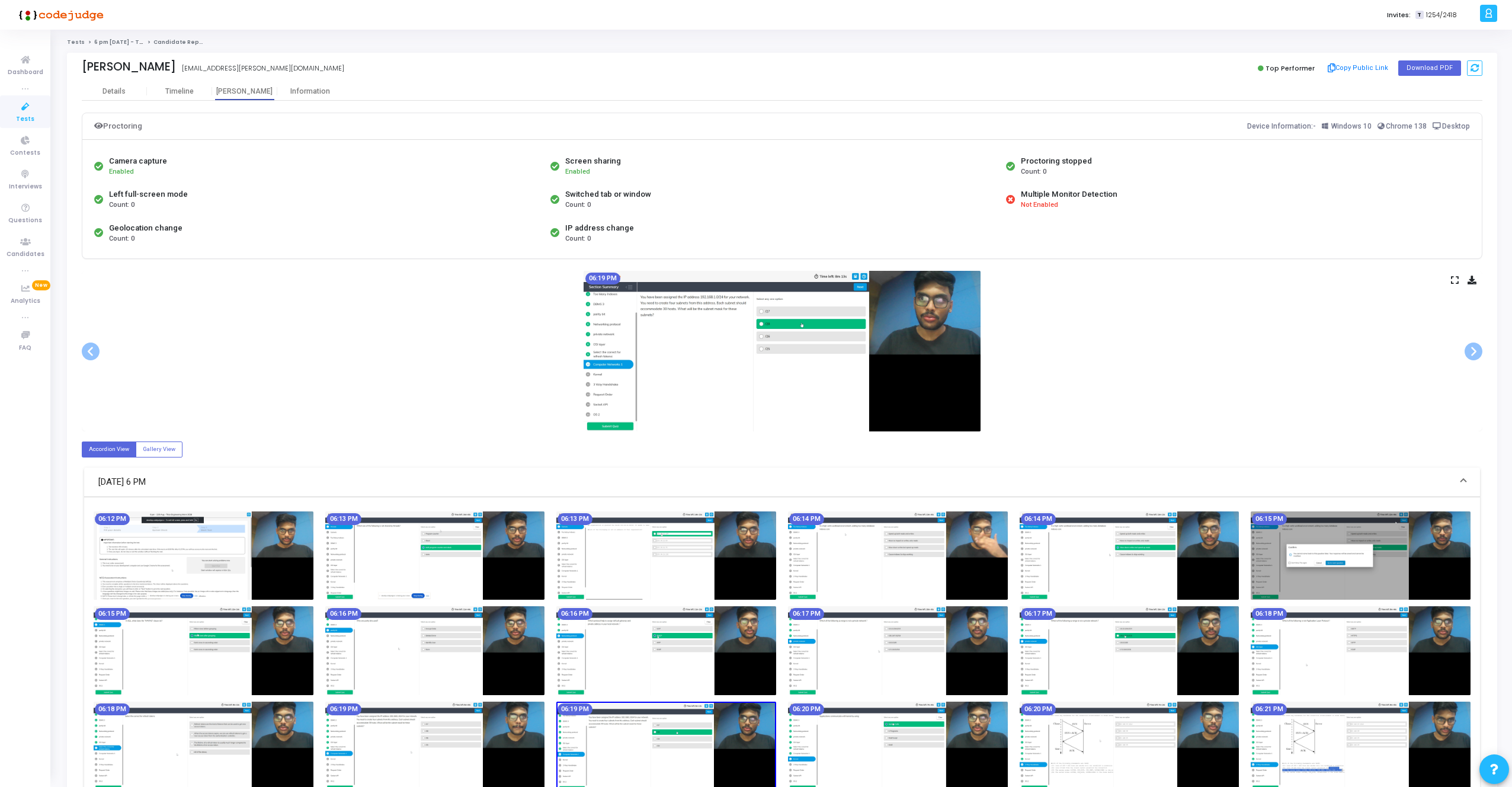
click at [1454, 276] on icon at bounding box center [1455, 279] width 8 height 6
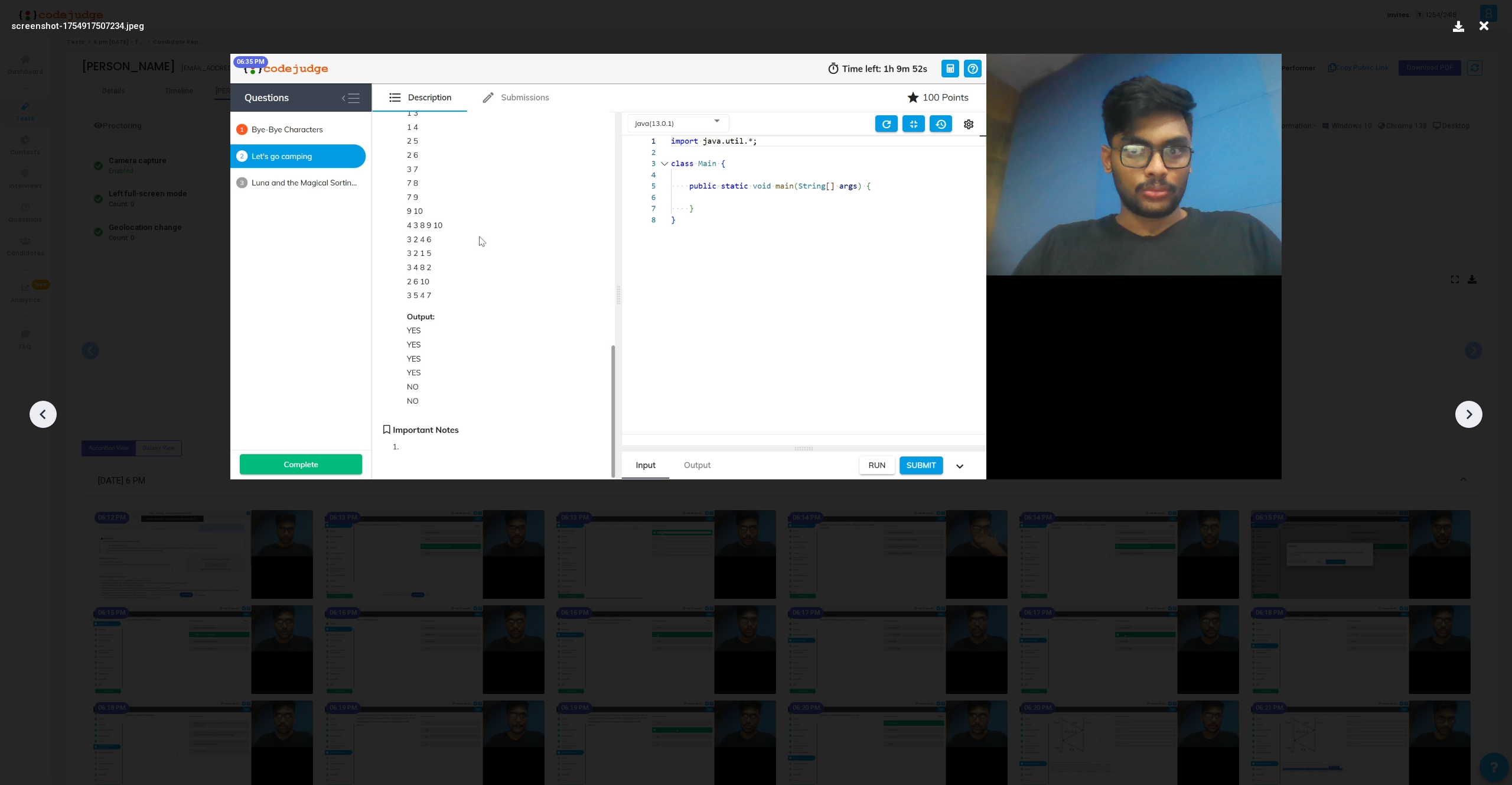
click at [1481, 28] on icon at bounding box center [1484, 26] width 18 height 23
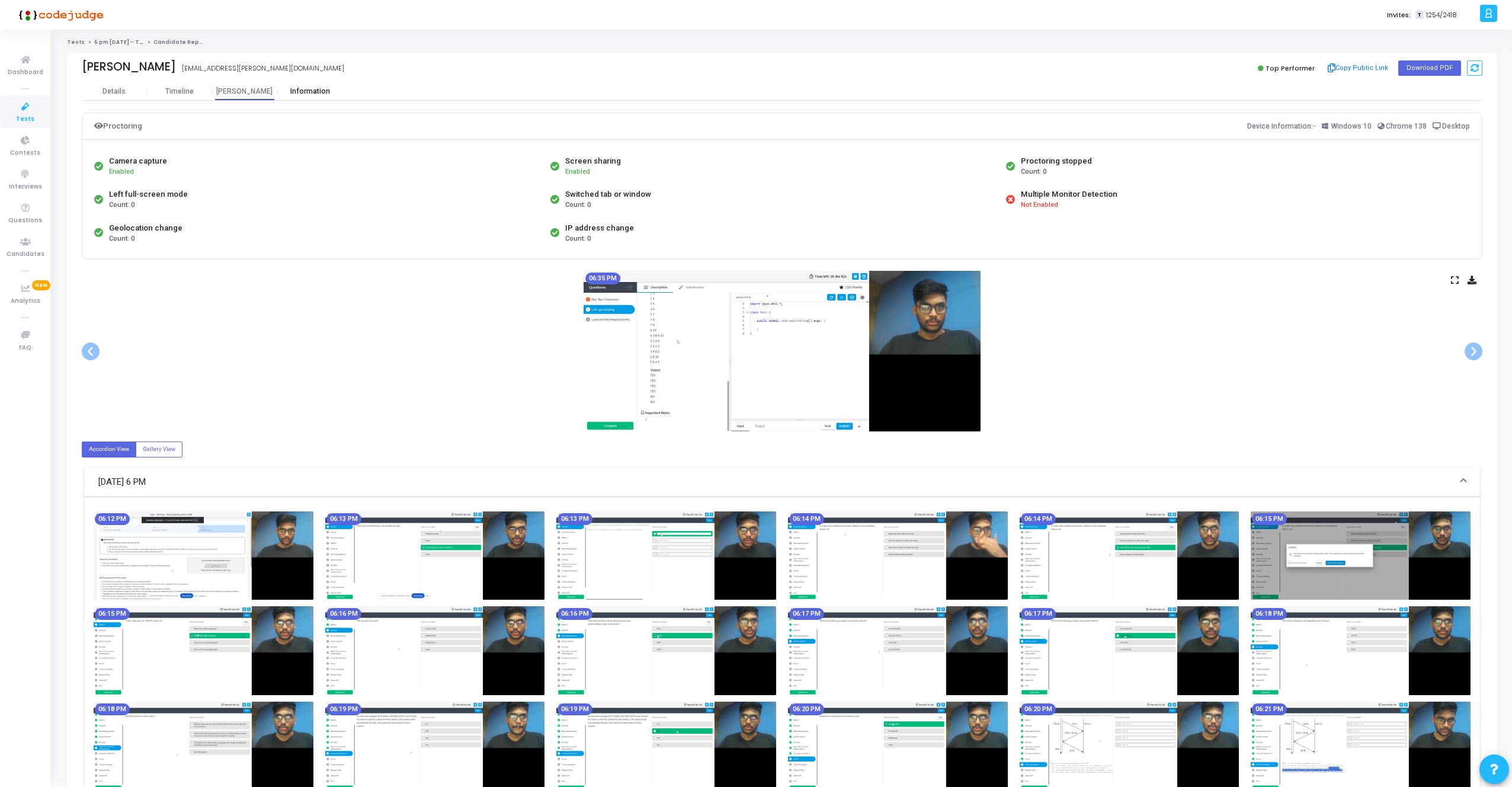
click at [313, 92] on div "Information" at bounding box center [310, 91] width 66 height 9
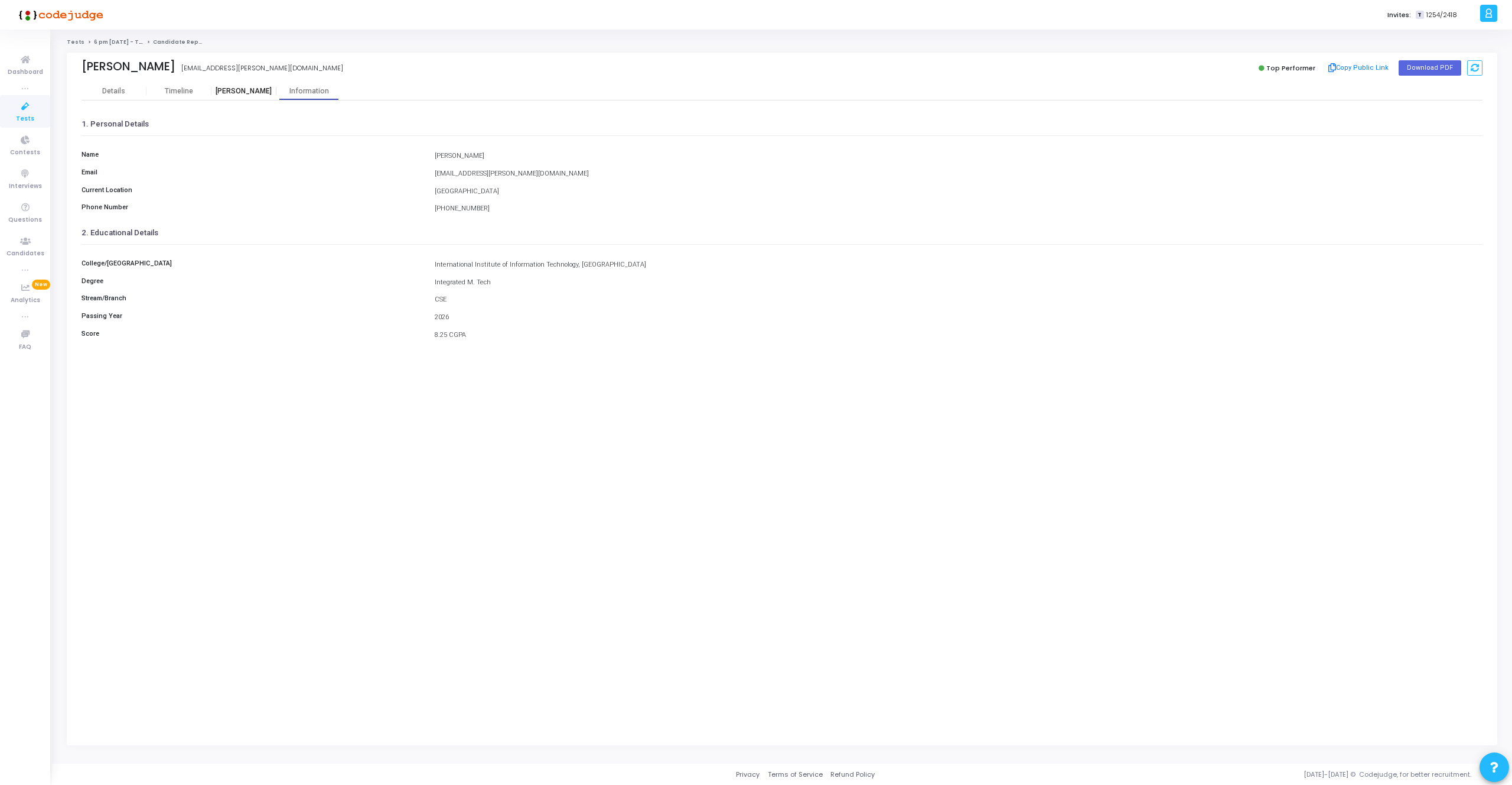
click at [255, 89] on div "[PERSON_NAME]" at bounding box center [244, 91] width 65 height 9
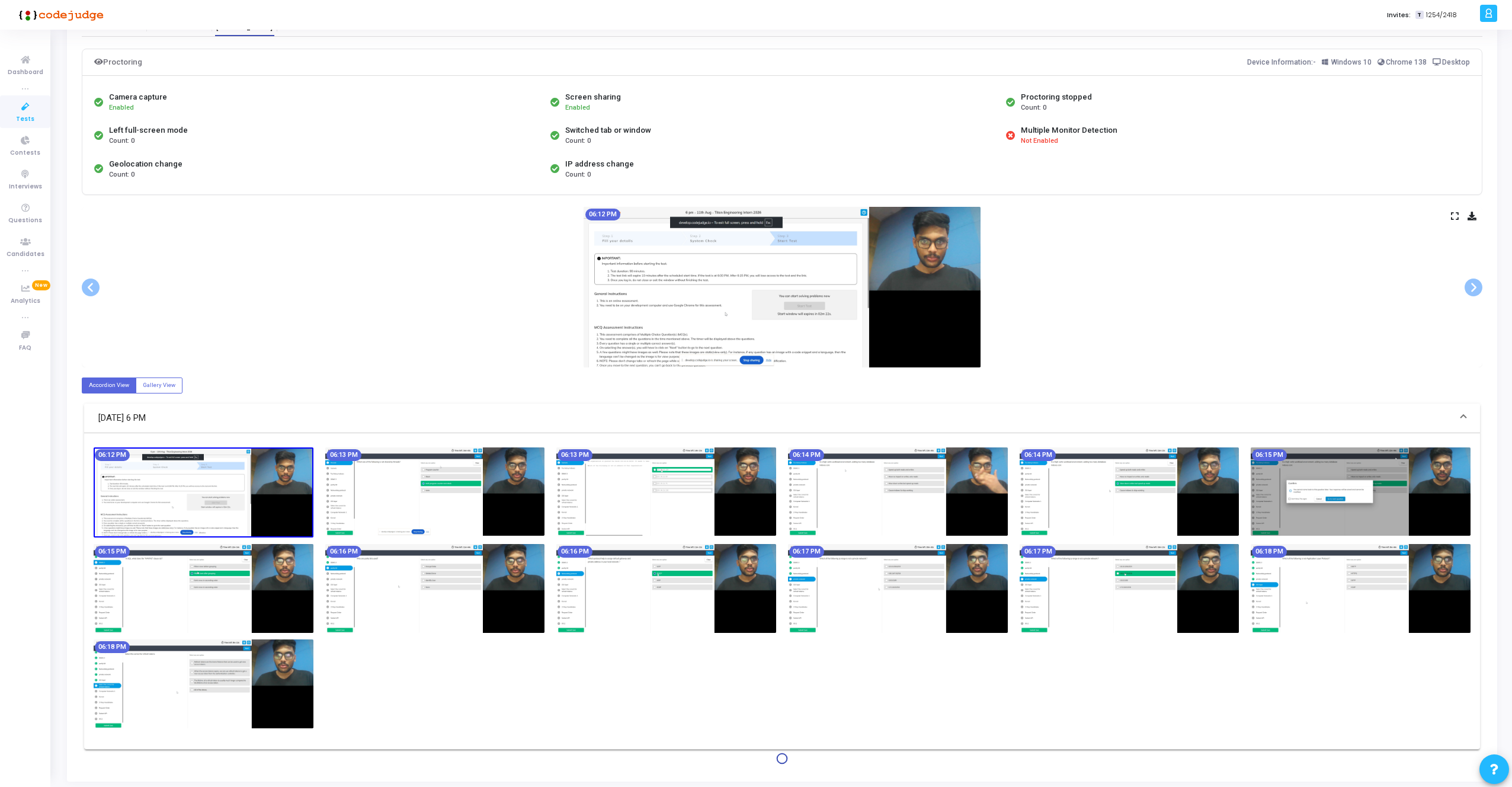
scroll to position [78, 0]
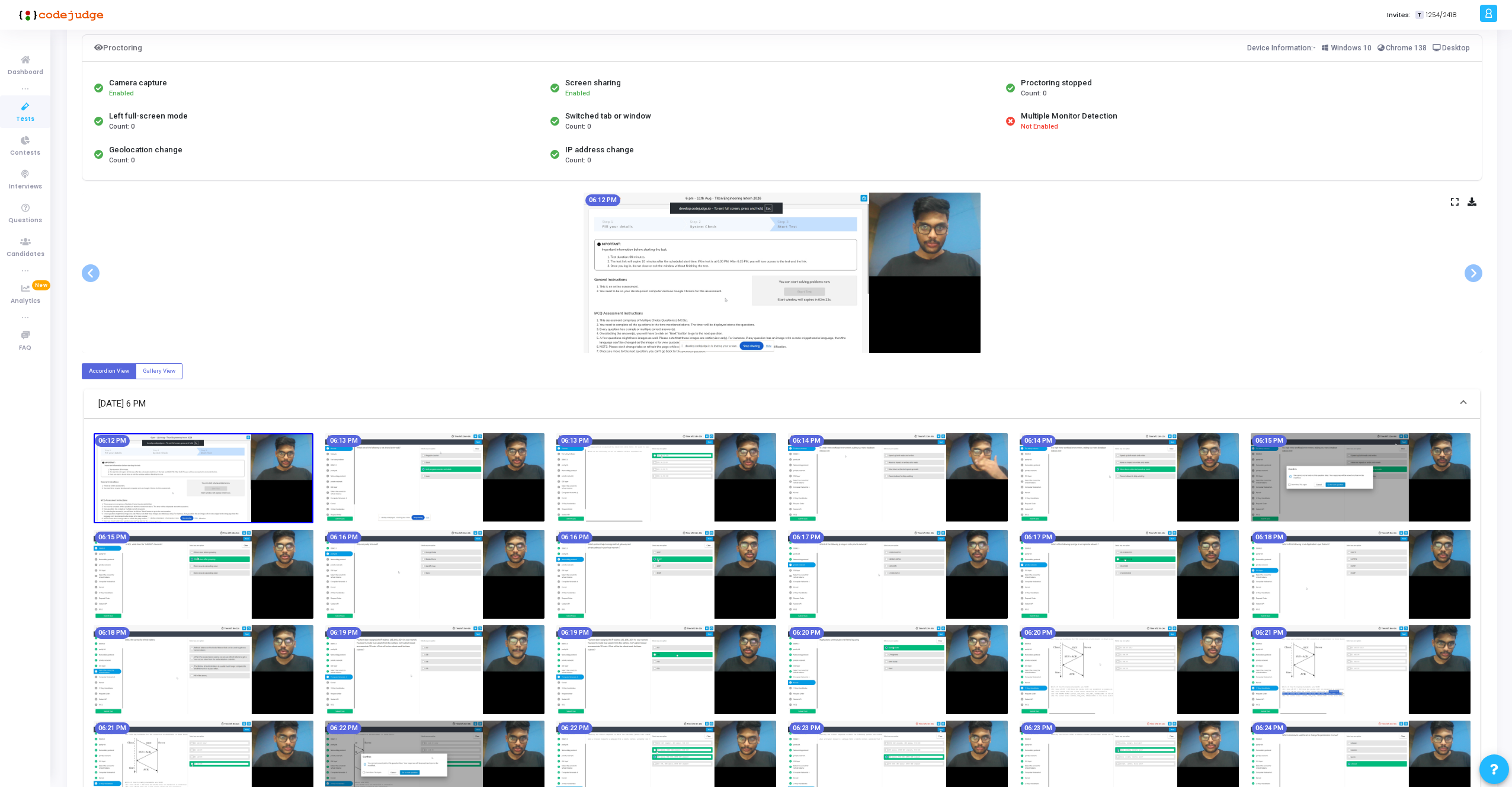
click at [1454, 200] on icon at bounding box center [1455, 201] width 8 height 6
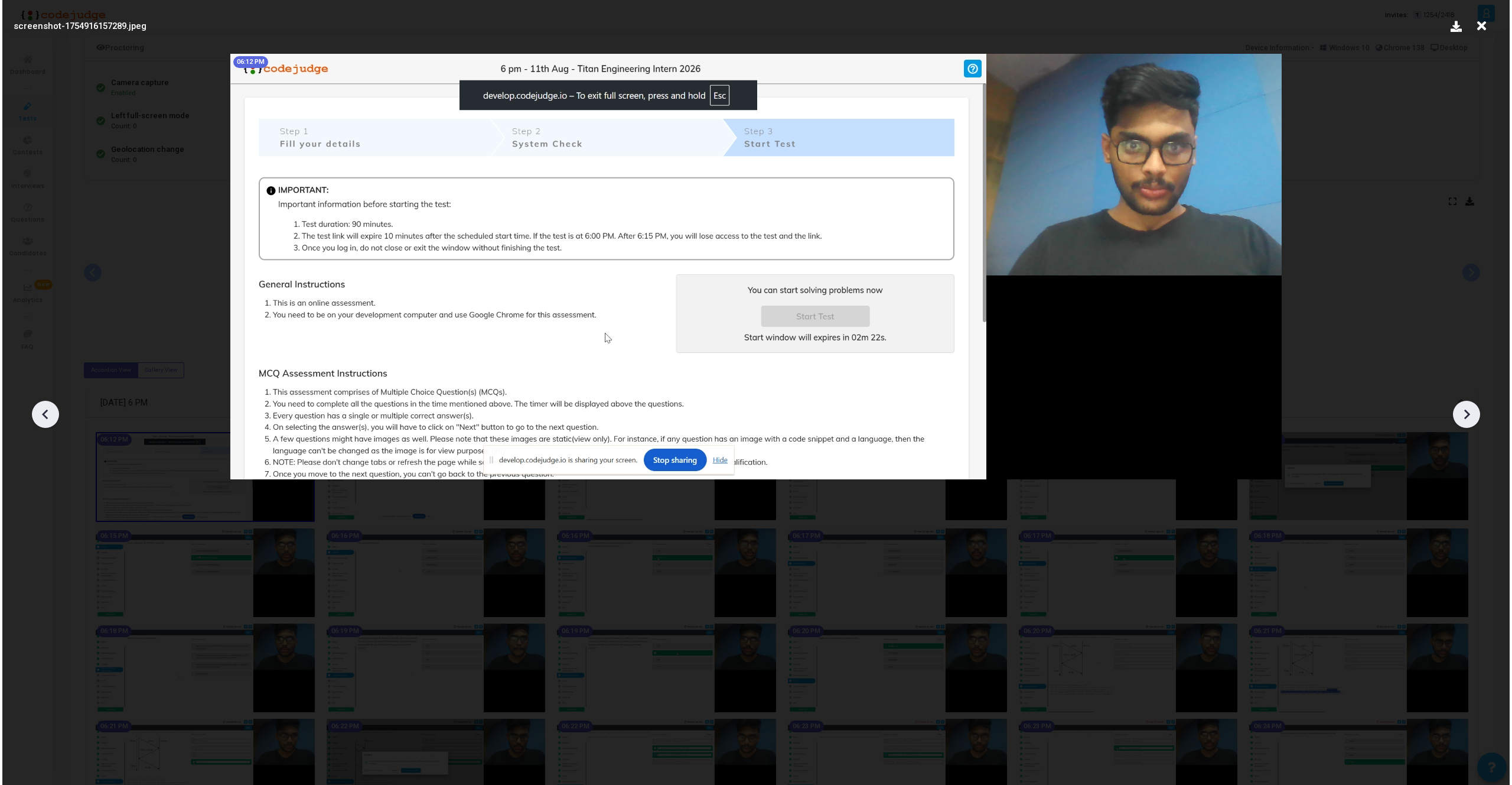
scroll to position [0, 0]
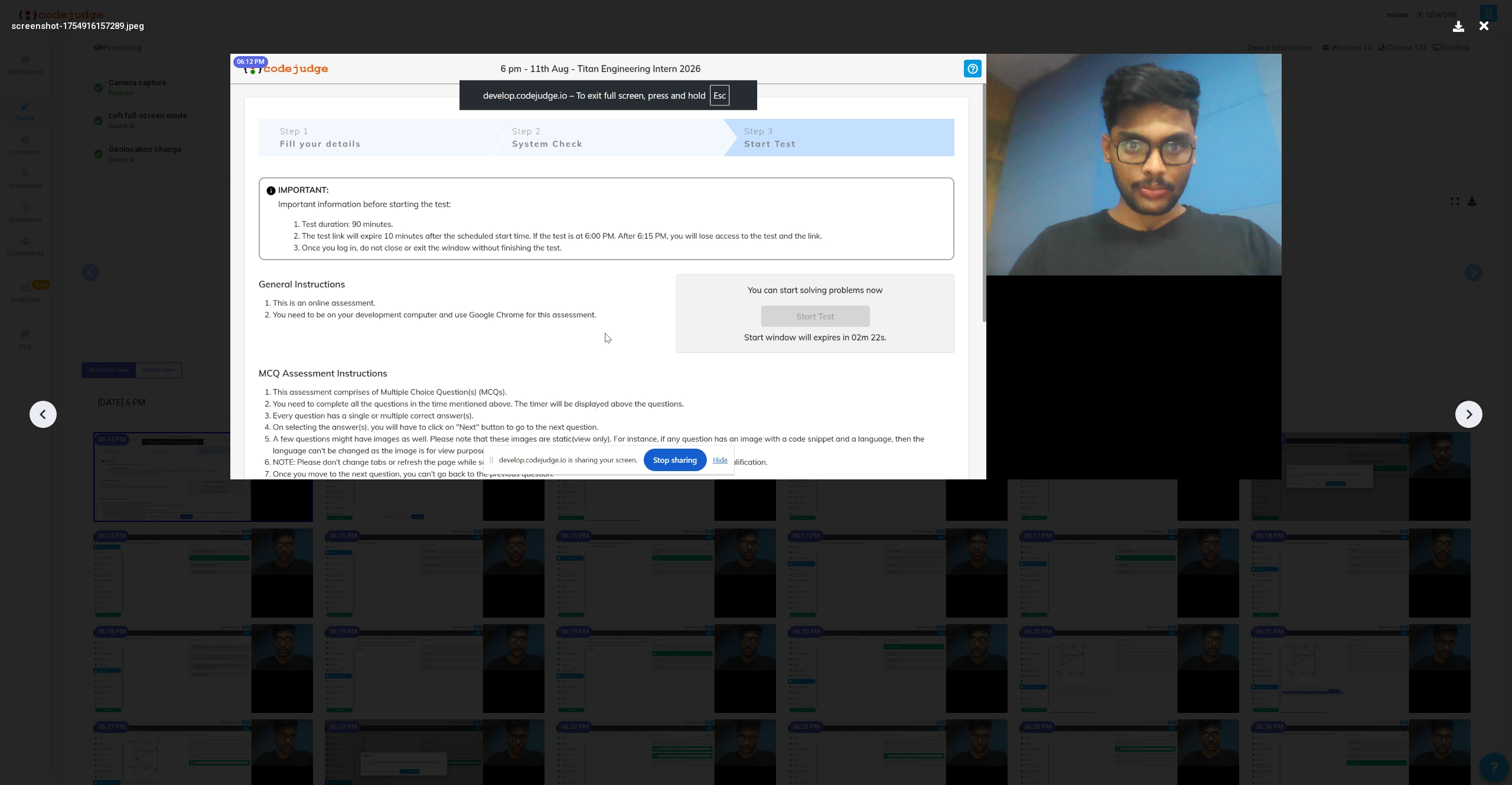
click at [1483, 24] on icon at bounding box center [1484, 26] width 18 height 23
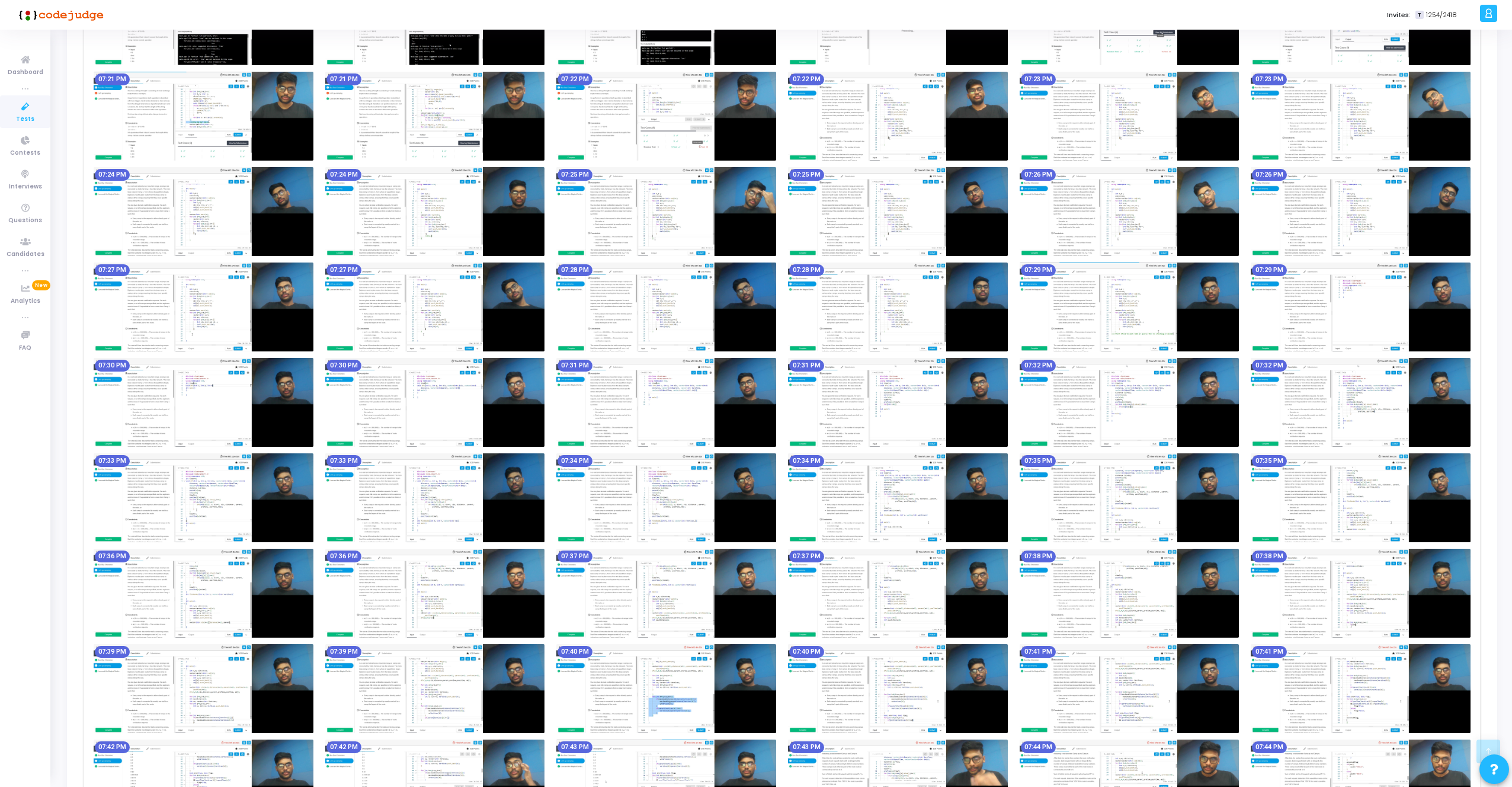
scroll to position [2821, 0]
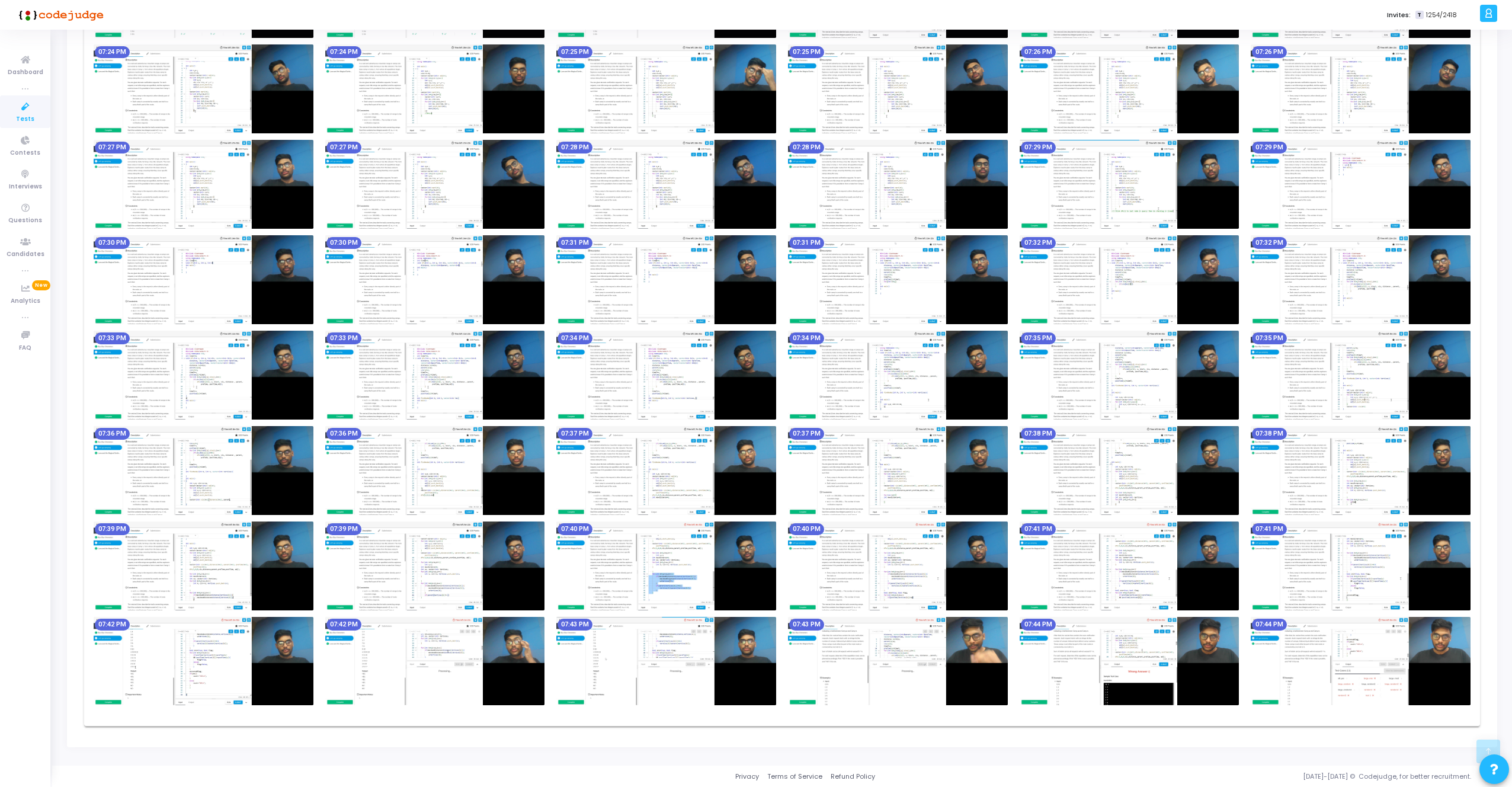
click at [961, 650] on img at bounding box center [898, 661] width 219 height 89
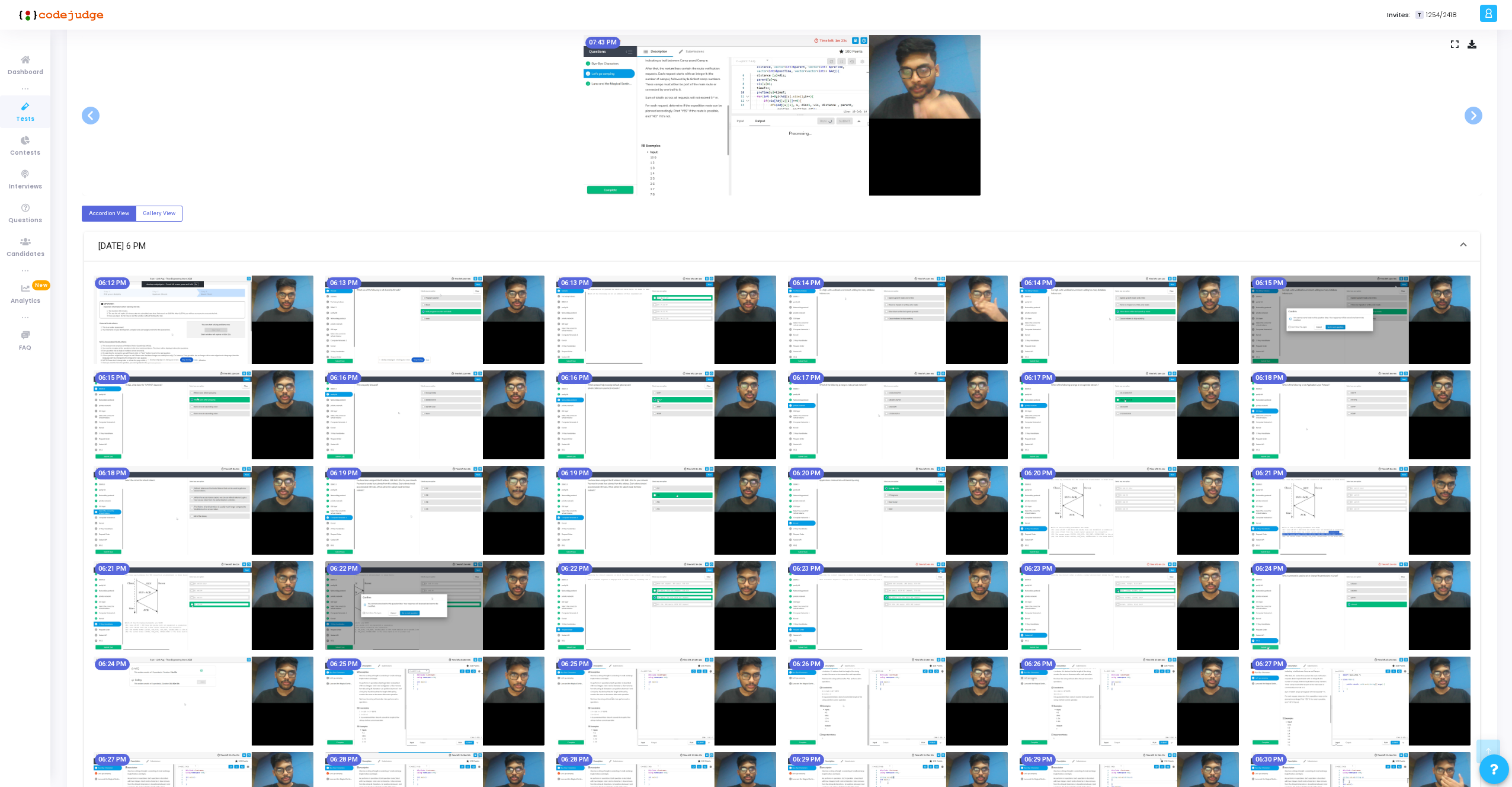
scroll to position [0, 0]
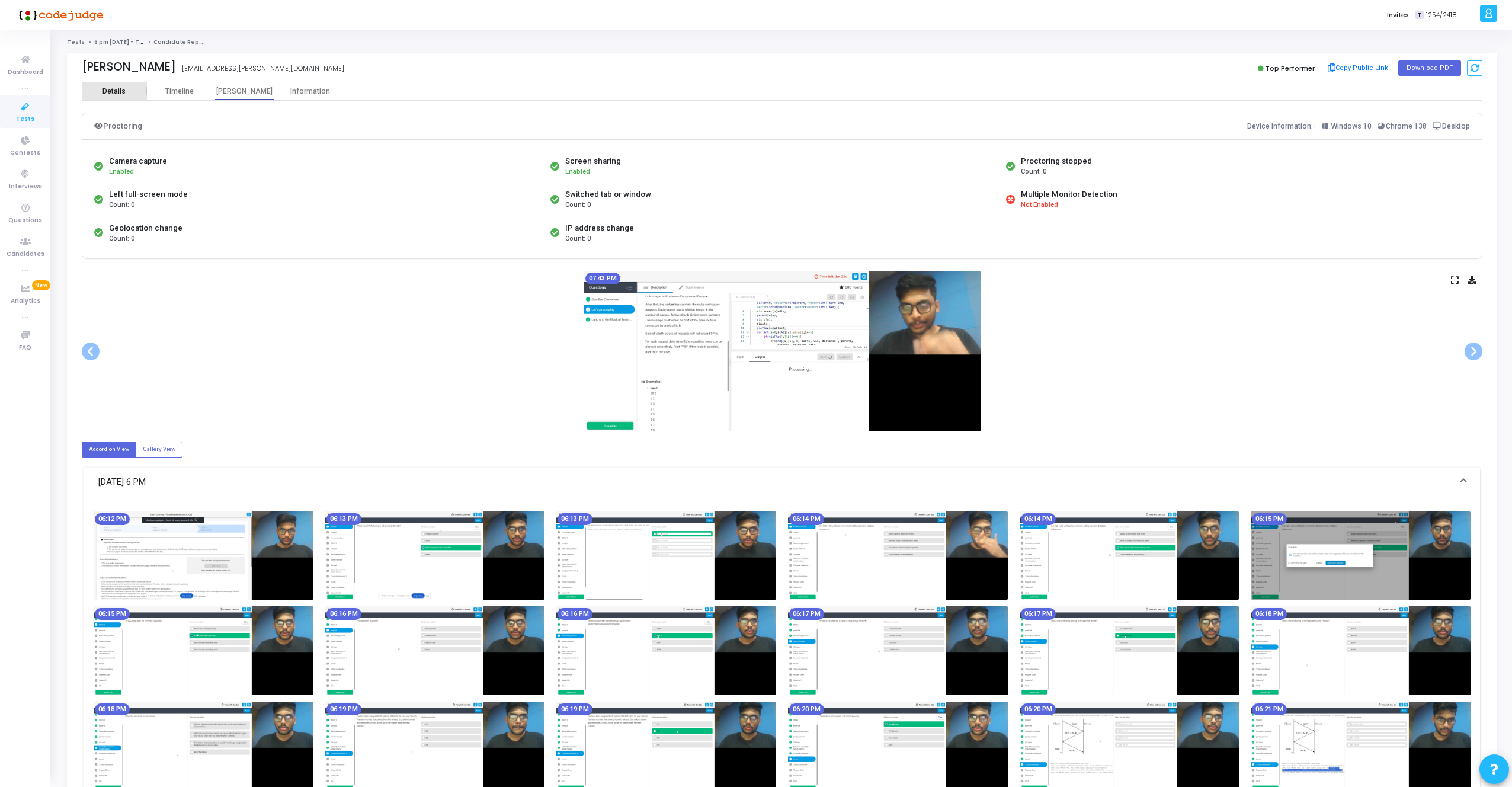
click at [115, 88] on div "Details" at bounding box center [114, 91] width 23 height 9
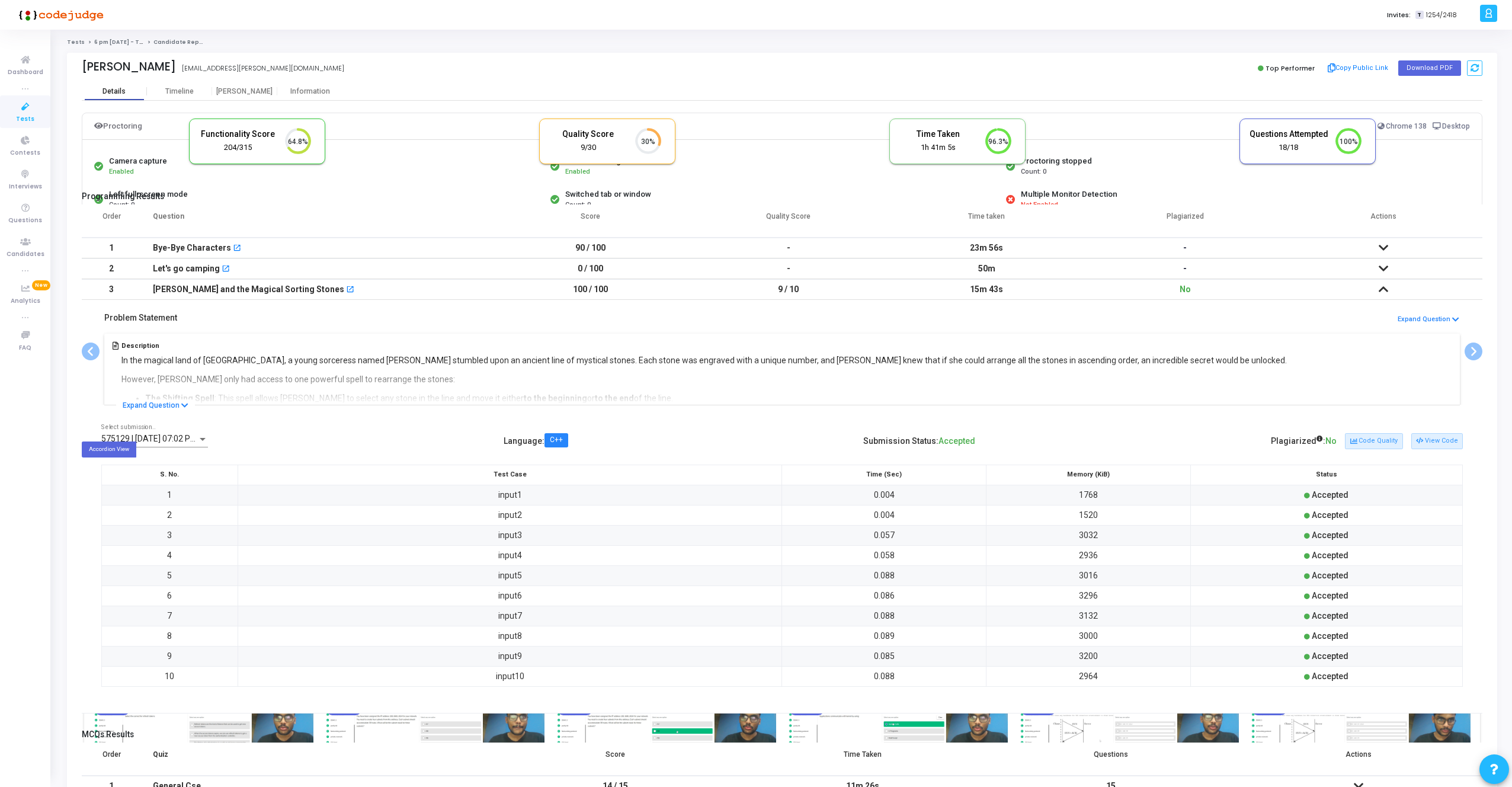
scroll to position [25, 30]
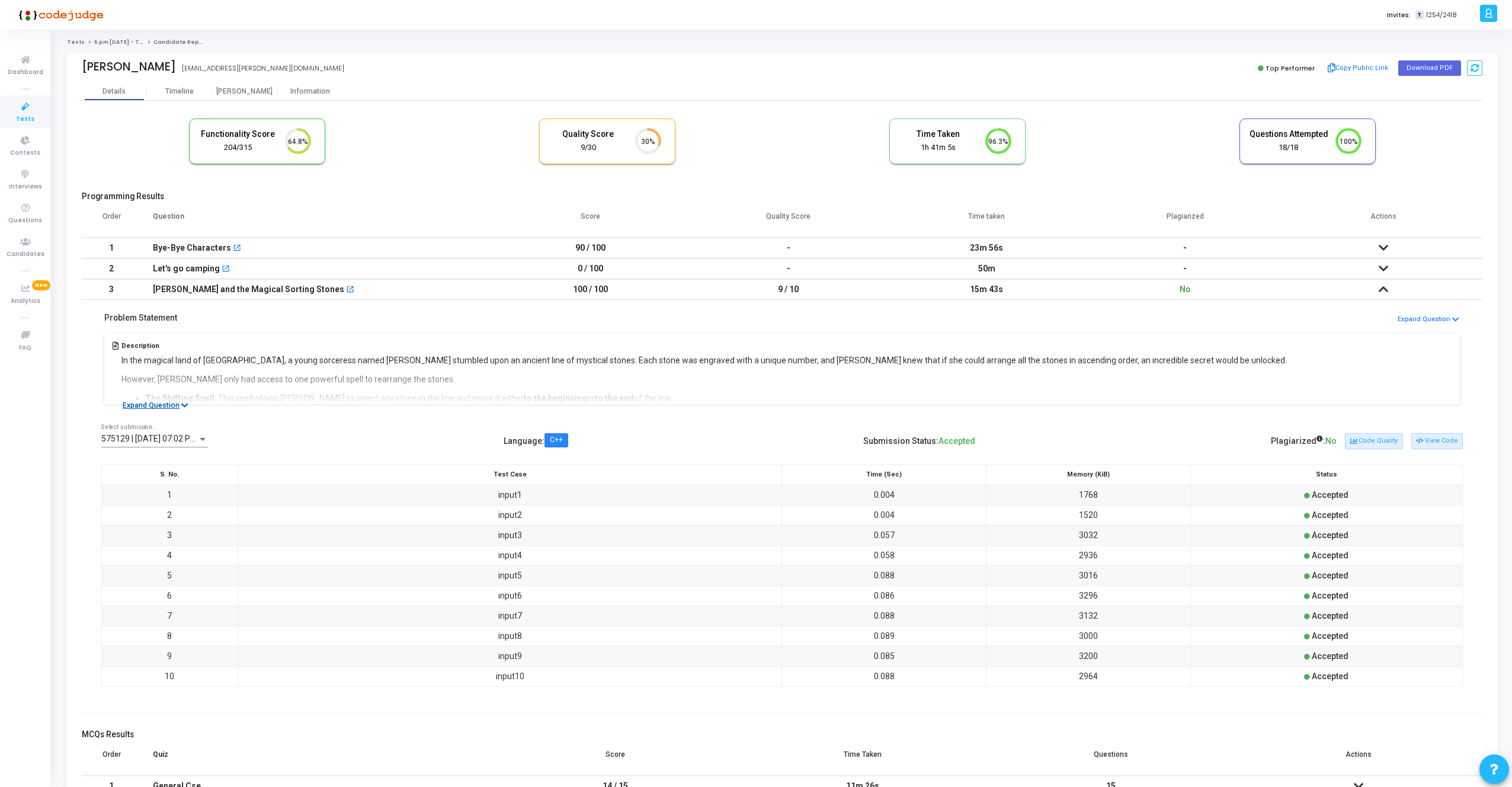
click at [178, 405] on button "Expand Question" at bounding box center [156, 405] width 79 height 12
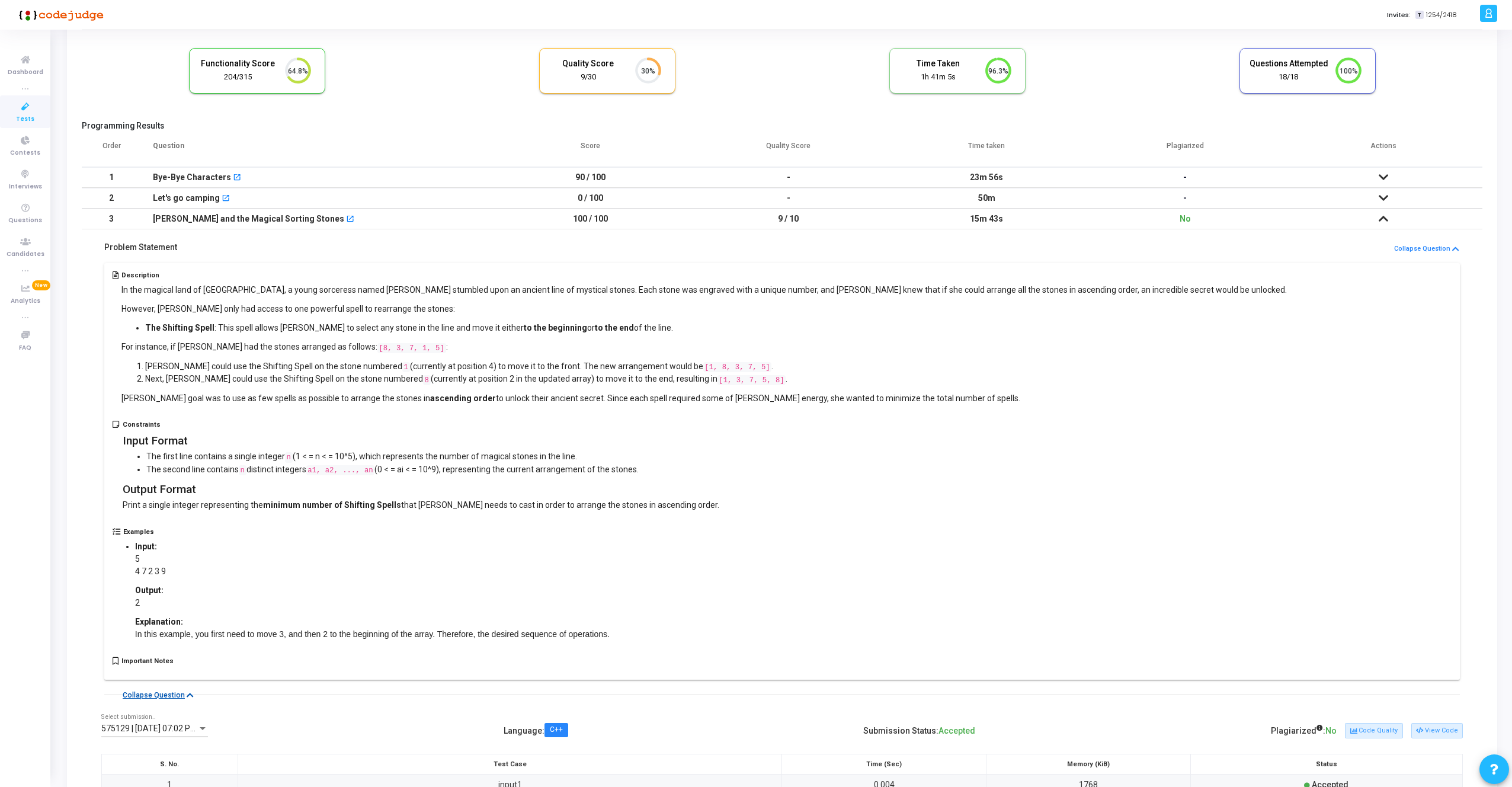
scroll to position [0, 0]
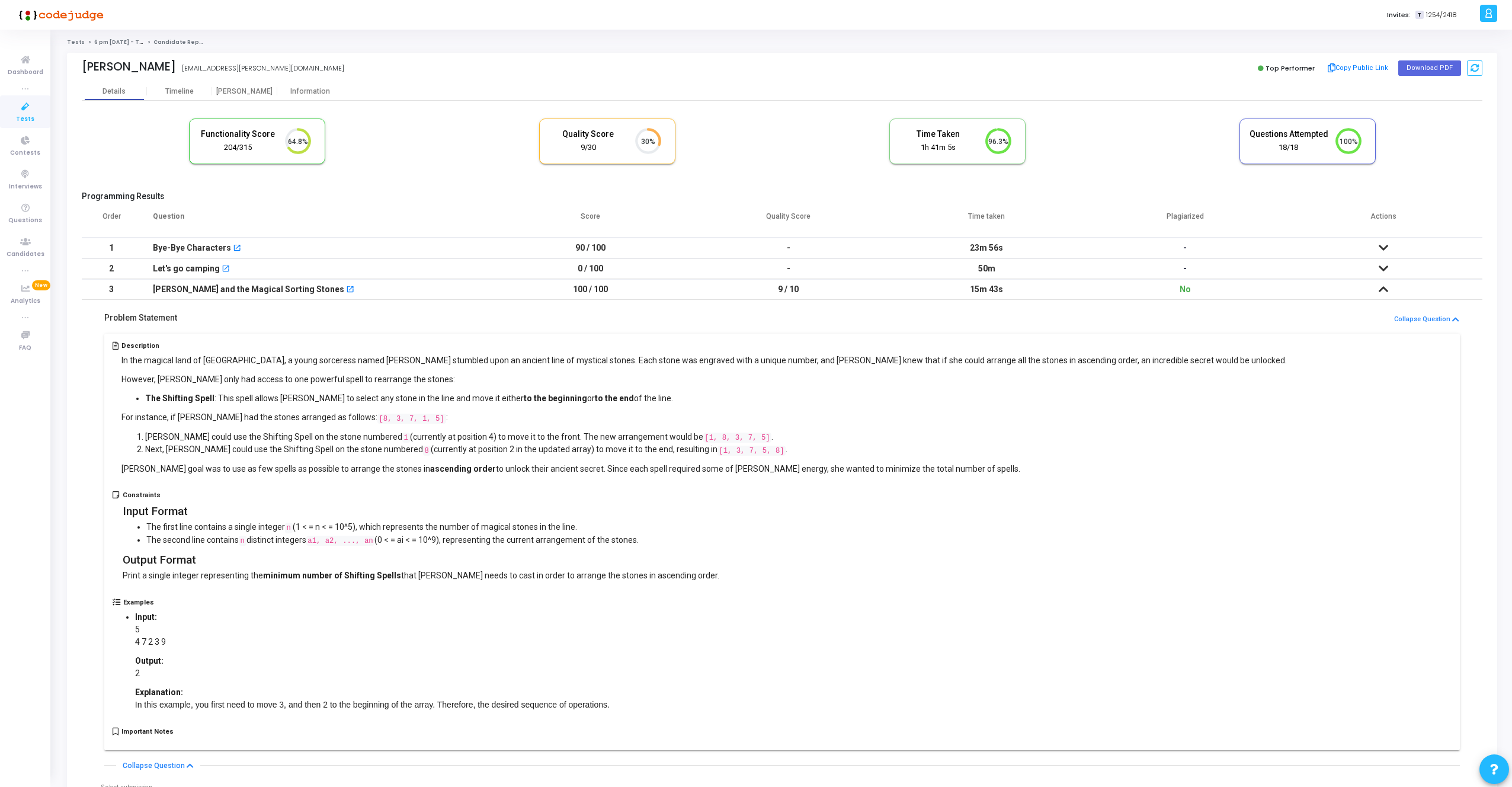
click at [1383, 243] on icon at bounding box center [1383, 247] width 9 height 9
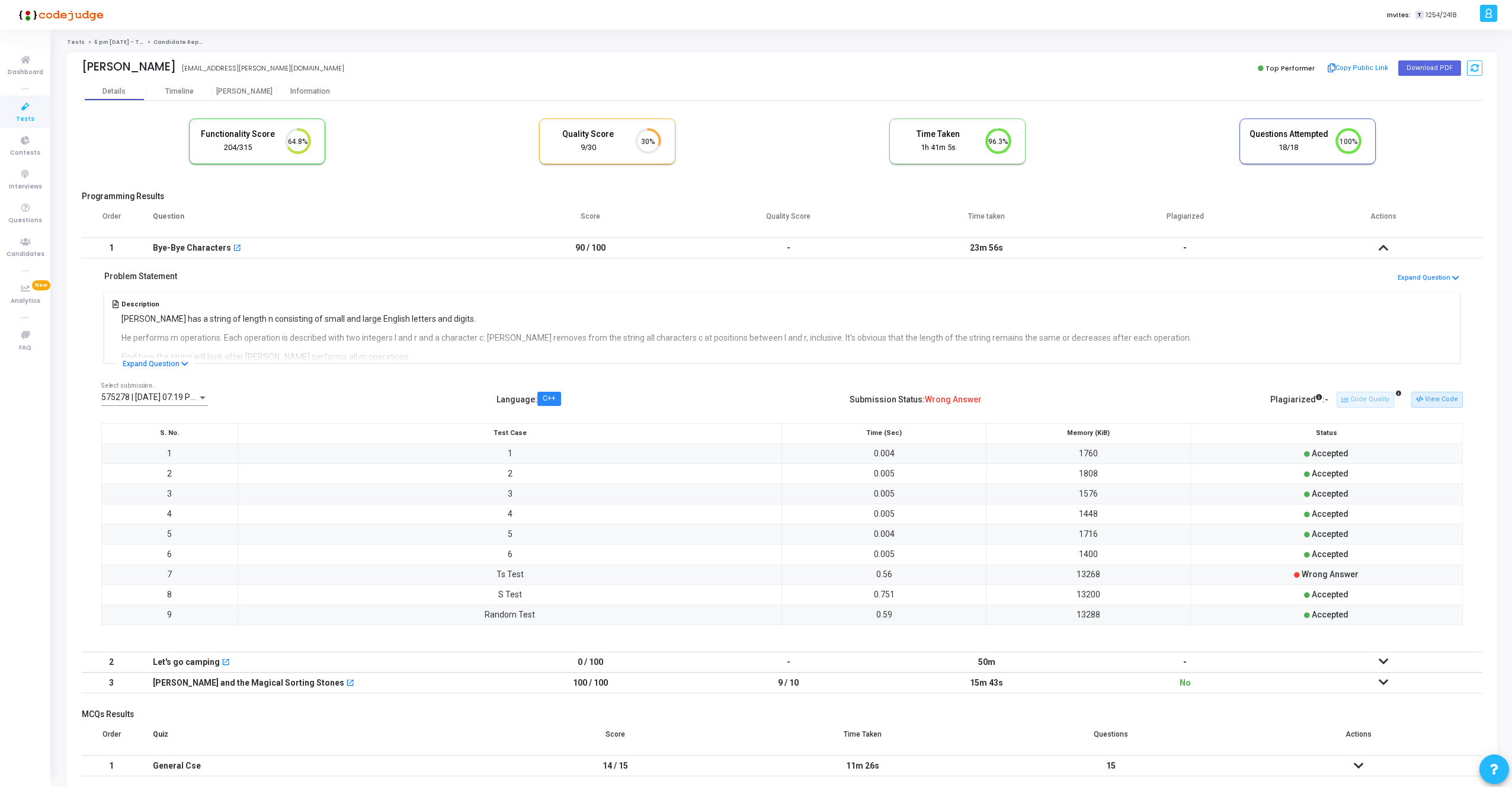
scroll to position [54, 0]
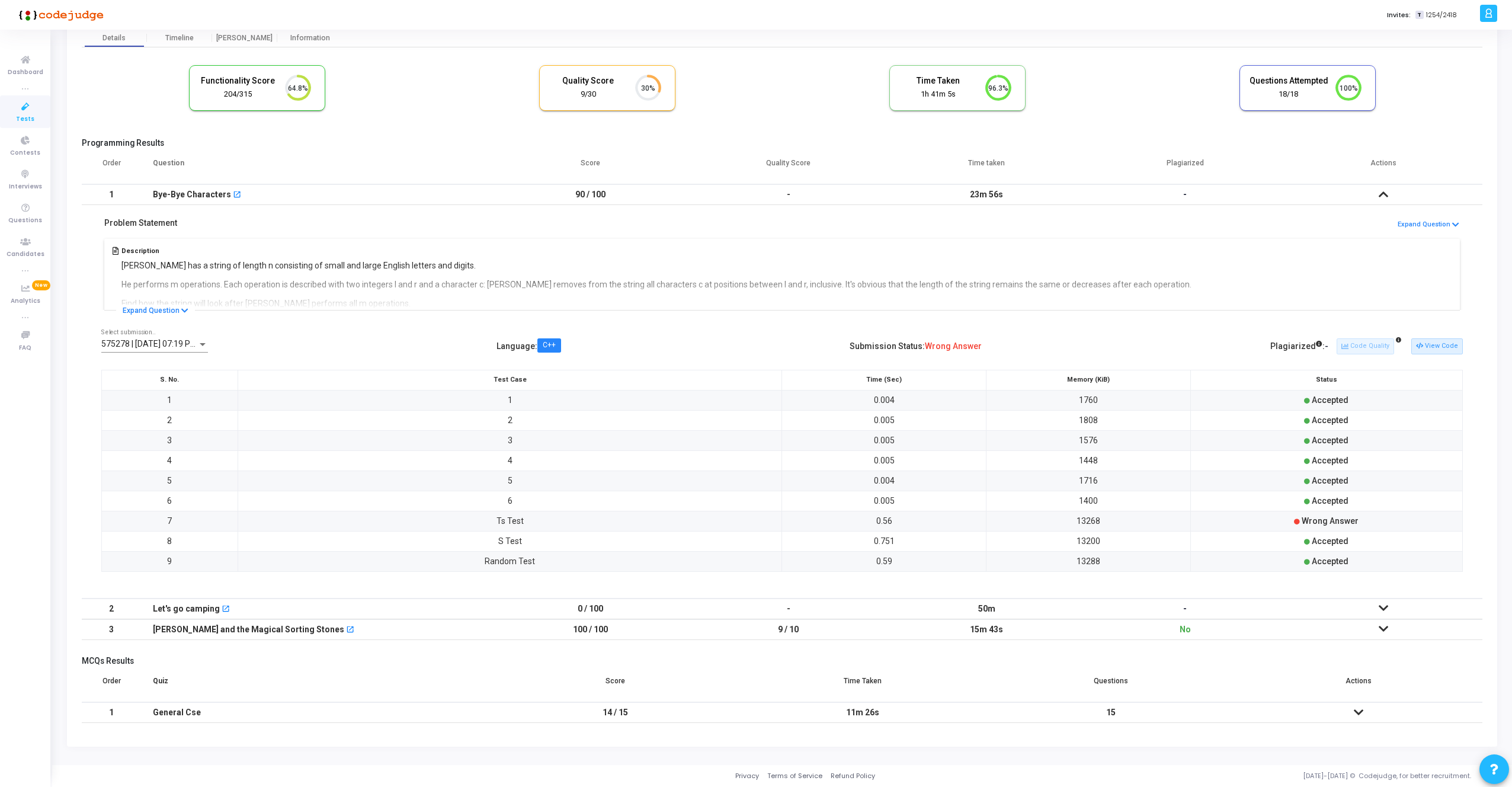
click at [1380, 631] on icon at bounding box center [1383, 628] width 9 height 9
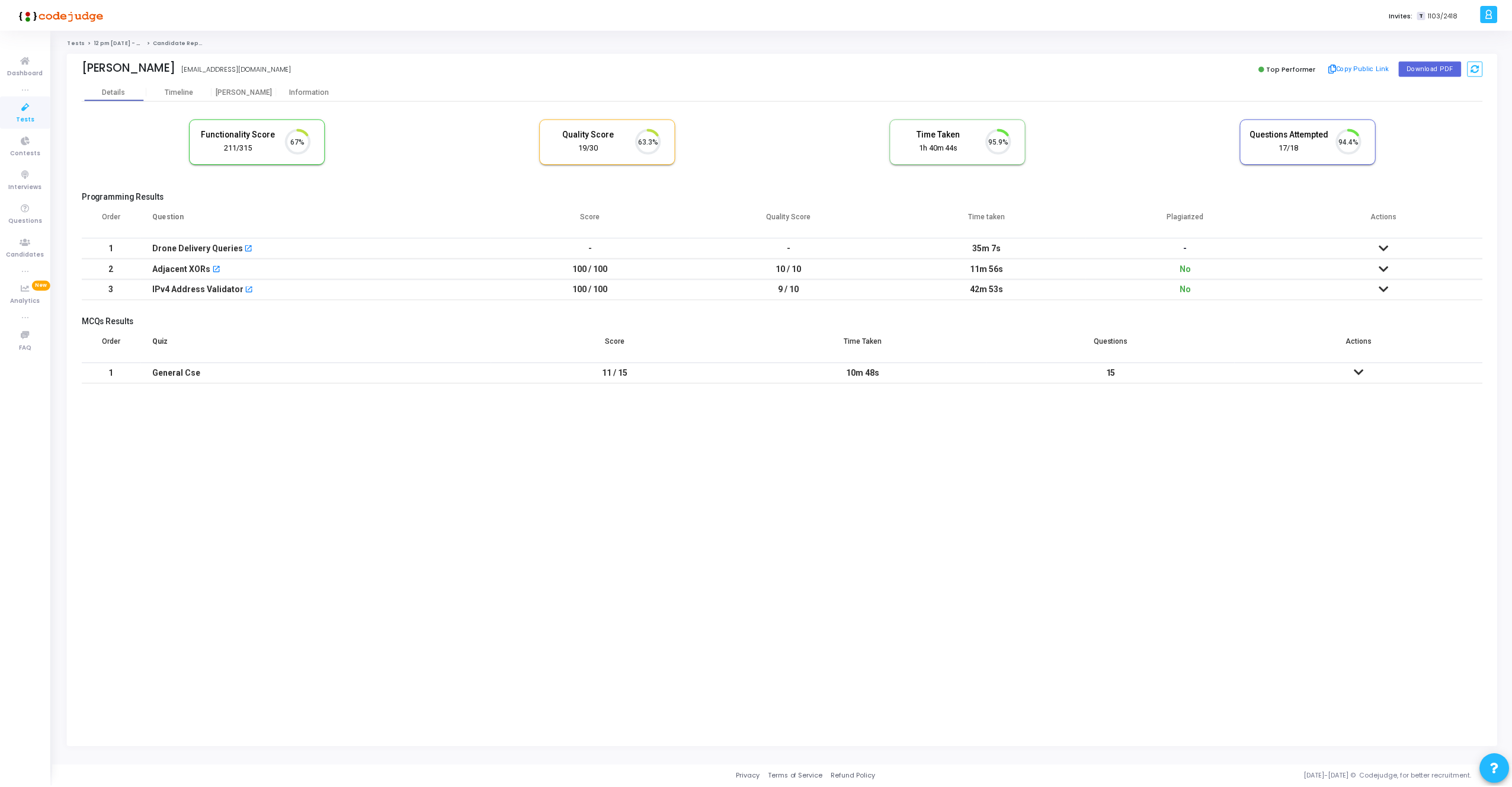
scroll to position [25, 30]
click at [1390, 267] on icon at bounding box center [1388, 268] width 9 height 9
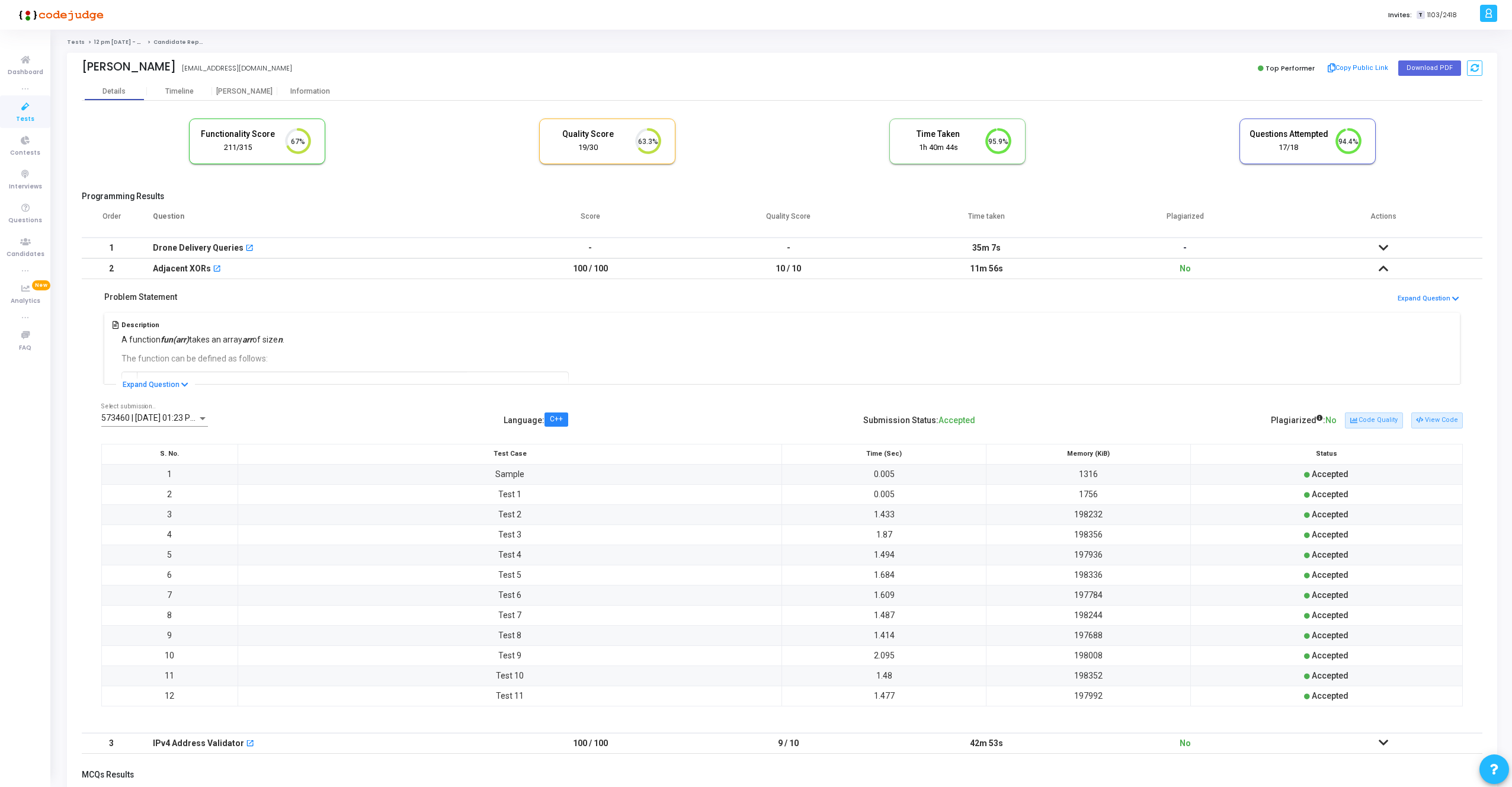
click at [1381, 269] on icon at bounding box center [1383, 268] width 9 height 9
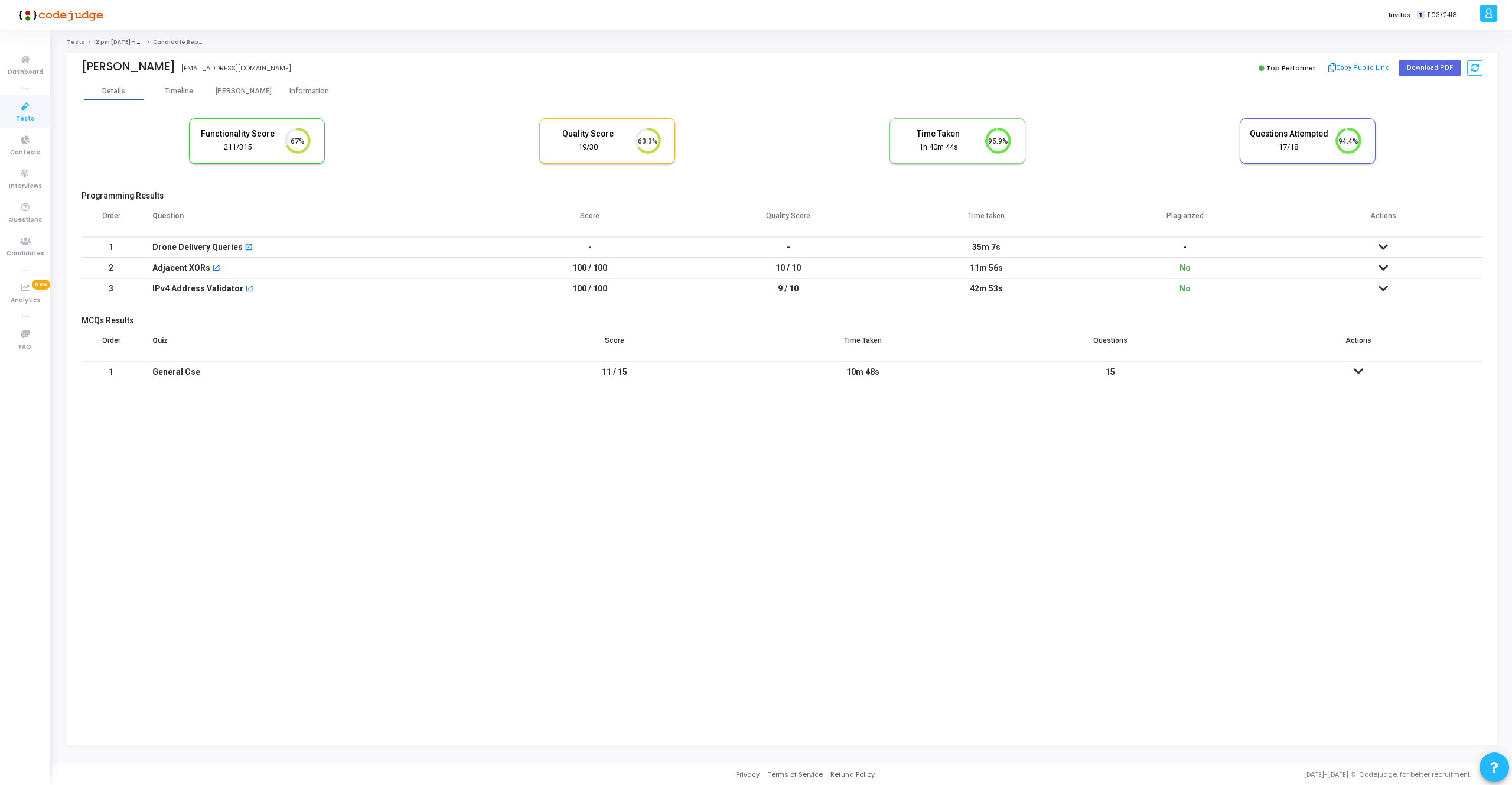
click at [1386, 286] on icon at bounding box center [1384, 288] width 9 height 9
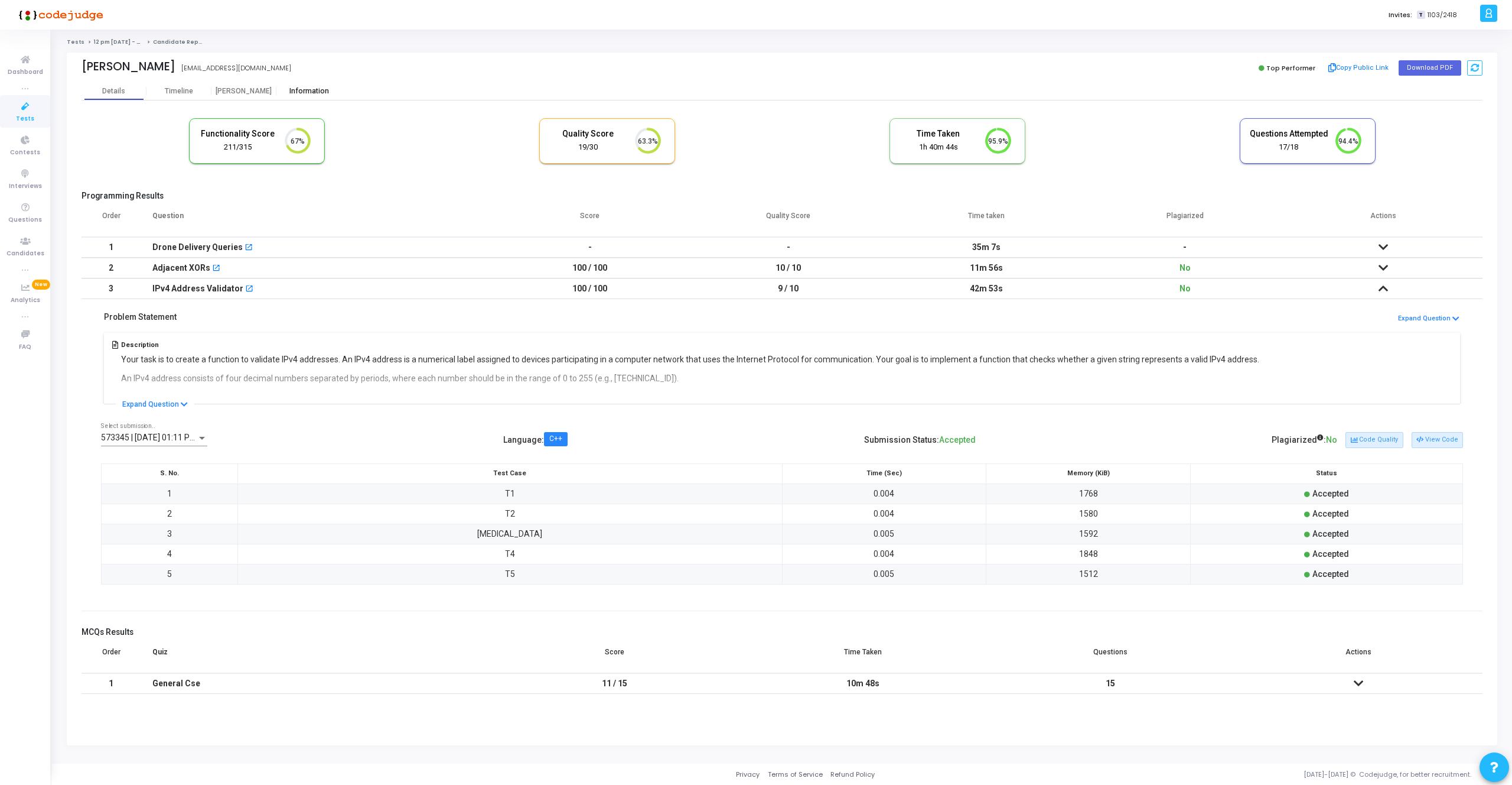
click at [316, 91] on div "Information" at bounding box center [309, 91] width 65 height 9
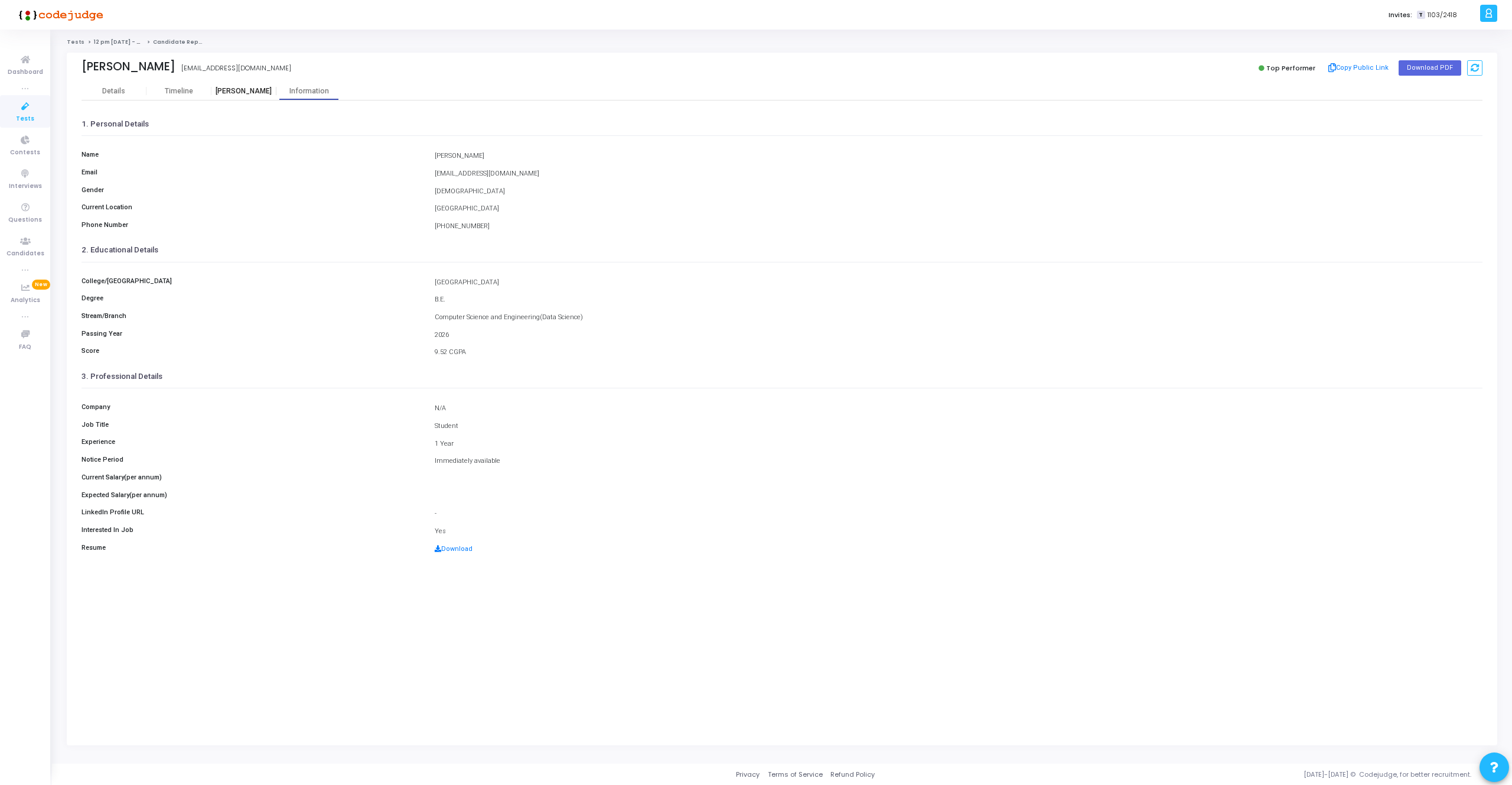
click at [235, 87] on div "[PERSON_NAME]" at bounding box center [244, 91] width 65 height 9
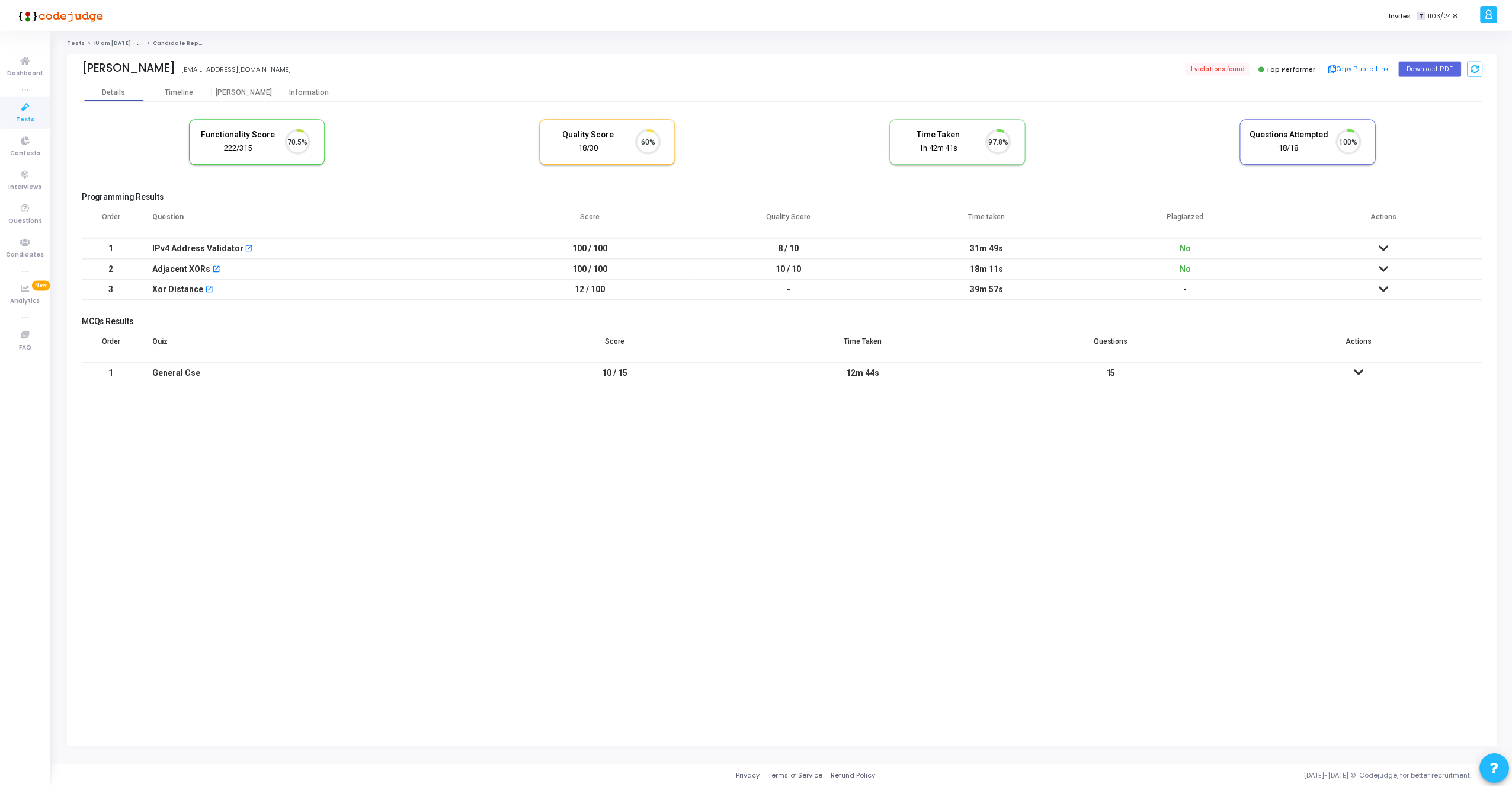
scroll to position [25, 30]
click at [1385, 246] on icon at bounding box center [1388, 247] width 9 height 9
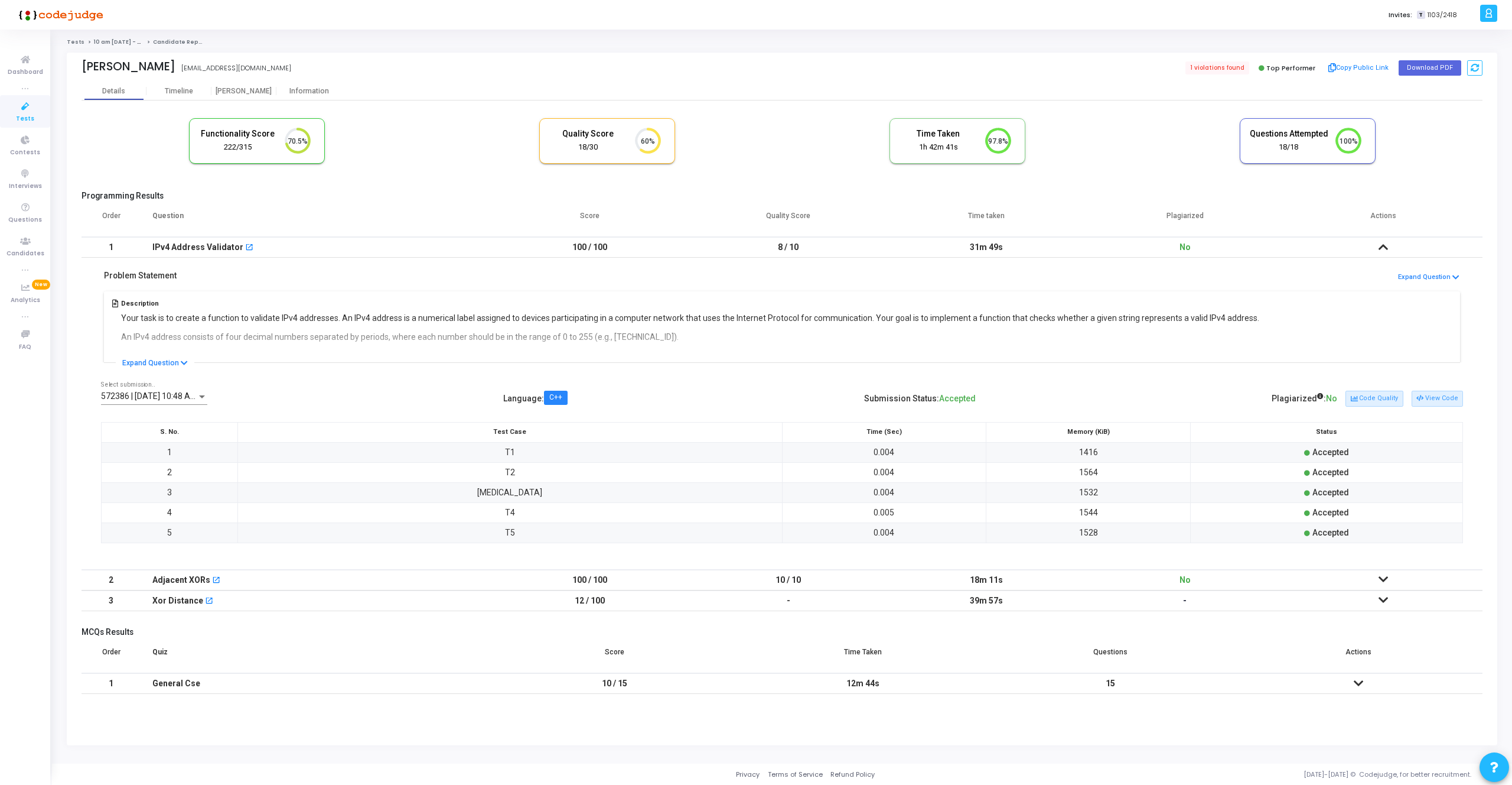
click at [1382, 581] on icon at bounding box center [1384, 579] width 9 height 9
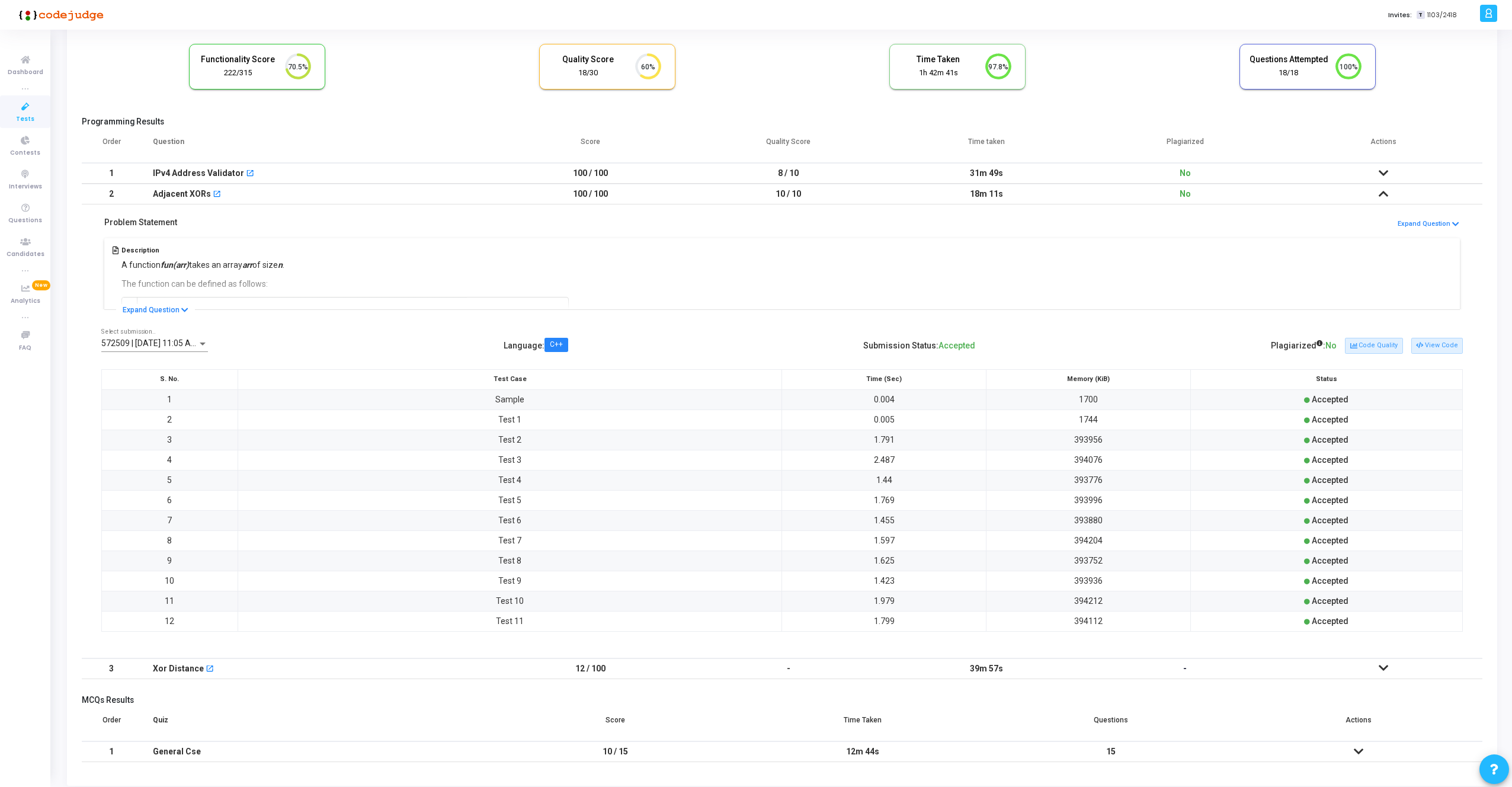
scroll to position [114, 0]
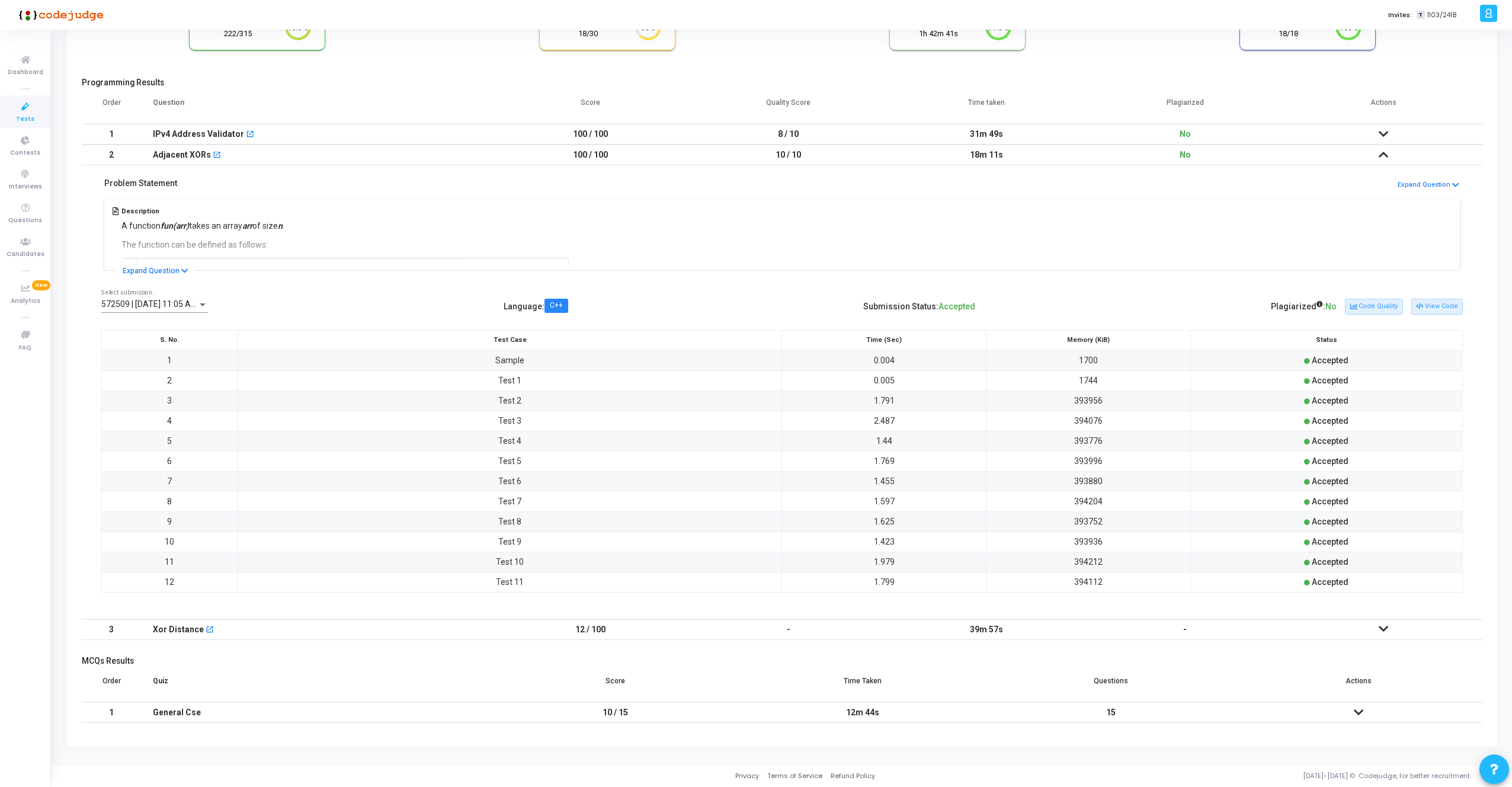
click at [1383, 628] on icon at bounding box center [1383, 628] width 9 height 9
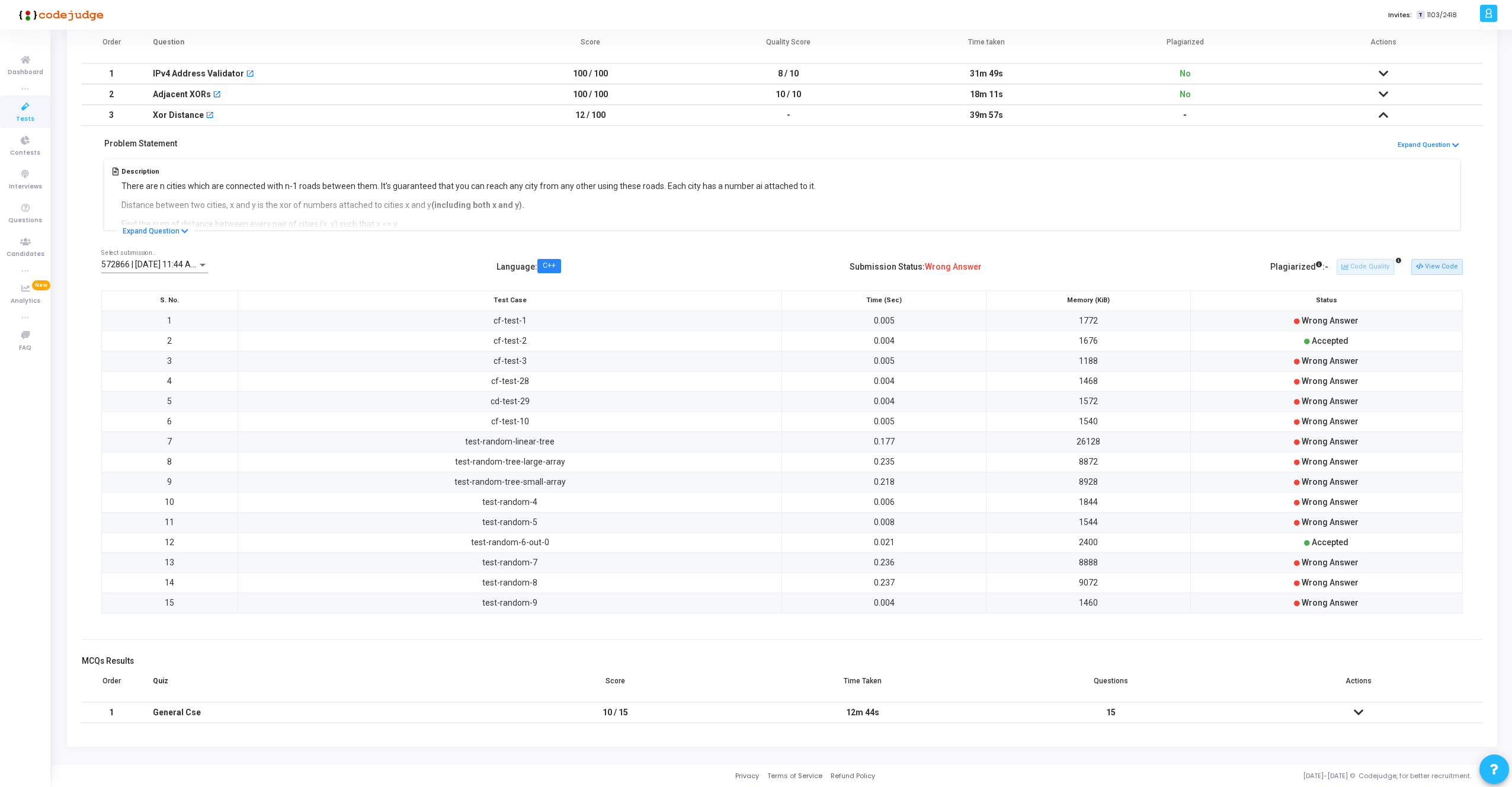
scroll to position [0, 0]
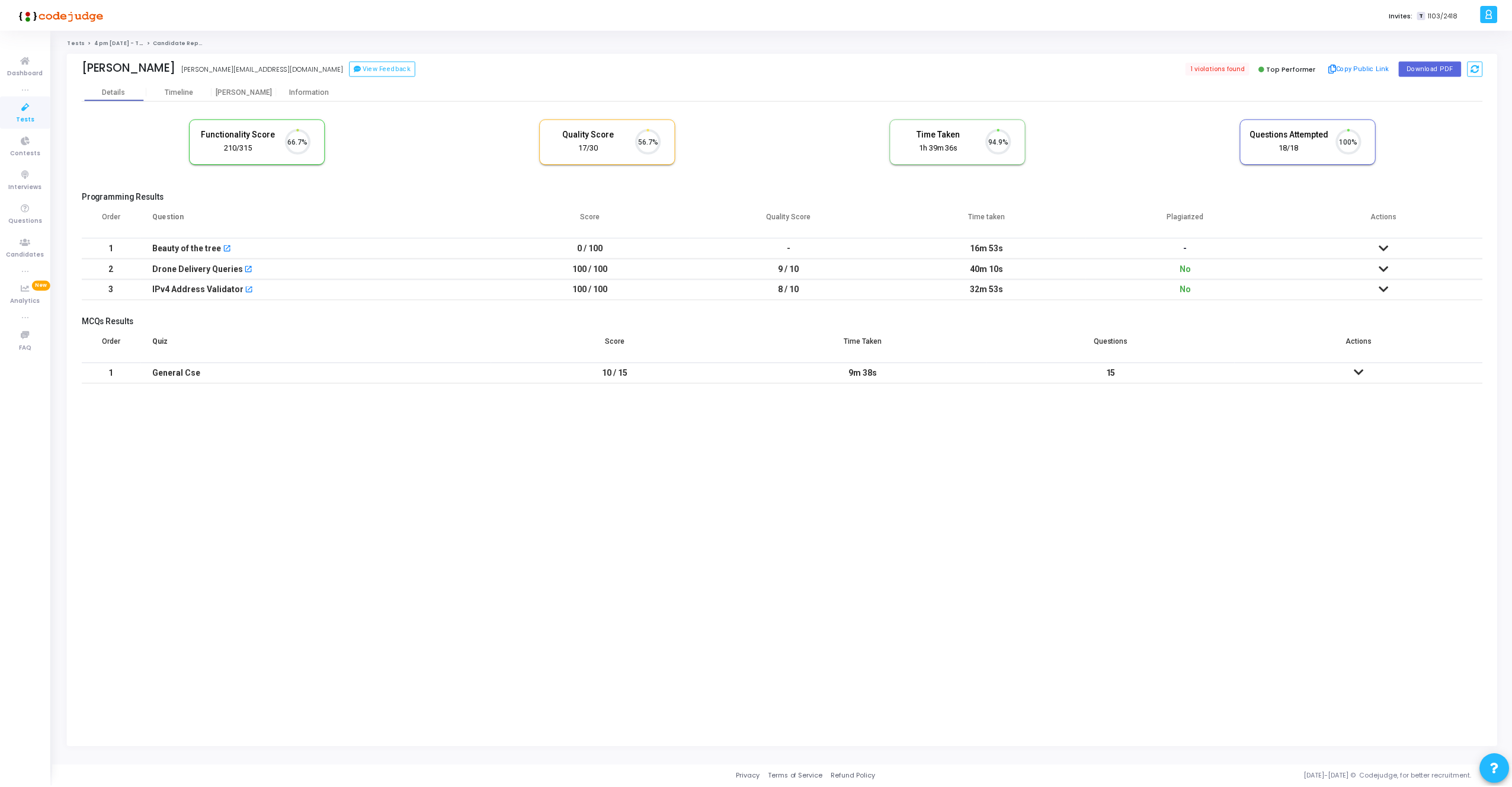
scroll to position [25, 30]
click at [1387, 264] on icon at bounding box center [1388, 268] width 9 height 9
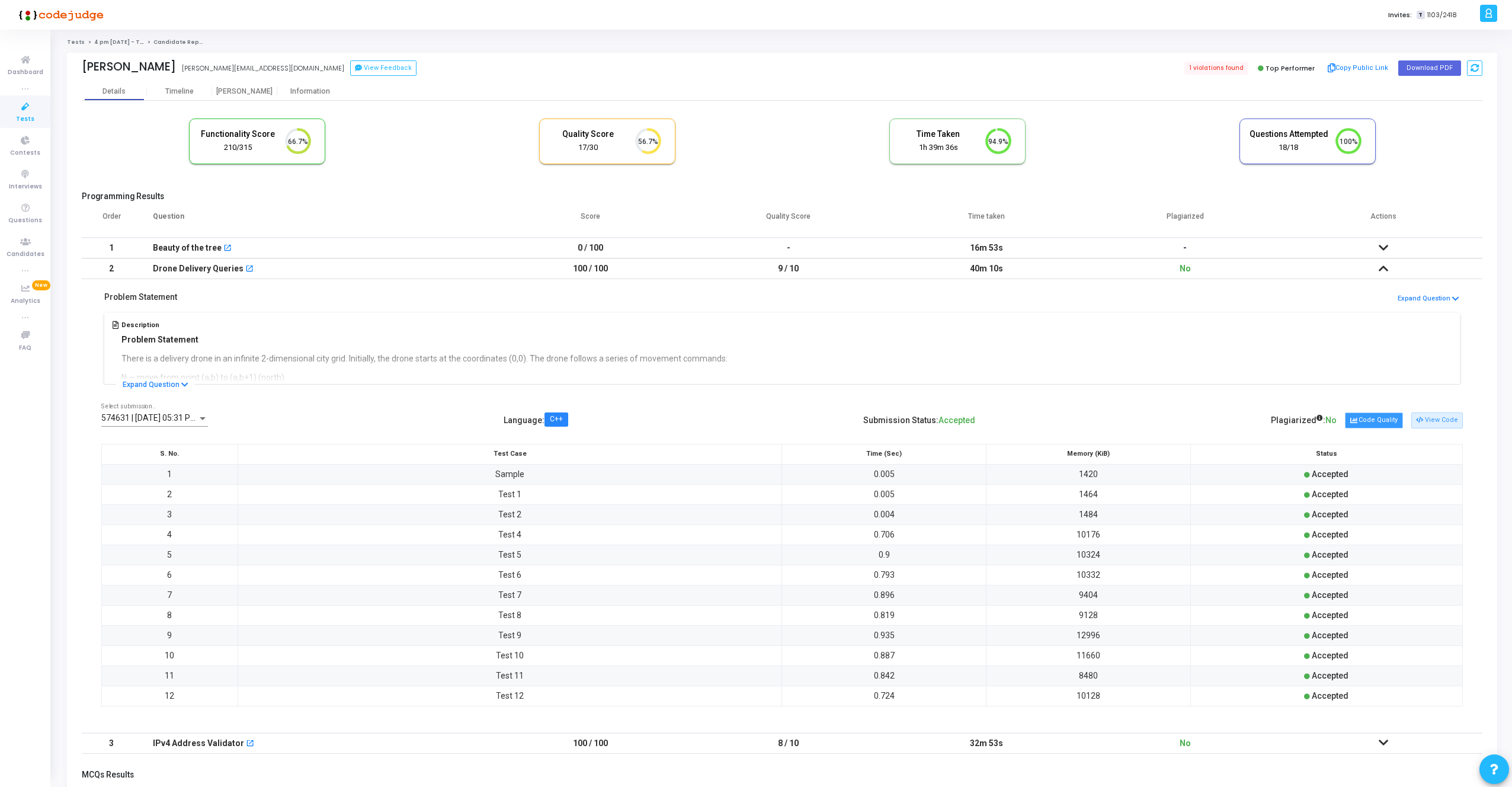
scroll to position [114, 0]
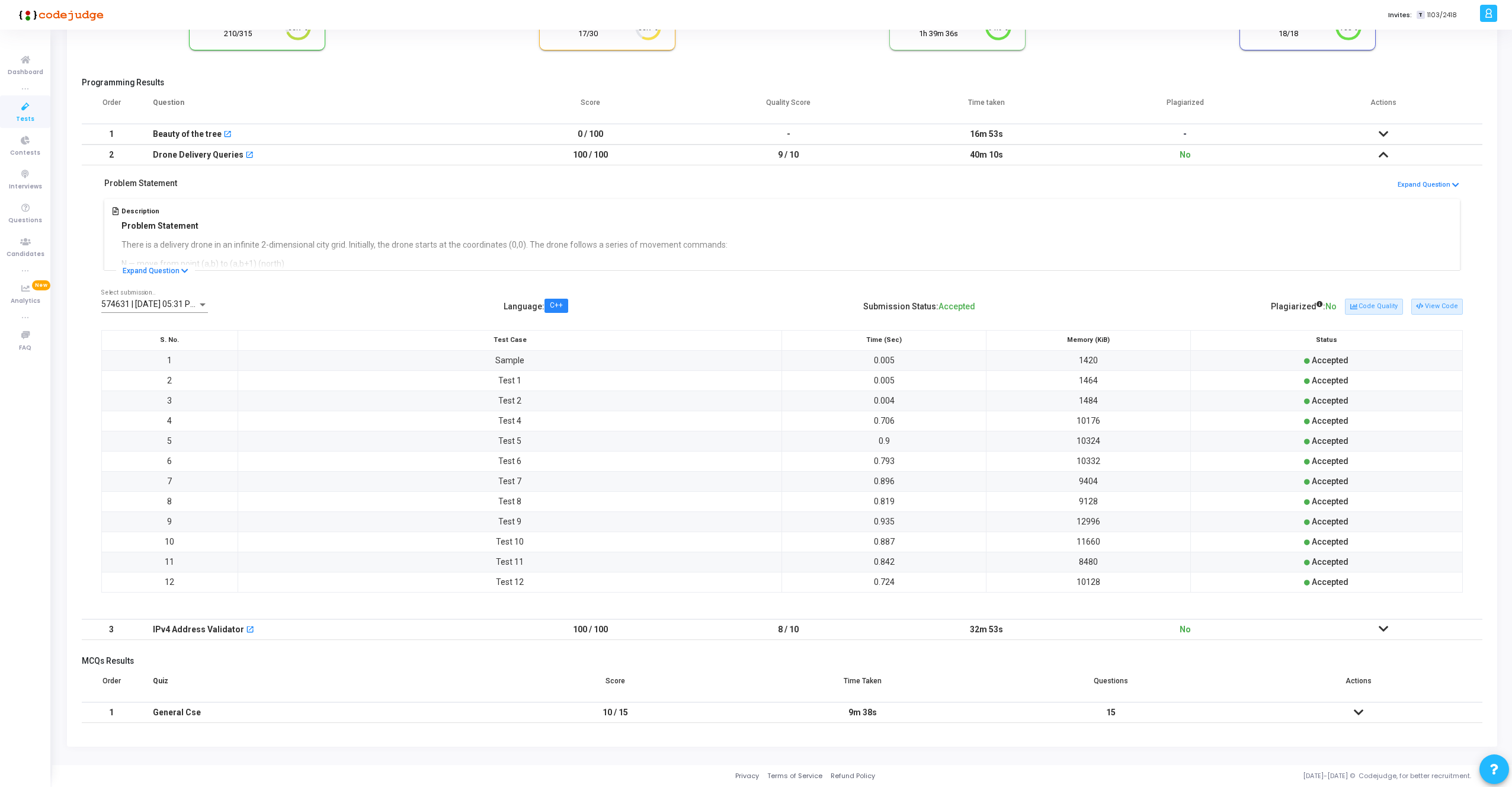
click at [1384, 627] on icon at bounding box center [1383, 628] width 9 height 9
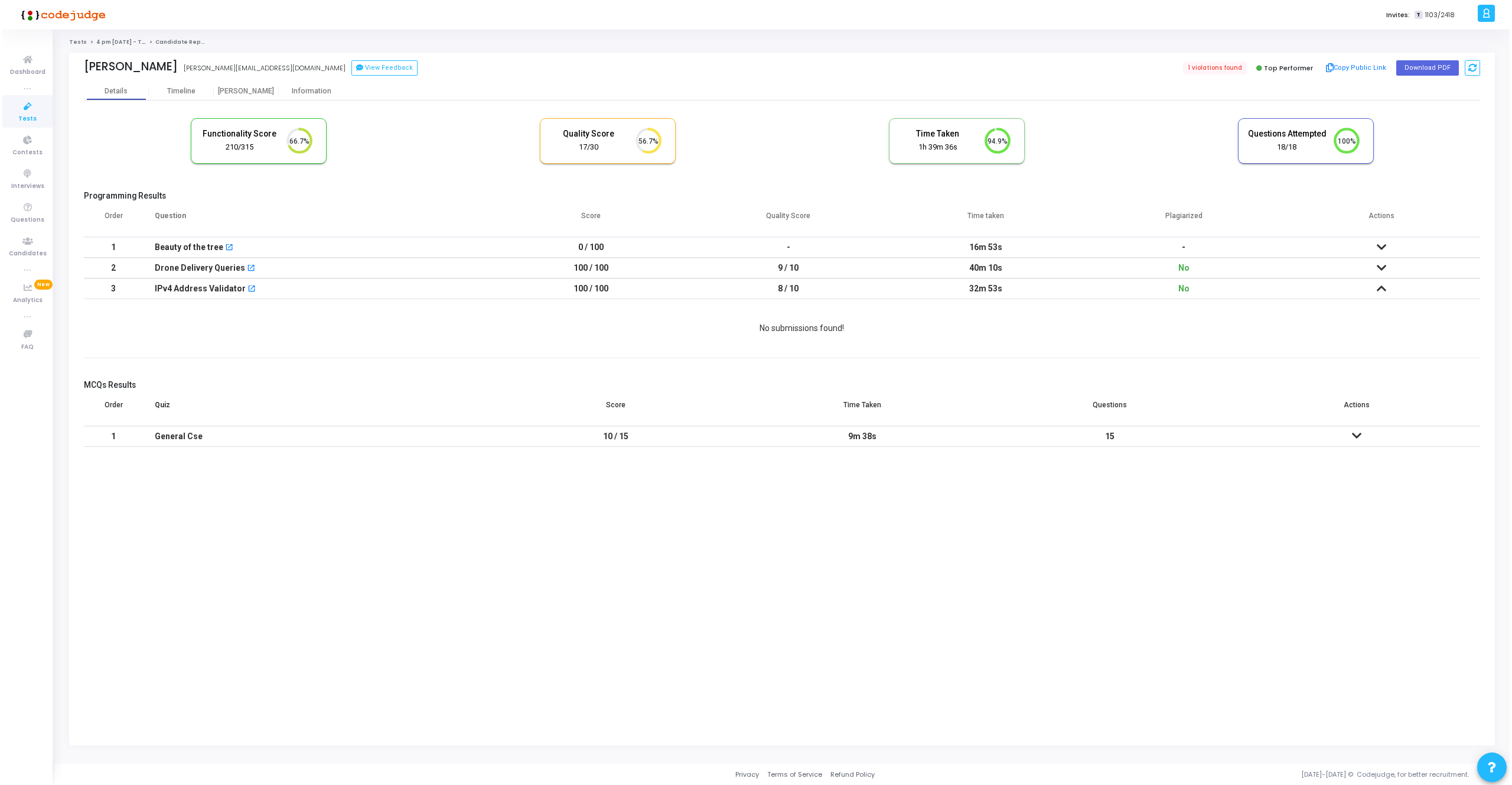
scroll to position [0, 0]
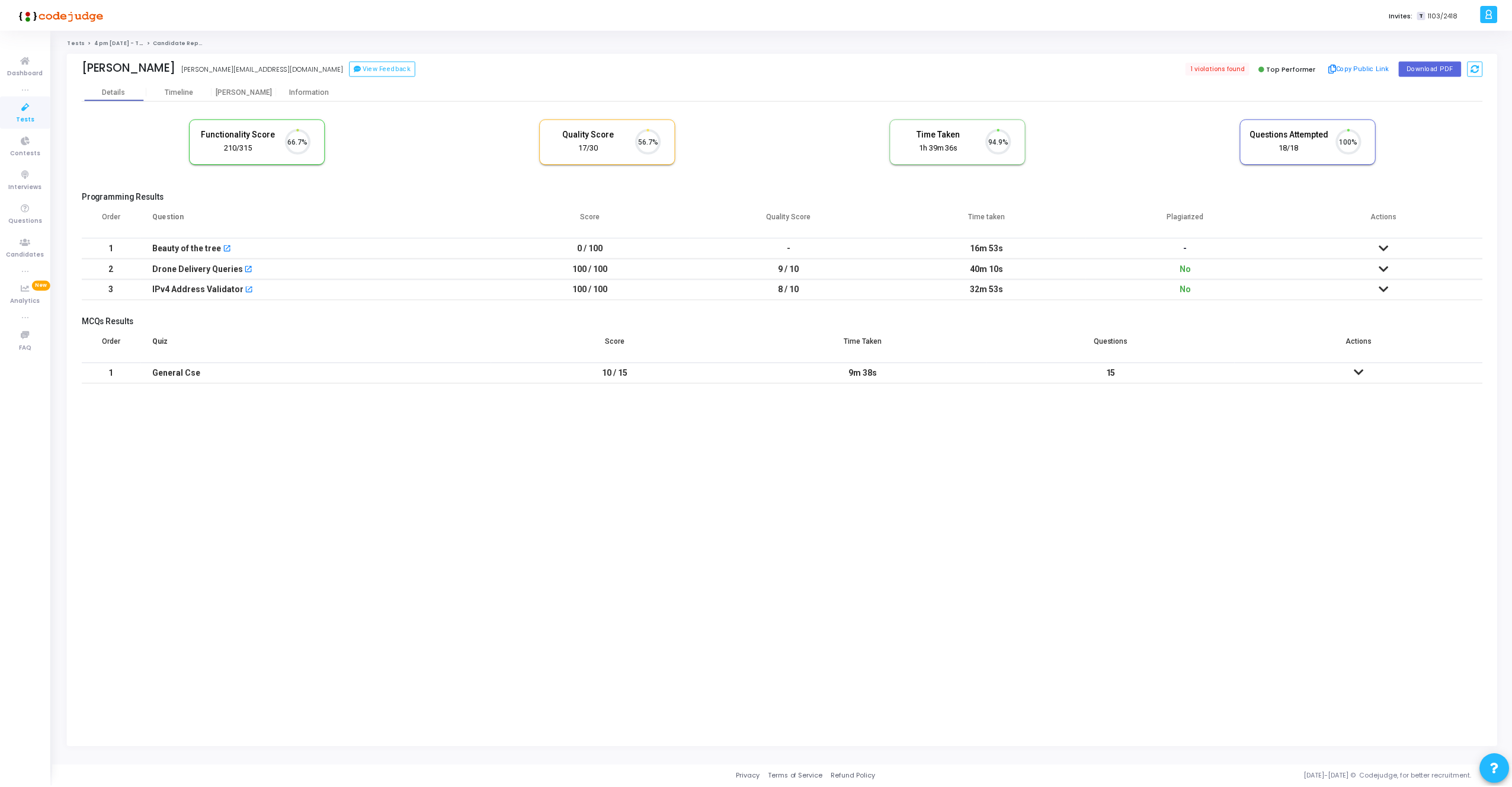
scroll to position [25, 30]
click at [1390, 269] on icon at bounding box center [1388, 268] width 9 height 9
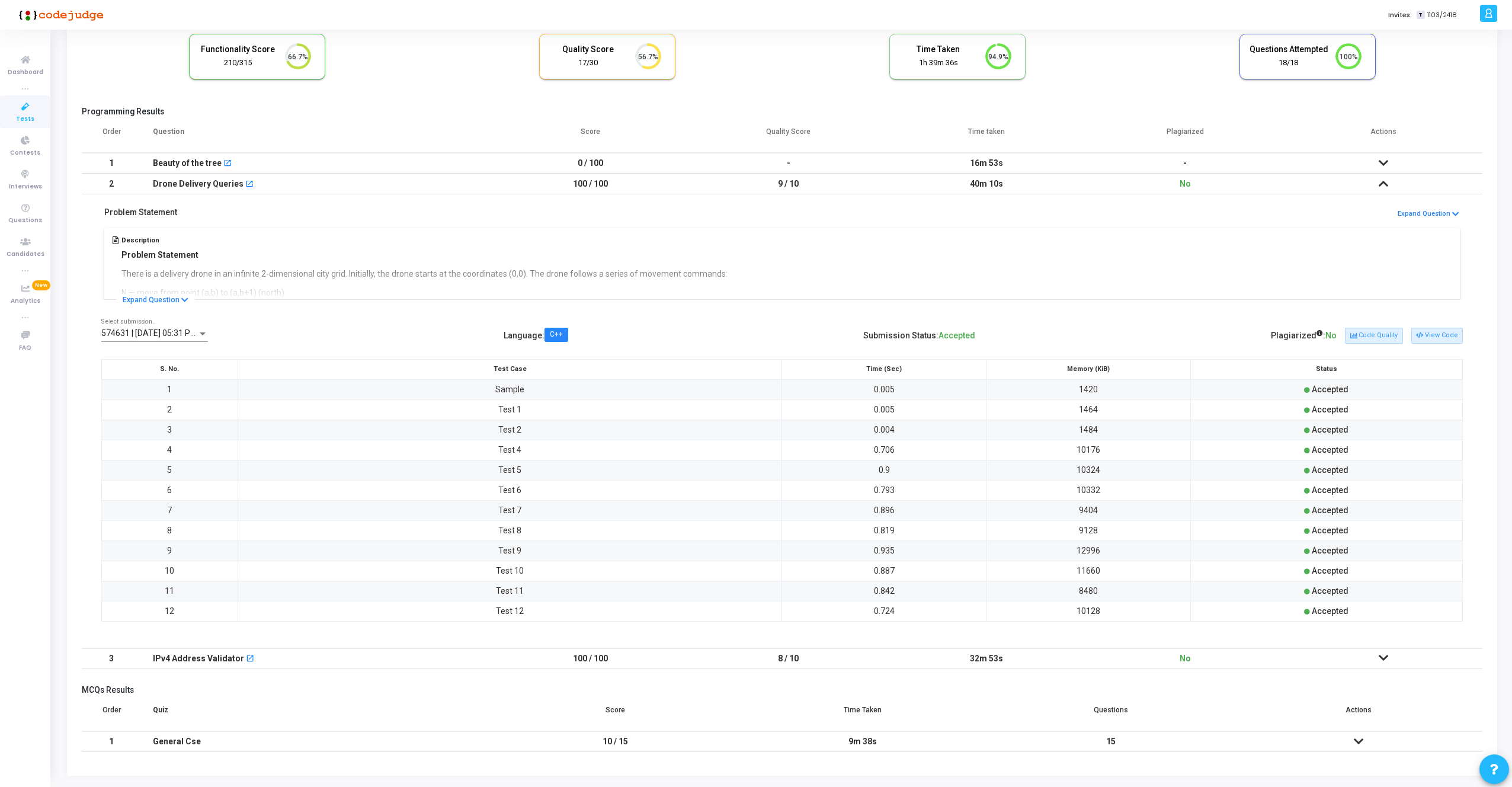
scroll to position [114, 0]
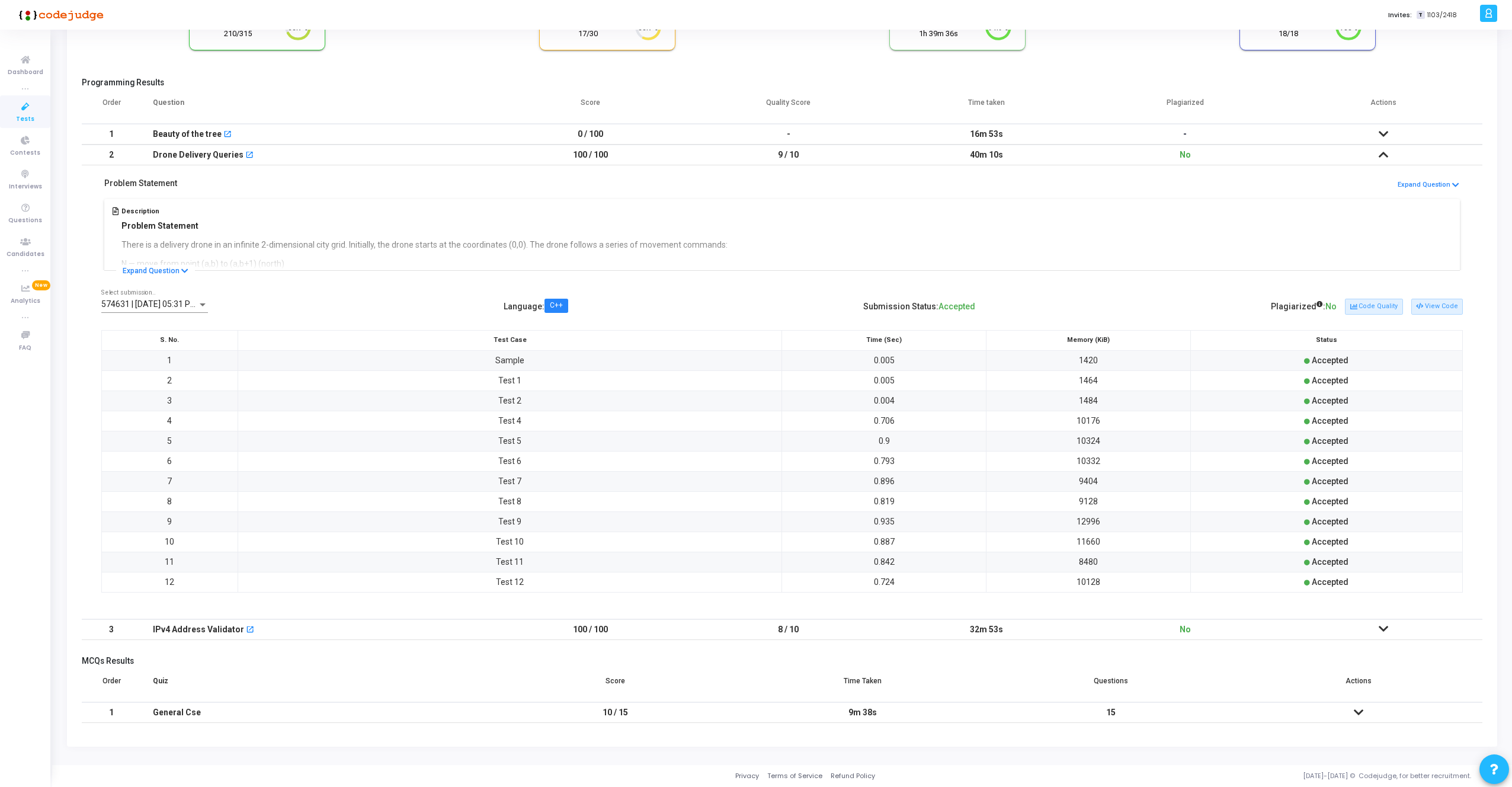
click at [1379, 628] on icon at bounding box center [1383, 628] width 9 height 9
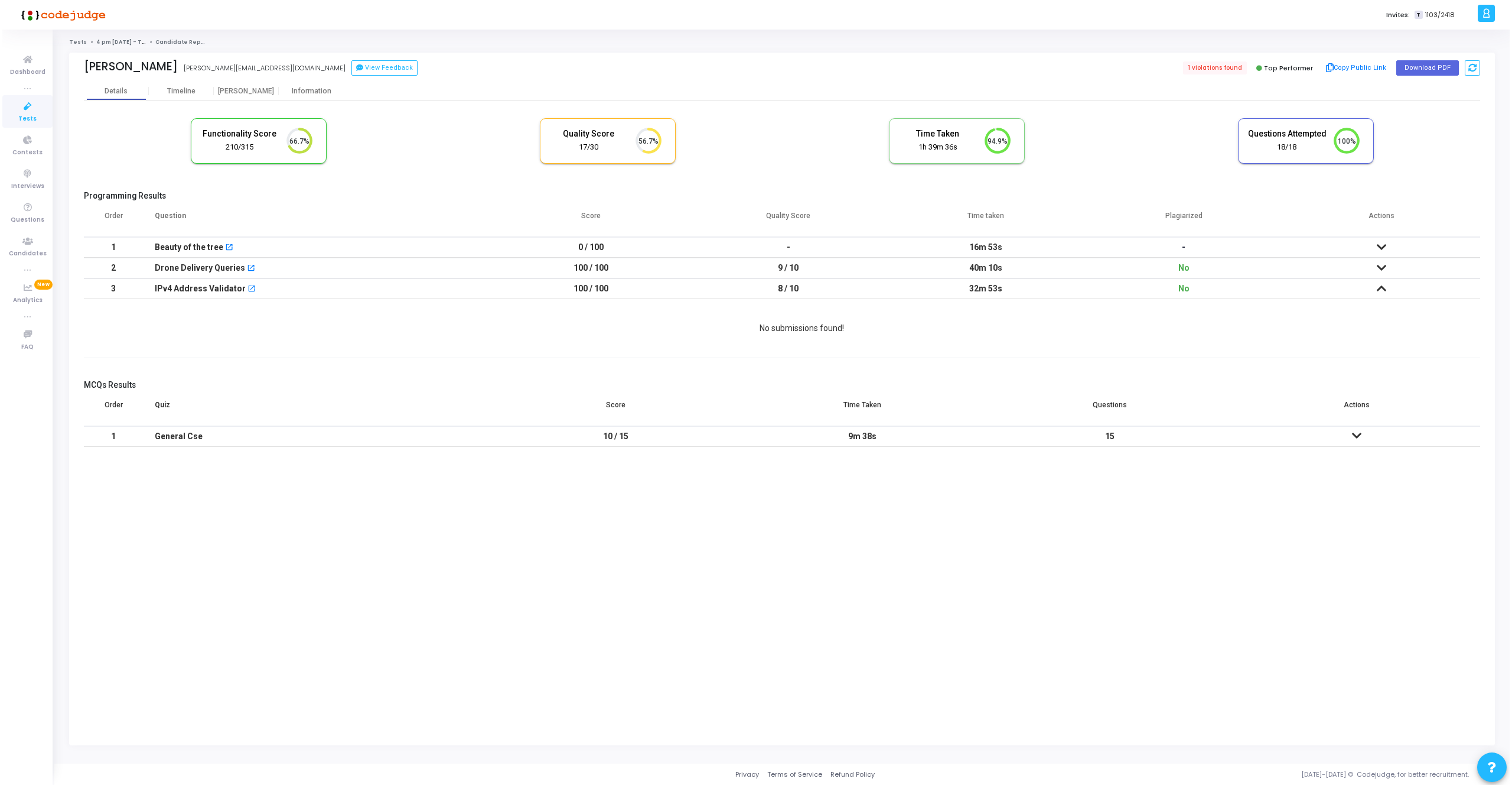
scroll to position [0, 0]
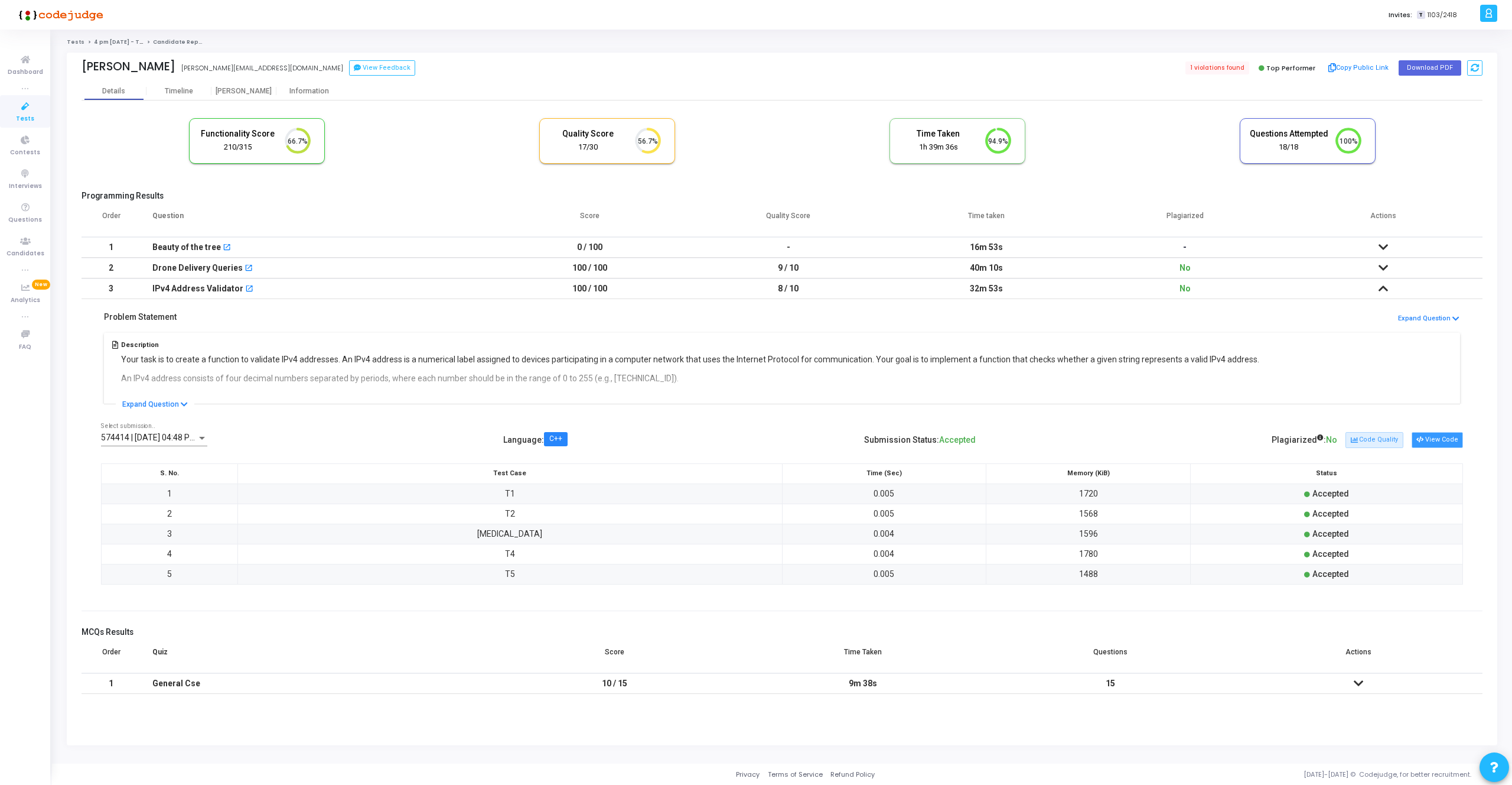
click at [1445, 443] on button "View Code" at bounding box center [1437, 440] width 51 height 16
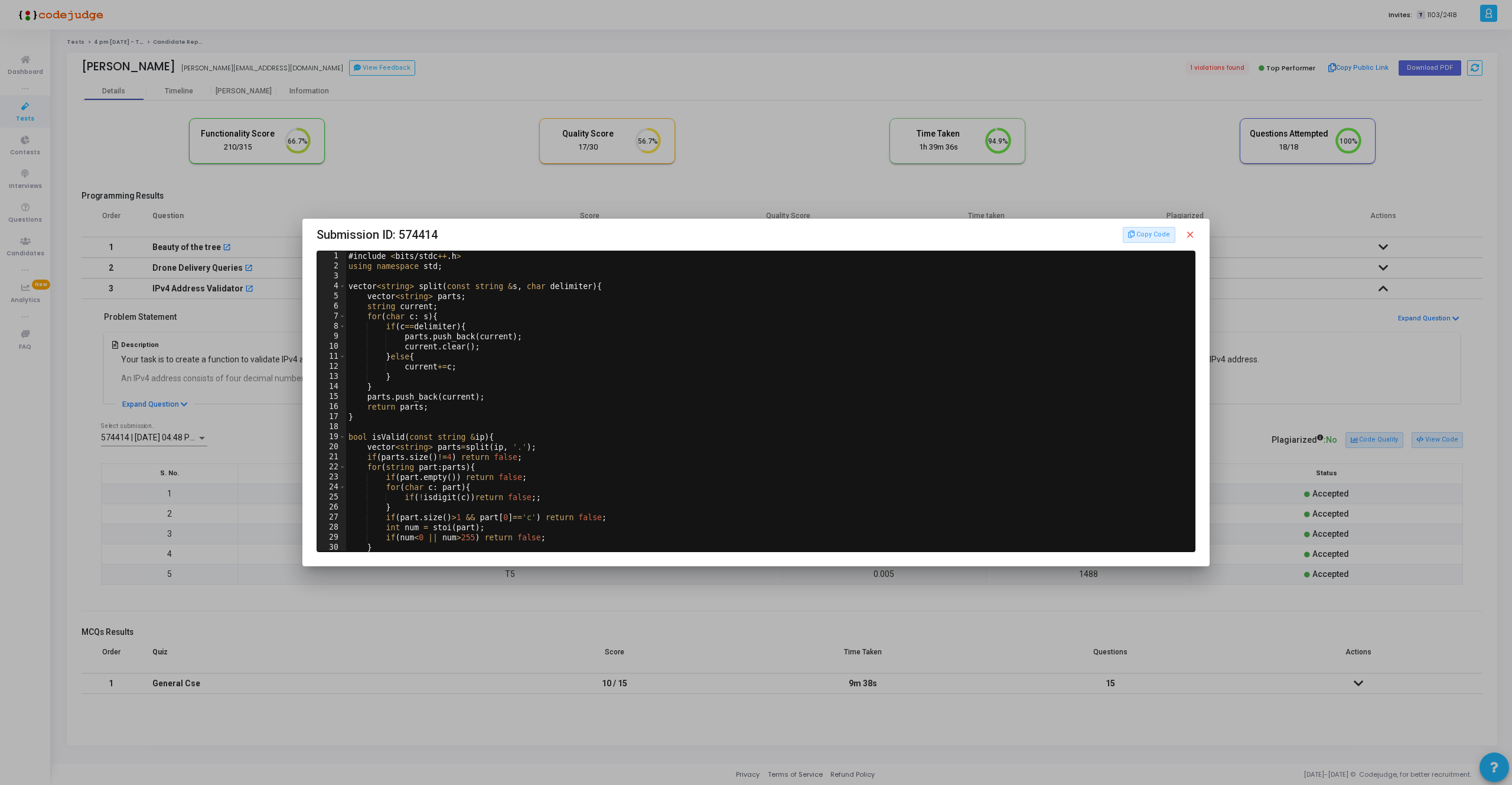
click at [1193, 237] on mat-icon "close" at bounding box center [1190, 235] width 11 height 11
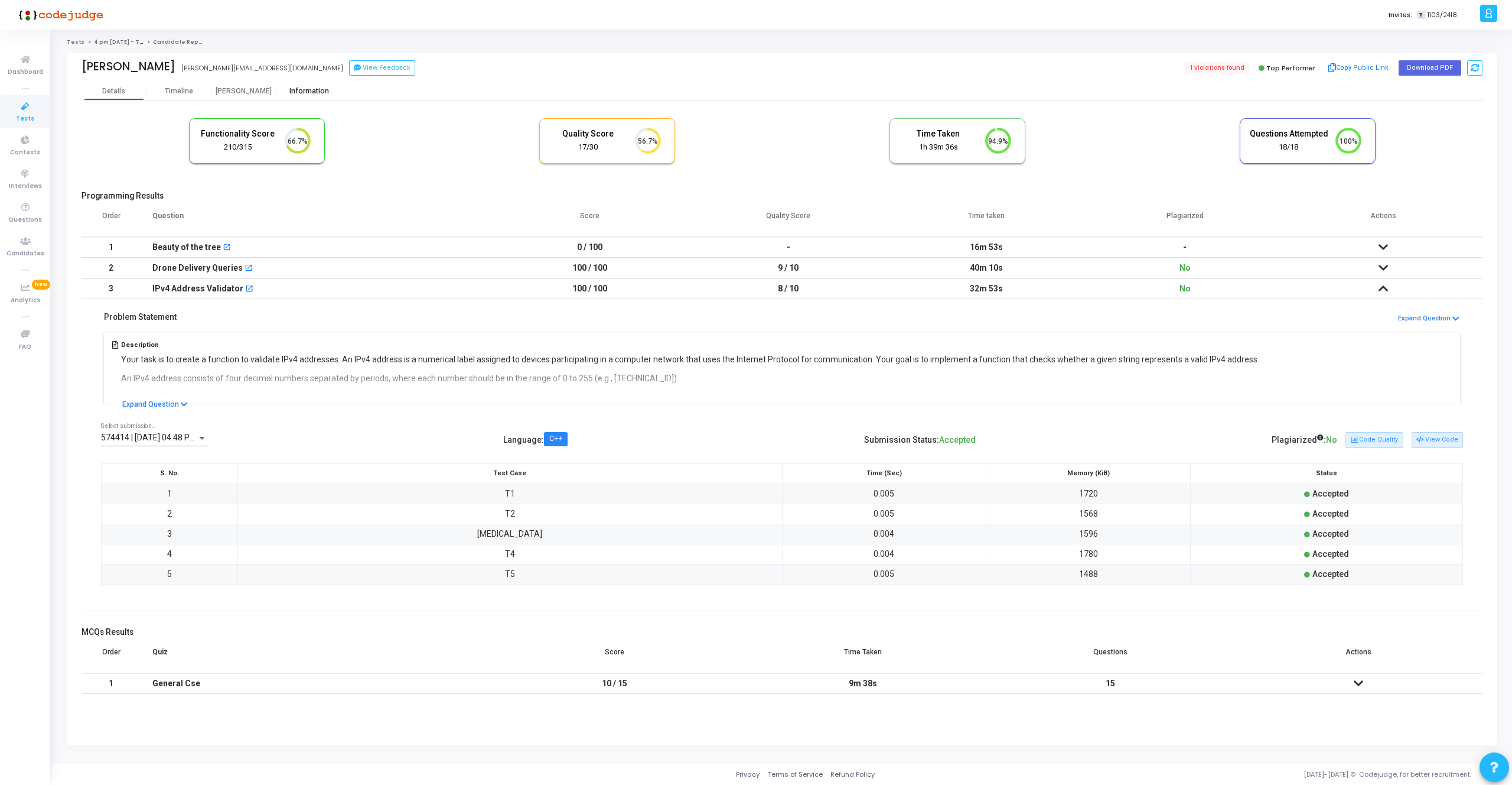
click at [304, 89] on div "Information" at bounding box center [309, 91] width 65 height 9
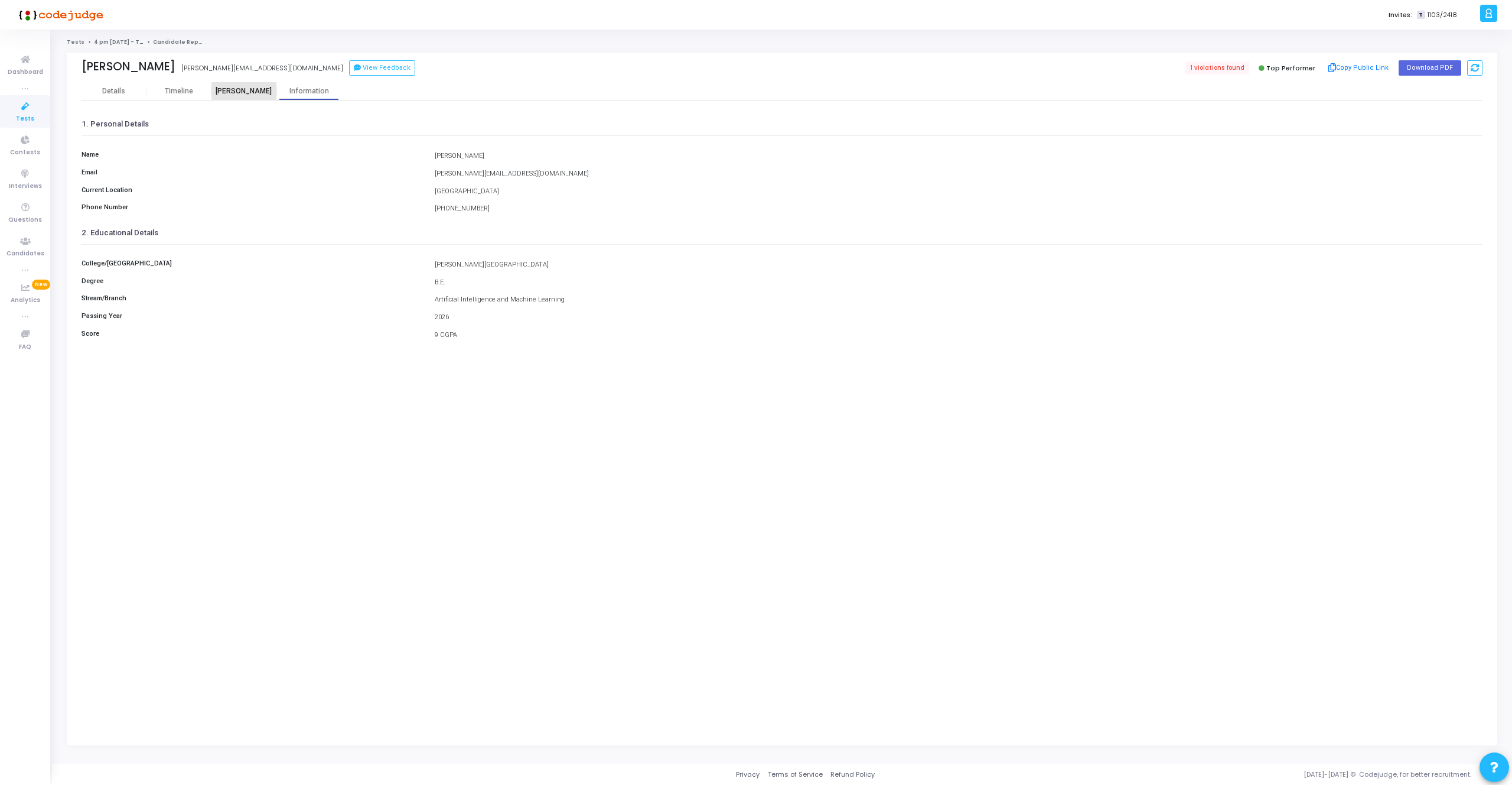
click at [250, 92] on div "[PERSON_NAME]" at bounding box center [244, 91] width 65 height 9
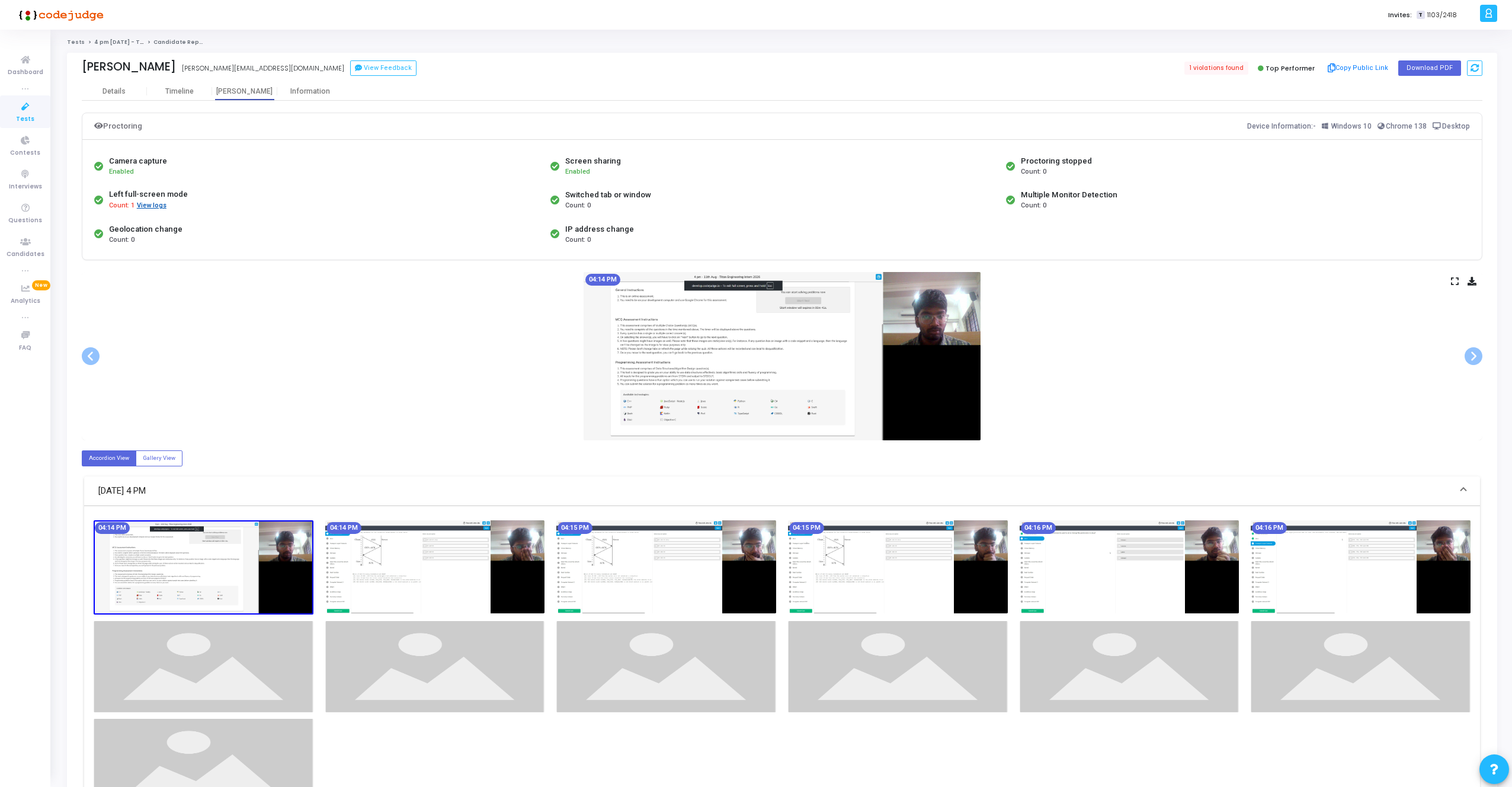
click at [151, 204] on button "View logs" at bounding box center [152, 206] width 31 height 11
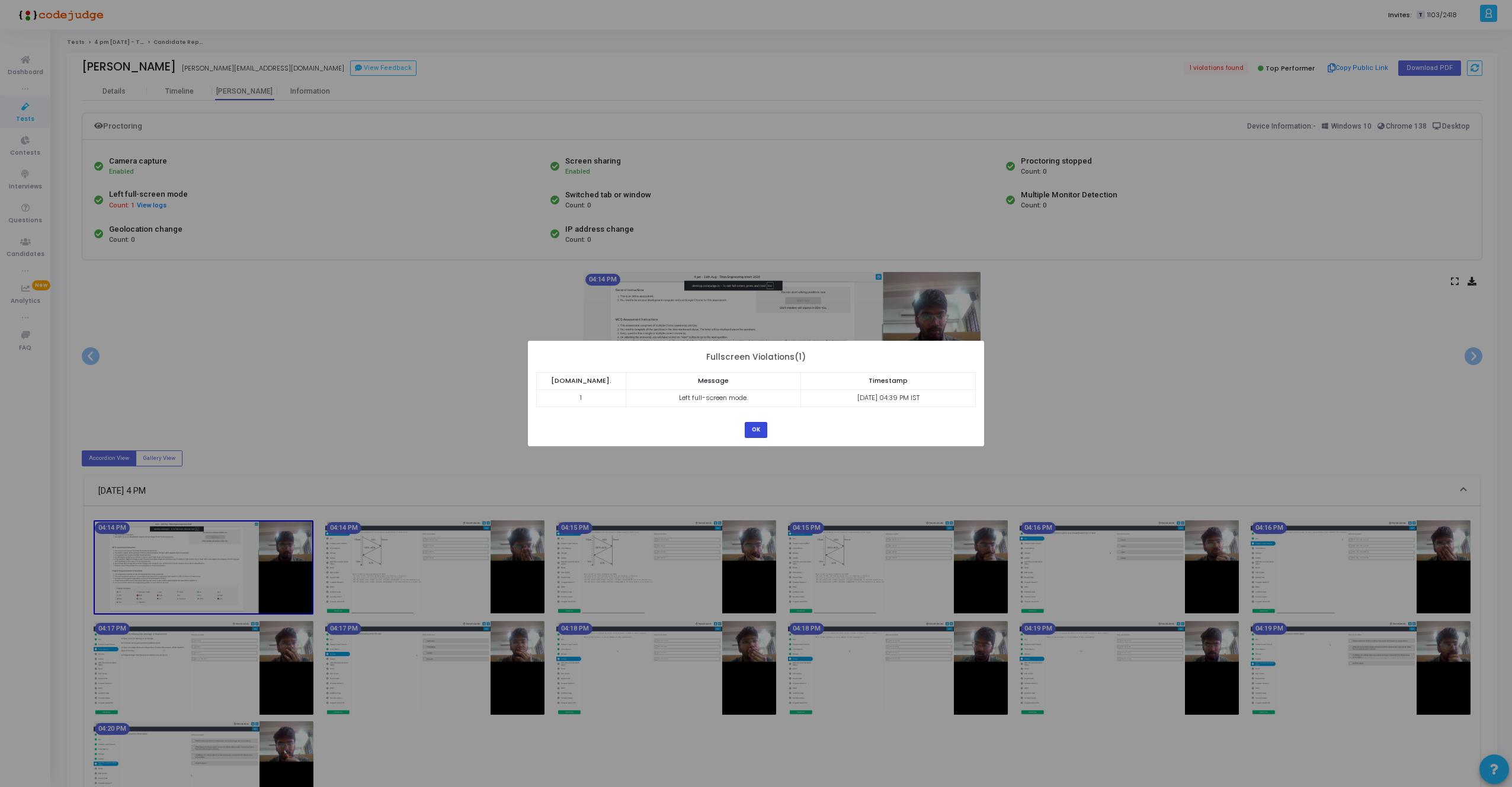
click at [753, 429] on button "OK" at bounding box center [756, 429] width 23 height 16
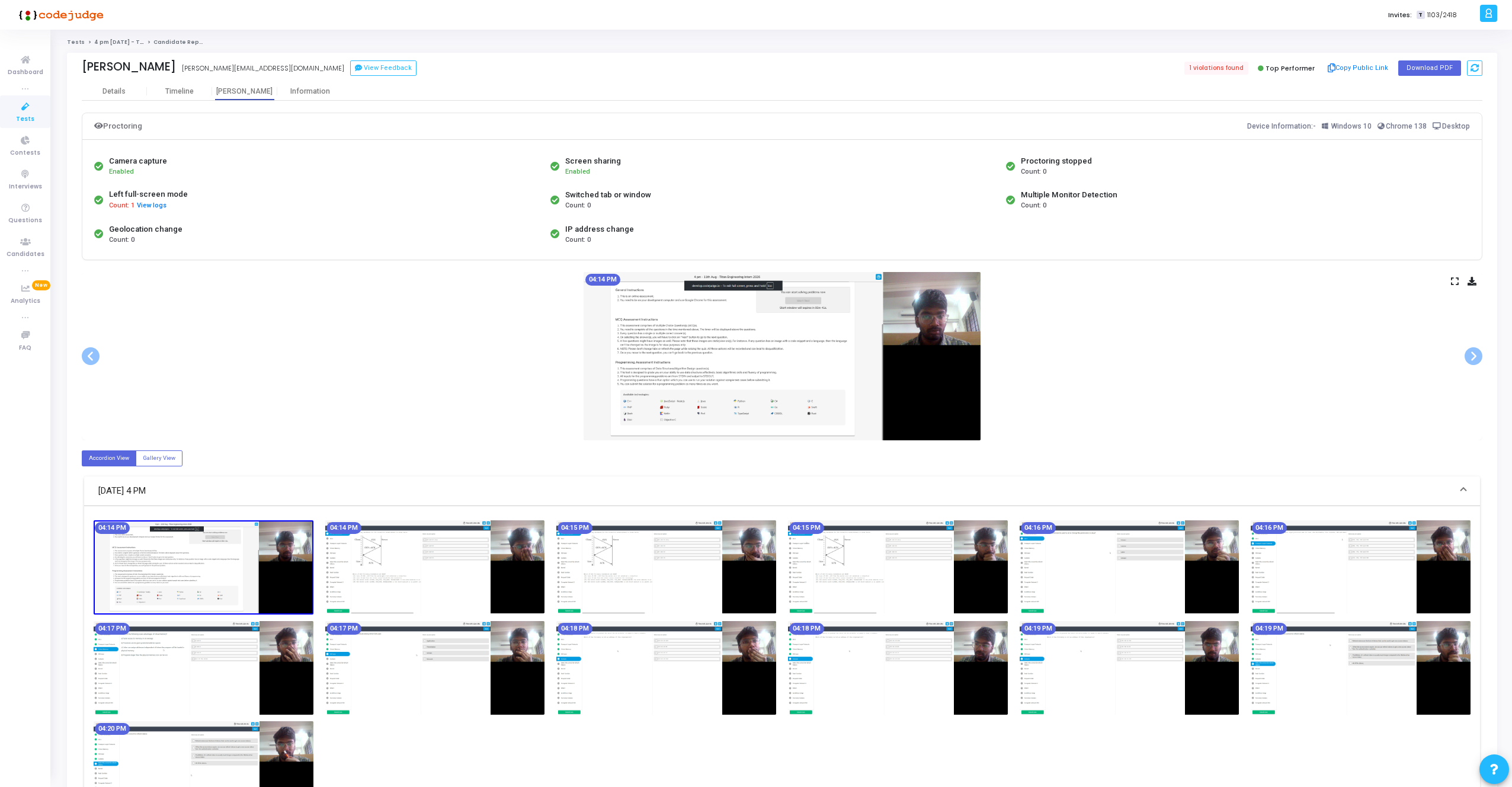
scroll to position [2, 0]
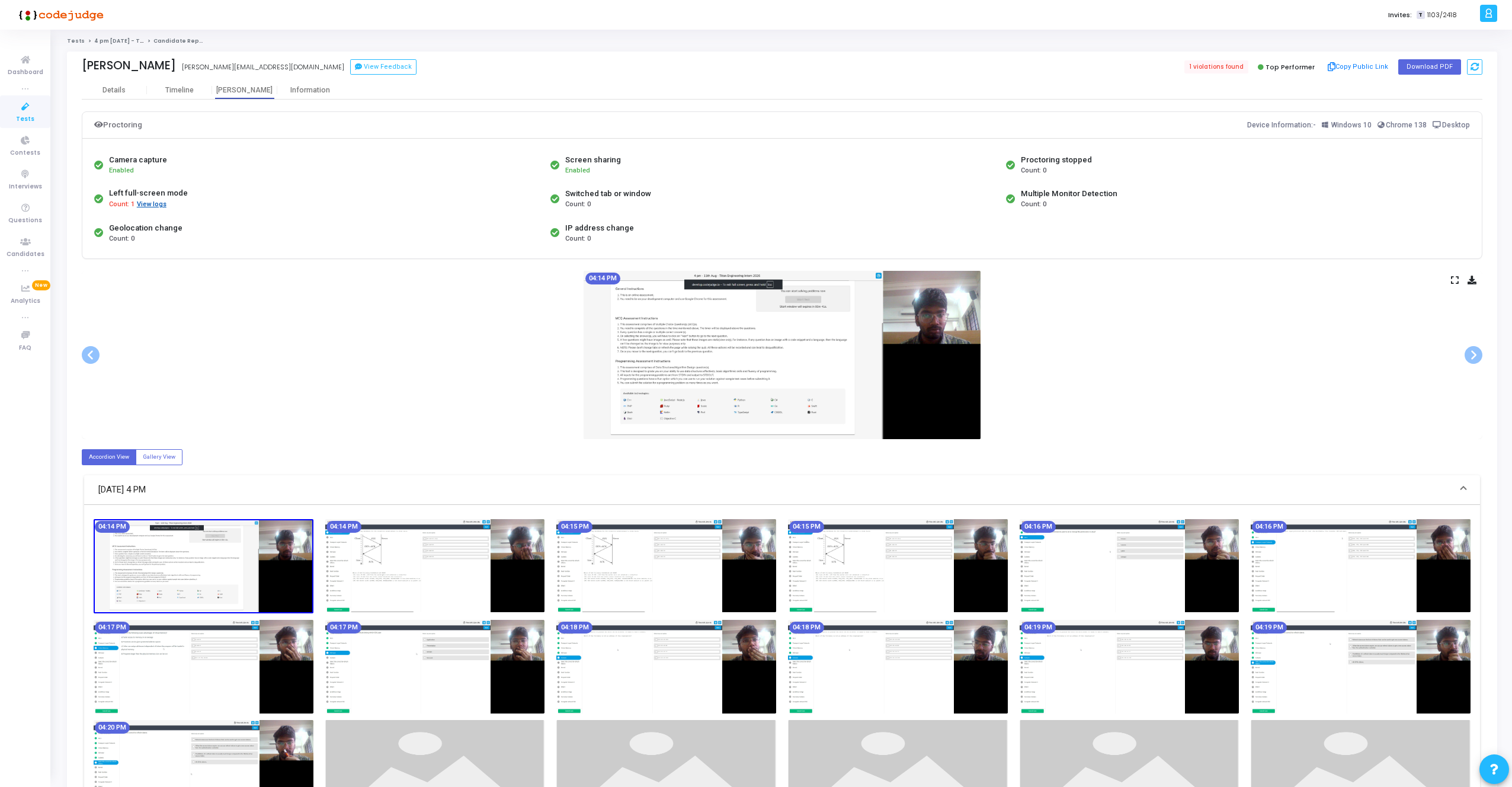
click at [151, 205] on button "View logs" at bounding box center [152, 204] width 31 height 11
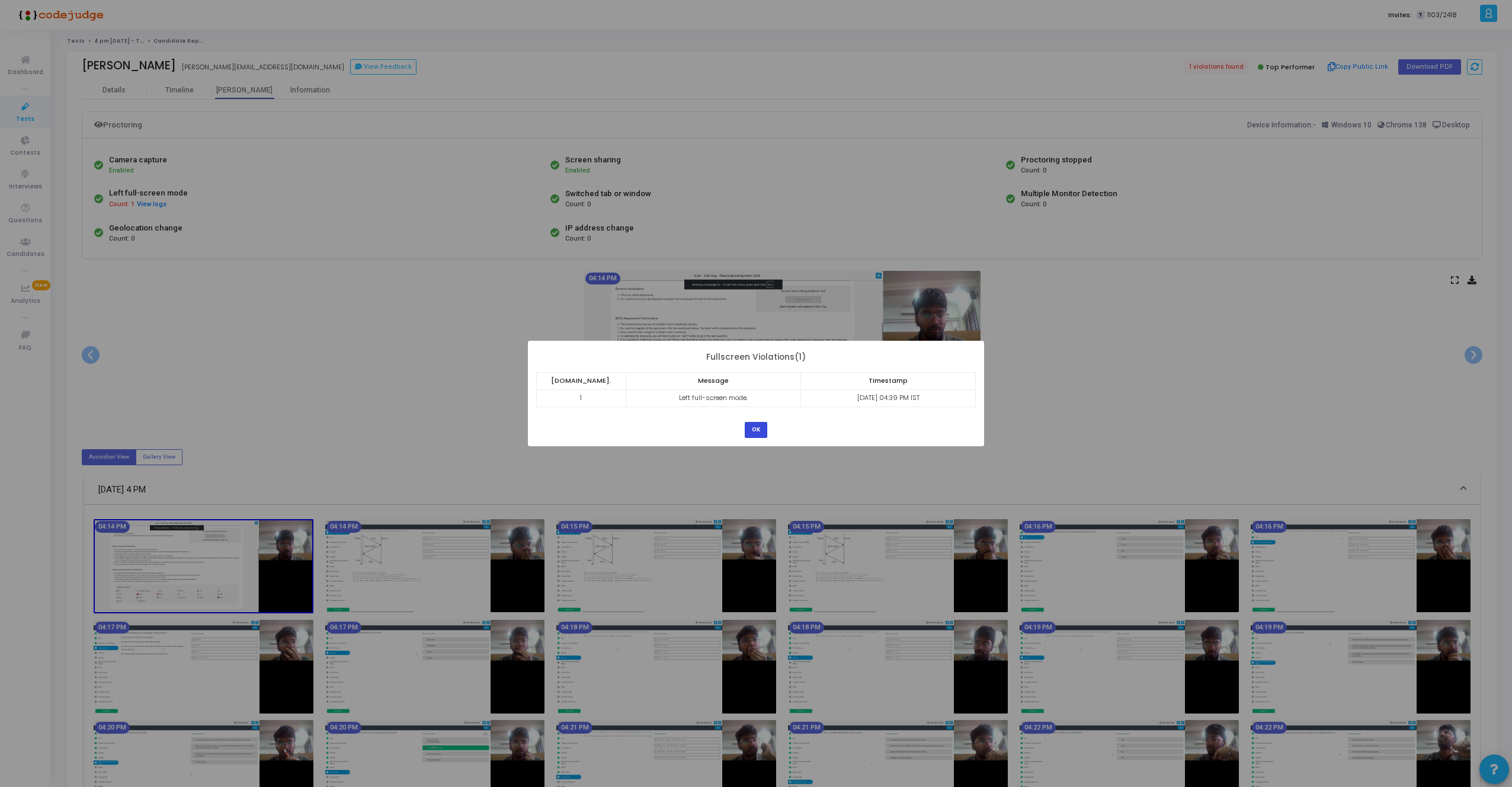
click at [760, 429] on button "OK" at bounding box center [756, 429] width 23 height 16
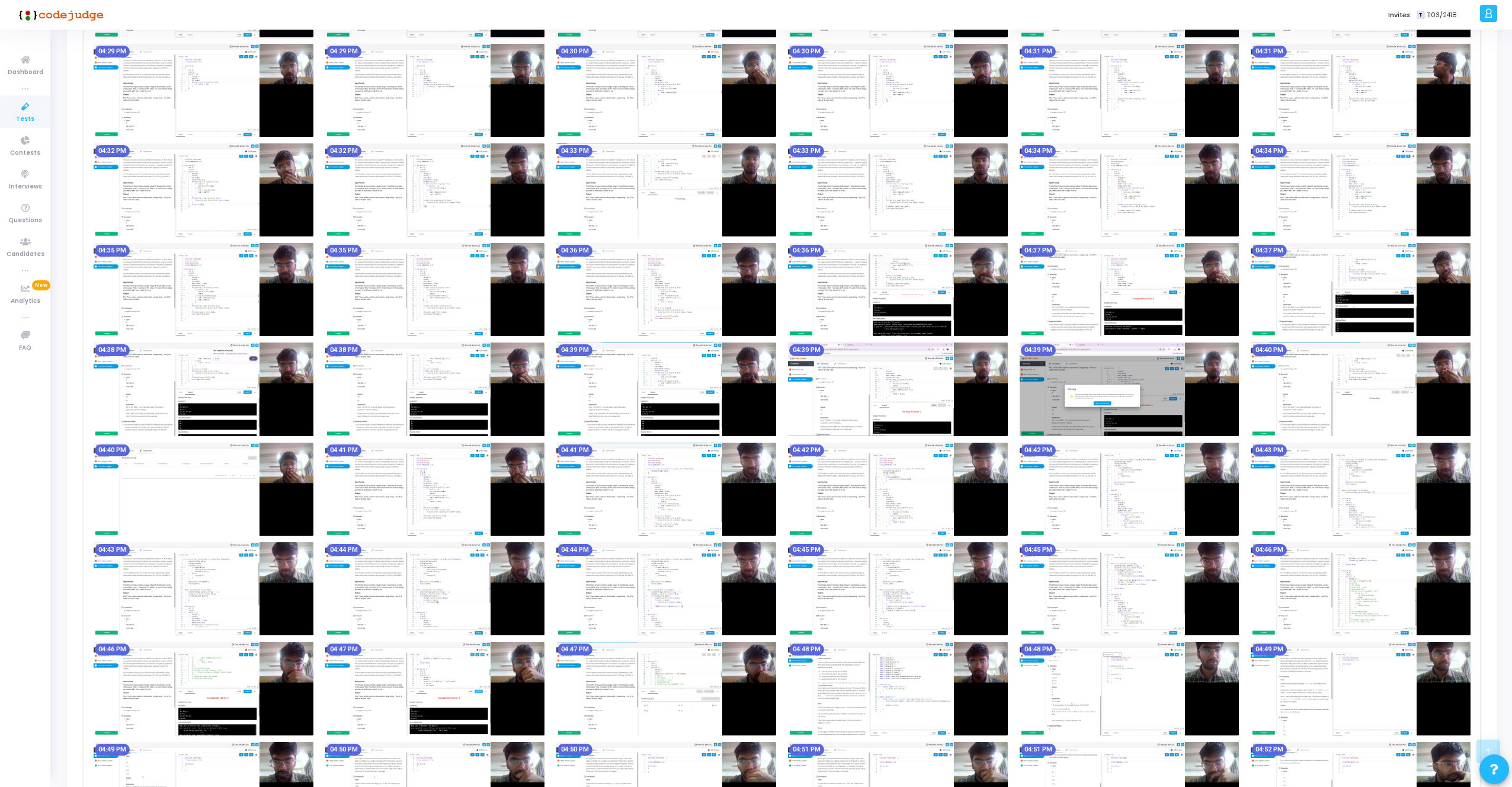
scroll to position [975, 0]
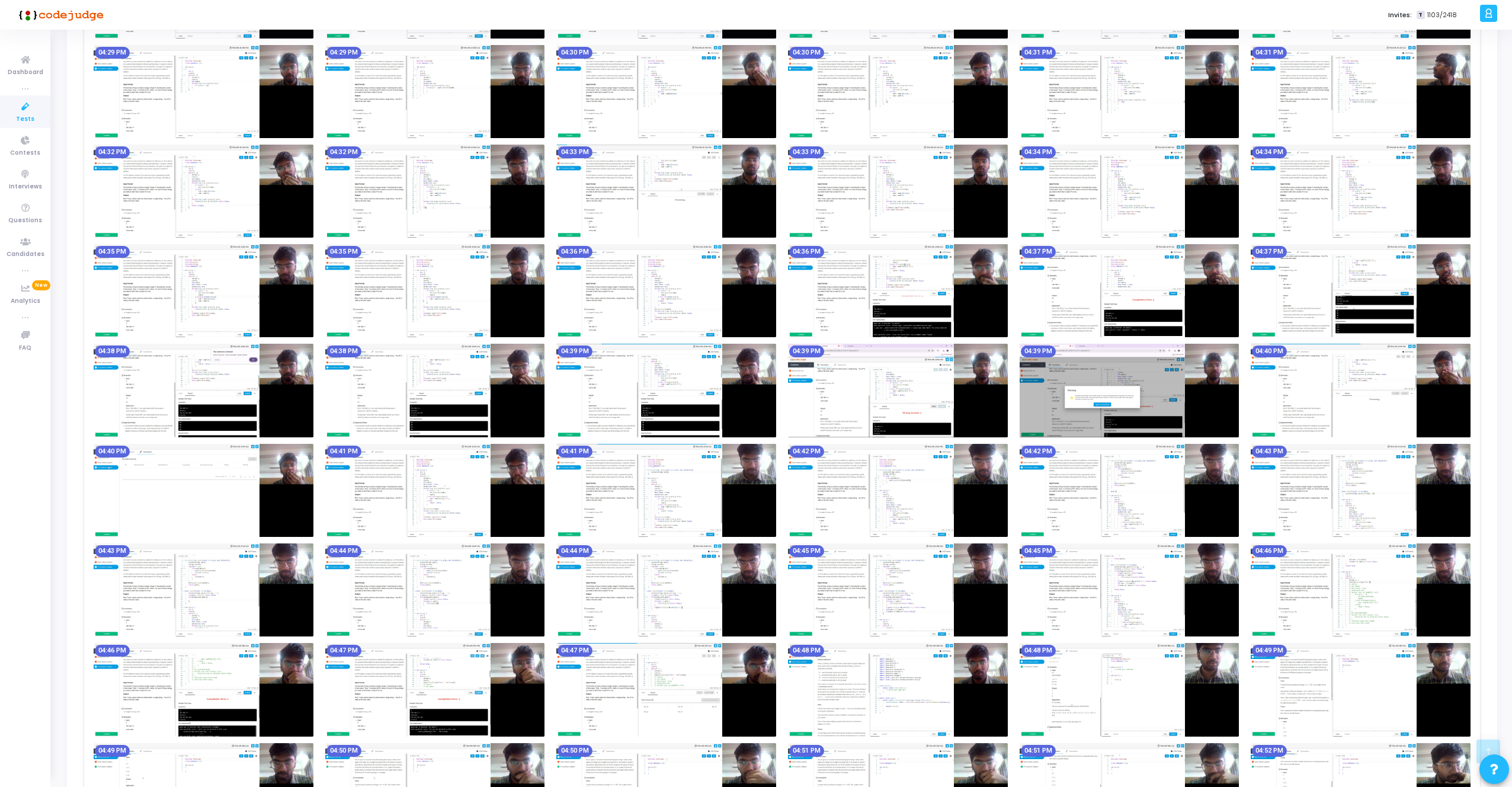
click at [609, 380] on img at bounding box center [666, 390] width 219 height 93
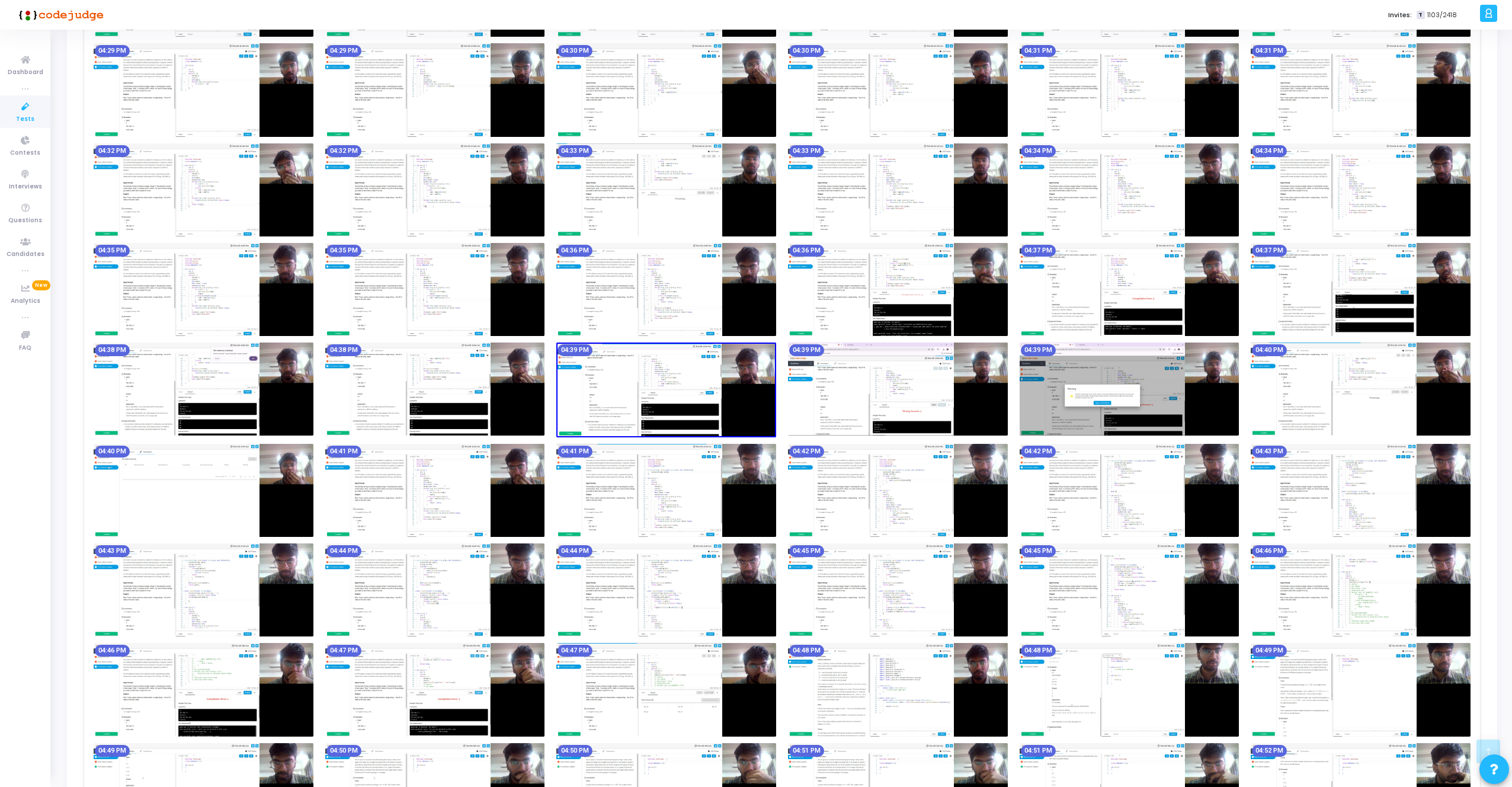
click at [608, 380] on img at bounding box center [666, 390] width 219 height 95
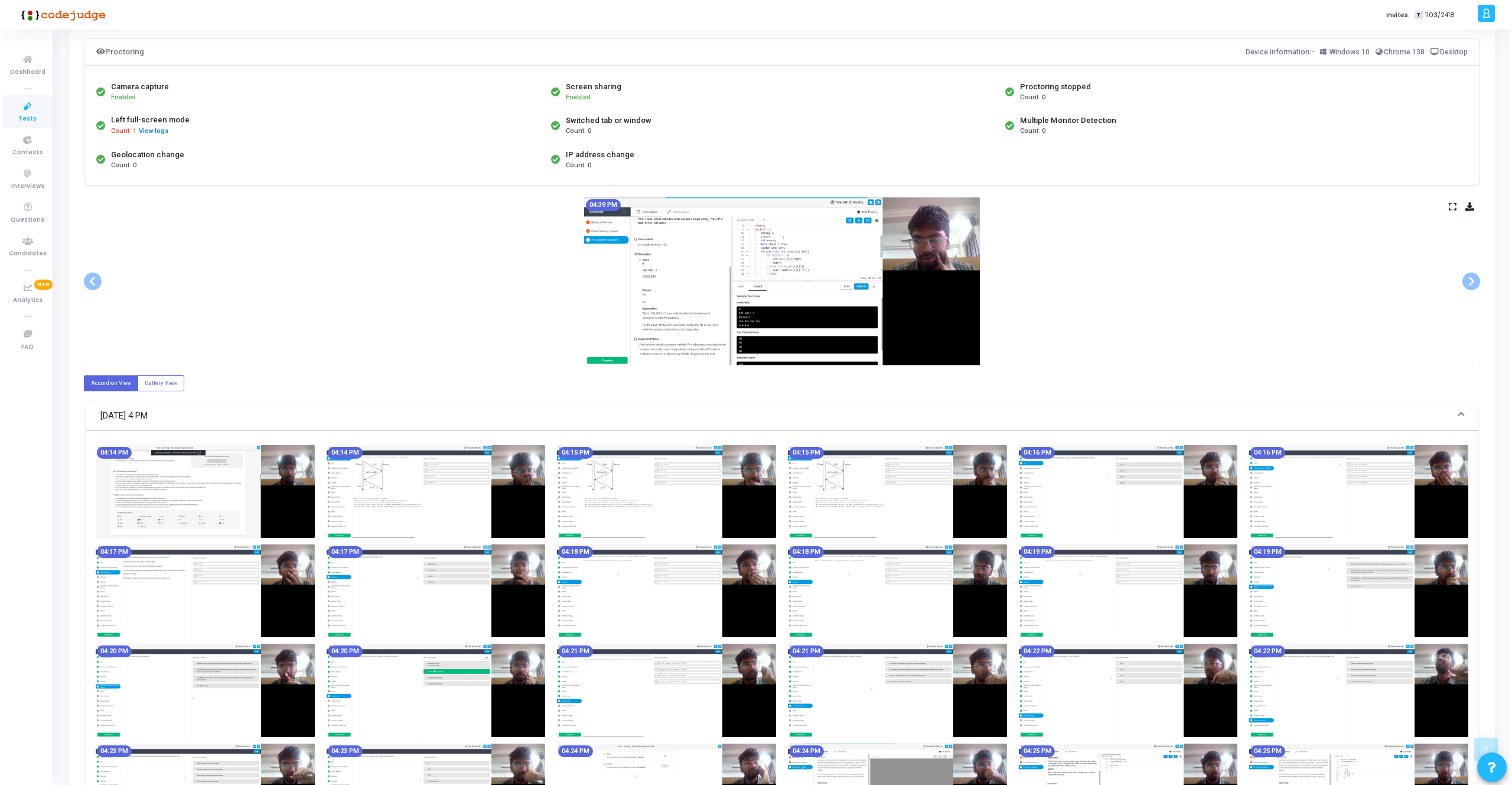
scroll to position [0, 0]
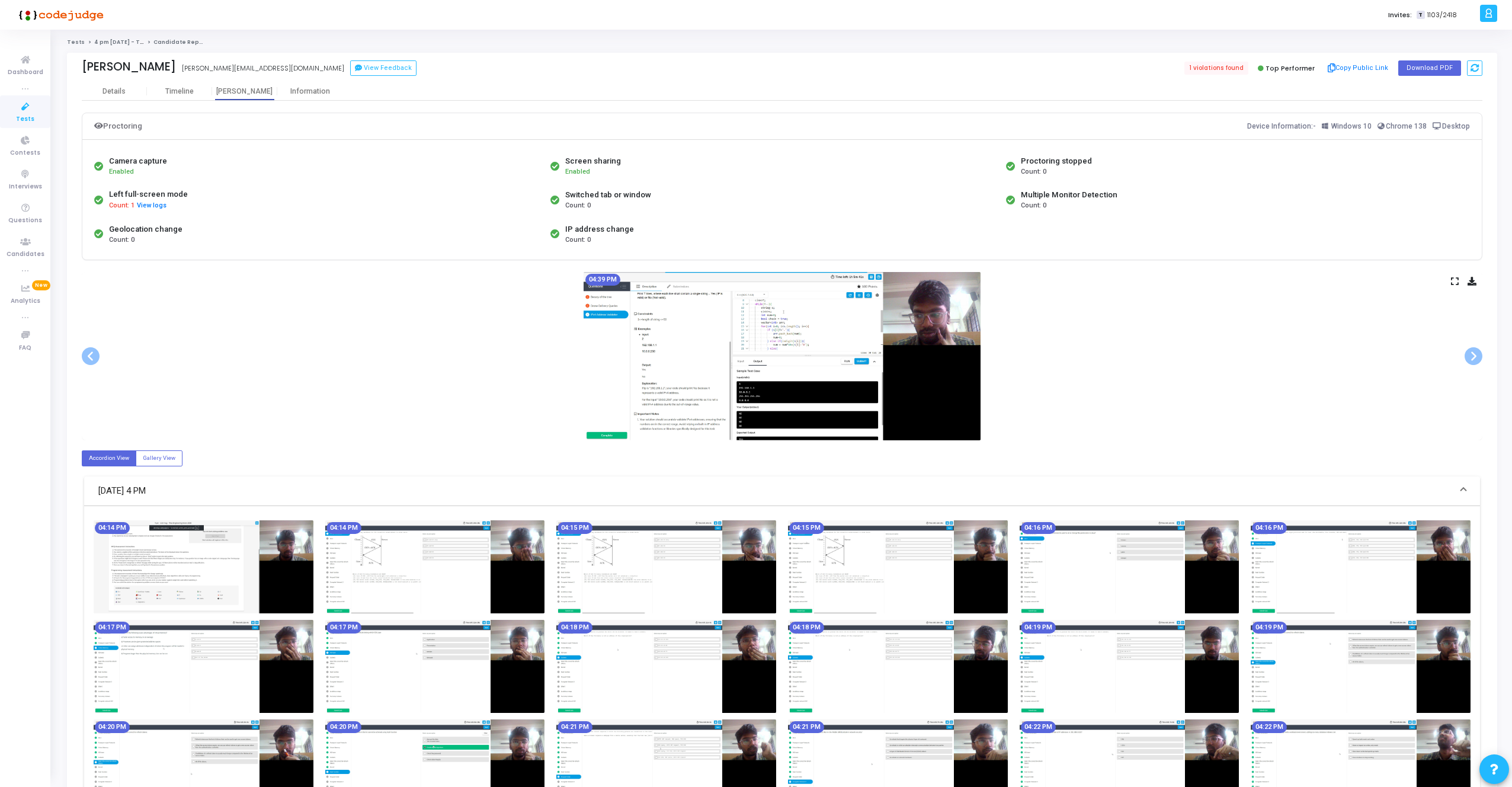
click at [1452, 278] on icon at bounding box center [1455, 281] width 8 height 6
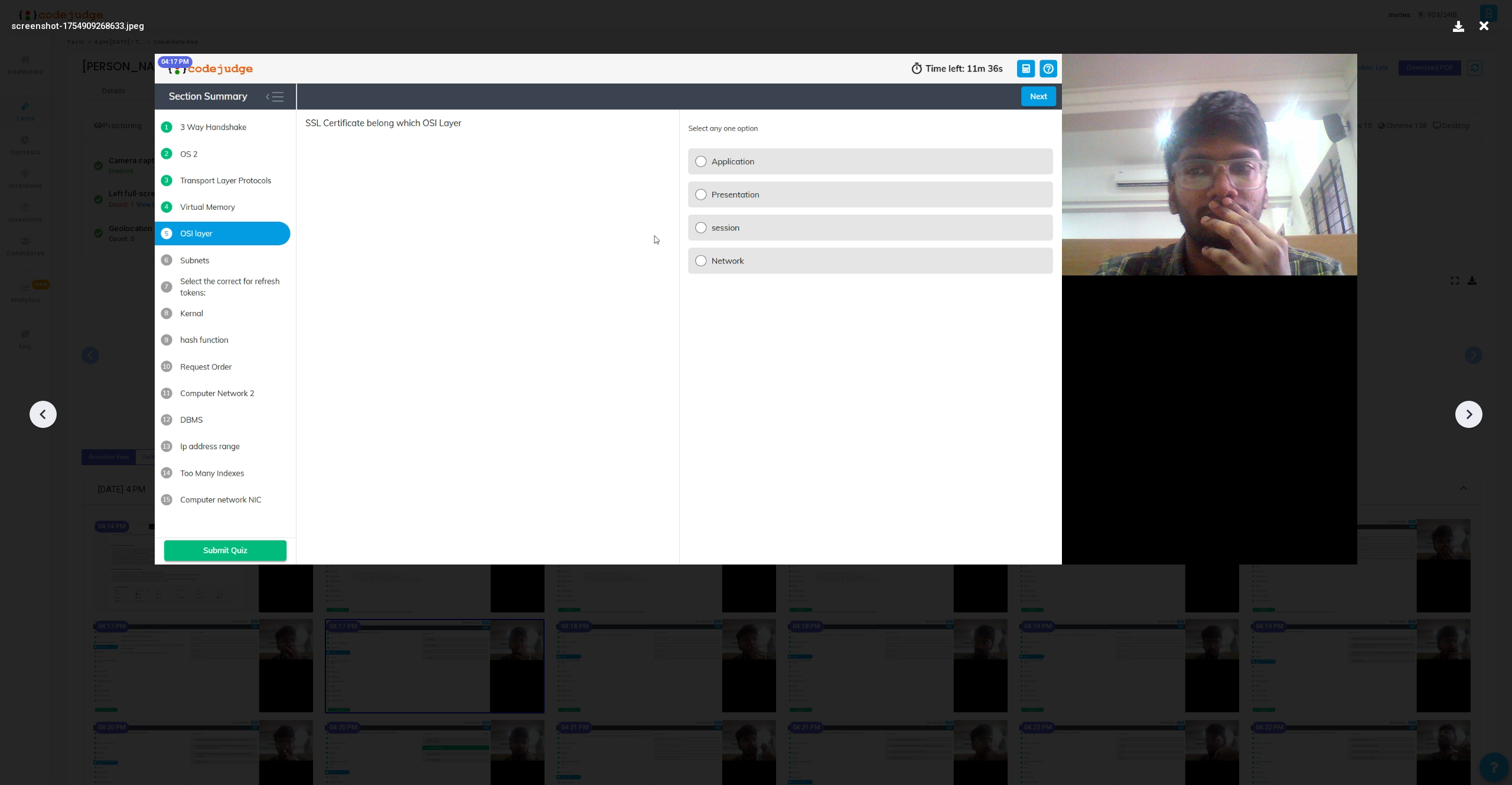
click at [1488, 32] on icon at bounding box center [1484, 26] width 18 height 23
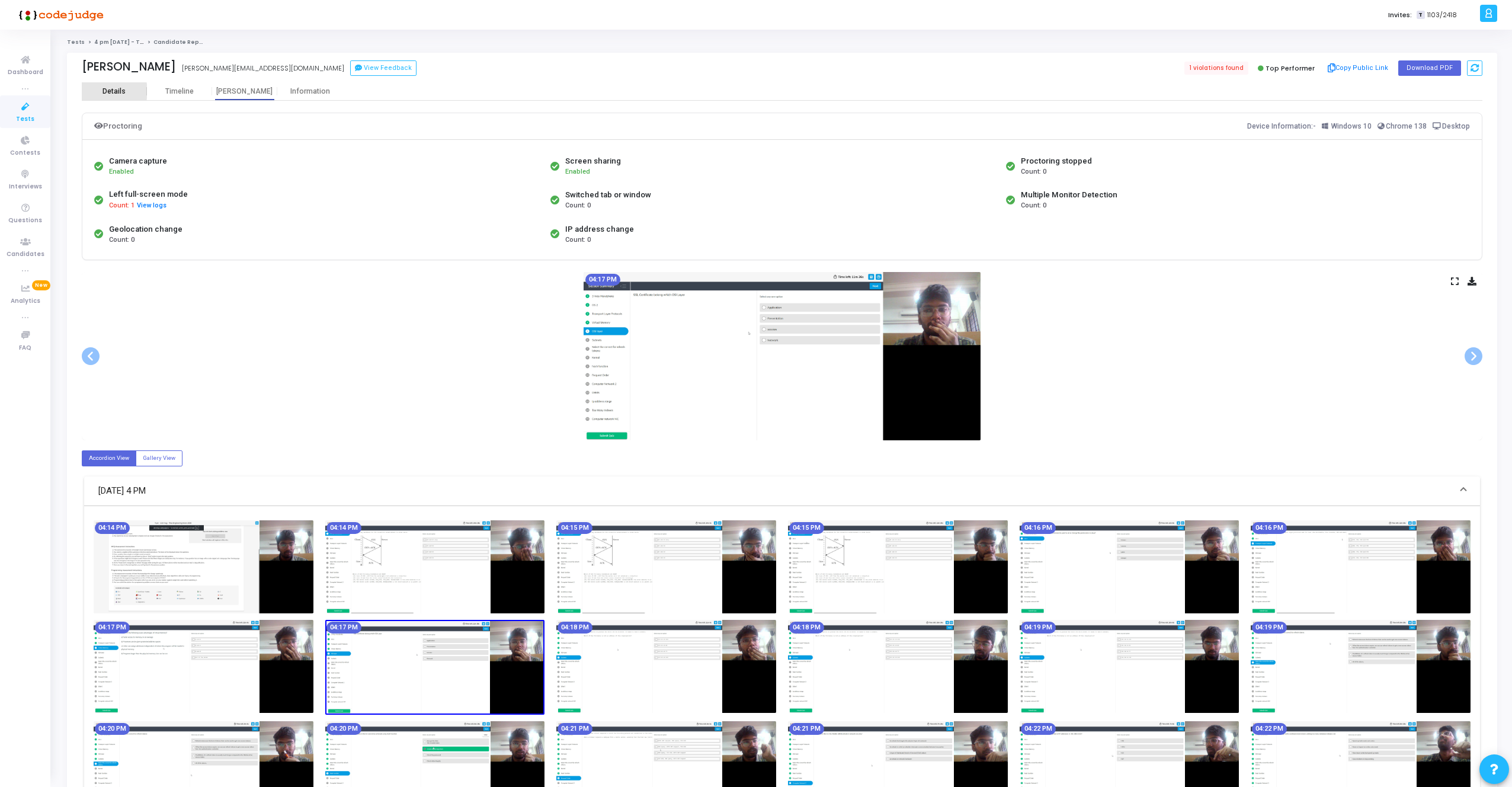
click at [101, 92] on div "Details" at bounding box center [114, 91] width 66 height 9
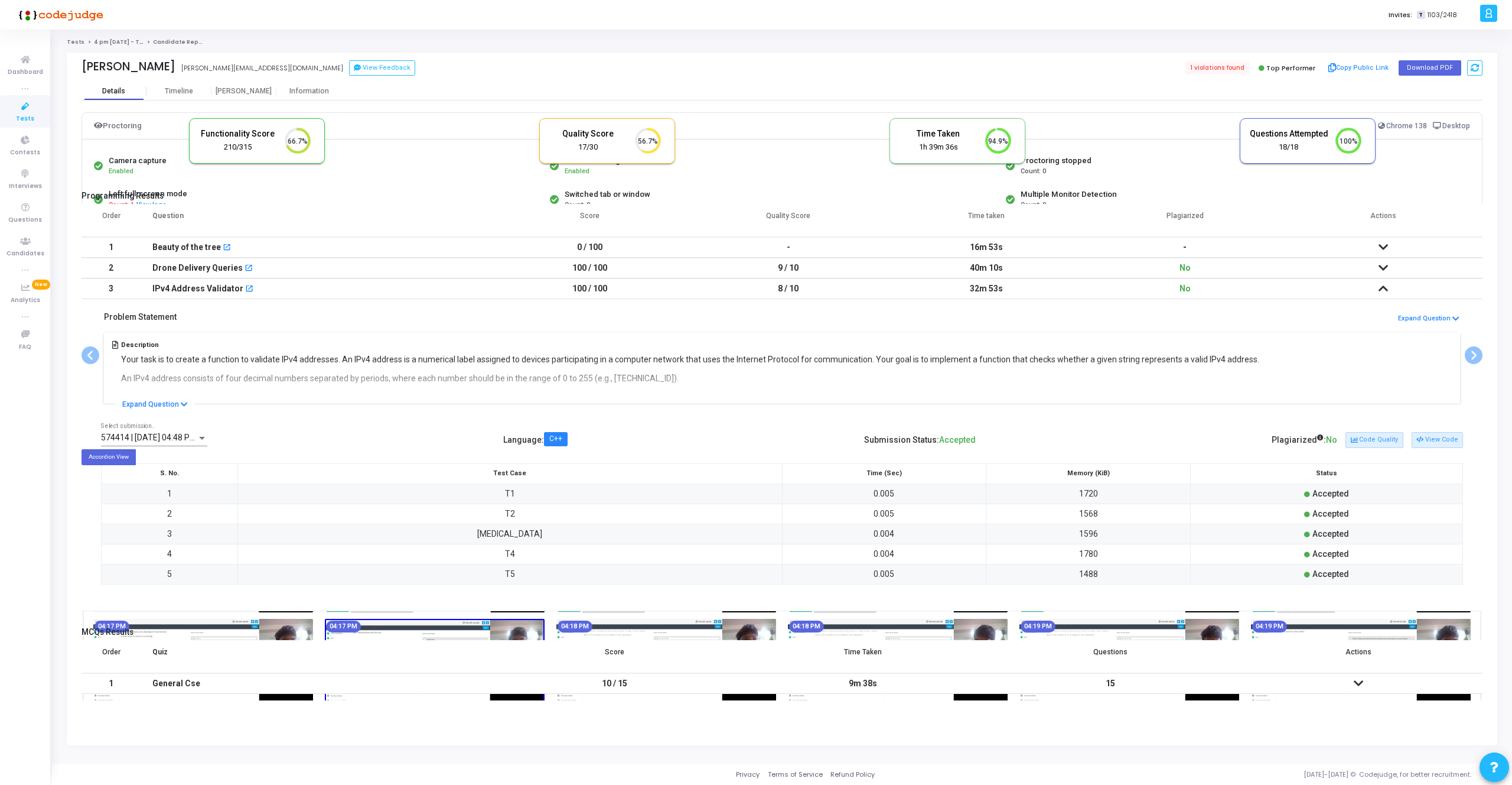
scroll to position [25, 30]
